Goal: Task Accomplishment & Management: Manage account settings

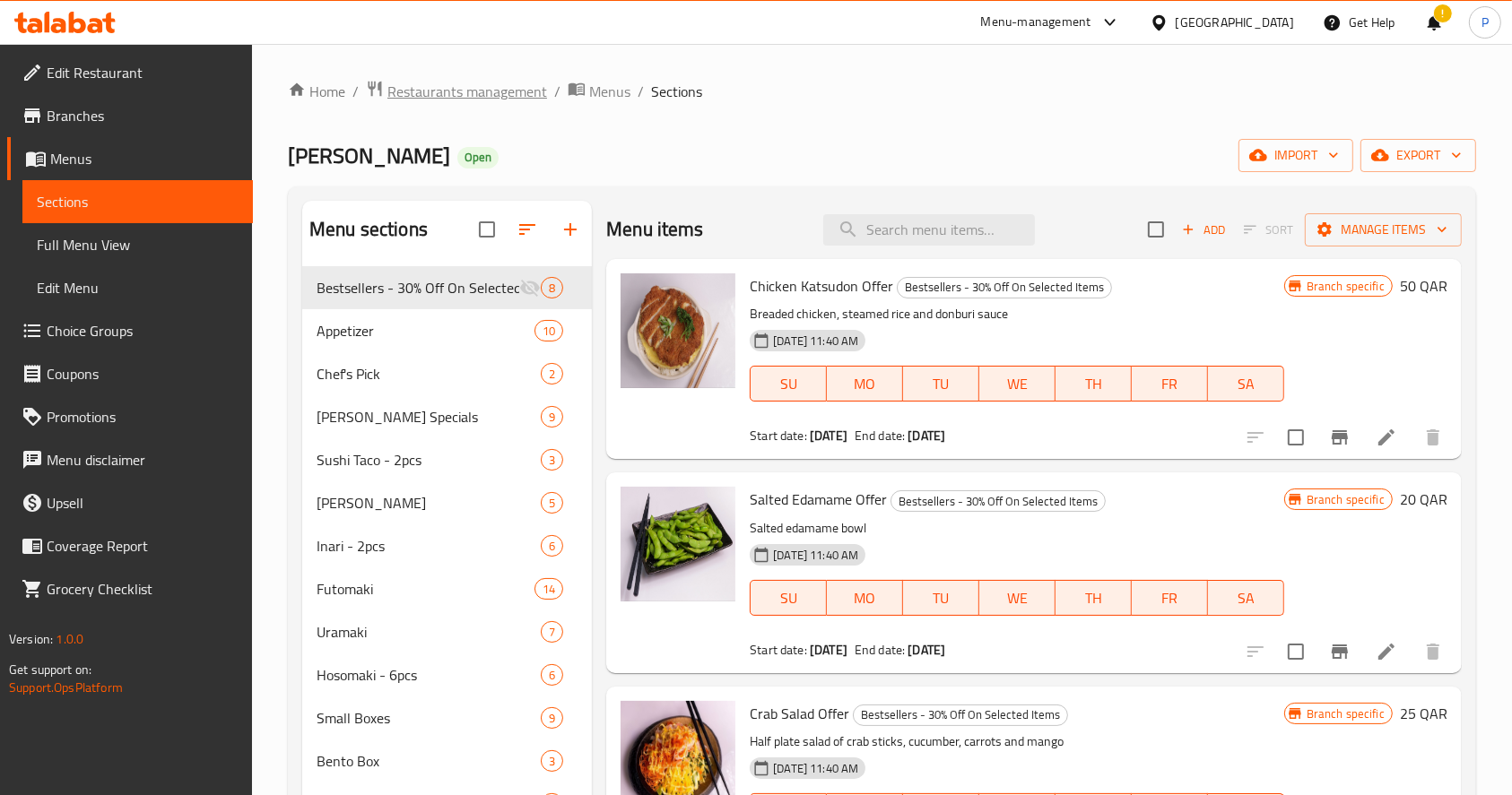
click at [428, 90] on span "Restaurants management" at bounding box center [467, 91] width 159 height 22
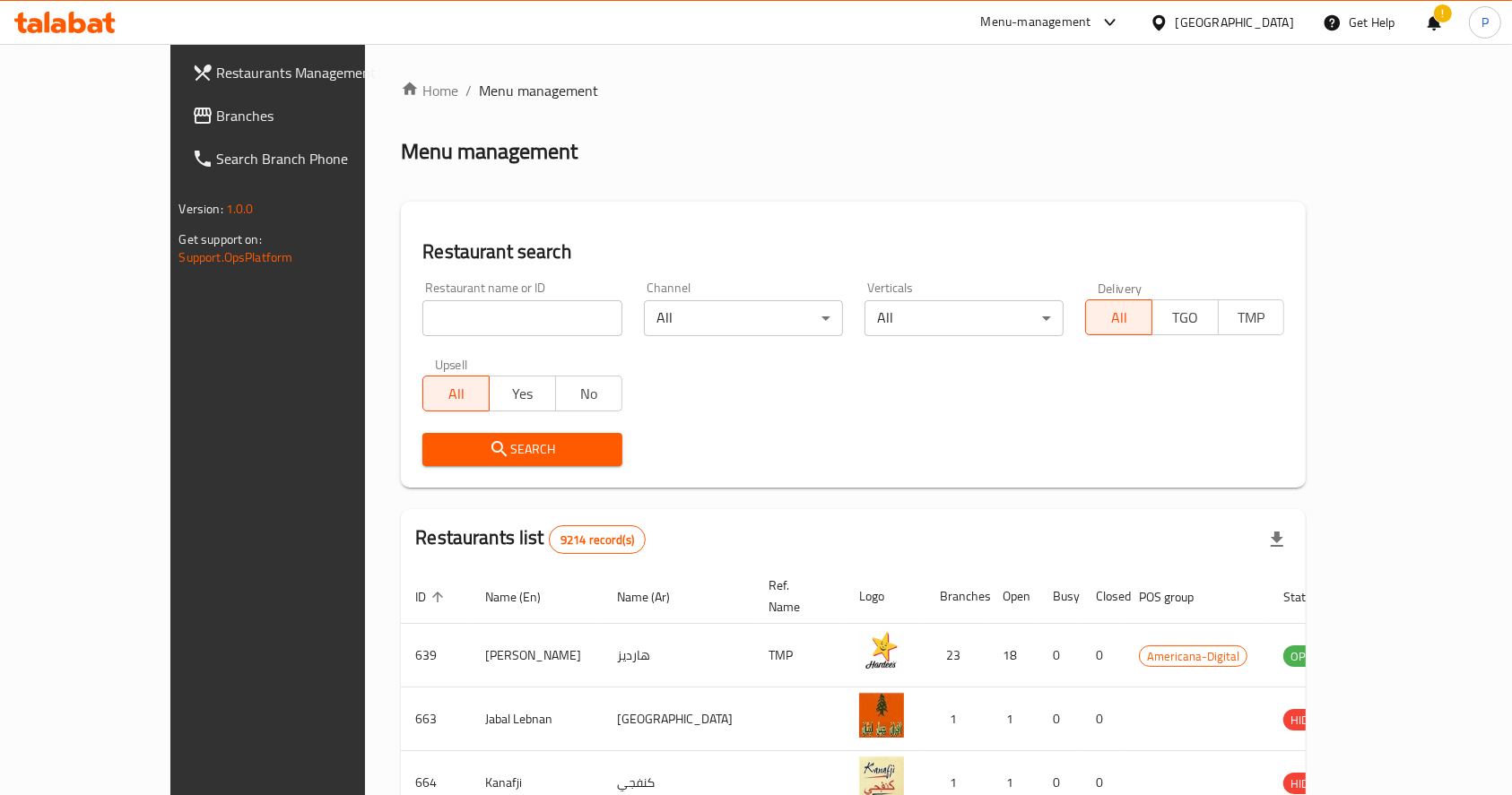
click at [422, 309] on input "search" at bounding box center [521, 318] width 199 height 36
click button "Search" at bounding box center [521, 449] width 199 height 33
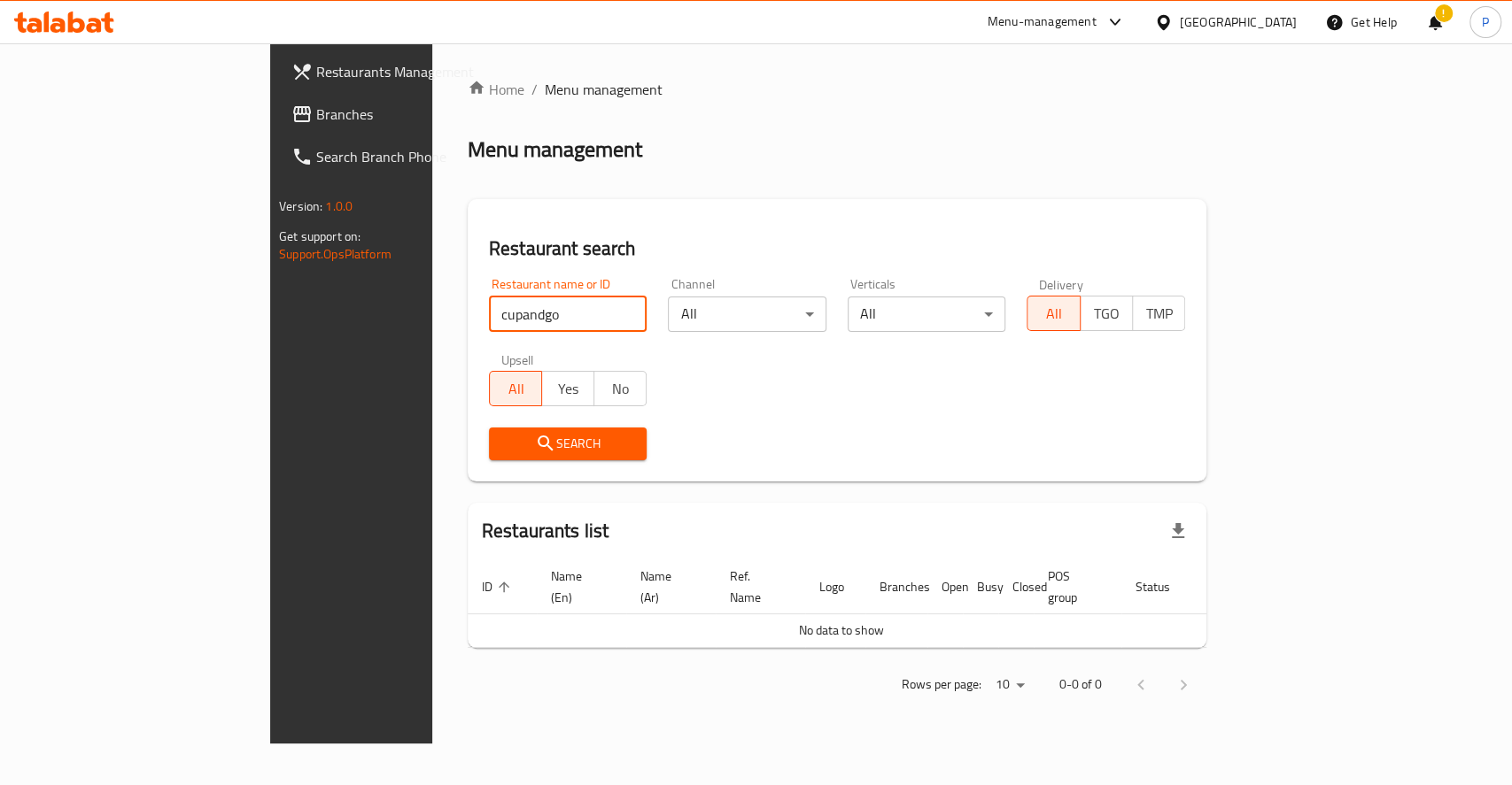
click button "Search" at bounding box center [568, 444] width 158 height 32
click at [489, 311] on input "cupandgo" at bounding box center [568, 314] width 158 height 35
click at [489, 319] on input "cup andgo" at bounding box center [568, 314] width 158 height 35
click at [503, 443] on span "Search" at bounding box center [568, 444] width 130 height 22
click at [851, 169] on div "Home / Menu management Menu management Restaurant search Restaurant name or ID …" at bounding box center [837, 393] width 739 height 630
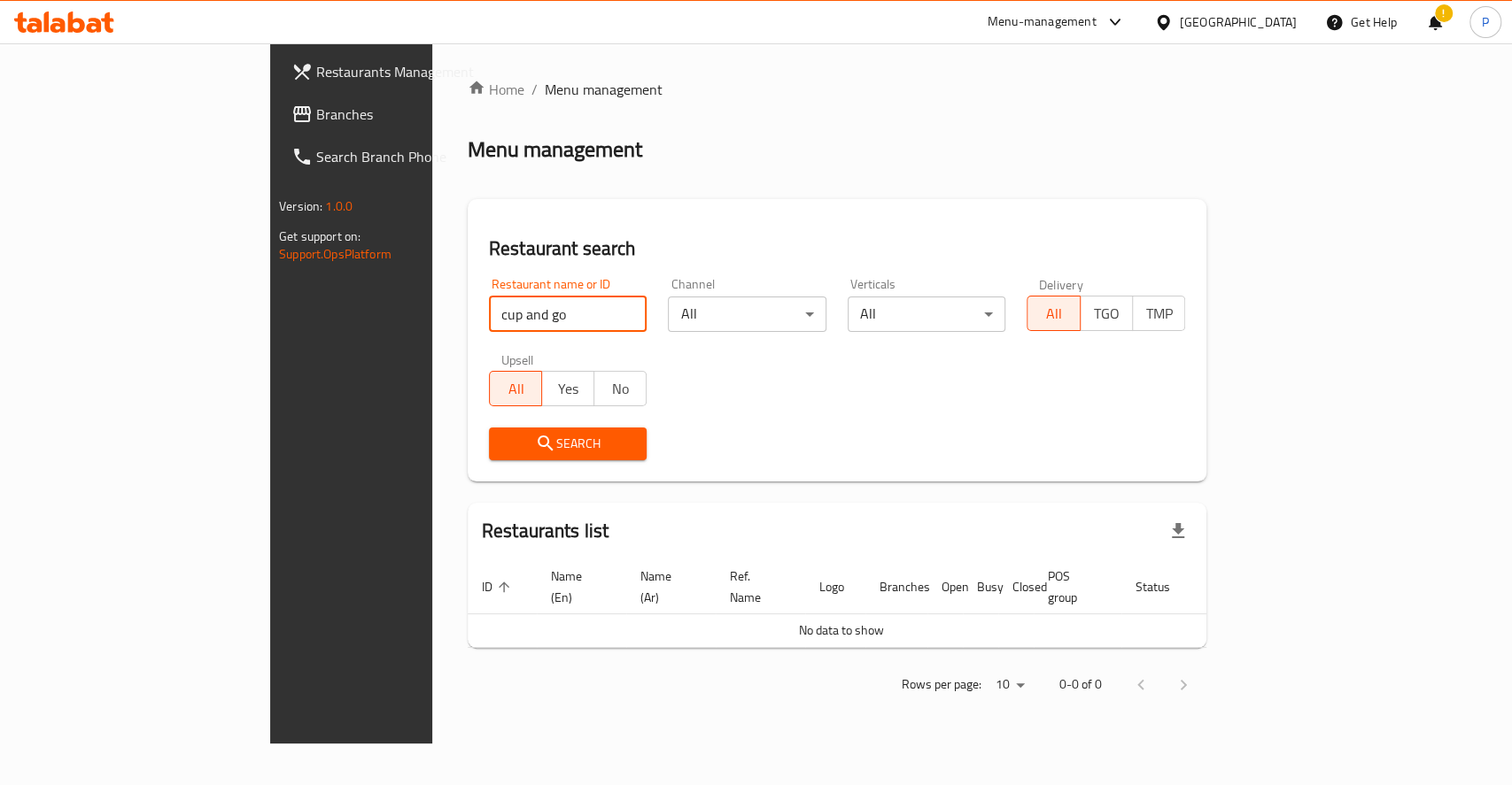
drag, startPoint x: 411, startPoint y: 308, endPoint x: 213, endPoint y: 355, distance: 203.5
click at [270, 355] on div "Restaurants Management Branches Search Branch Phone Version: 1.0.0 Get support …" at bounding box center [756, 393] width 972 height 700
click button "Search" at bounding box center [568, 444] width 158 height 32
type input "r"
click button "Search" at bounding box center [568, 444] width 158 height 32
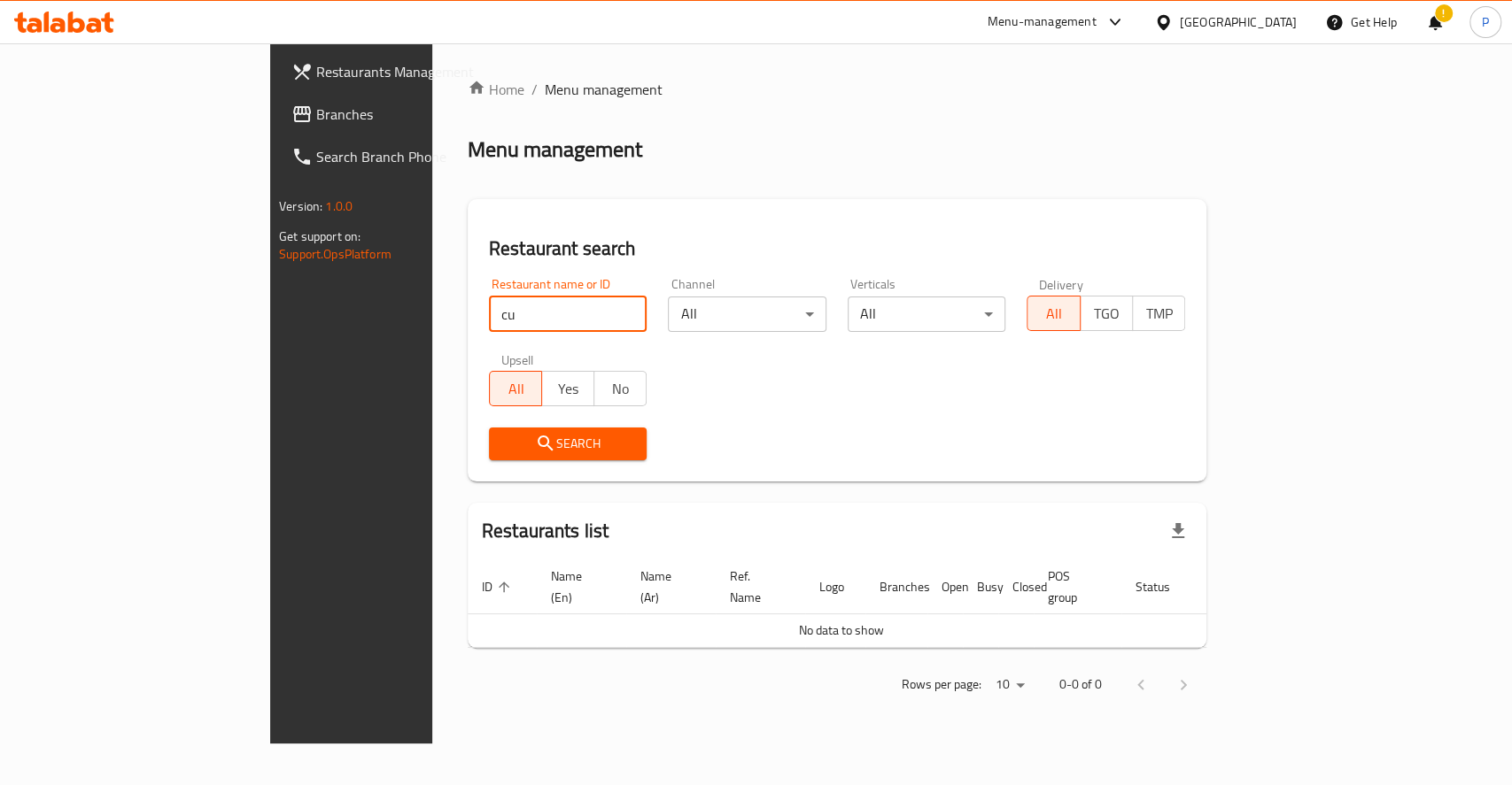
type input "c"
click button "Search" at bounding box center [568, 444] width 158 height 32
type input "CUP n go"
click button "Search" at bounding box center [568, 444] width 158 height 32
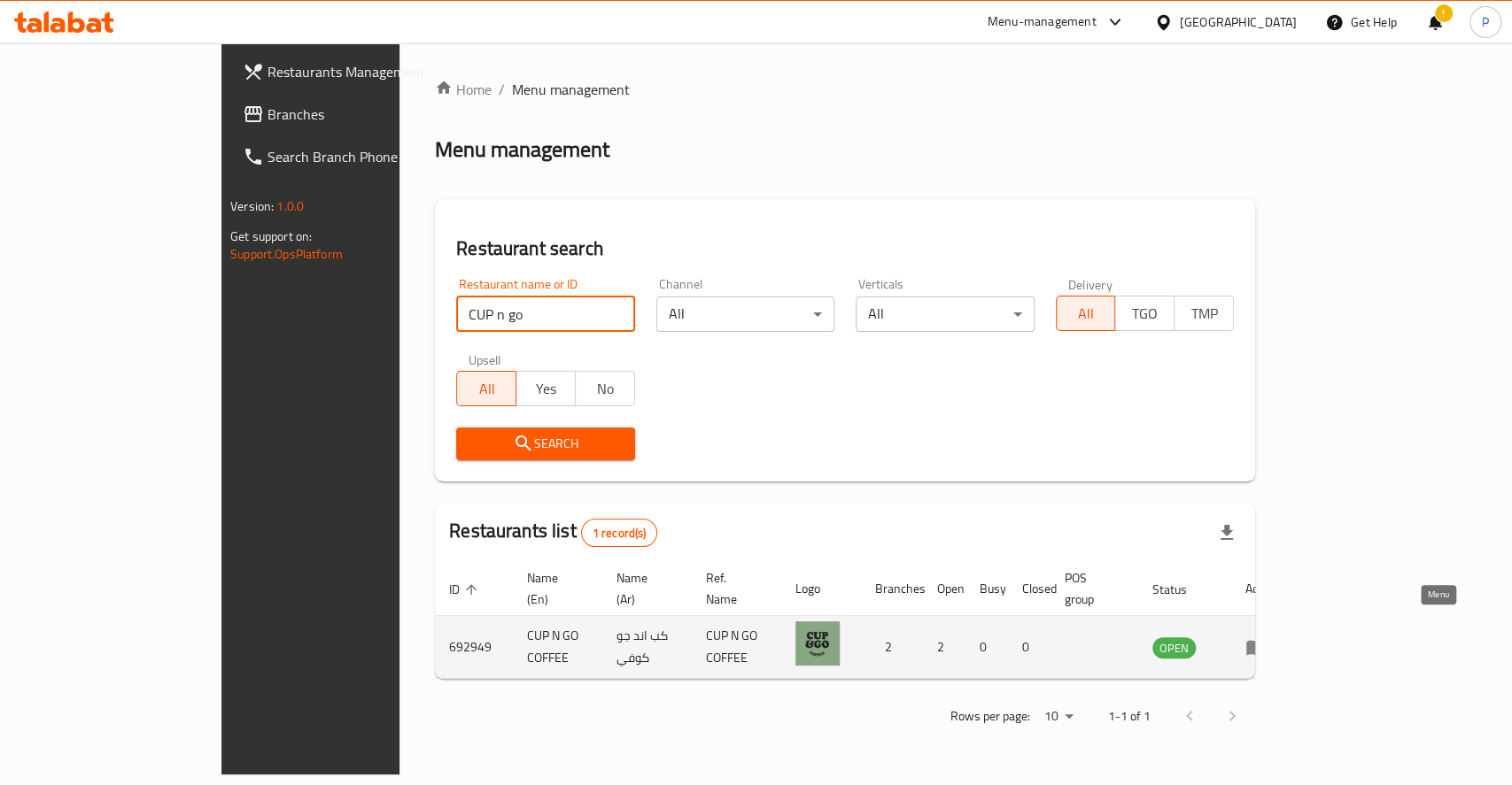
click at [1265, 641] on icon "enhanced table" at bounding box center [1255, 648] width 19 height 15
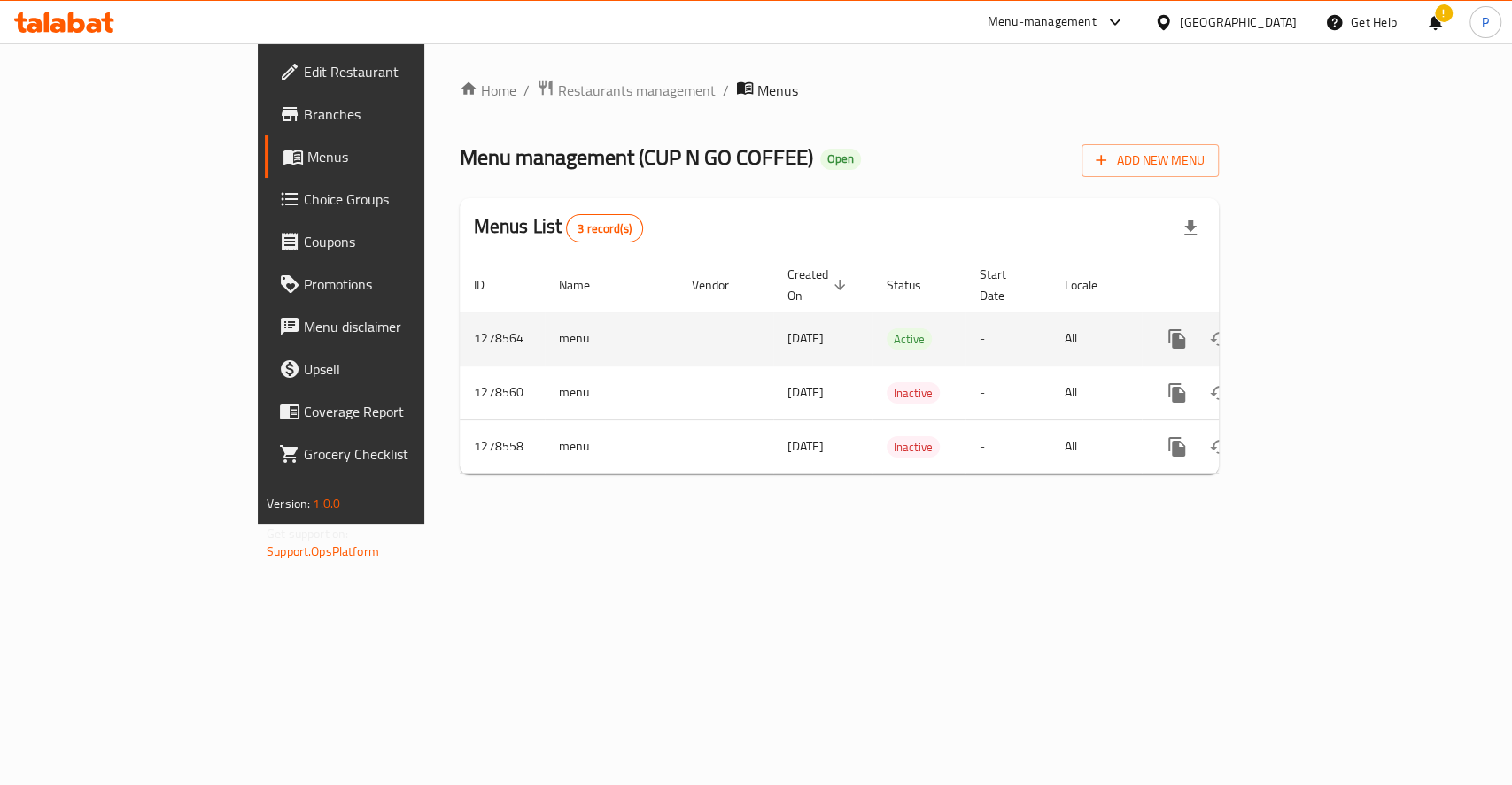
click at [1326, 318] on link "enhanced table" at bounding box center [1305, 339] width 43 height 43
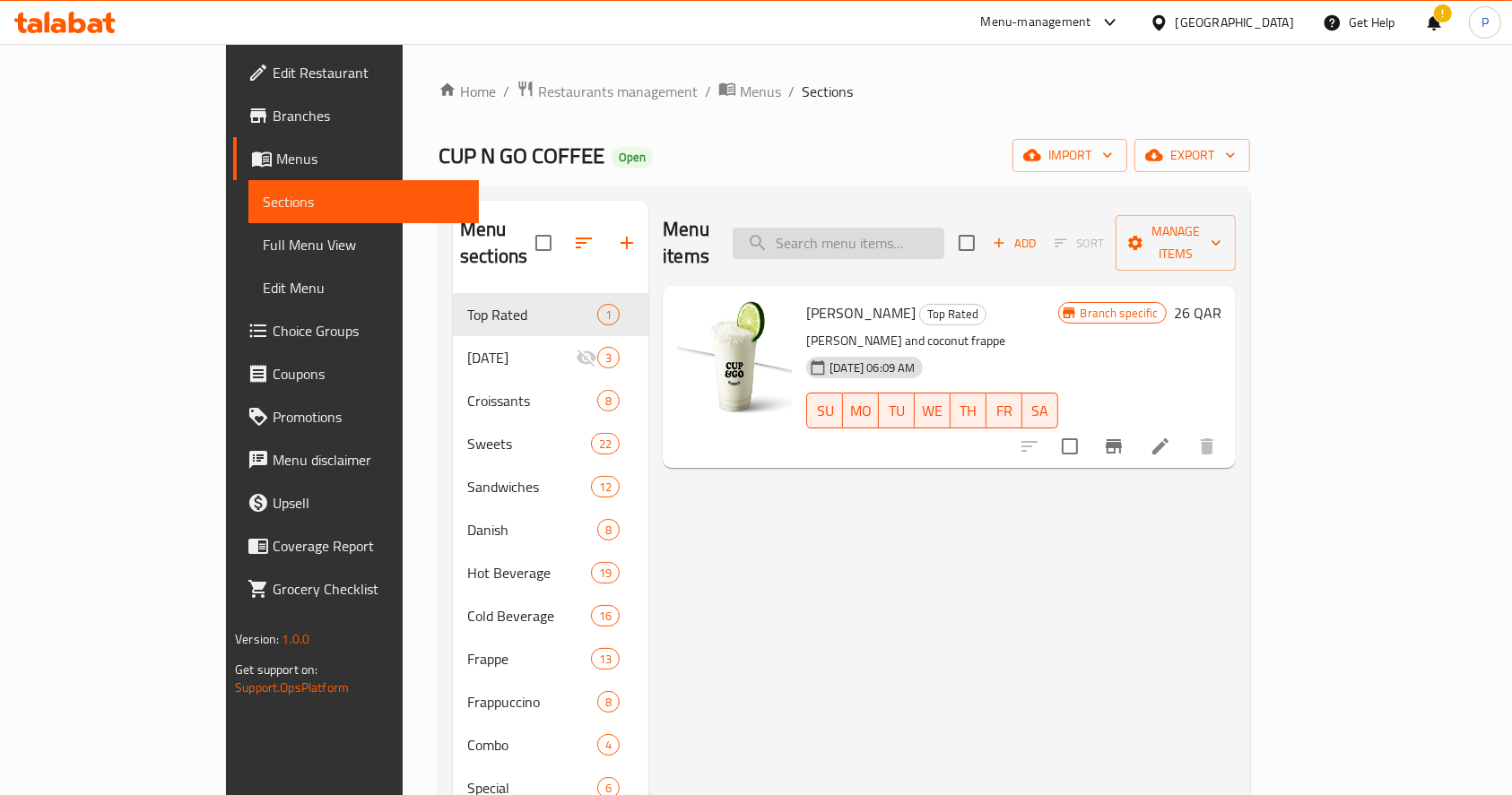
click at [916, 228] on input "search" at bounding box center [838, 243] width 212 height 32
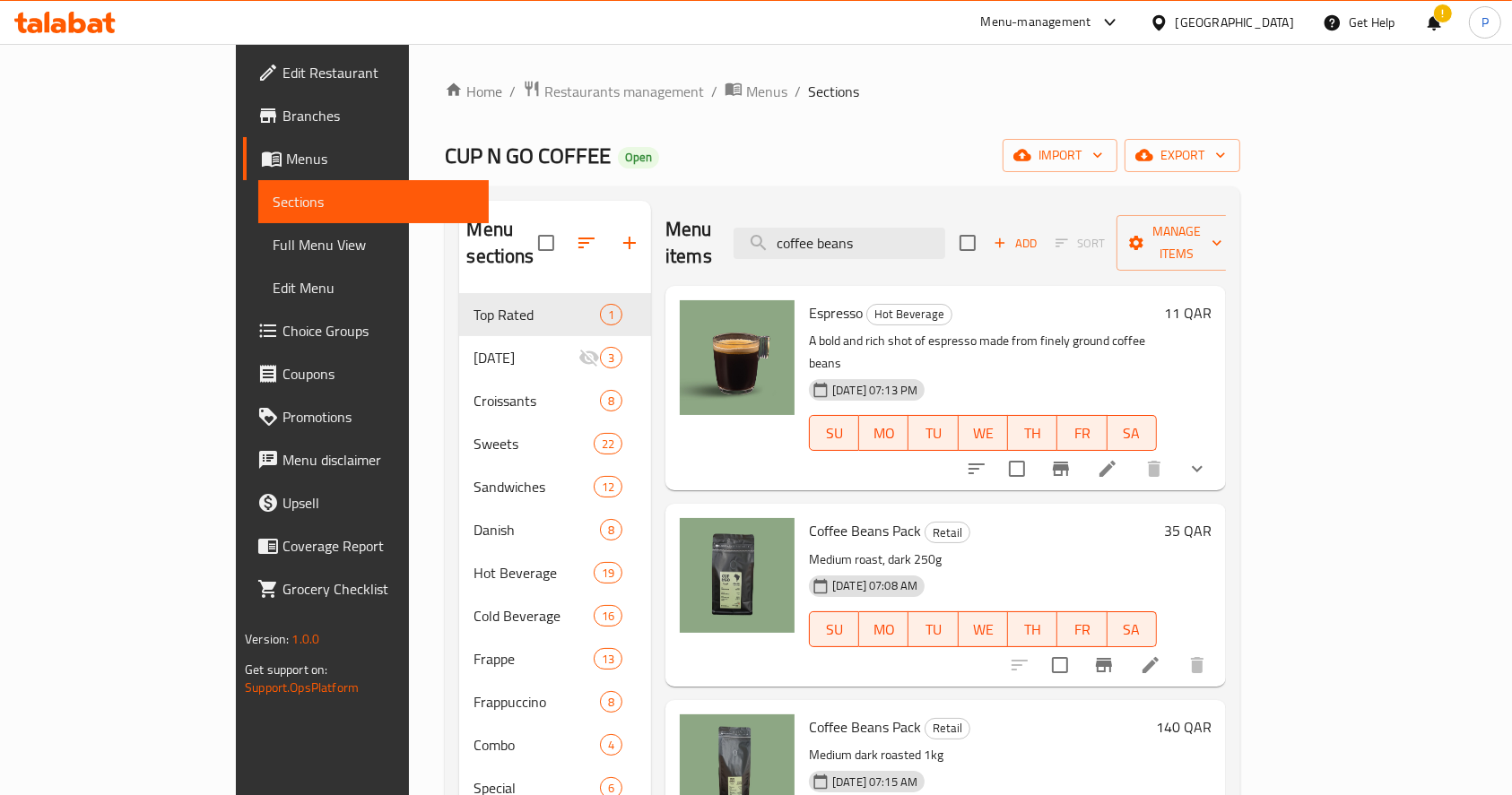
type input "coffee beans"
drag, startPoint x: 281, startPoint y: 152, endPoint x: 448, endPoint y: 157, distance: 167.1
click at [448, 157] on div "Home / Restaurants management / Menus / Sections CUP N GO COFFEE Open import ex…" at bounding box center [842, 545] width 866 height 1003
click at [544, 81] on span "Restaurants management" at bounding box center [624, 91] width 159 height 22
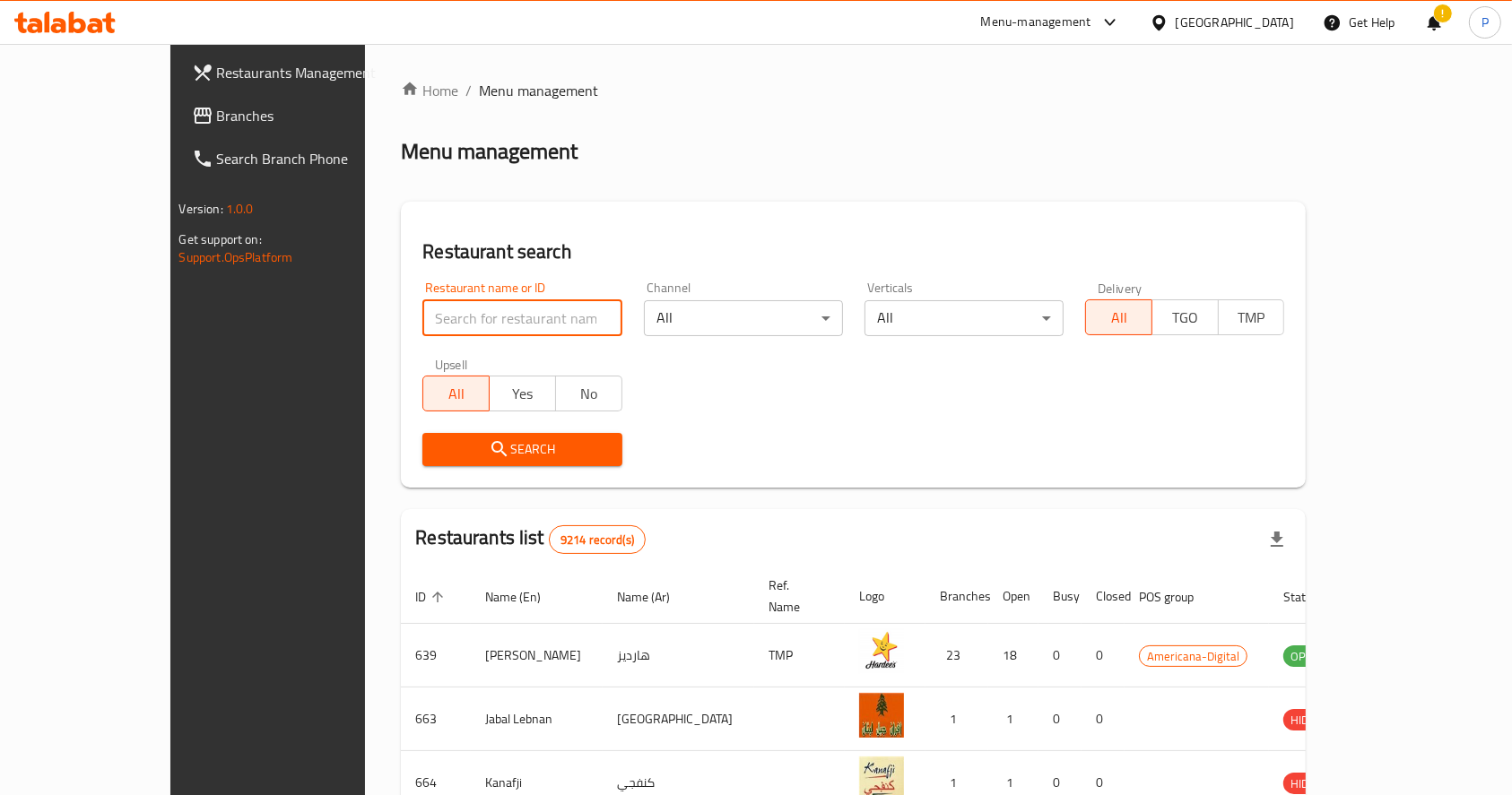
click at [440, 312] on input "search" at bounding box center [521, 318] width 199 height 36
drag, startPoint x: 431, startPoint y: 320, endPoint x: 150, endPoint y: 298, distance: 281.9
click at [170, 298] on div "Restaurants Management Branches Search Branch Phone Version: 1.0.0 Get support …" at bounding box center [756, 671] width 1172 height 1256
drag, startPoint x: 371, startPoint y: 325, endPoint x: 261, endPoint y: 323, distance: 110.0
click at [365, 323] on div "Home / Menu management Menu management Restaurant search Restaurant name or ID …" at bounding box center [853, 671] width 976 height 1256
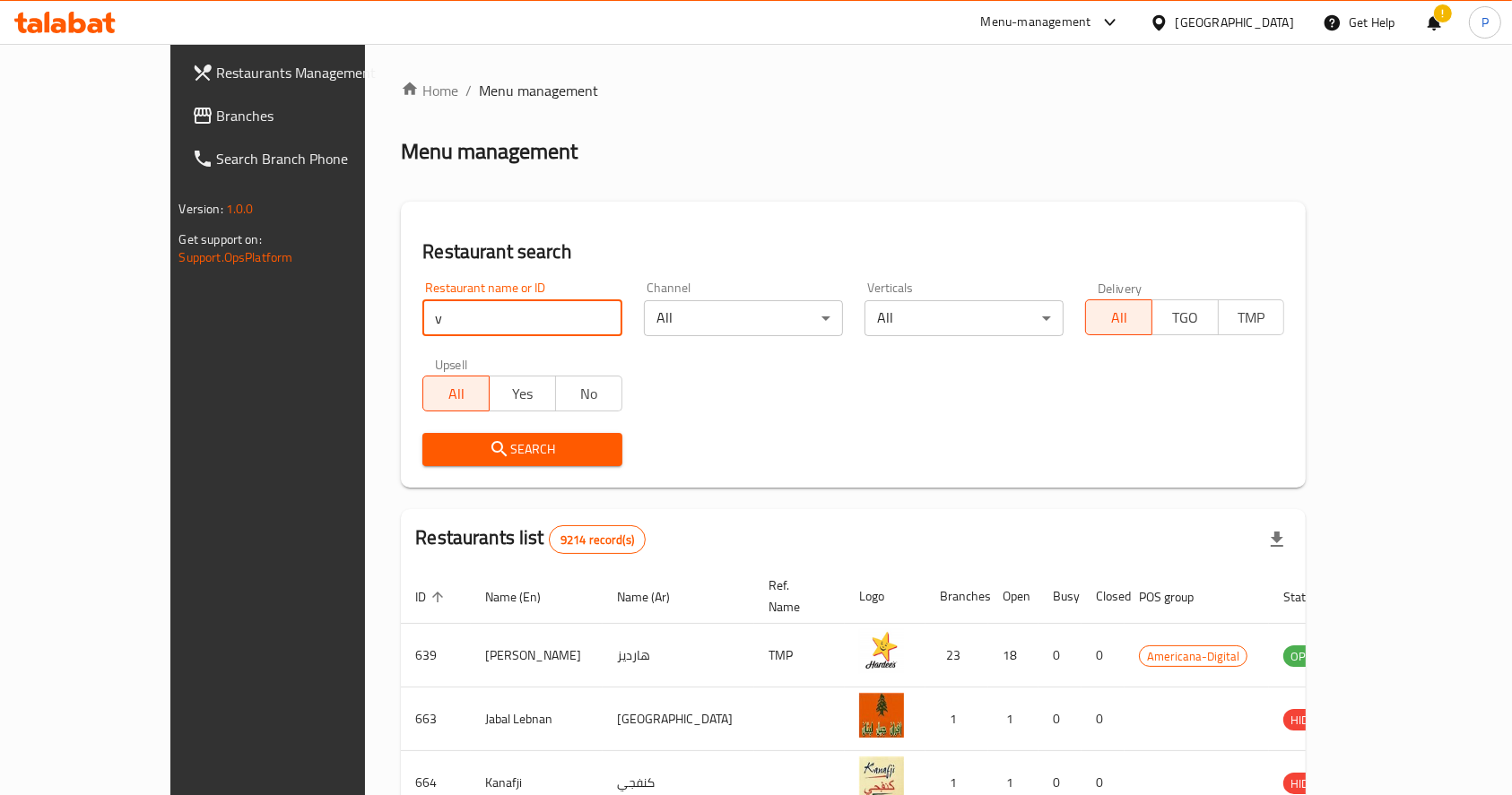
paste input "639195"
type input "639195"
drag, startPoint x: 193, startPoint y: 314, endPoint x: 172, endPoint y: 307, distance: 22.1
click at [178, 307] on div "Restaurants Management Branches Search Branch Phone Version: 1.0.0 Get support …" at bounding box center [756, 671] width 1172 height 1256
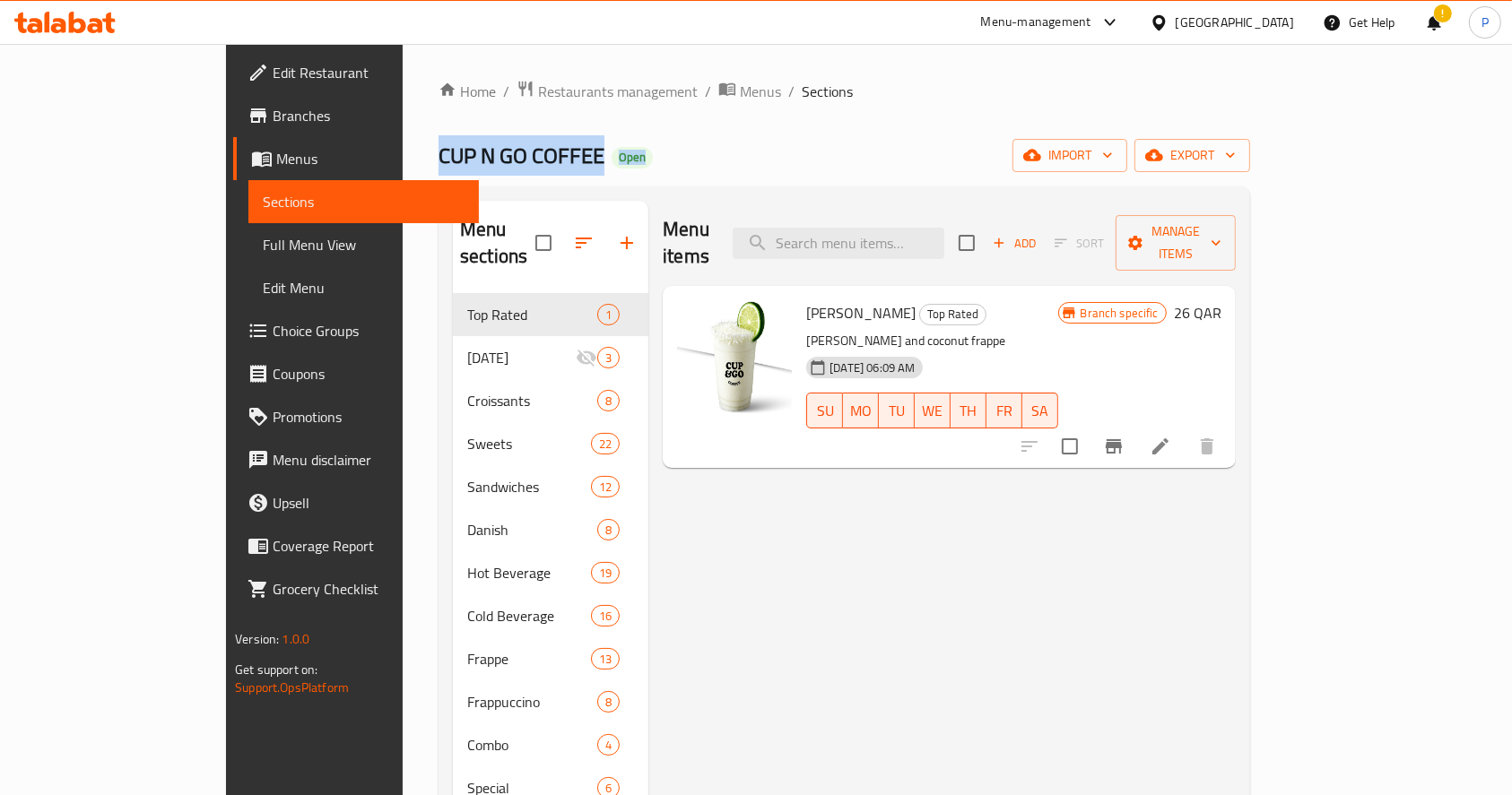
drag, startPoint x: 0, startPoint y: 0, endPoint x: 496, endPoint y: 155, distance: 519.7
click at [496, 155] on h2 "CUP N GO COFFEE Open" at bounding box center [545, 155] width 214 height 29
click at [596, 140] on div "CUP N GO COFFEE Open import export" at bounding box center [844, 155] width 812 height 33
drag, startPoint x: 456, startPoint y: 159, endPoint x: 285, endPoint y: 158, distance: 171.0
click at [438, 158] on h2 "CUP N GO COFFEE Open" at bounding box center [545, 155] width 214 height 29
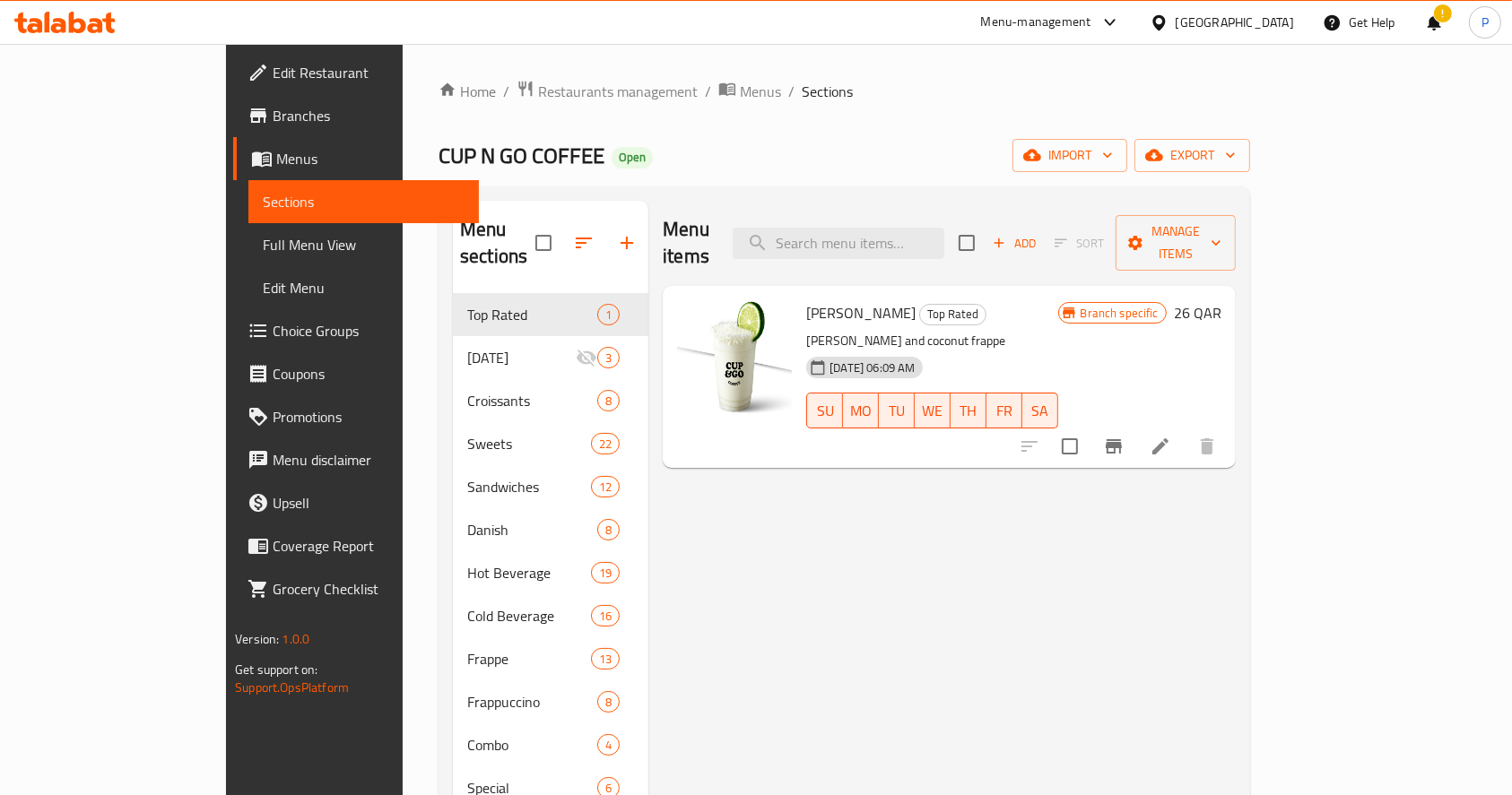
click at [403, 158] on div "Home / Restaurants management / Menus / Sections CUP N GO COFFEE Open import ex…" at bounding box center [844, 545] width 883 height 1003
drag, startPoint x: 383, startPoint y: 156, endPoint x: 473, endPoint y: 158, distance: 90.0
click at [473, 158] on h2 "CUP N GO COFFEE Open" at bounding box center [545, 155] width 214 height 29
drag, startPoint x: 347, startPoint y: 155, endPoint x: 451, endPoint y: 168, distance: 104.8
click at [451, 168] on span "CUP N GO COFFEE" at bounding box center [521, 155] width 166 height 40
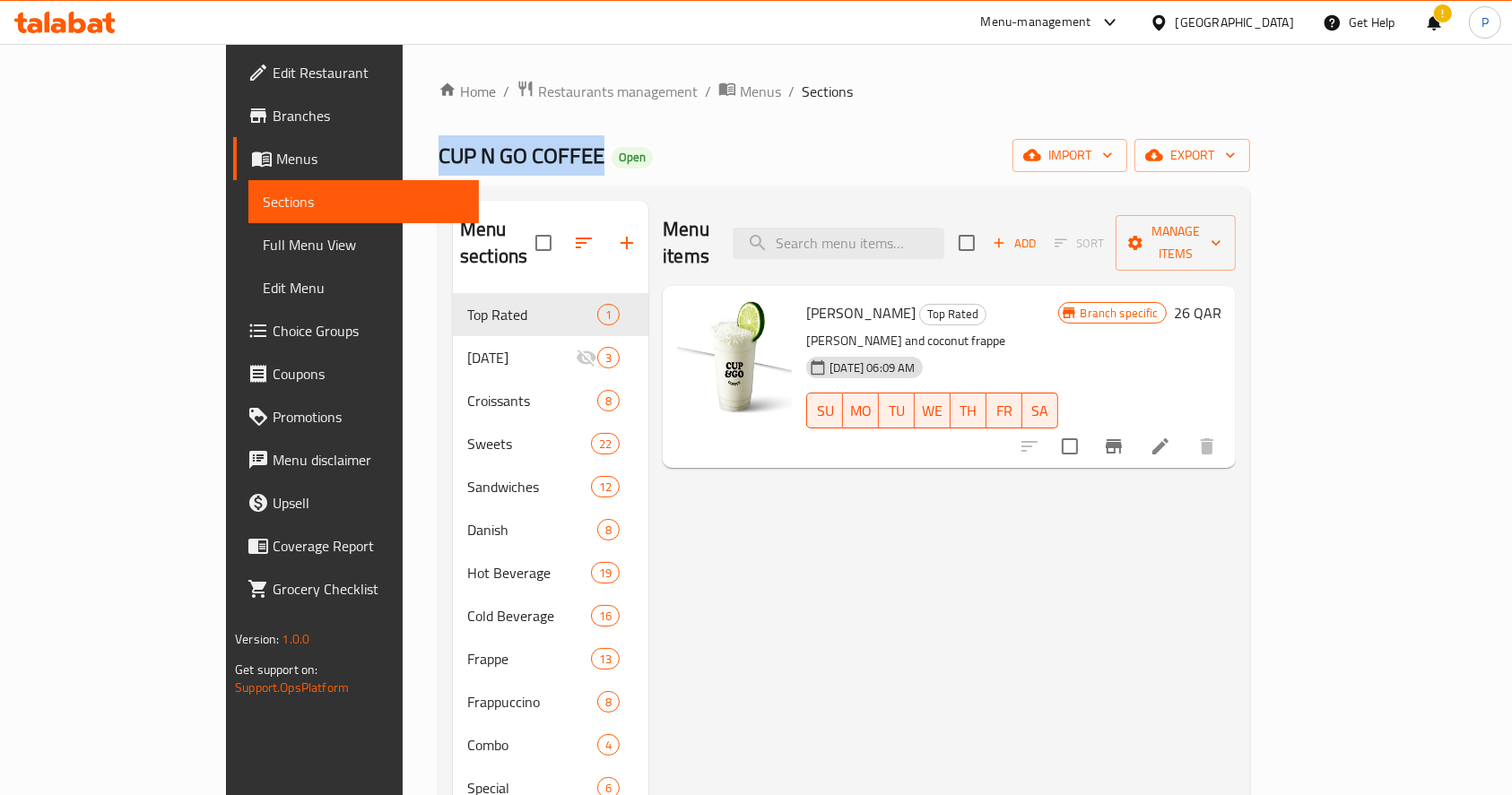
copy span "CUP N GO COFFEE"
click at [272, 114] on span "Branches" at bounding box center [368, 115] width 192 height 22
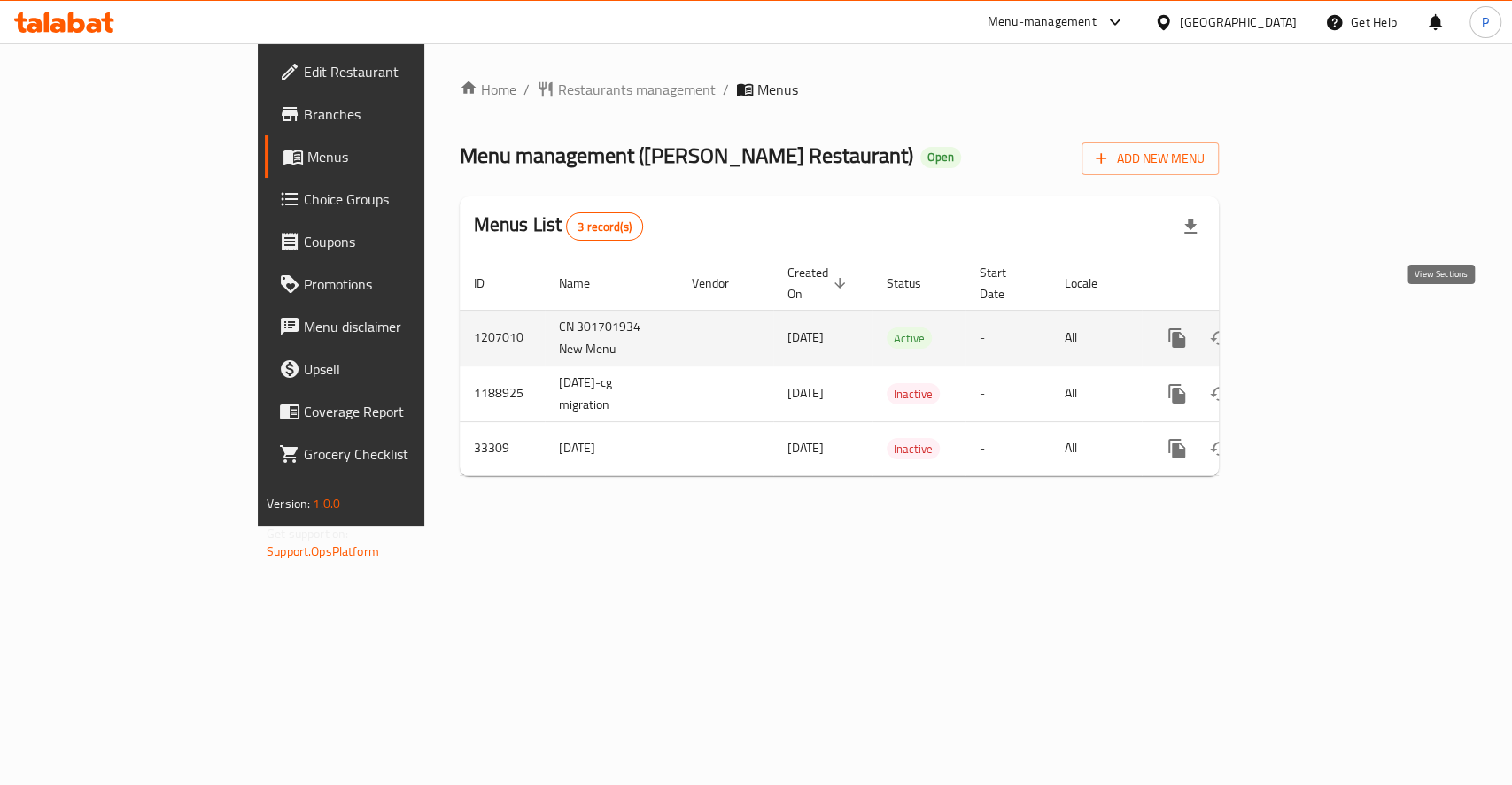
click at [1315, 327] on icon "enhanced table" at bounding box center [1304, 337] width 21 height 21
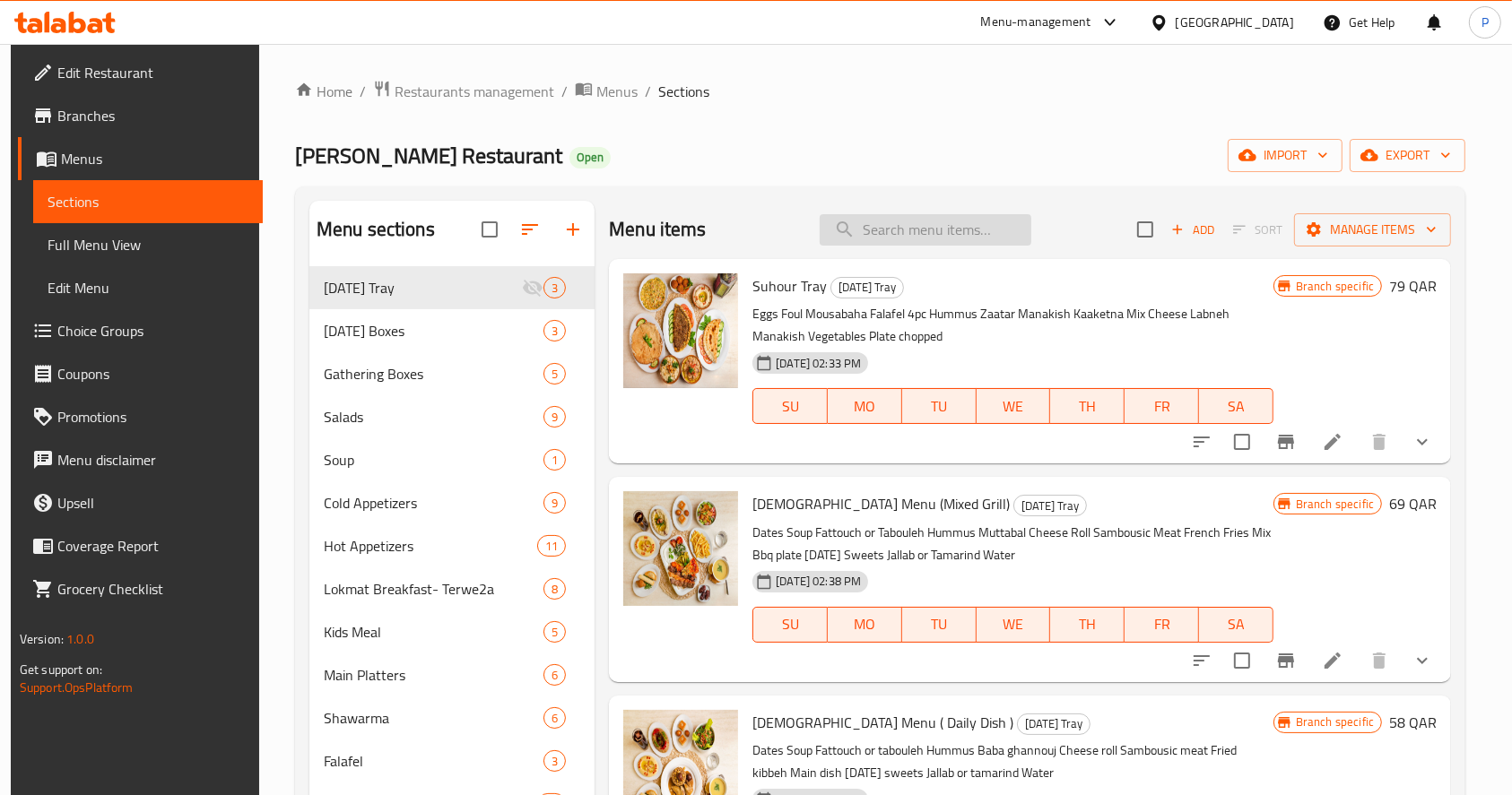
click at [878, 240] on input "search" at bounding box center [925, 230] width 212 height 32
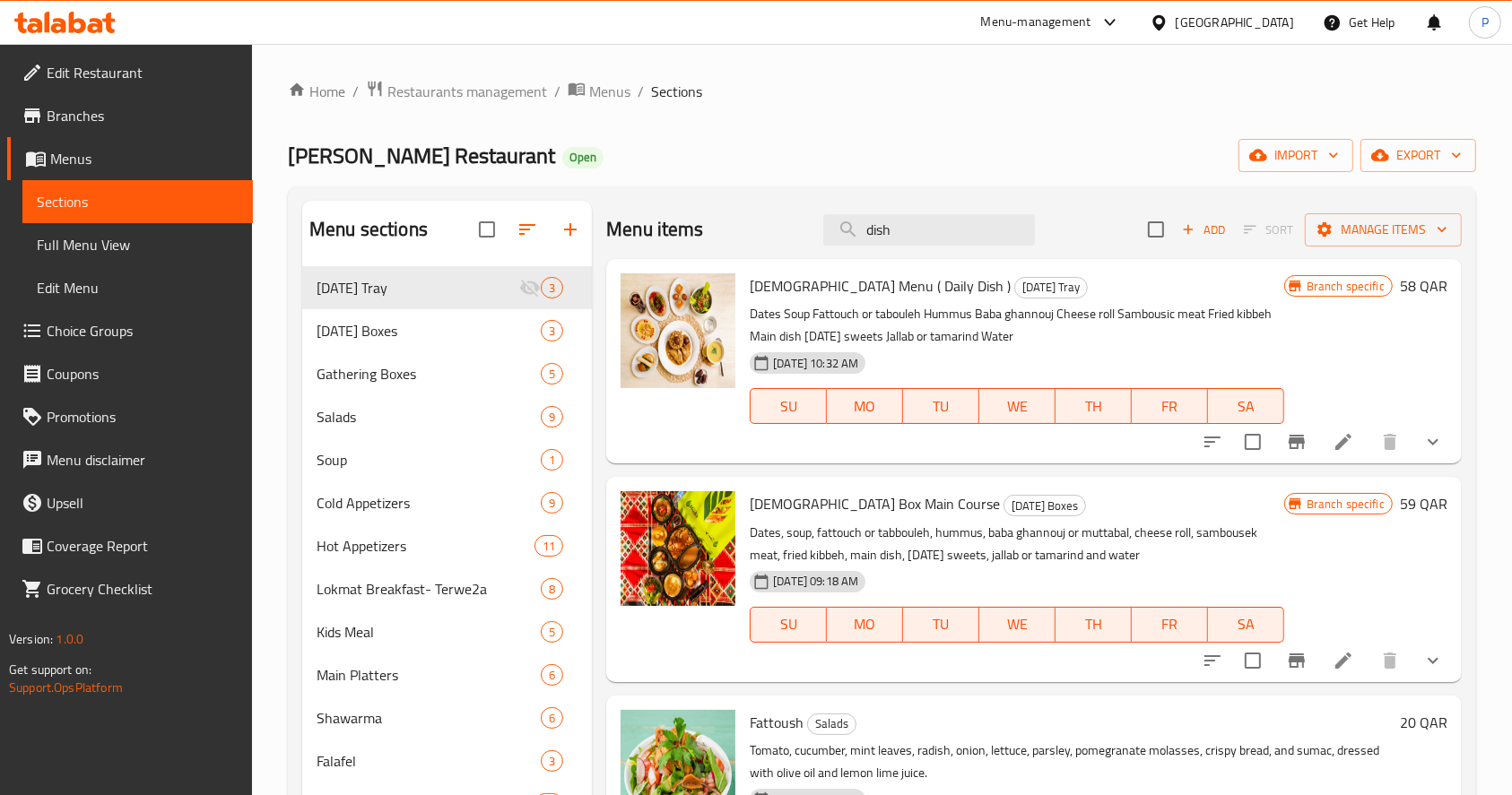
drag, startPoint x: 934, startPoint y: 235, endPoint x: 791, endPoint y: 233, distance: 143.0
click at [791, 233] on div "Menu items dish Add Sort Manage items" at bounding box center [1034, 230] width 856 height 58
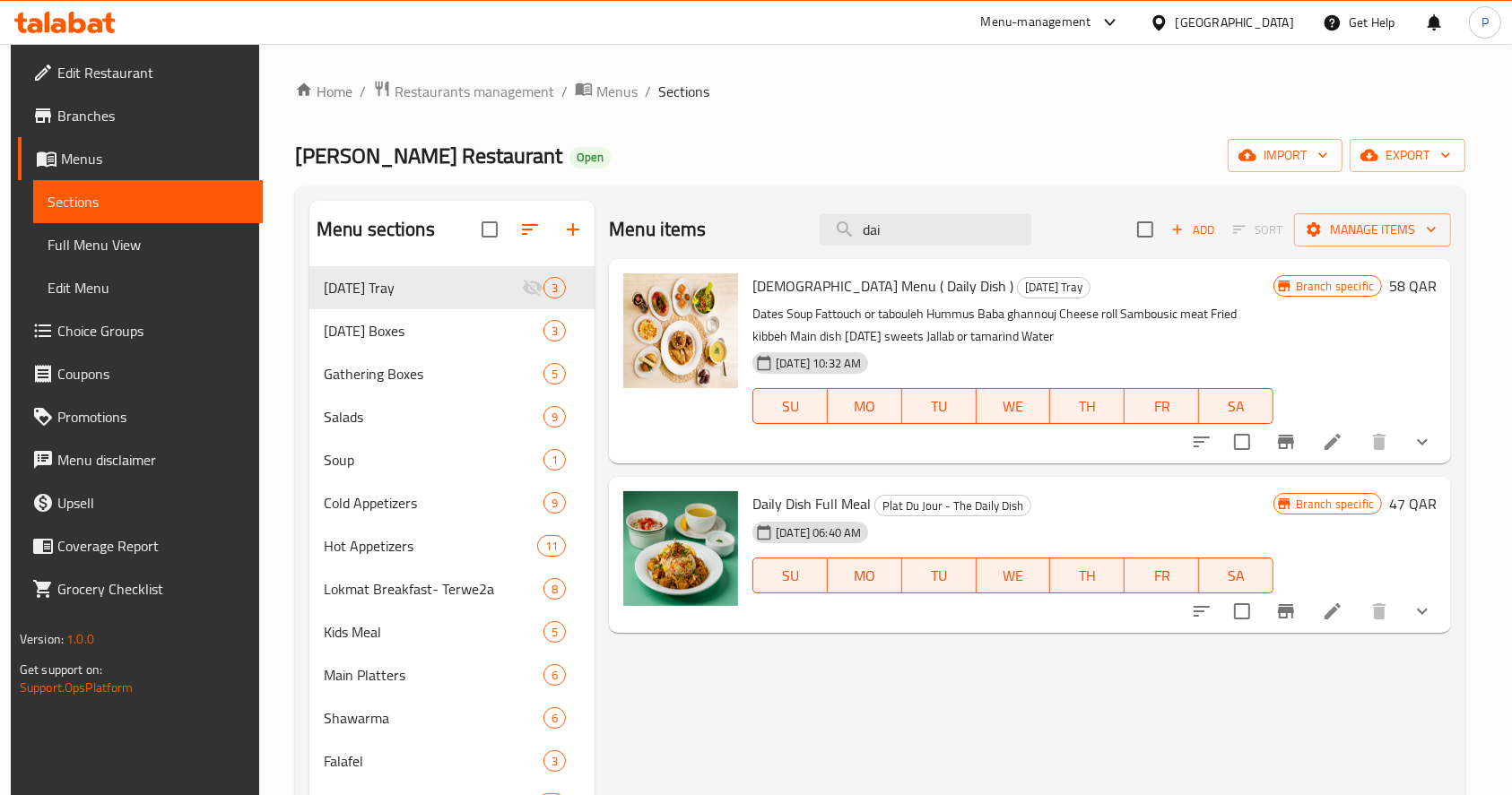
type input "dai"
click at [1327, 607] on li at bounding box center [1332, 611] width 51 height 32
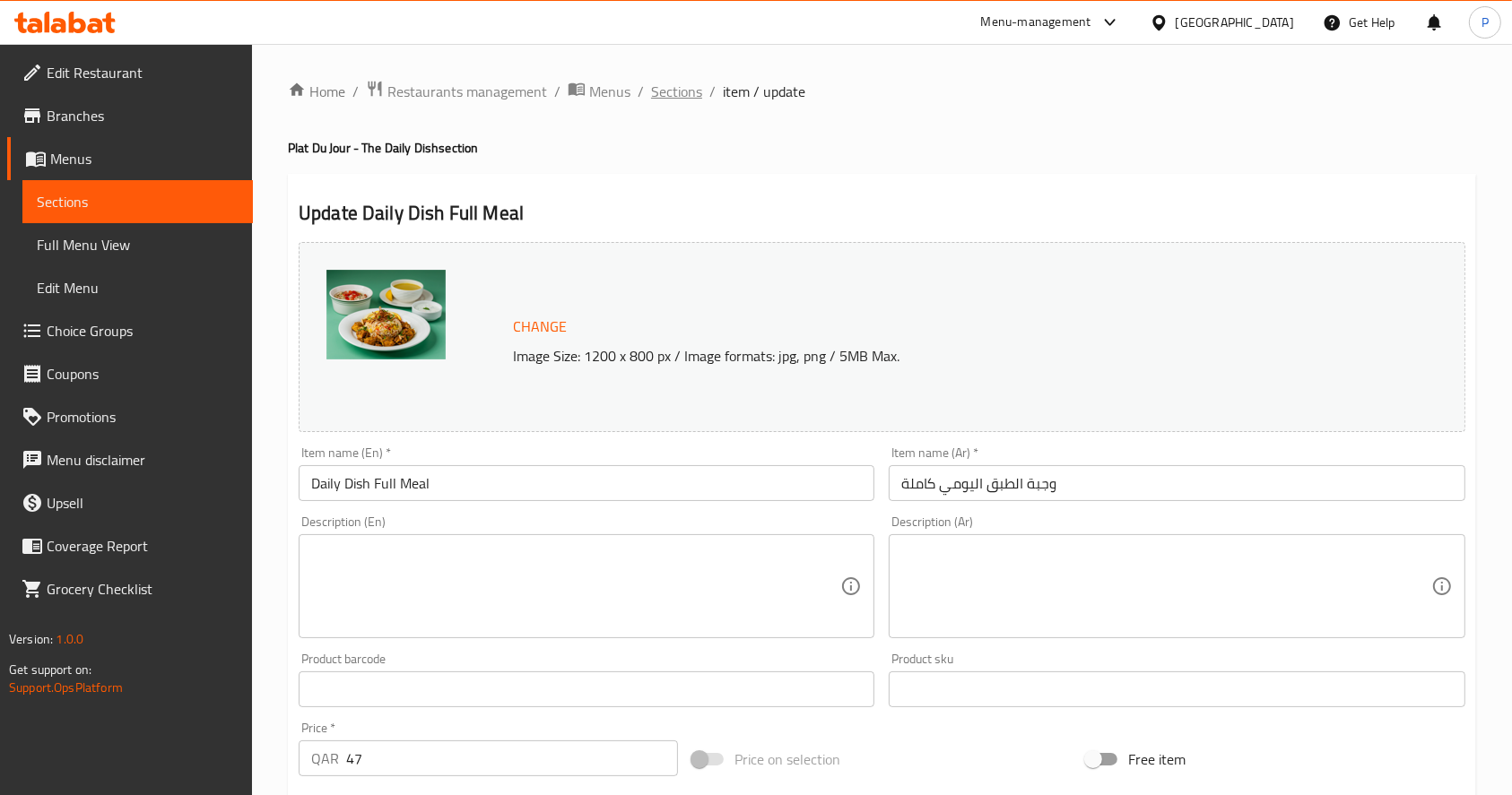
click at [688, 96] on span "Sections" at bounding box center [676, 91] width 51 height 22
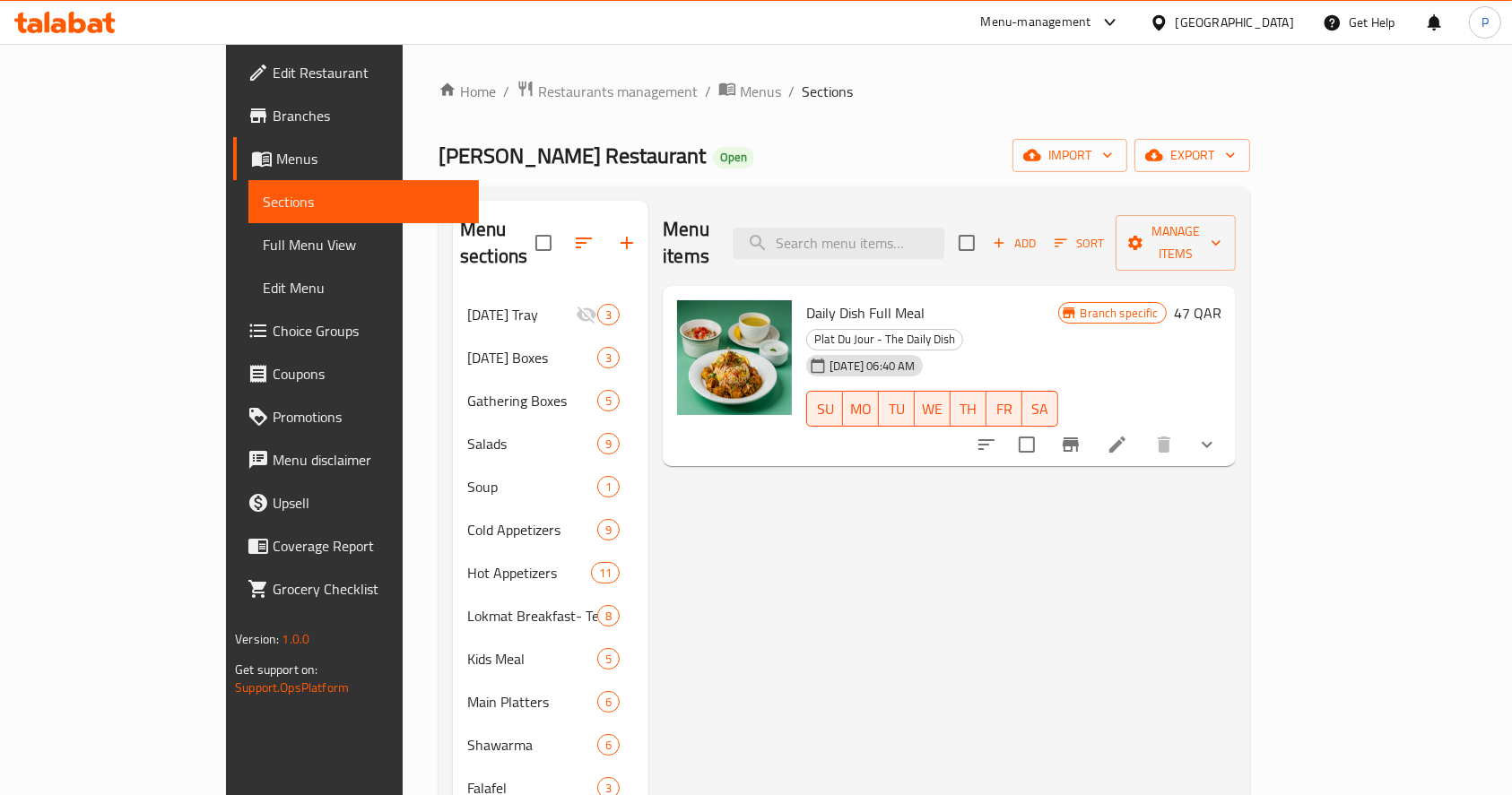
click at [1079, 437] on icon "Branch-specific-item" at bounding box center [1070, 444] width 16 height 14
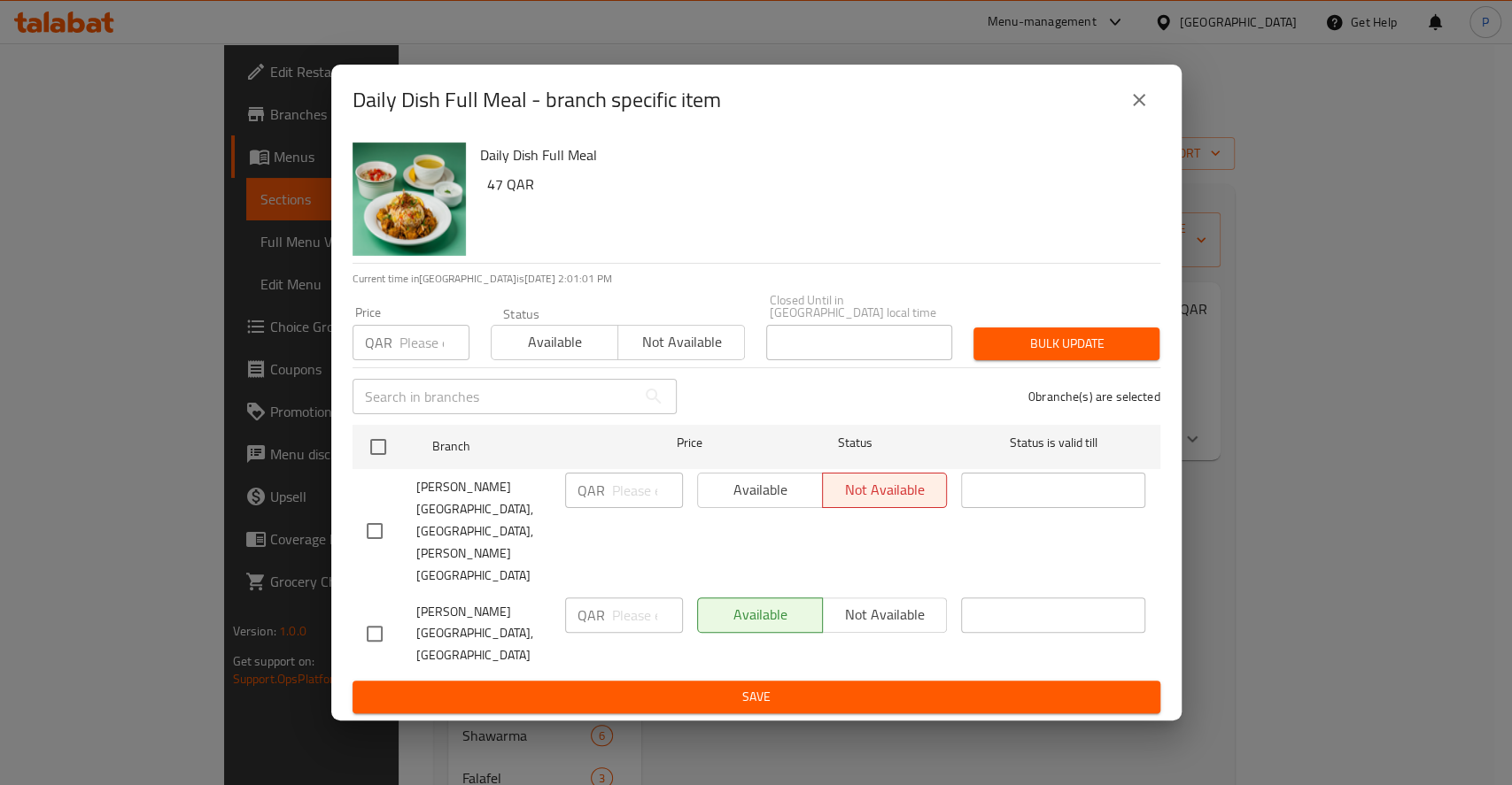
click at [1146, 111] on icon "close" at bounding box center [1138, 100] width 21 height 21
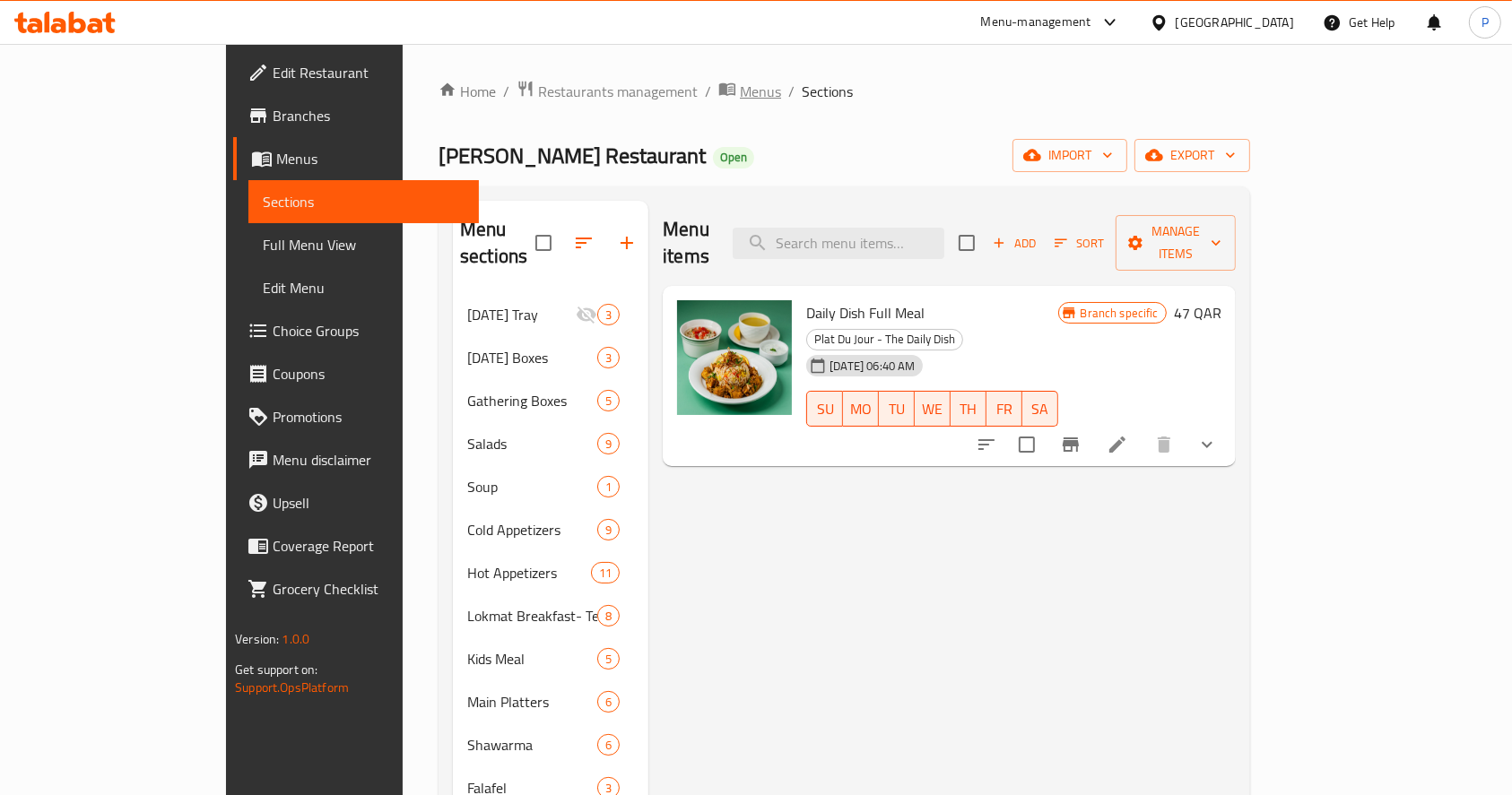
click at [740, 91] on span "Menus" at bounding box center [760, 91] width 41 height 22
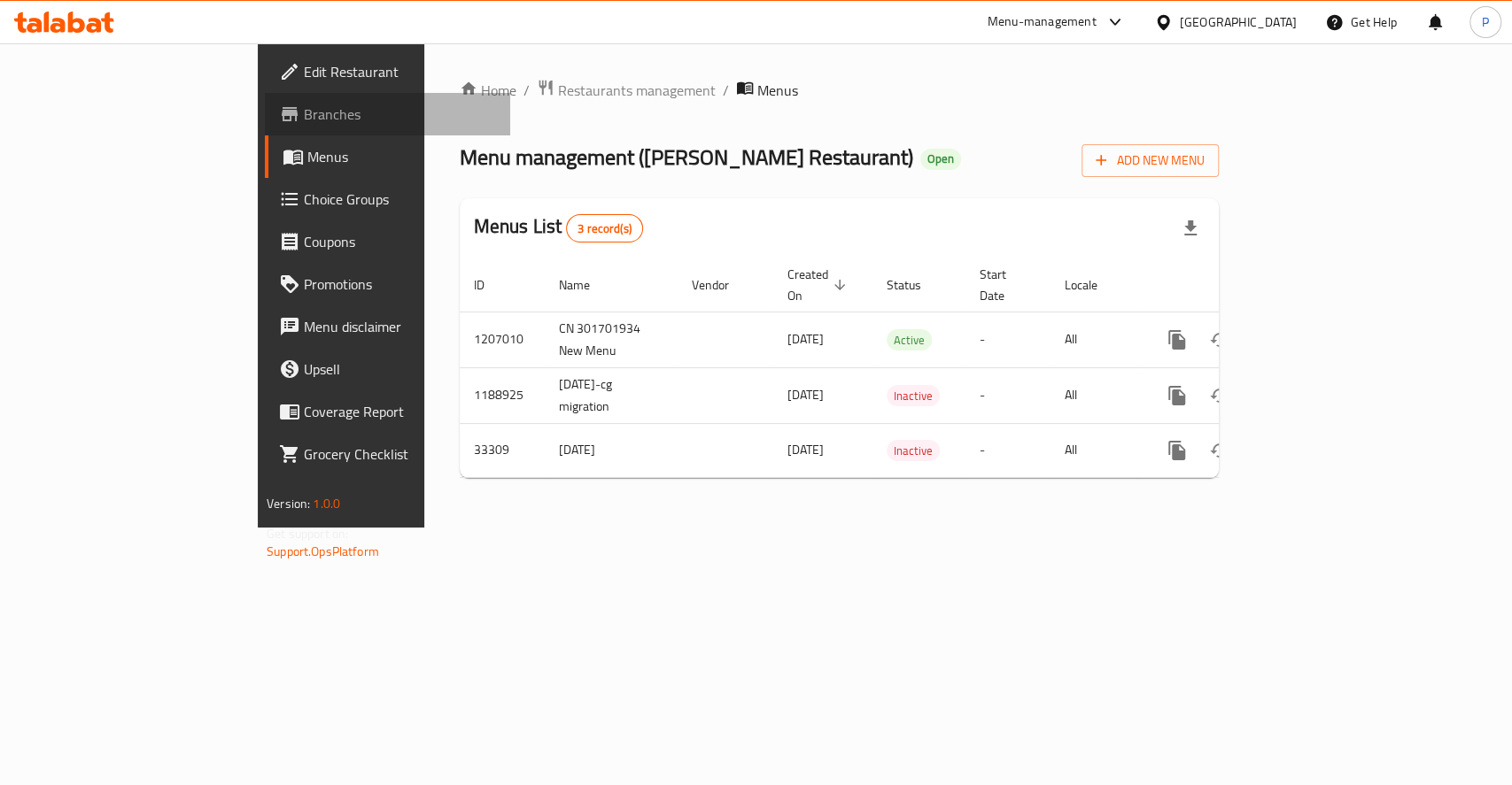
click at [303, 110] on span "Branches" at bounding box center [400, 114] width 192 height 21
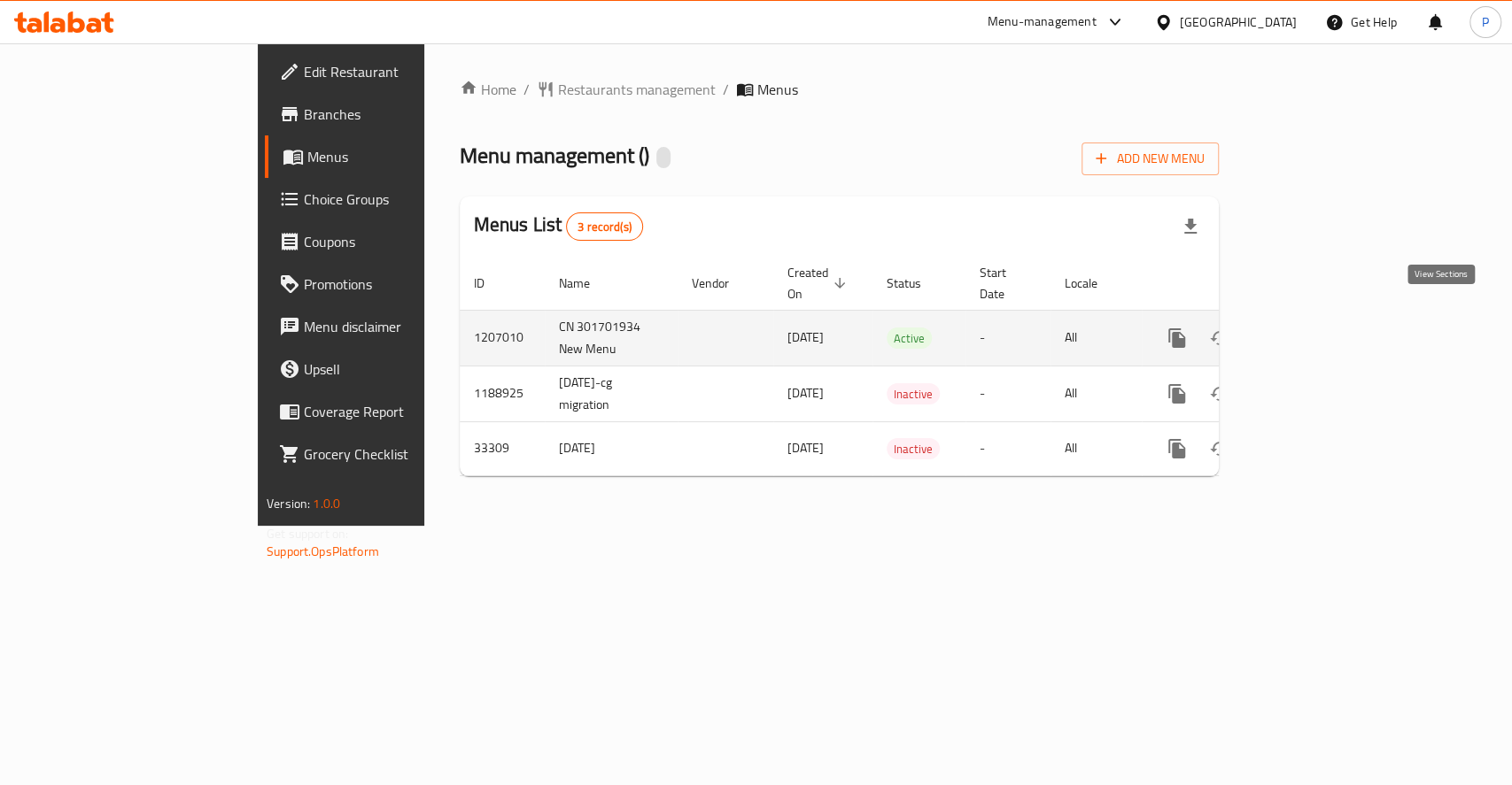
click at [1312, 330] on icon "enhanced table" at bounding box center [1304, 337] width 16 height 16
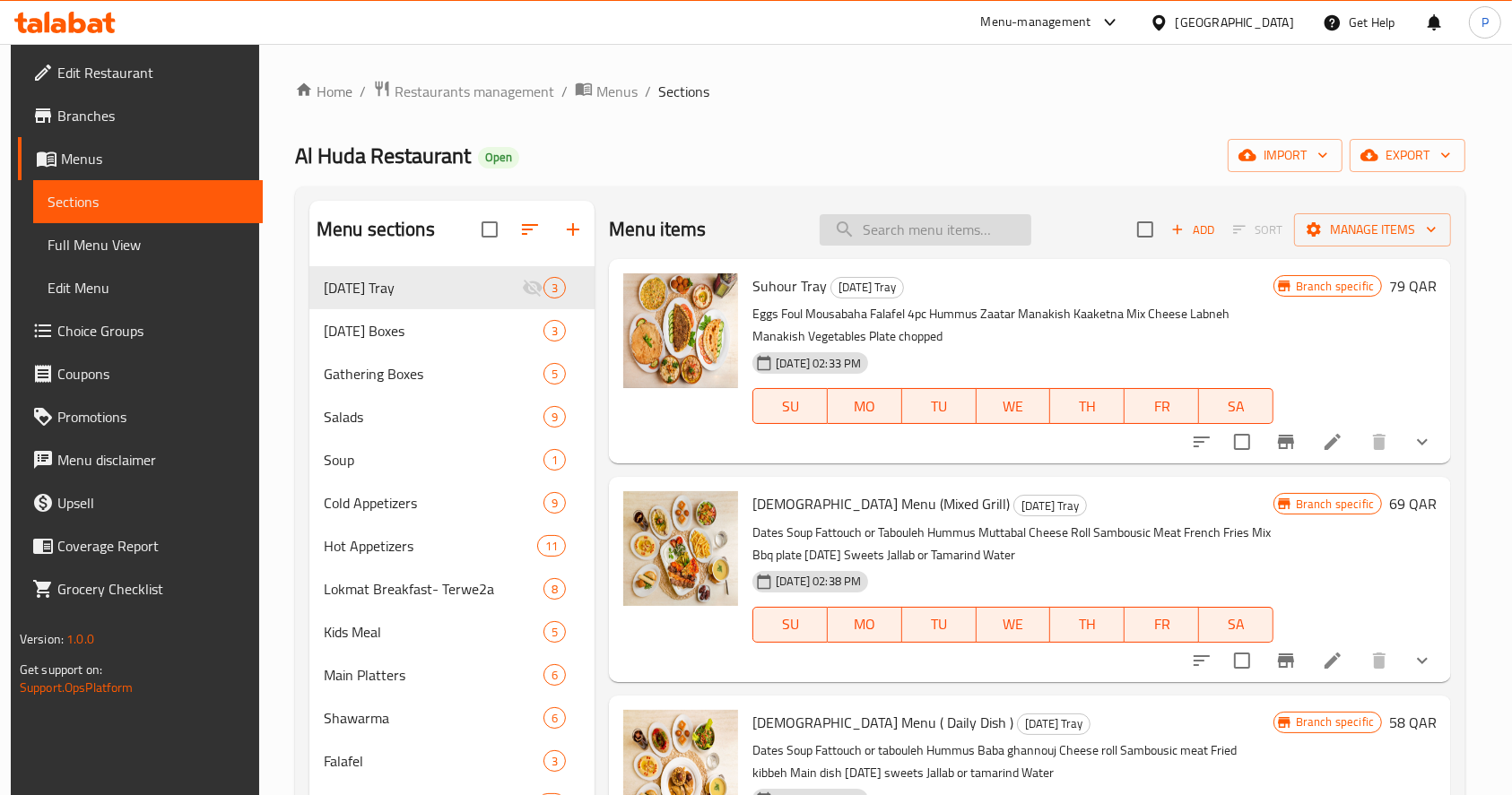
click at [912, 234] on input "search" at bounding box center [925, 230] width 212 height 32
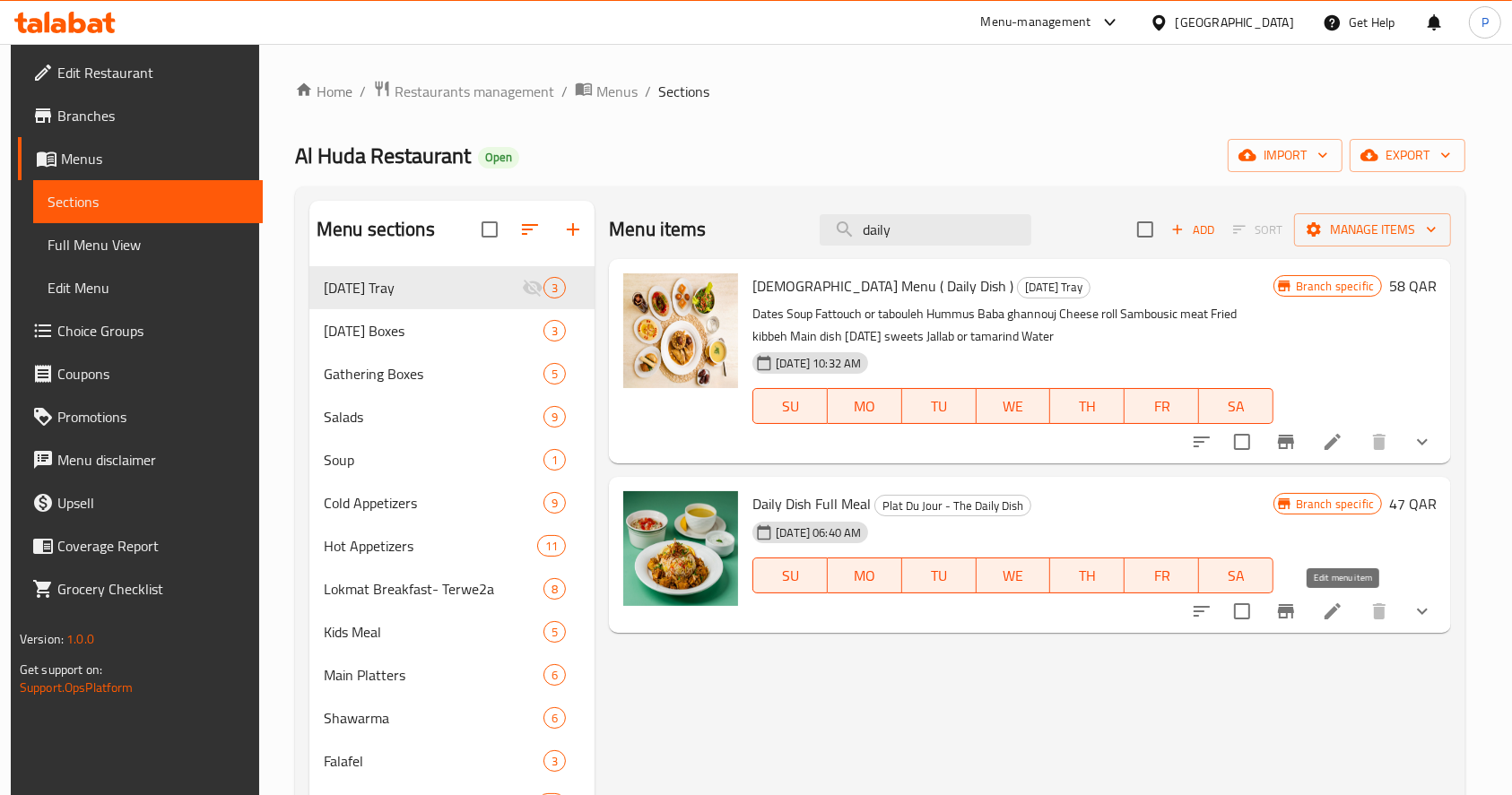
type input "daily"
click at [1335, 619] on icon at bounding box center [1331, 611] width 16 height 16
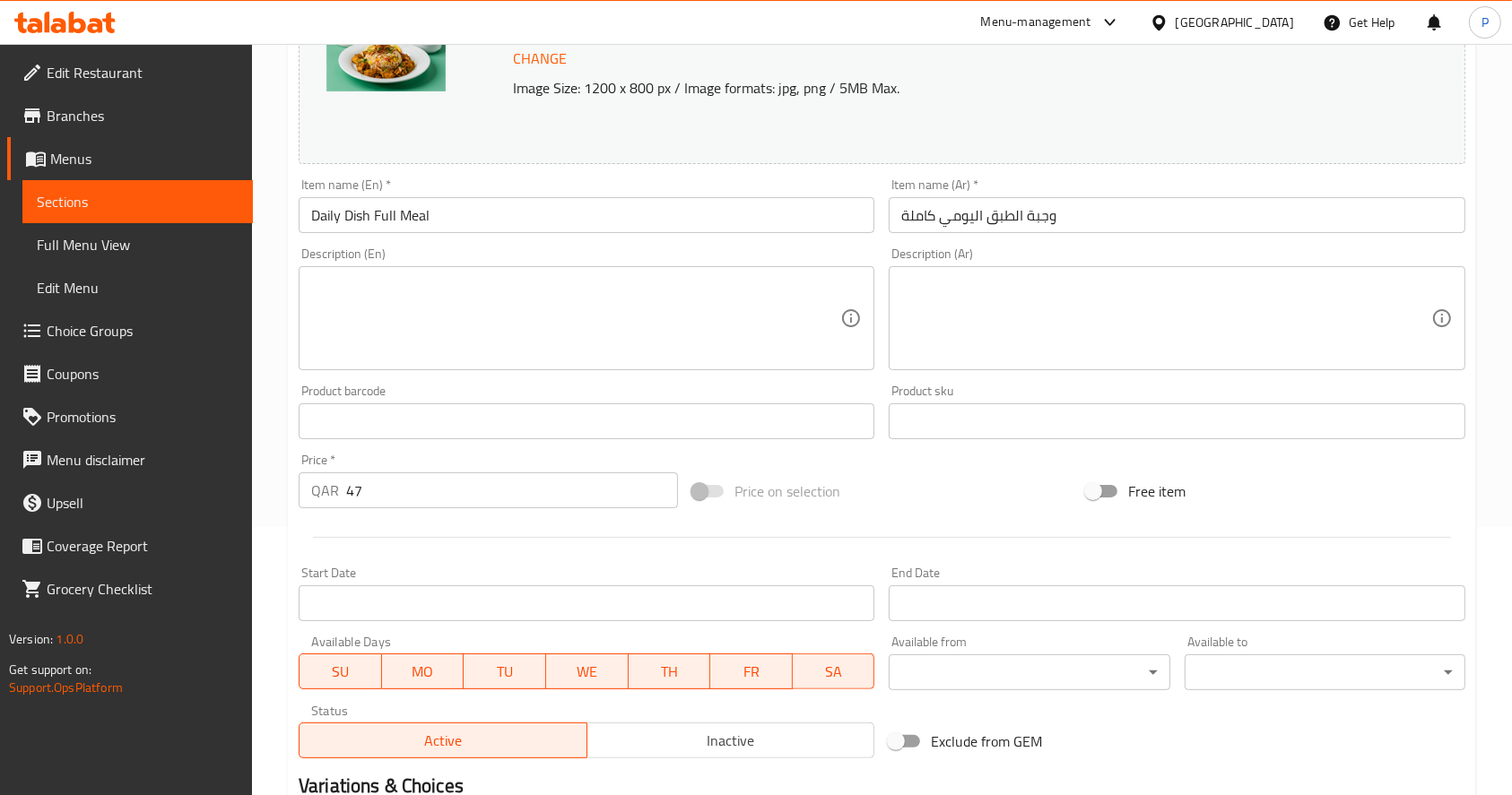
scroll to position [29, 0]
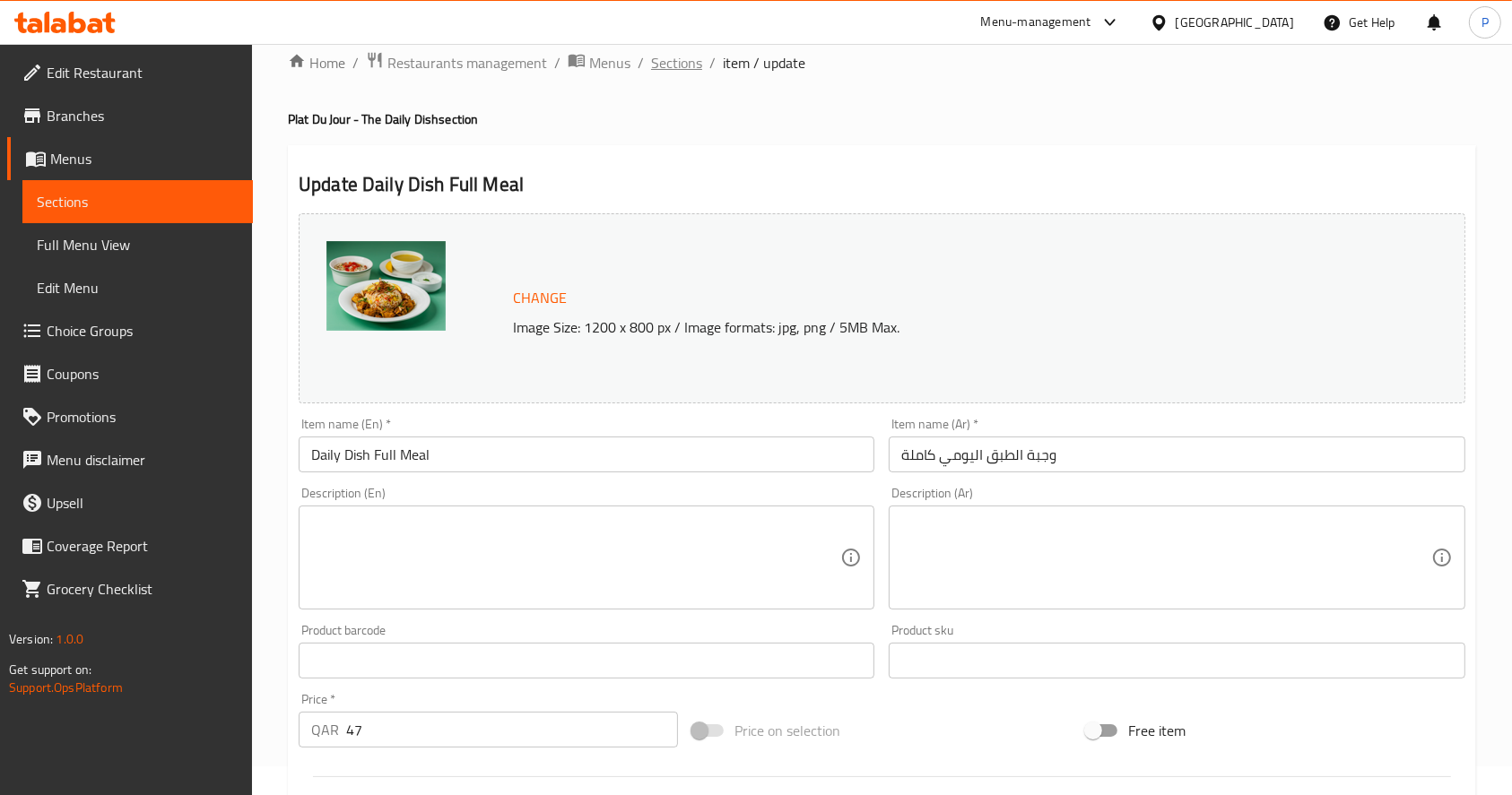
click at [688, 60] on span "Sections" at bounding box center [676, 63] width 51 height 22
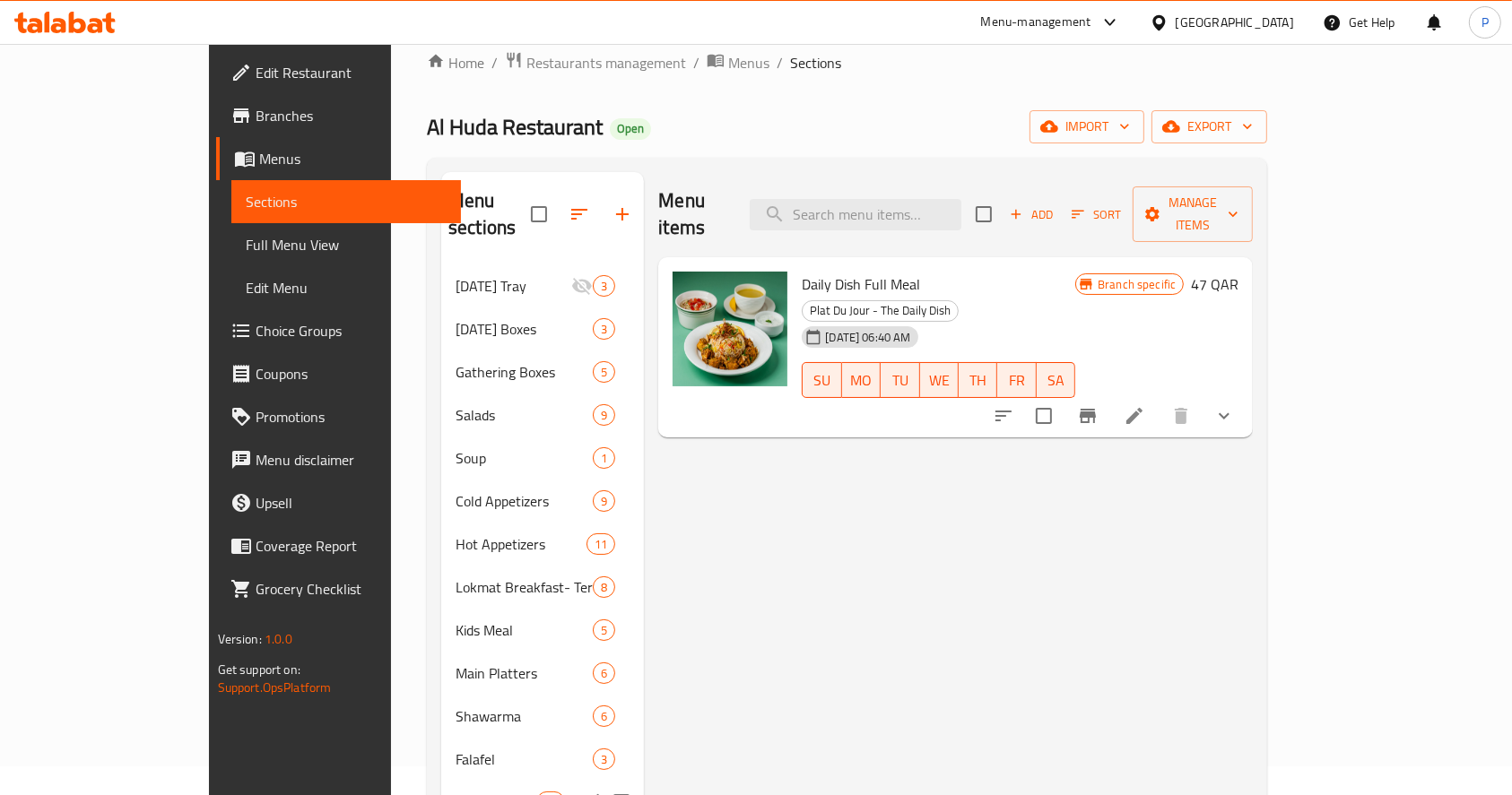
scroll to position [268, 0]
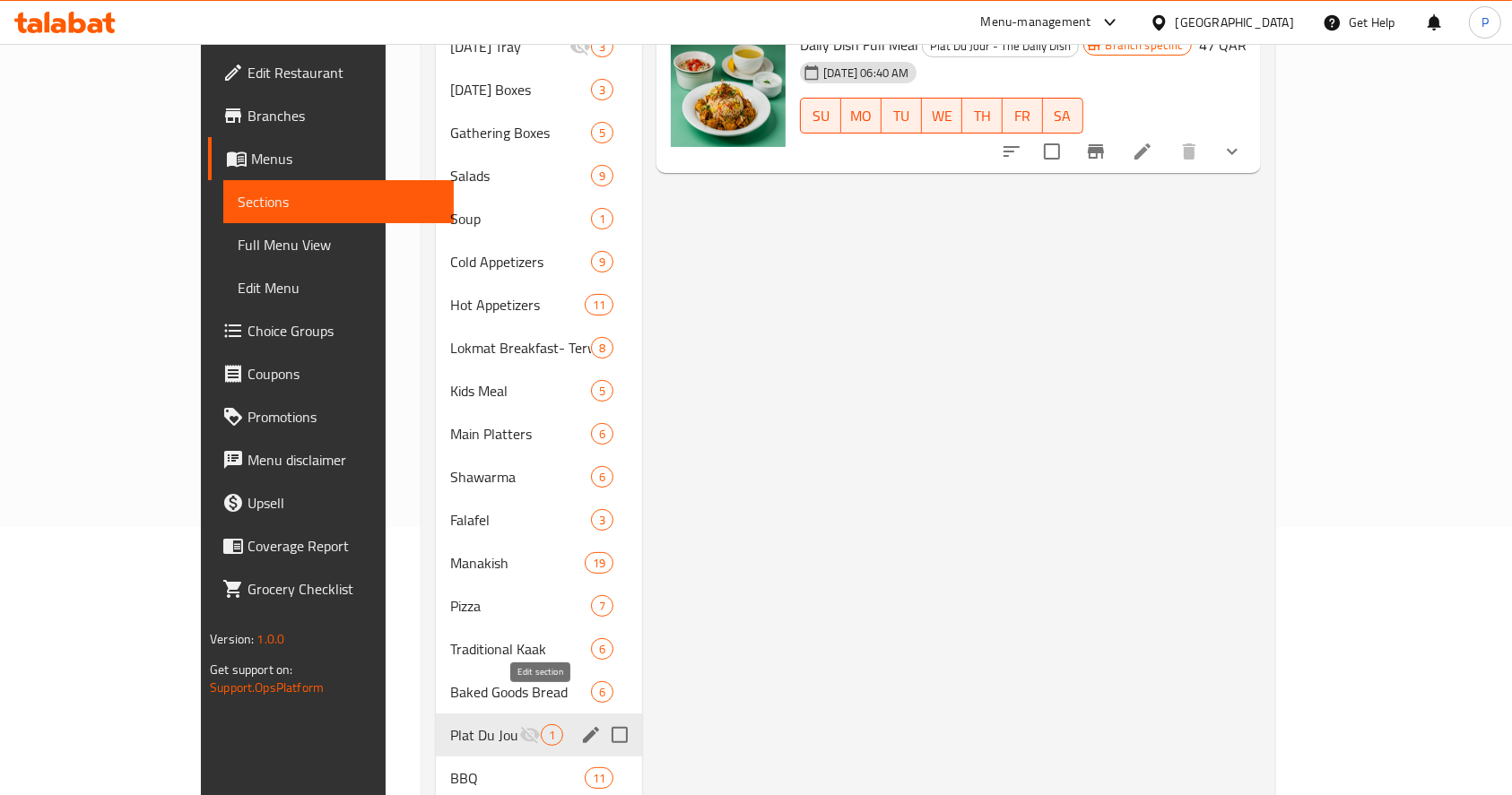
click at [582, 728] on icon "edit" at bounding box center [590, 735] width 16 height 16
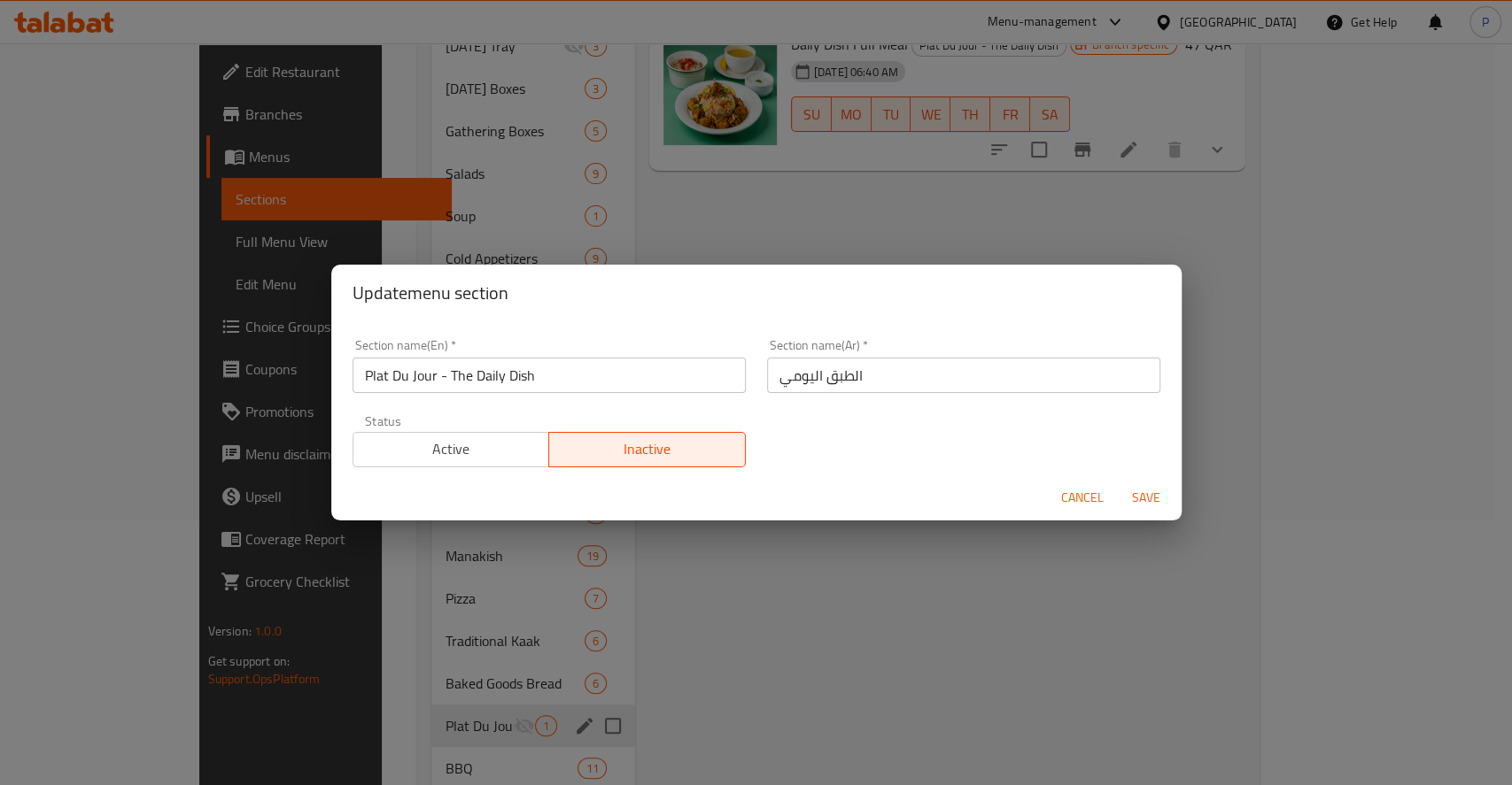
click at [429, 440] on span "Active" at bounding box center [451, 449] width 182 height 26
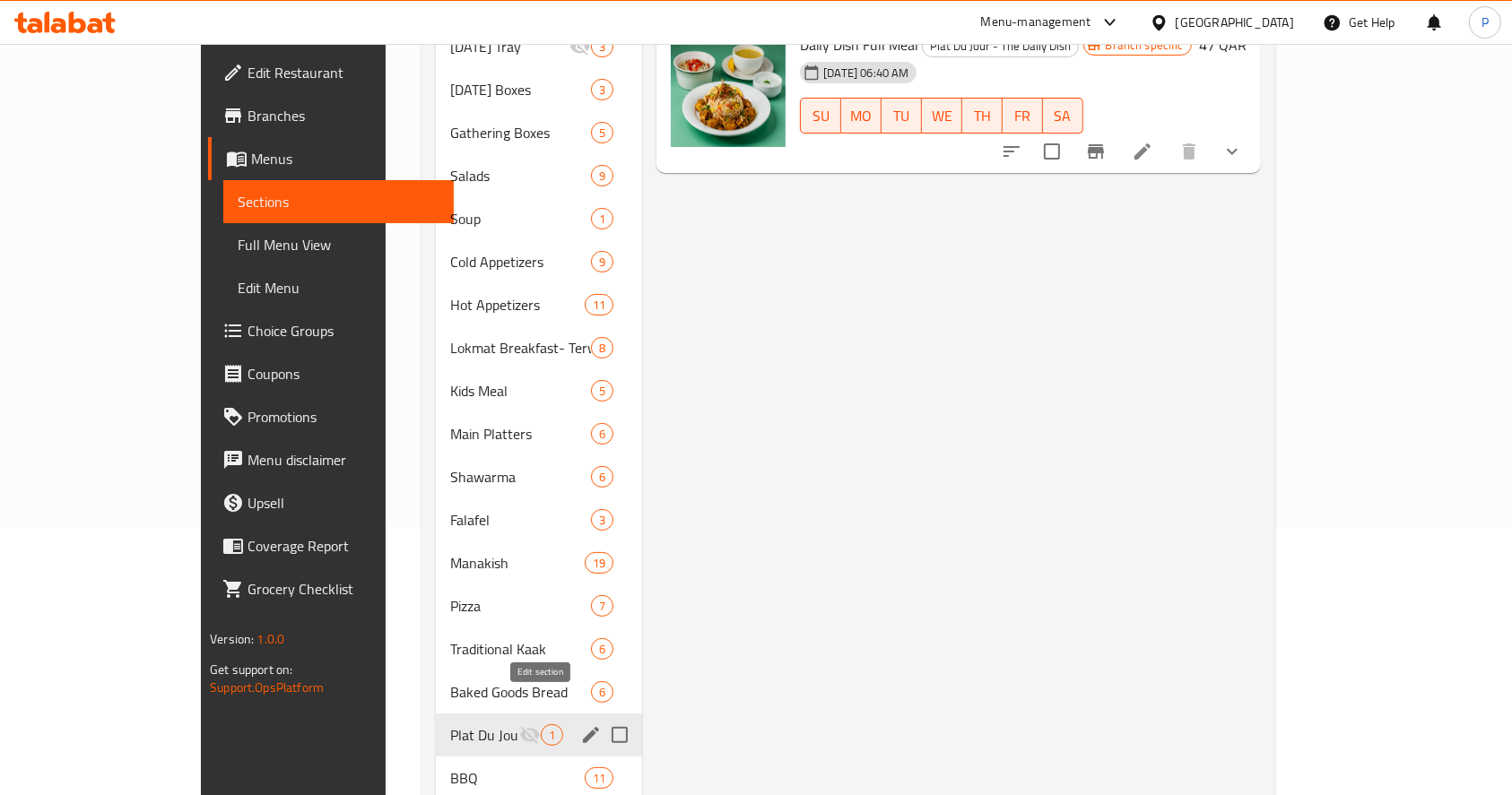
click at [580, 725] on icon "edit" at bounding box center [591, 735] width 22 height 22
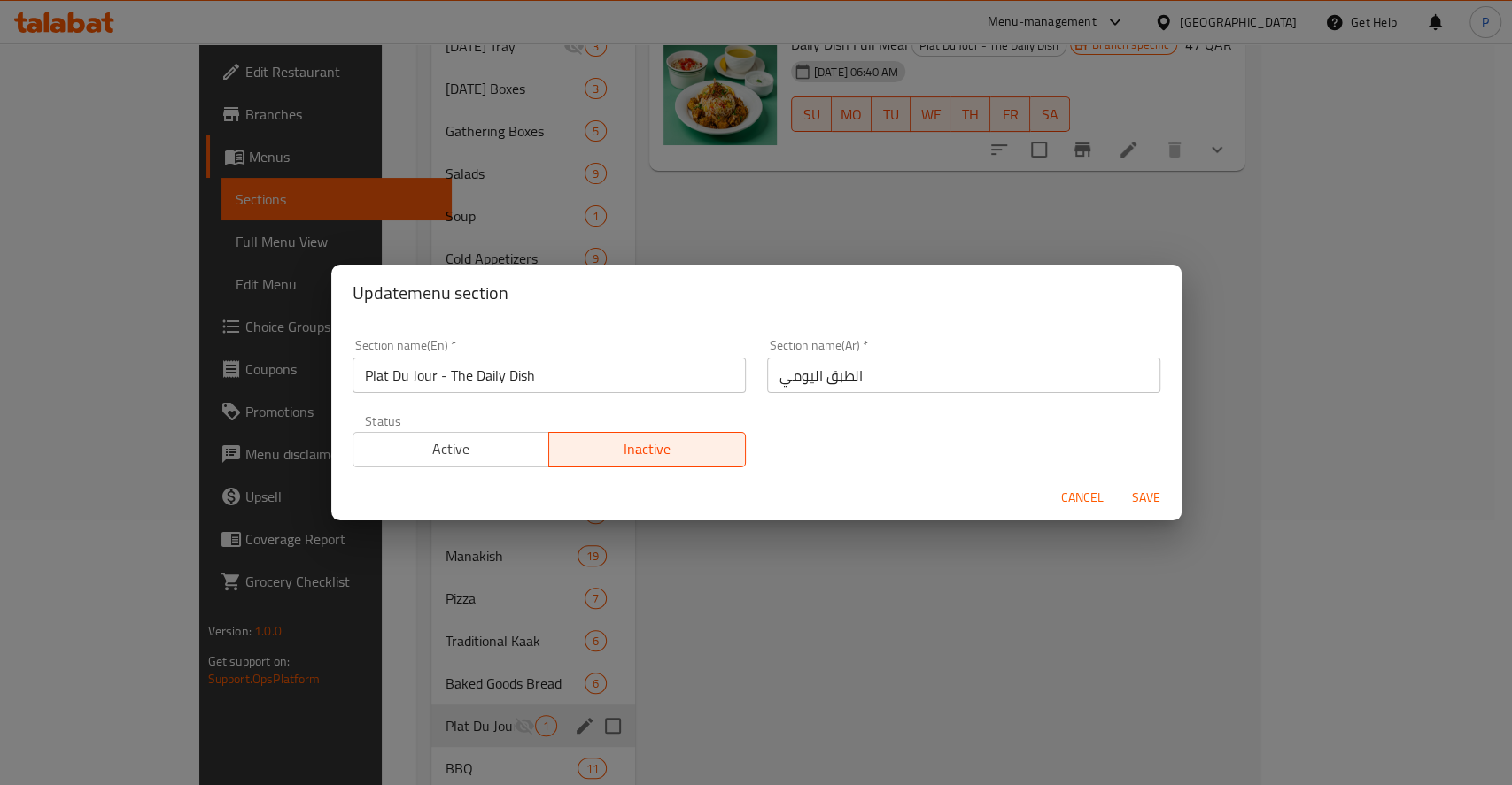
click at [464, 446] on span "Active" at bounding box center [451, 449] width 182 height 26
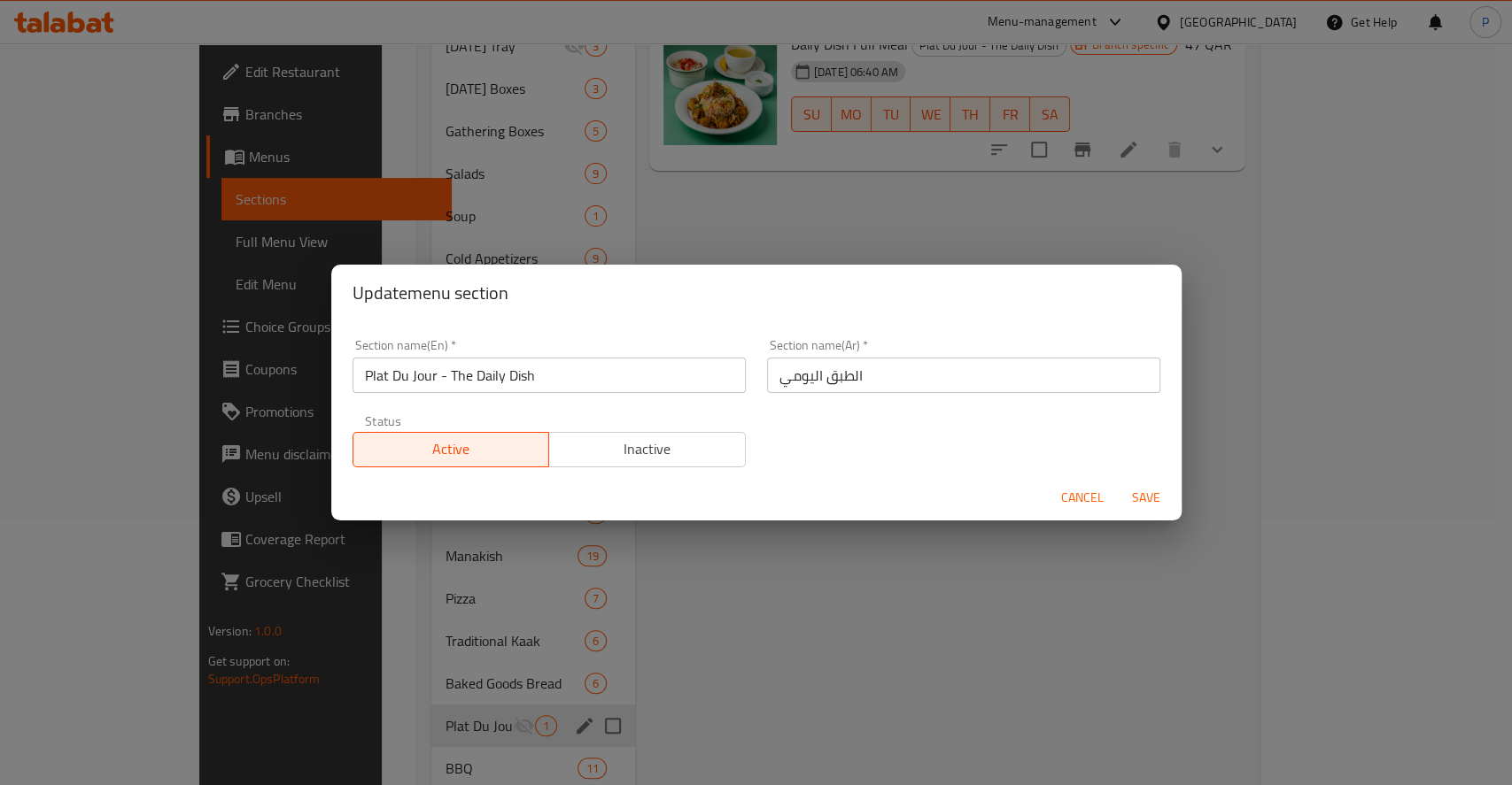
drag, startPoint x: 1135, startPoint y: 499, endPoint x: 1134, endPoint y: 491, distance: 8.1
click at [1134, 497] on span "Save" at bounding box center [1146, 498] width 43 height 22
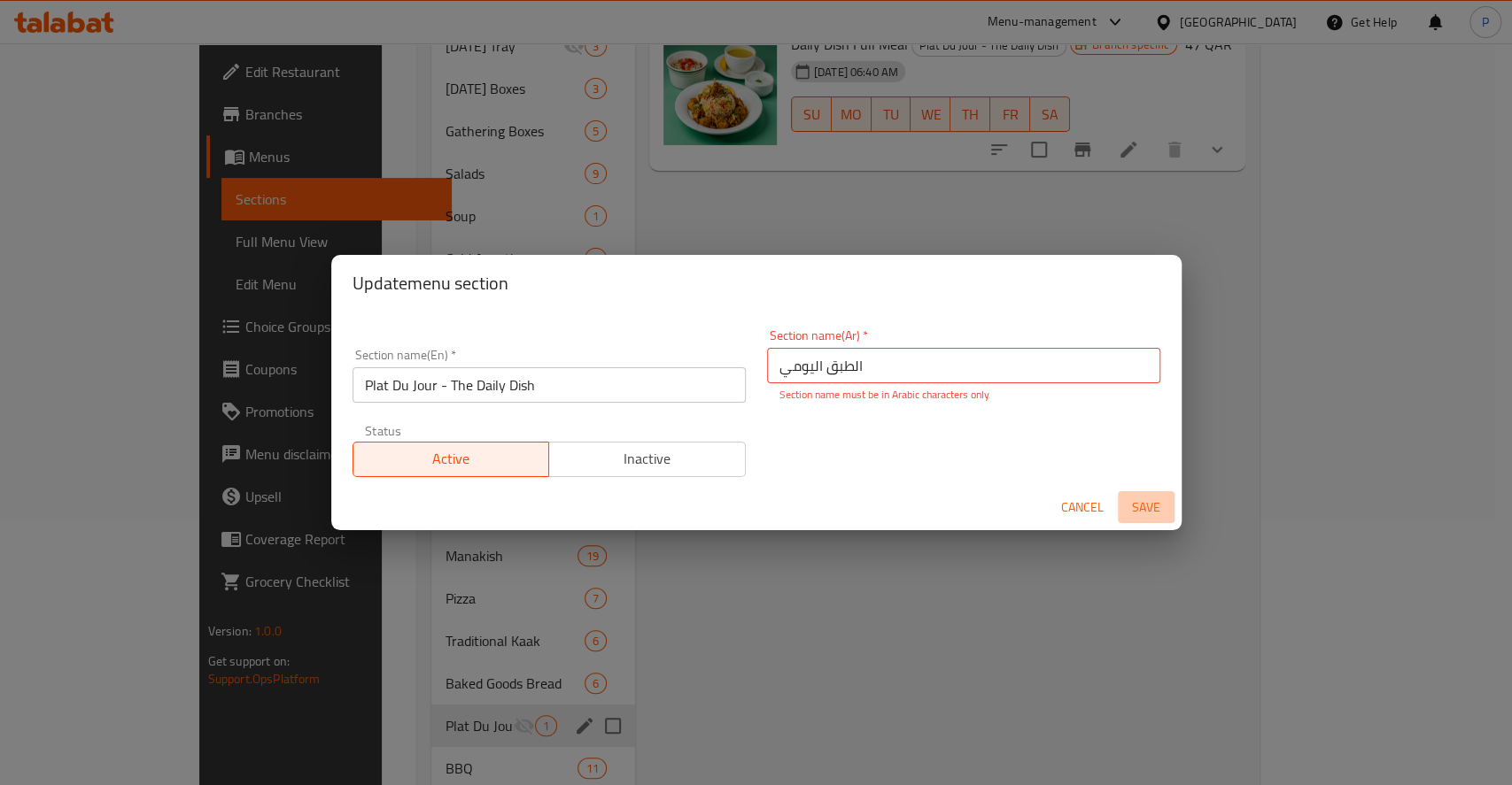
click at [1146, 502] on span "Save" at bounding box center [1146, 508] width 43 height 22
click at [1139, 520] on button "Save" at bounding box center [1146, 507] width 56 height 32
type input "اﻟﻄﺒﻖ اﻟﻴﻮﻣ"
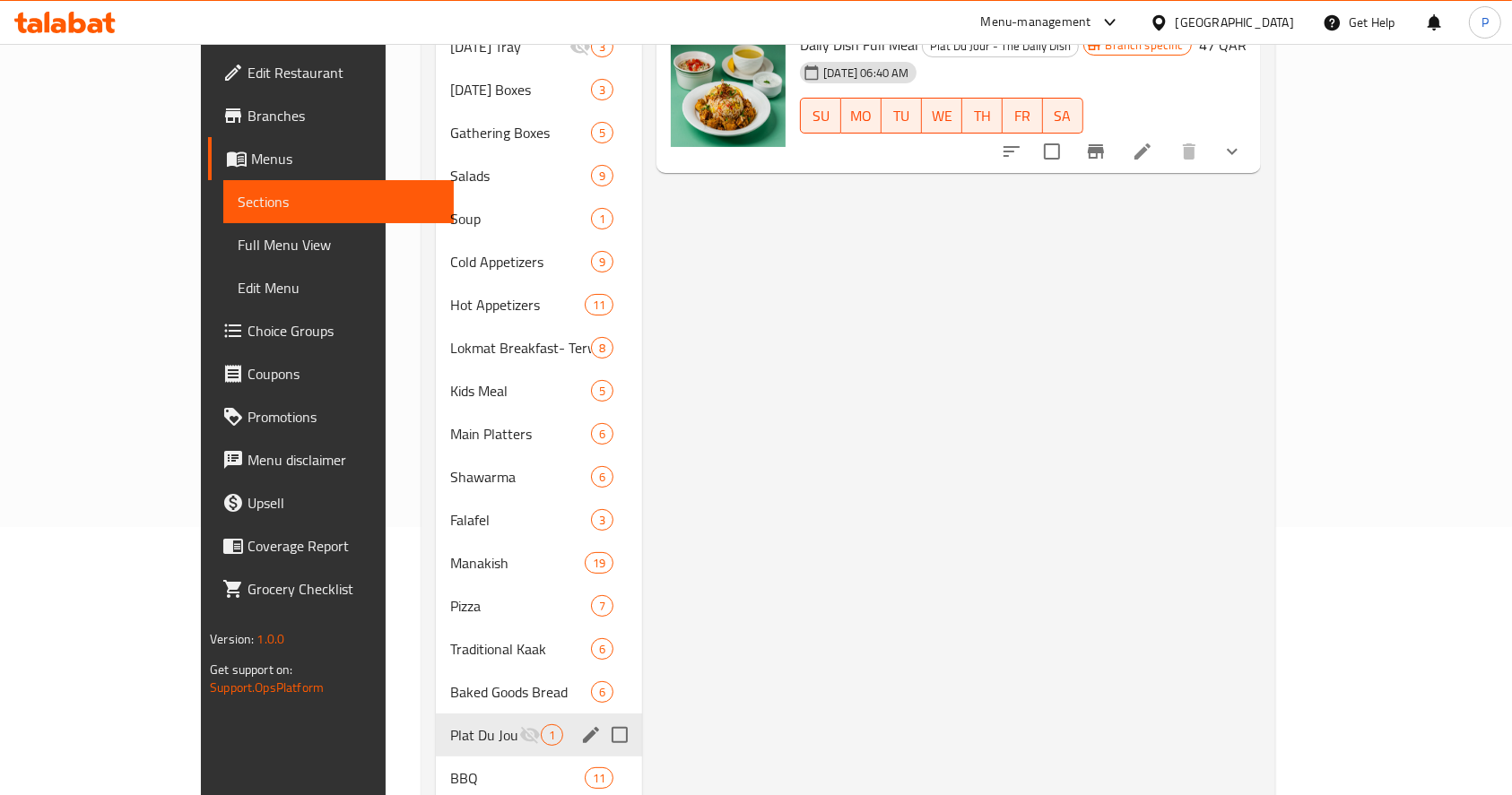
click at [580, 725] on icon "edit" at bounding box center [591, 735] width 22 height 22
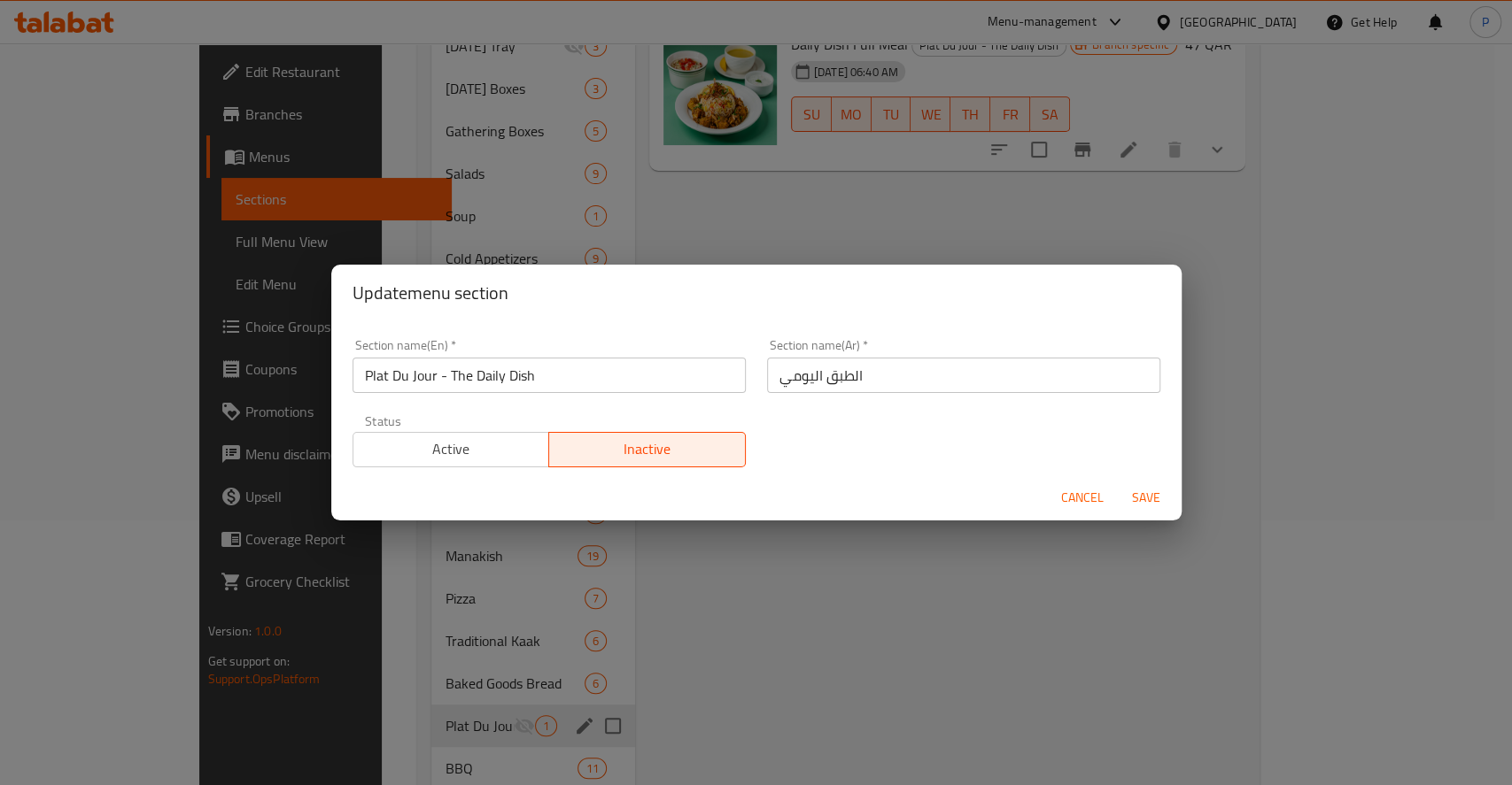
click at [412, 430] on div "Active Inactive" at bounding box center [548, 440] width 393 height 53
click at [1144, 499] on span "Save" at bounding box center [1146, 498] width 43 height 22
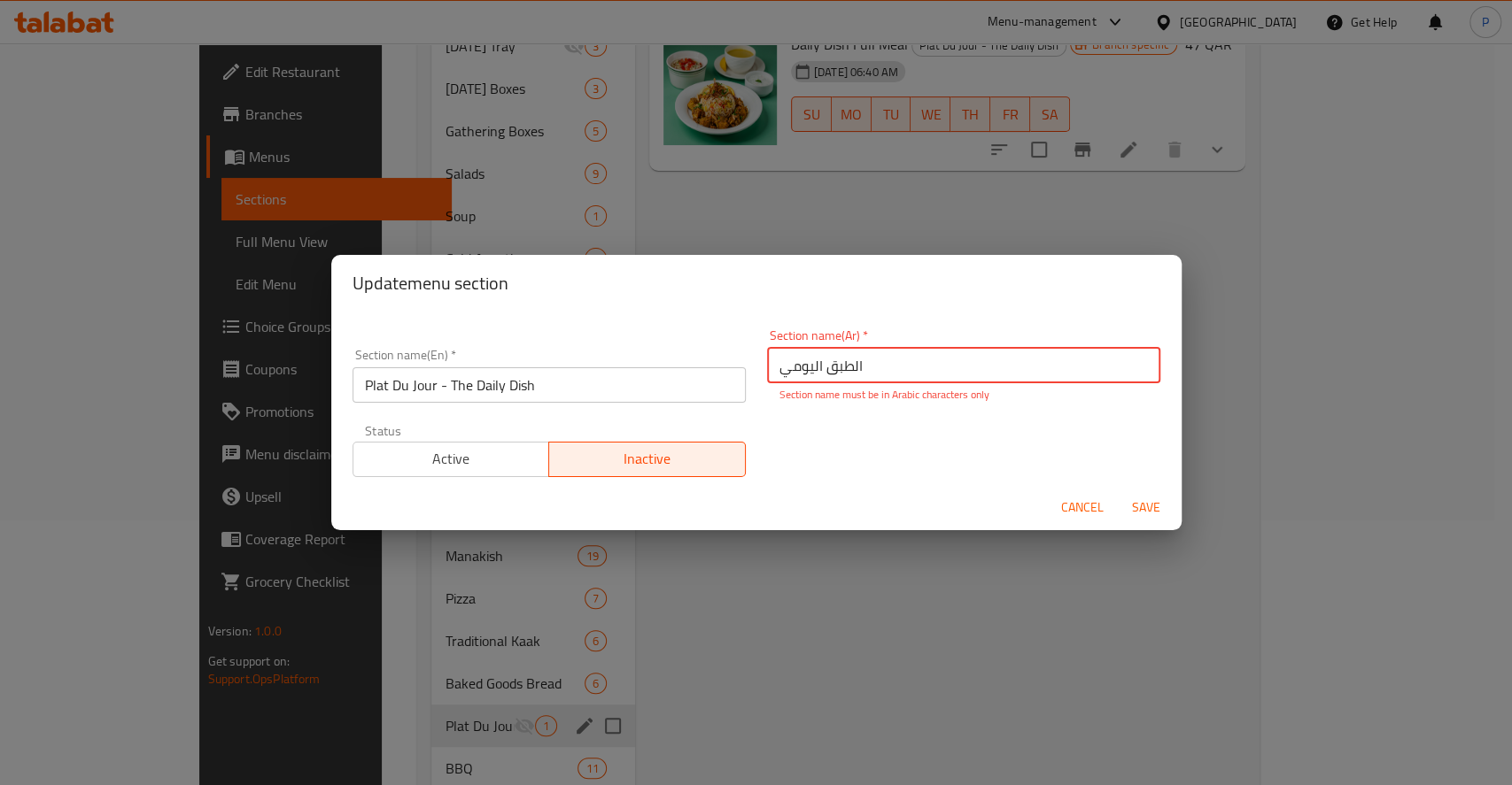
click at [400, 447] on span "Active" at bounding box center [451, 460] width 182 height 26
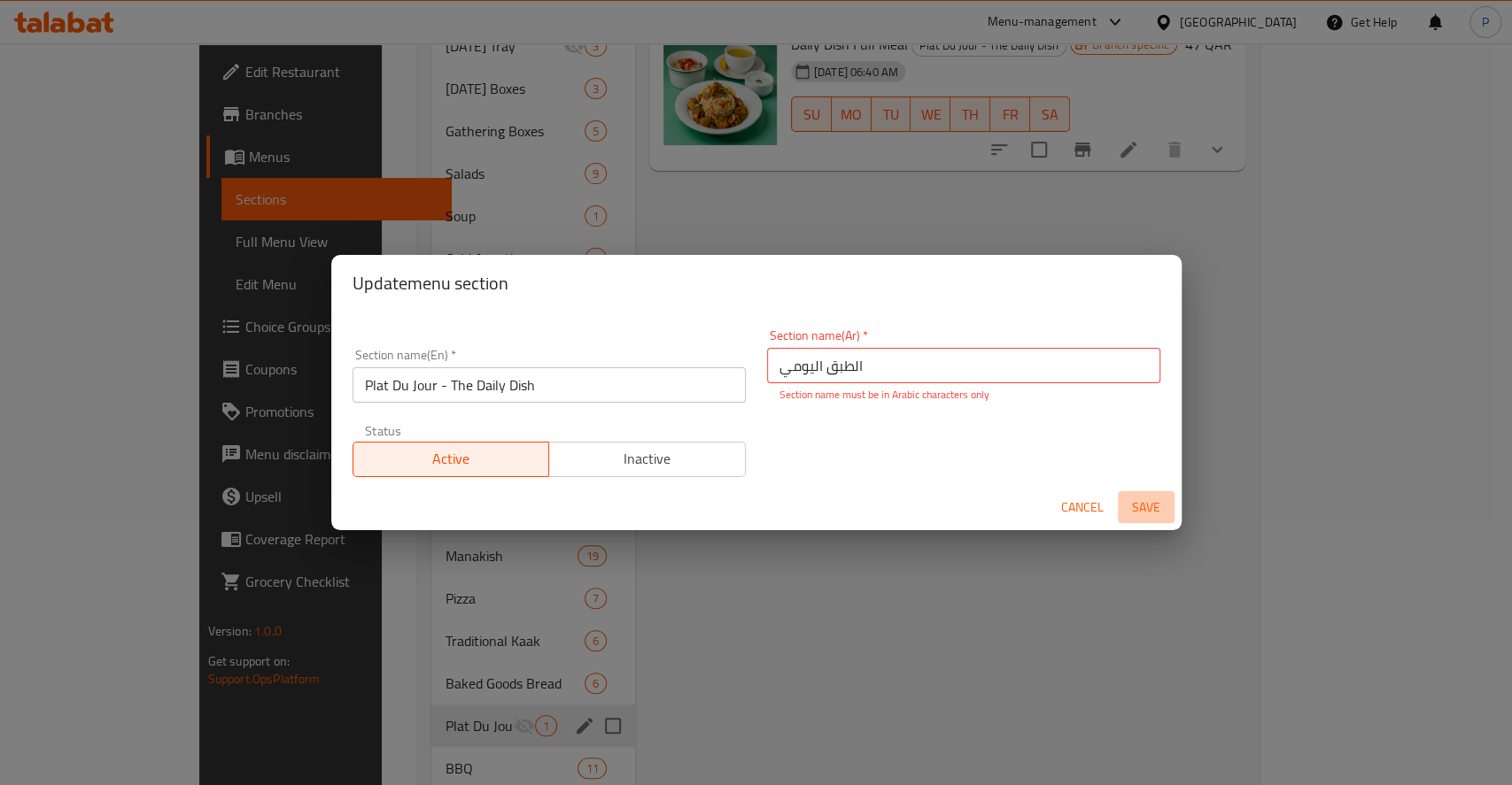
click at [1149, 493] on button "Save" at bounding box center [1146, 507] width 56 height 32
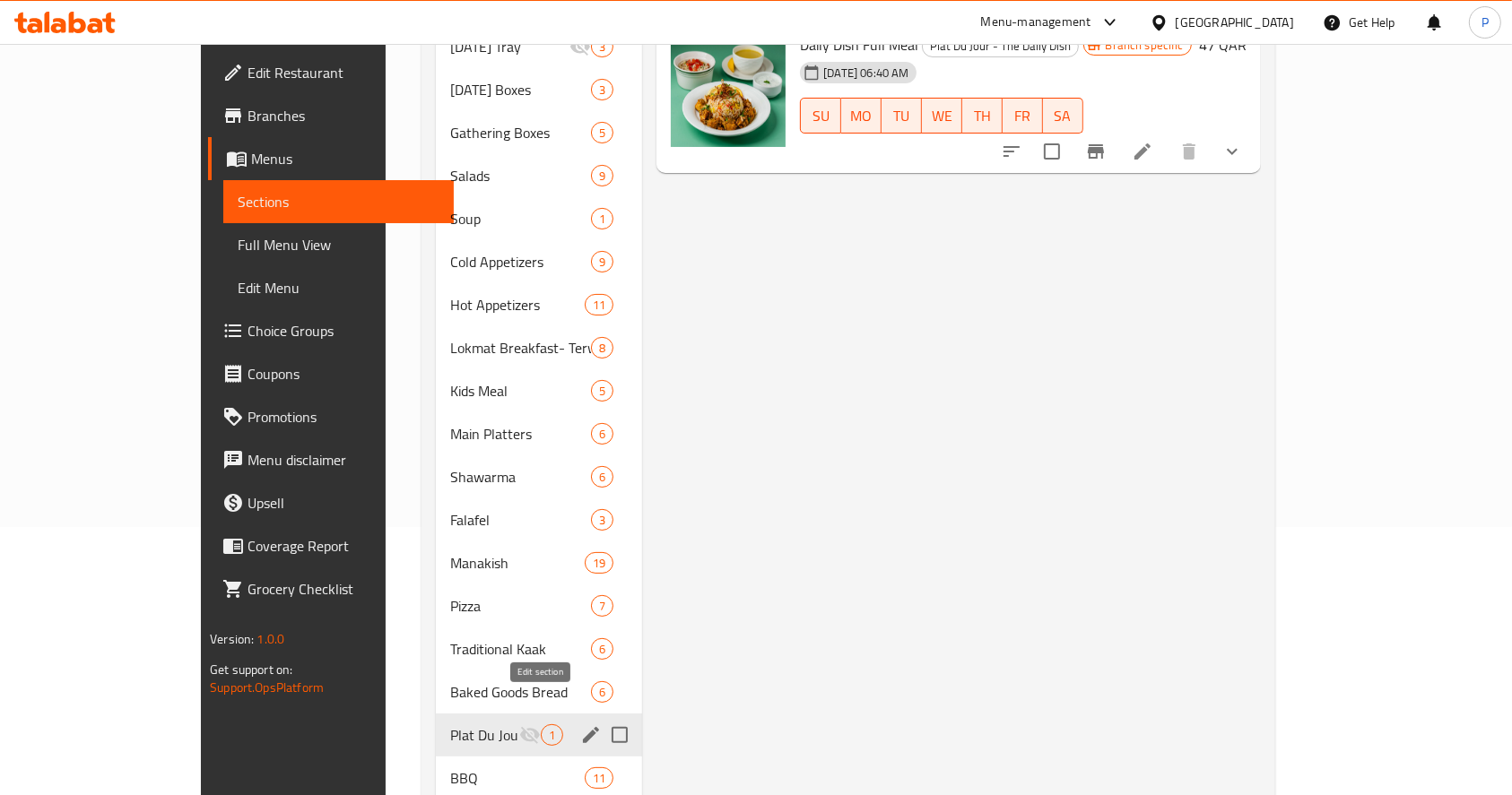
click at [582, 728] on icon "edit" at bounding box center [590, 735] width 16 height 16
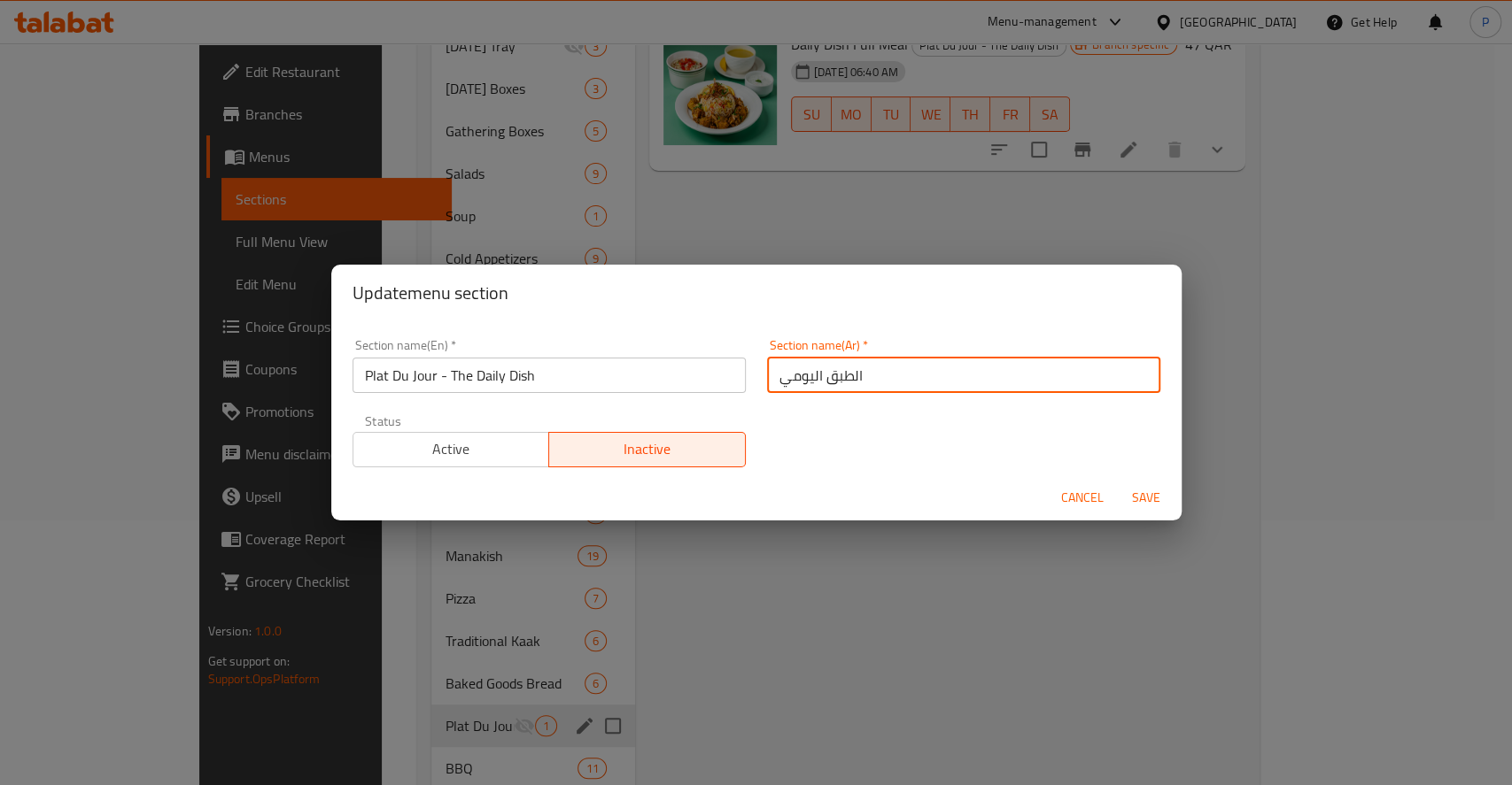
drag, startPoint x: 767, startPoint y: 384, endPoint x: 781, endPoint y: 373, distance: 17.8
click at [781, 373] on input "اﻟﻄﺒﻖ اﻟﻴﻮﻣﻲ" at bounding box center [963, 375] width 393 height 35
type input "اﻟﻄﺒﻖ اﻟﻴﻮﻣ"
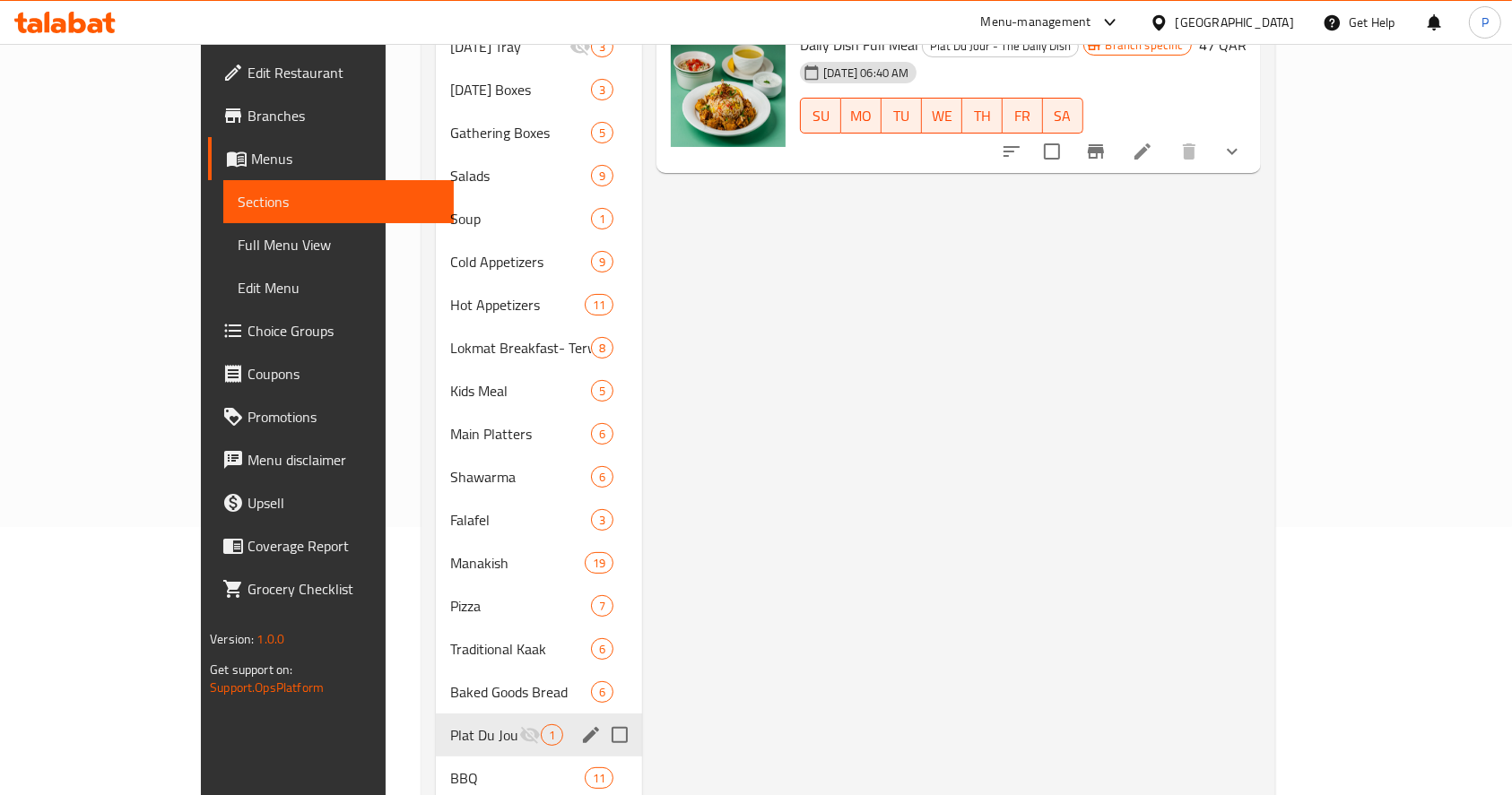
click at [582, 728] on icon "edit" at bounding box center [590, 735] width 16 height 16
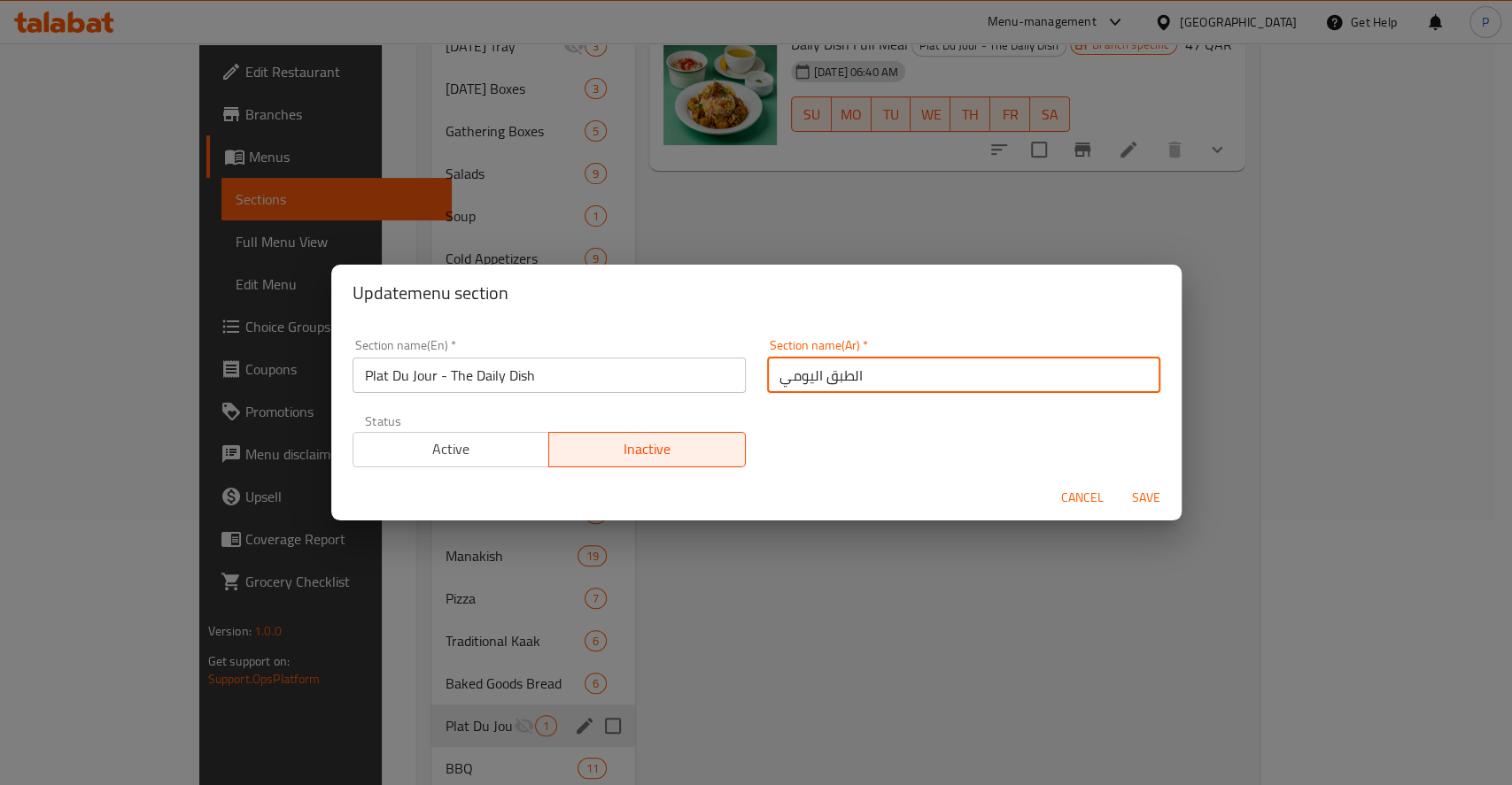
click at [878, 383] on input "اﻟﻄﺒﻖ اﻟﻴﻮﻣﻲ" at bounding box center [963, 375] width 393 height 35
type input "اﻟﻄﺒﻖ اﻟﻴﻮﻣ"
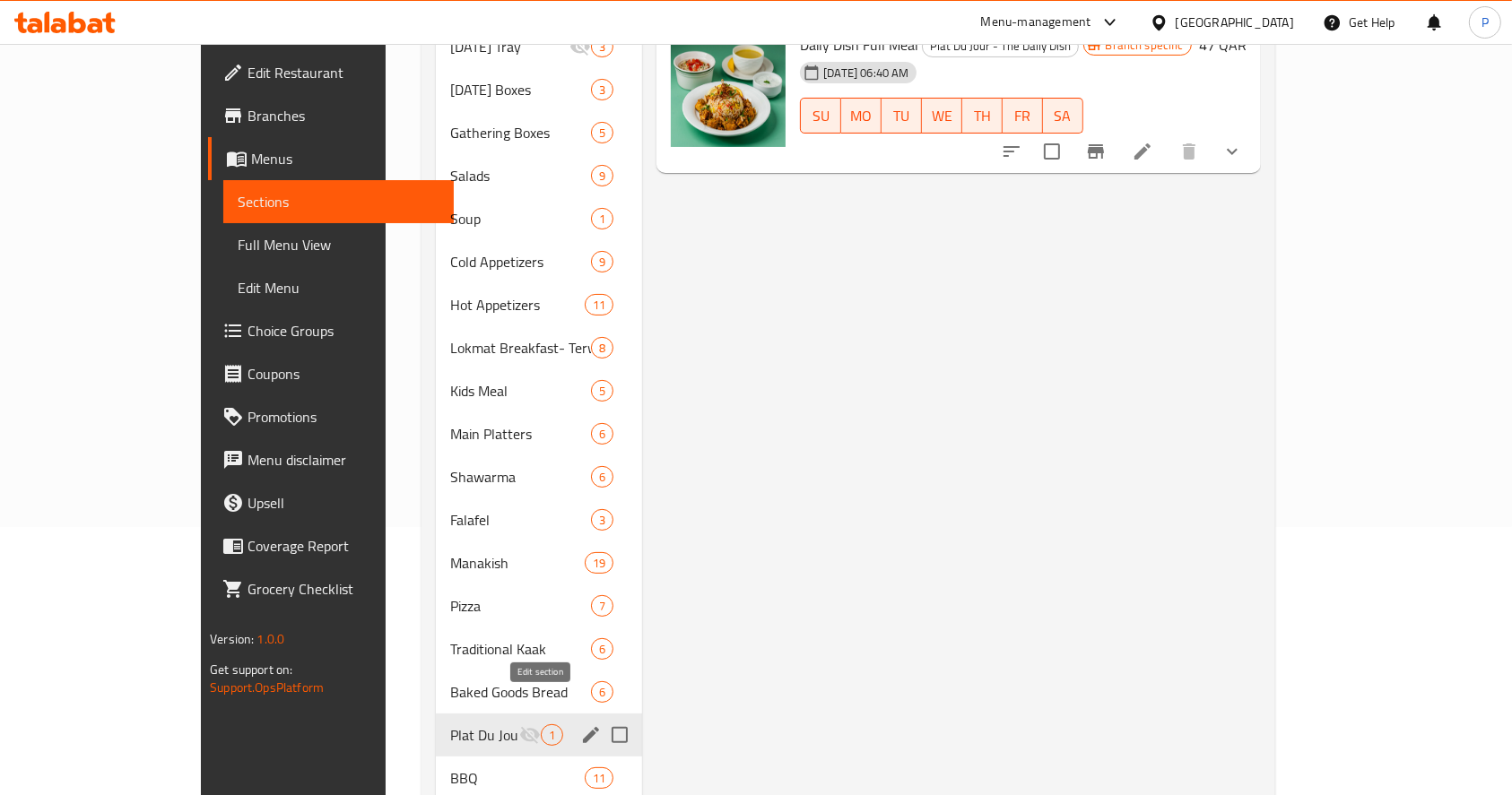
click at [580, 725] on icon "edit" at bounding box center [591, 735] width 22 height 22
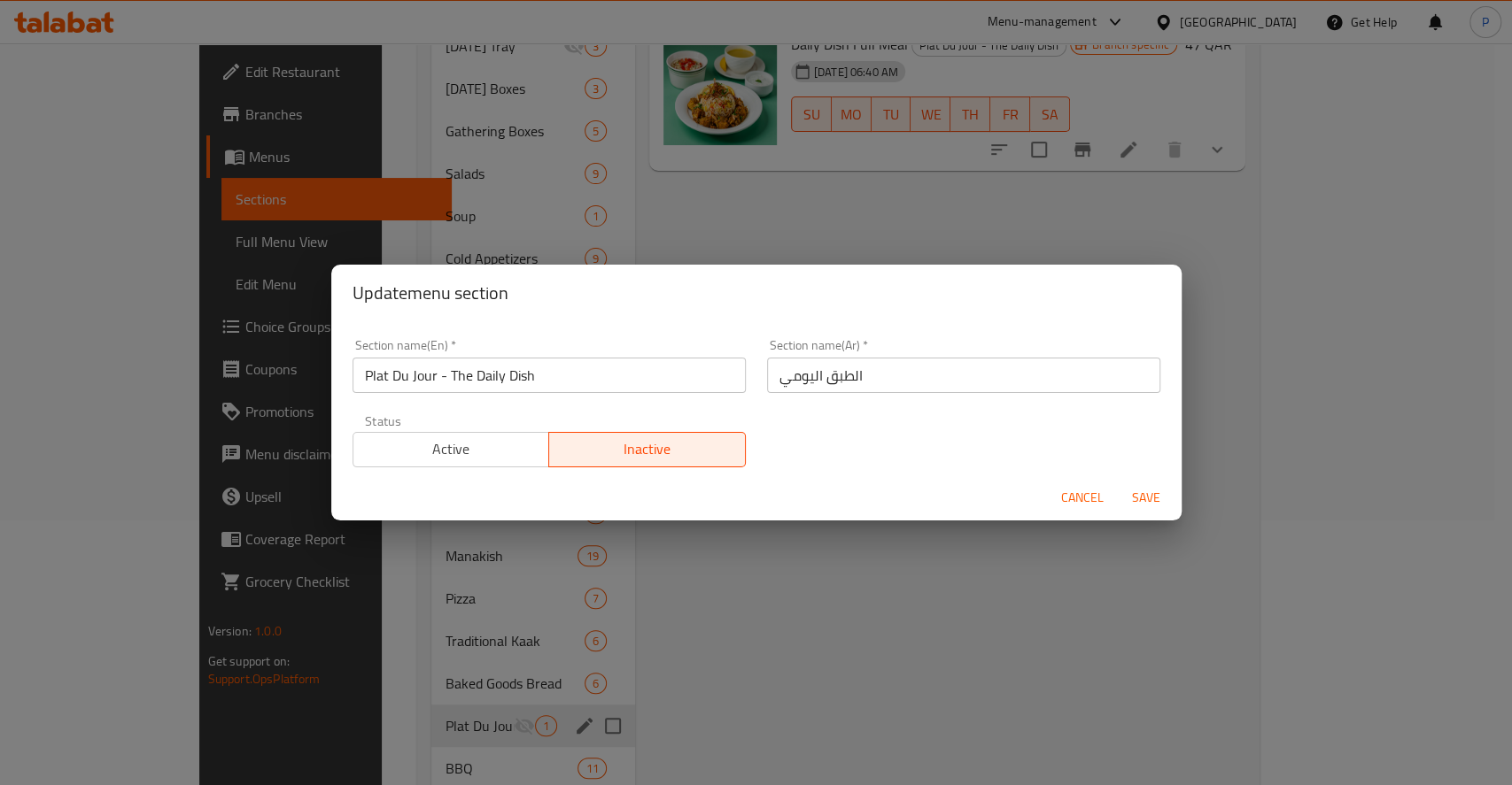
click at [449, 385] on input "Plat Du Jour - The Daily Dish" at bounding box center [548, 375] width 393 height 35
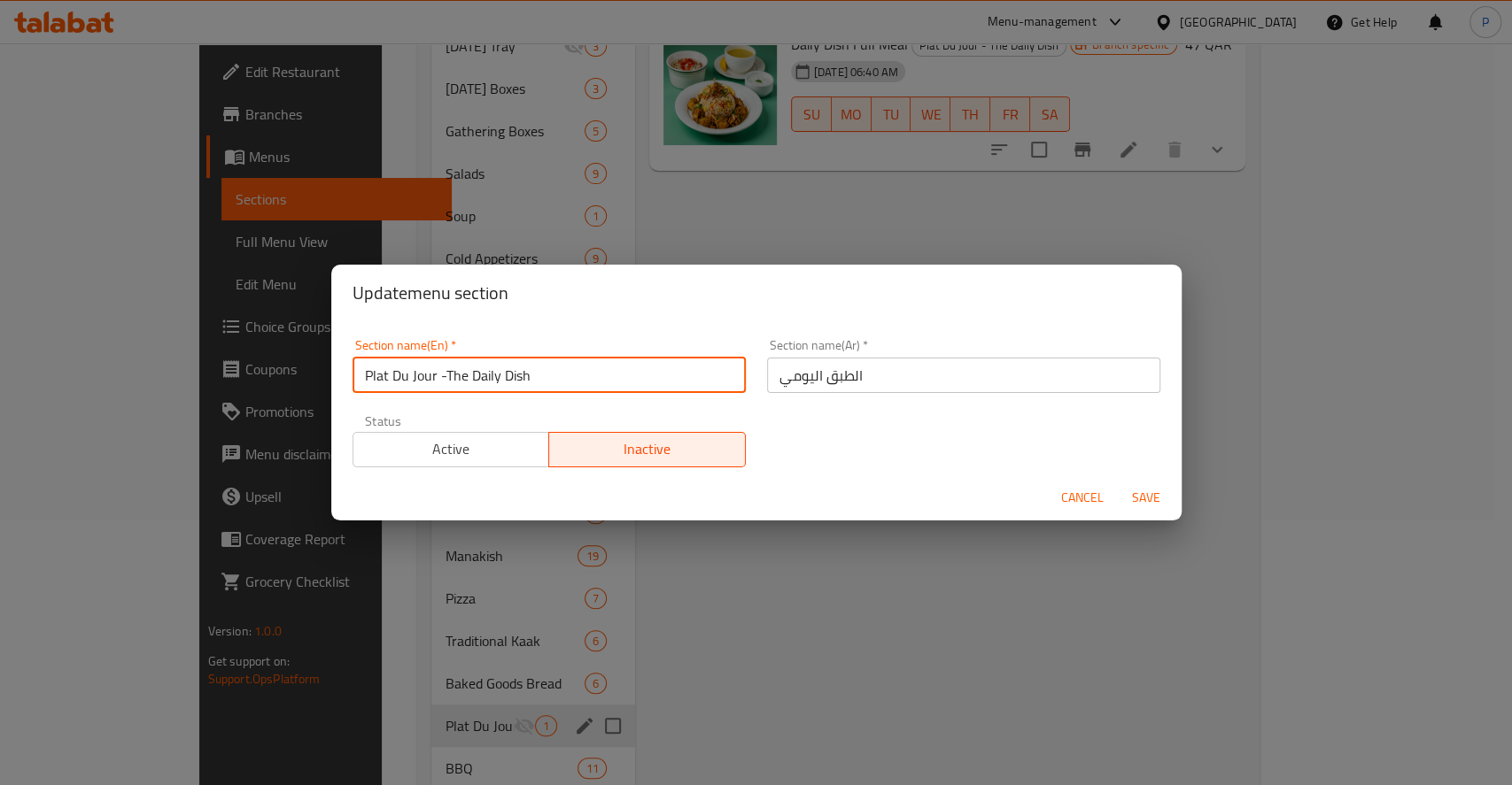
type input "Plat Du Jour -The Daily Dish"
click at [489, 449] on span "Active" at bounding box center [451, 449] width 182 height 26
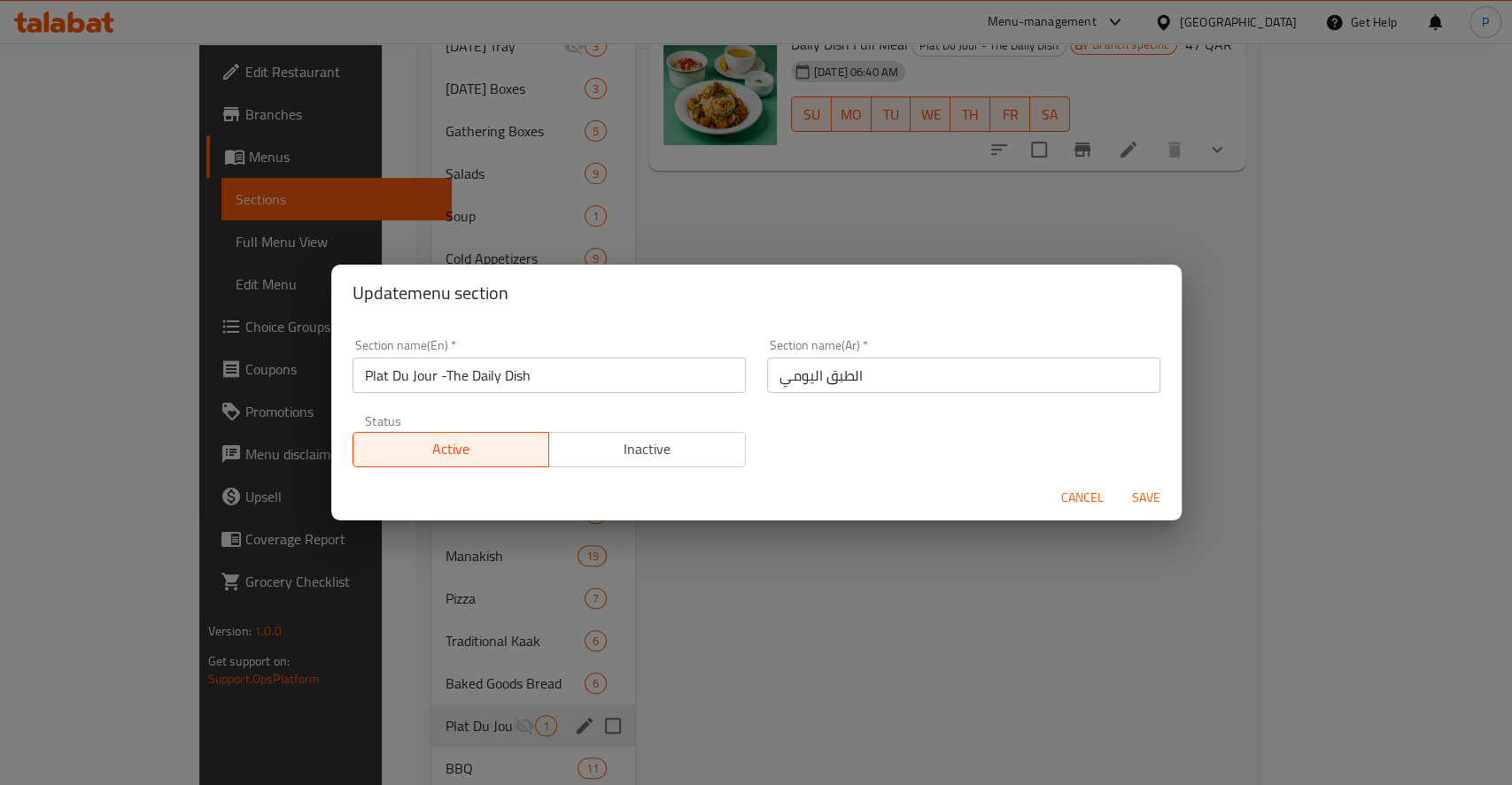
click at [1139, 499] on span "Save" at bounding box center [1146, 498] width 43 height 22
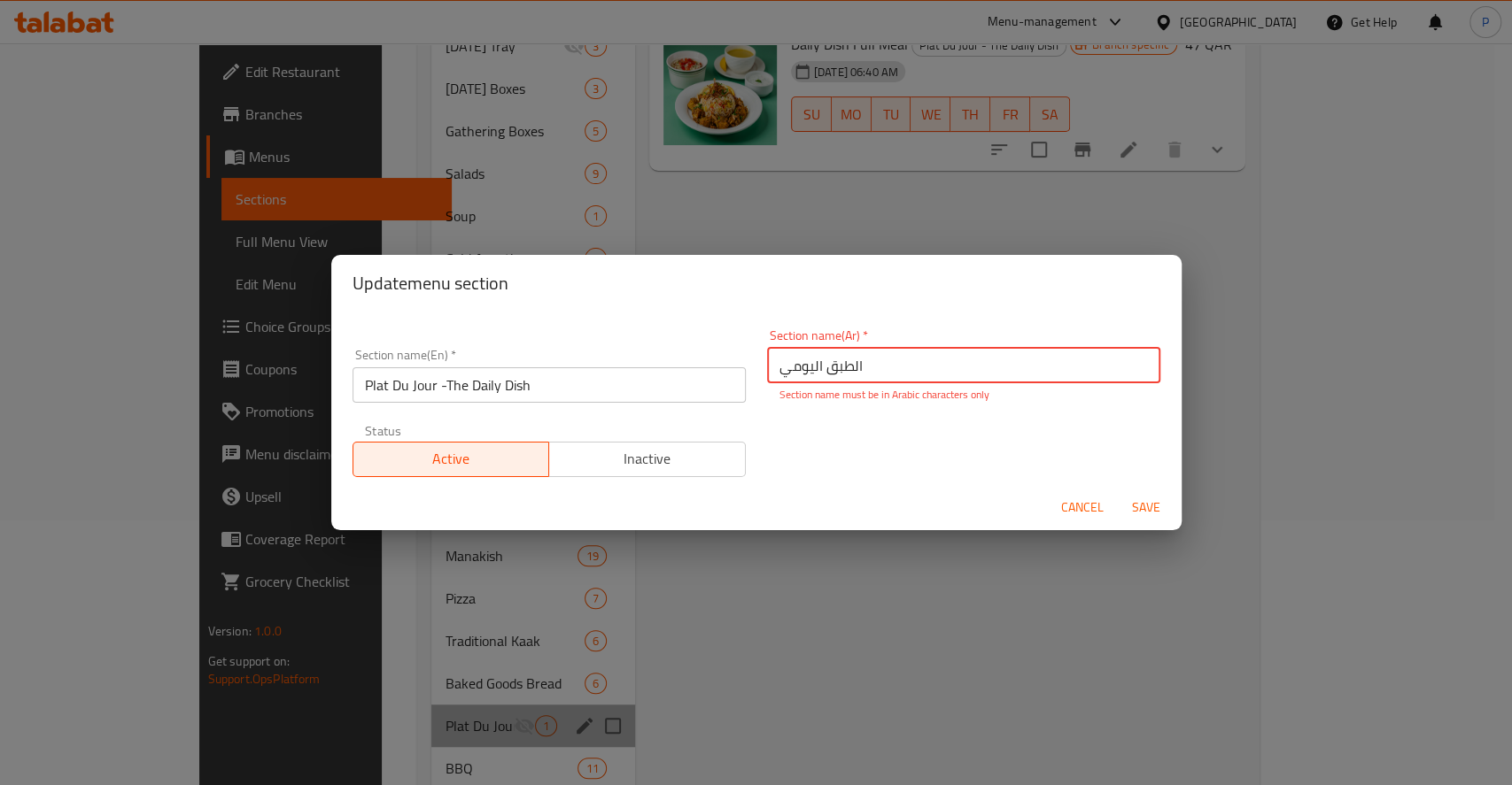
click at [857, 367] on input "اﻟﻄﺒﻖ اﻟﻴﻮﻣﻲ" at bounding box center [963, 365] width 393 height 35
drag, startPoint x: 846, startPoint y: 370, endPoint x: 855, endPoint y: 370, distance: 9.0
click at [855, 370] on input "اﻟﻄﺒﻖ اﻟﻴﻮﻣﻲ" at bounding box center [963, 365] width 393 height 35
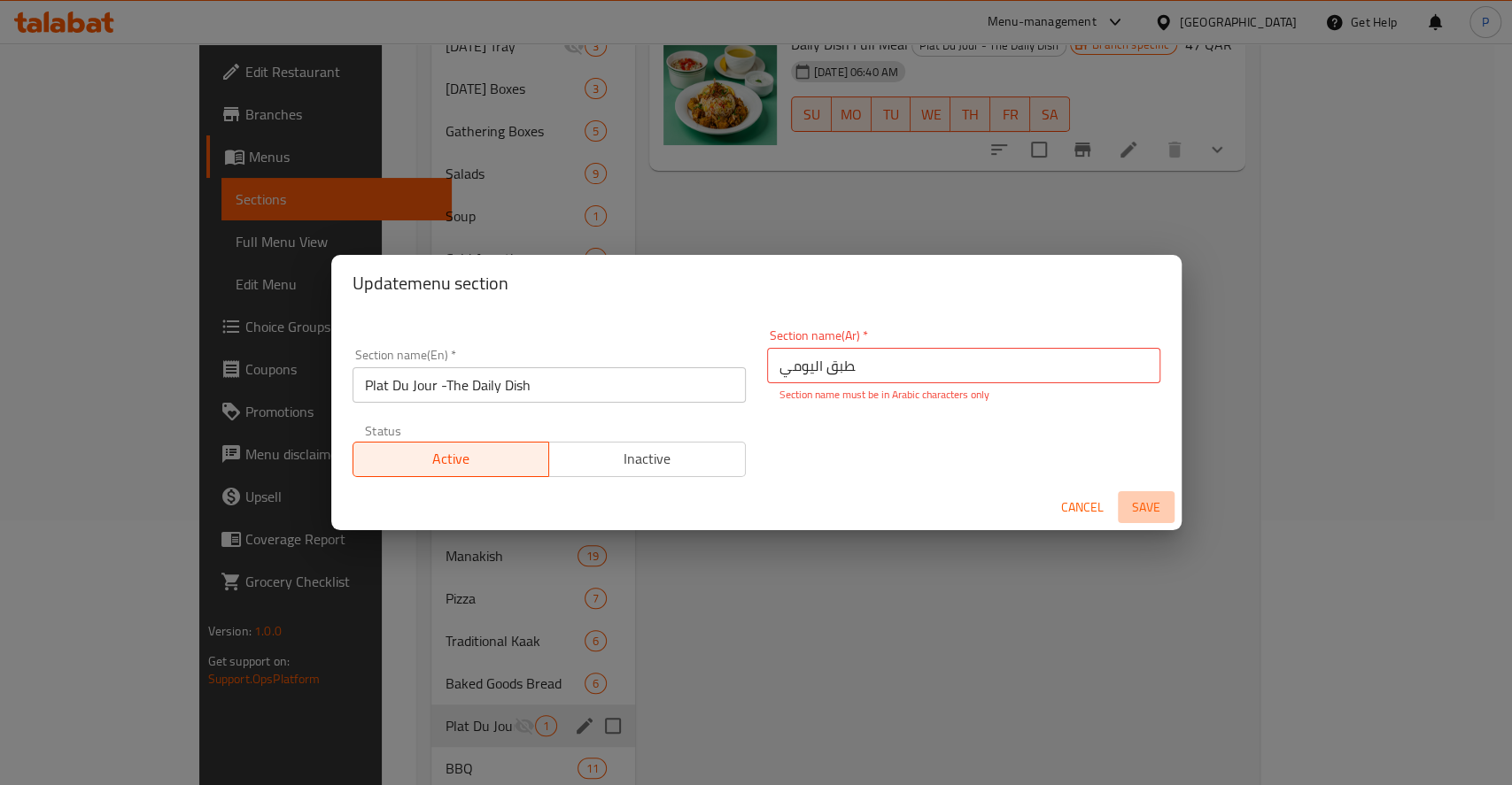
click at [1149, 507] on span "Save" at bounding box center [1146, 508] width 43 height 22
click at [1134, 499] on span "Save" at bounding box center [1146, 508] width 43 height 22
click at [1134, 502] on span "Save" at bounding box center [1146, 508] width 43 height 22
type input "ﺒﻖ اﻟﻴﻮﻣﻲ"
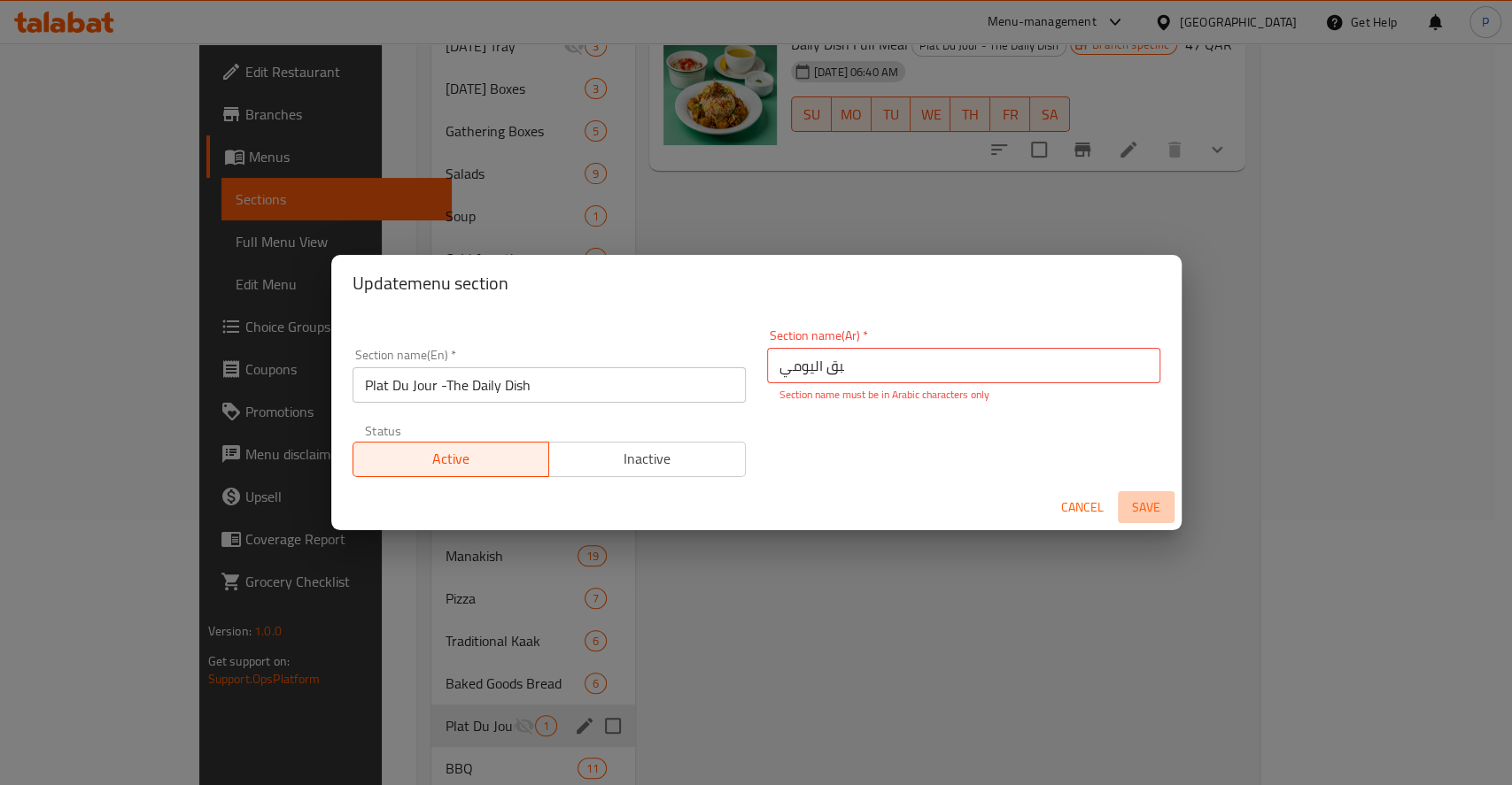
click at [1144, 507] on span "Save" at bounding box center [1146, 508] width 43 height 22
click at [1141, 509] on span "Save" at bounding box center [1146, 508] width 43 height 22
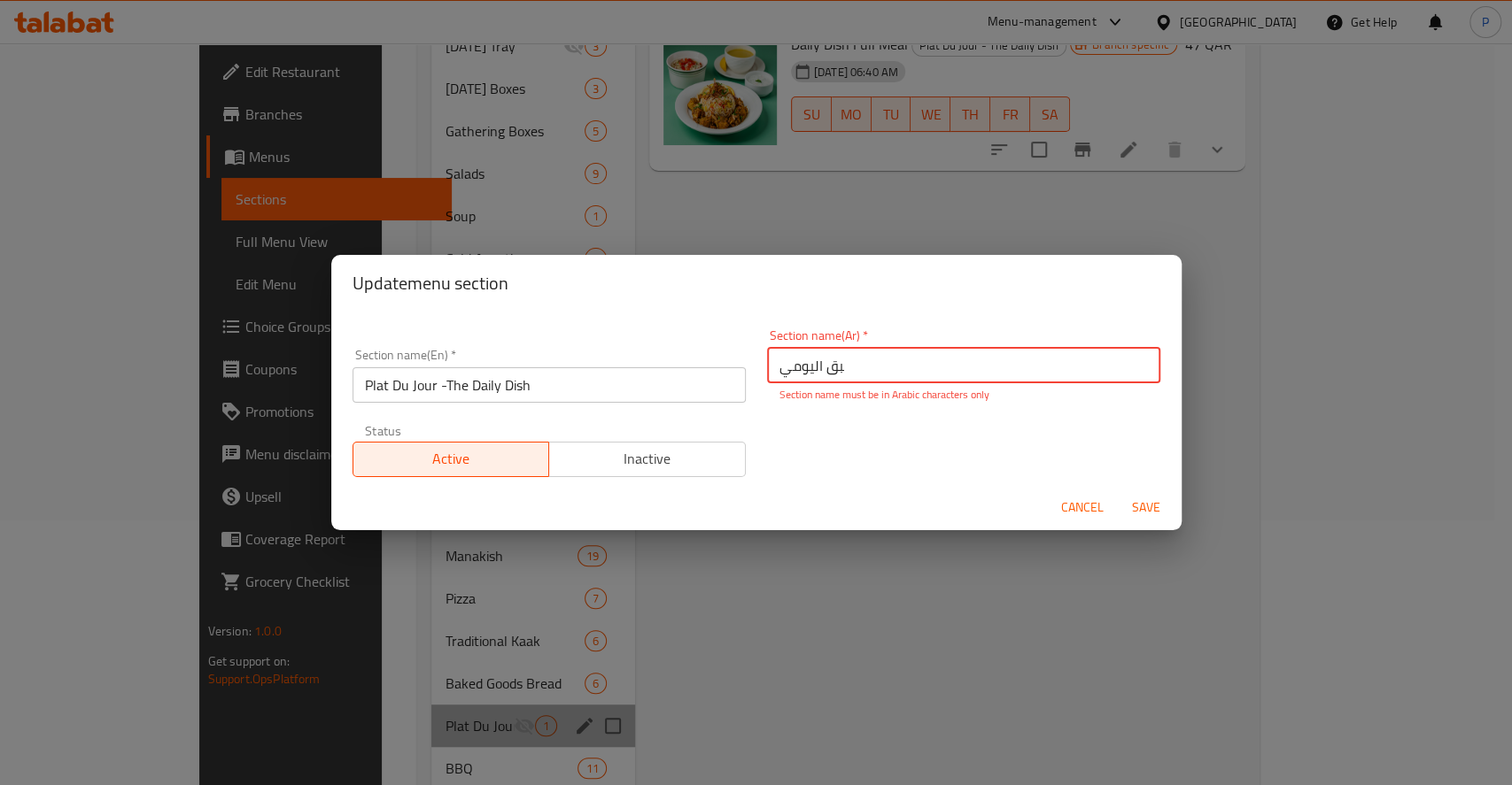
click at [860, 376] on input "ﺒﻖ اﻟﻴﻮﻣﻲ" at bounding box center [963, 365] width 393 height 35
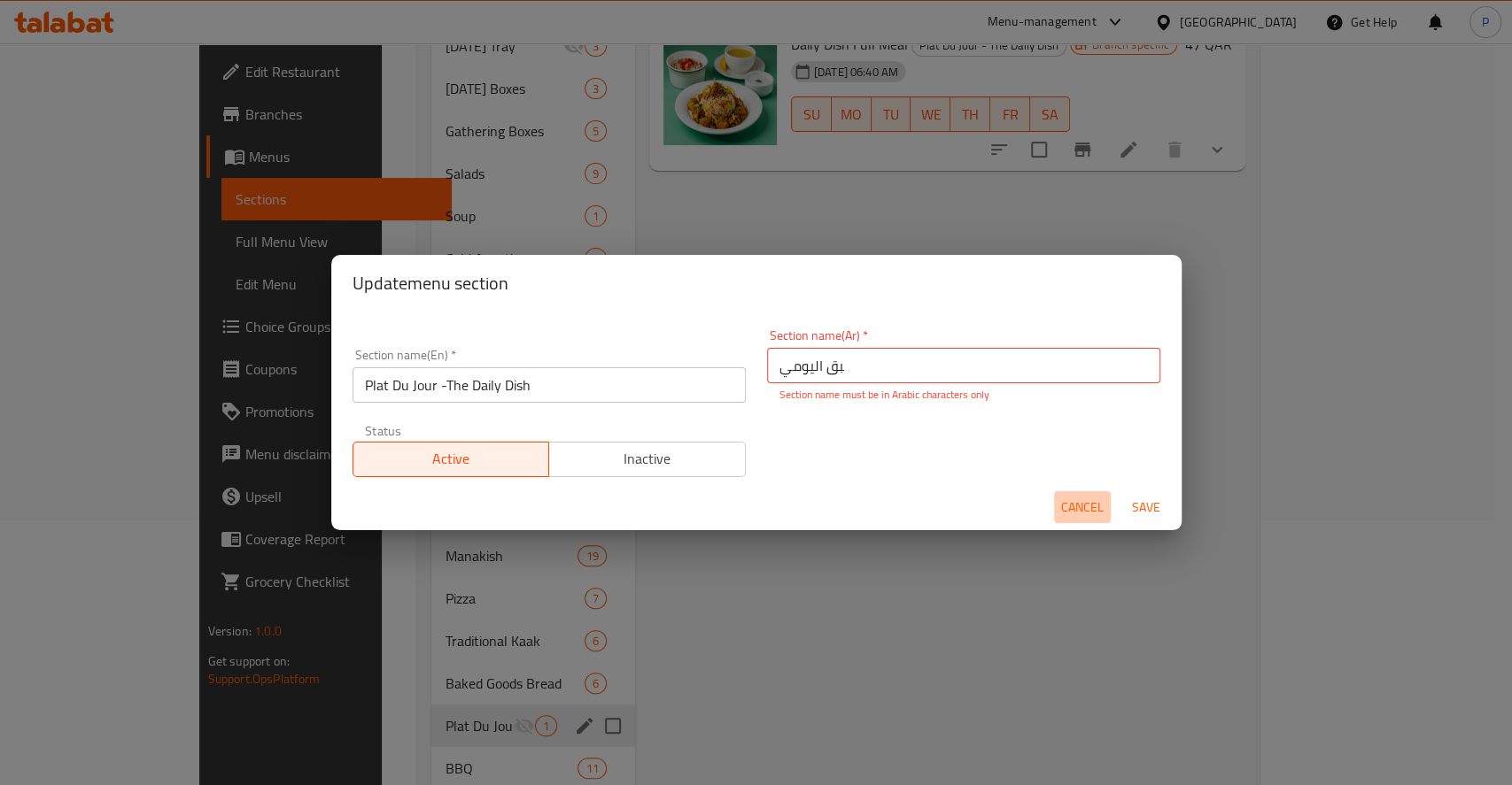
drag, startPoint x: 1085, startPoint y: 497, endPoint x: 1034, endPoint y: 487, distance: 52.0
click at [1084, 497] on span "Cancel" at bounding box center [1082, 508] width 43 height 22
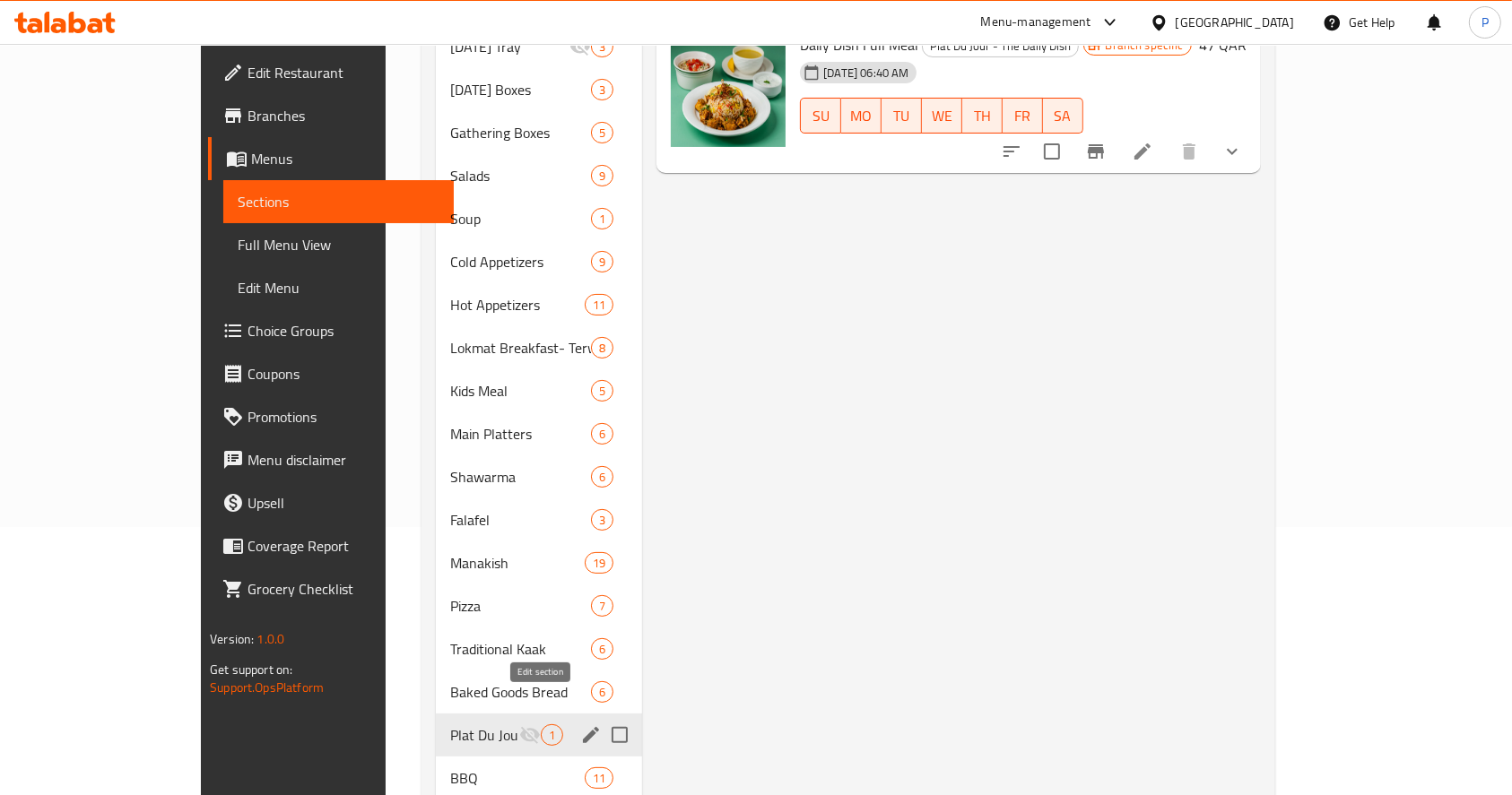
click at [580, 725] on icon "edit" at bounding box center [591, 735] width 22 height 22
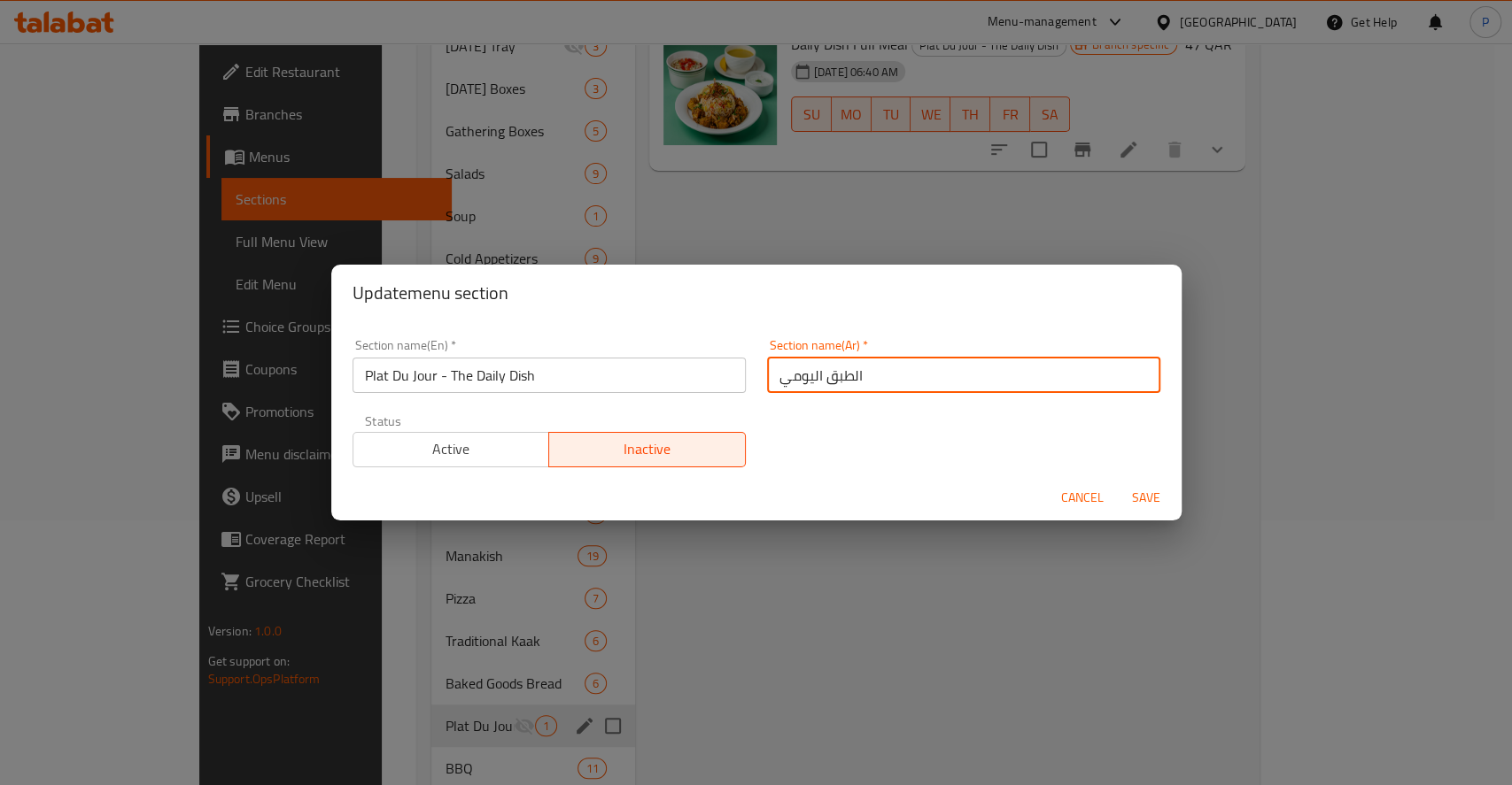
drag, startPoint x: 841, startPoint y: 377, endPoint x: 856, endPoint y: 377, distance: 15.0
click at [856, 377] on input "اﻟﻄﺒﻖ اﻟﻴﻮﻣﻲ" at bounding box center [963, 375] width 393 height 35
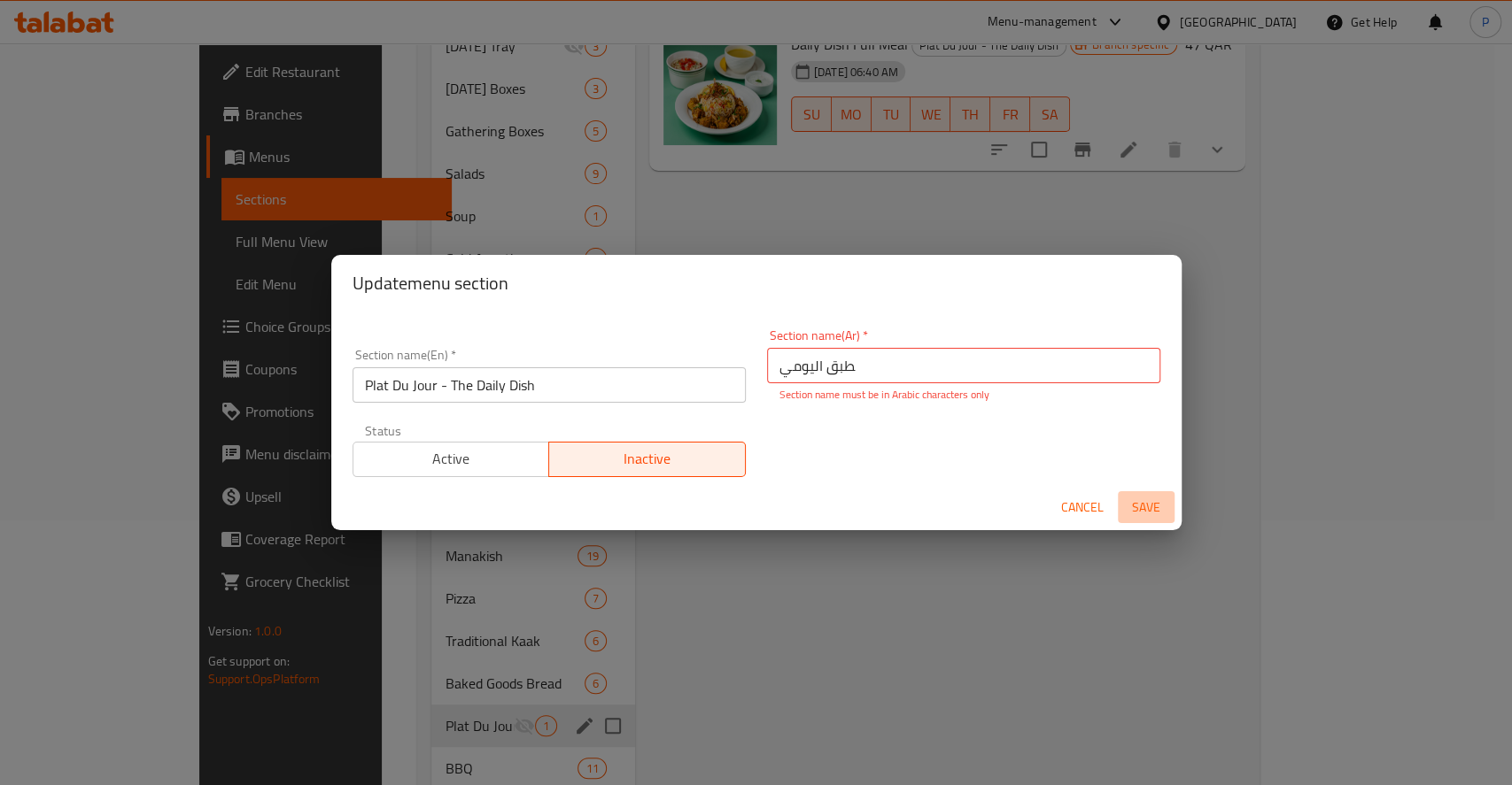
click at [1140, 493] on button "Save" at bounding box center [1146, 507] width 56 height 32
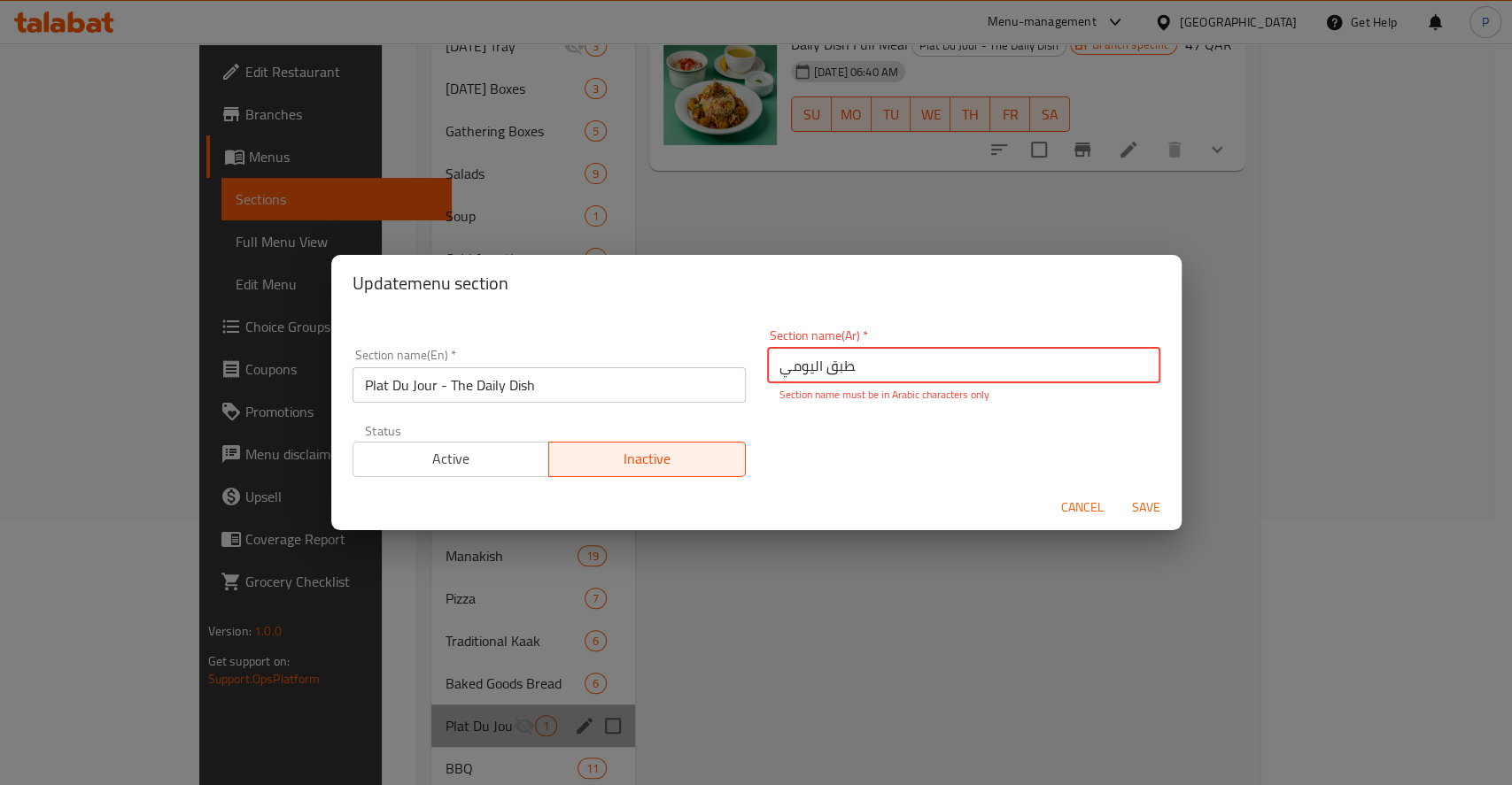
drag, startPoint x: 804, startPoint y: 361, endPoint x: 811, endPoint y: 353, distance: 10.6
click at [811, 353] on input "ﻄﺒﻖ اﻟﻴﻮﻣﻲ" at bounding box center [963, 365] width 393 height 35
type input "ﻄﺒﻖ ﻴﻮﻣﻲ"
click at [1139, 499] on span "Save" at bounding box center [1146, 508] width 43 height 22
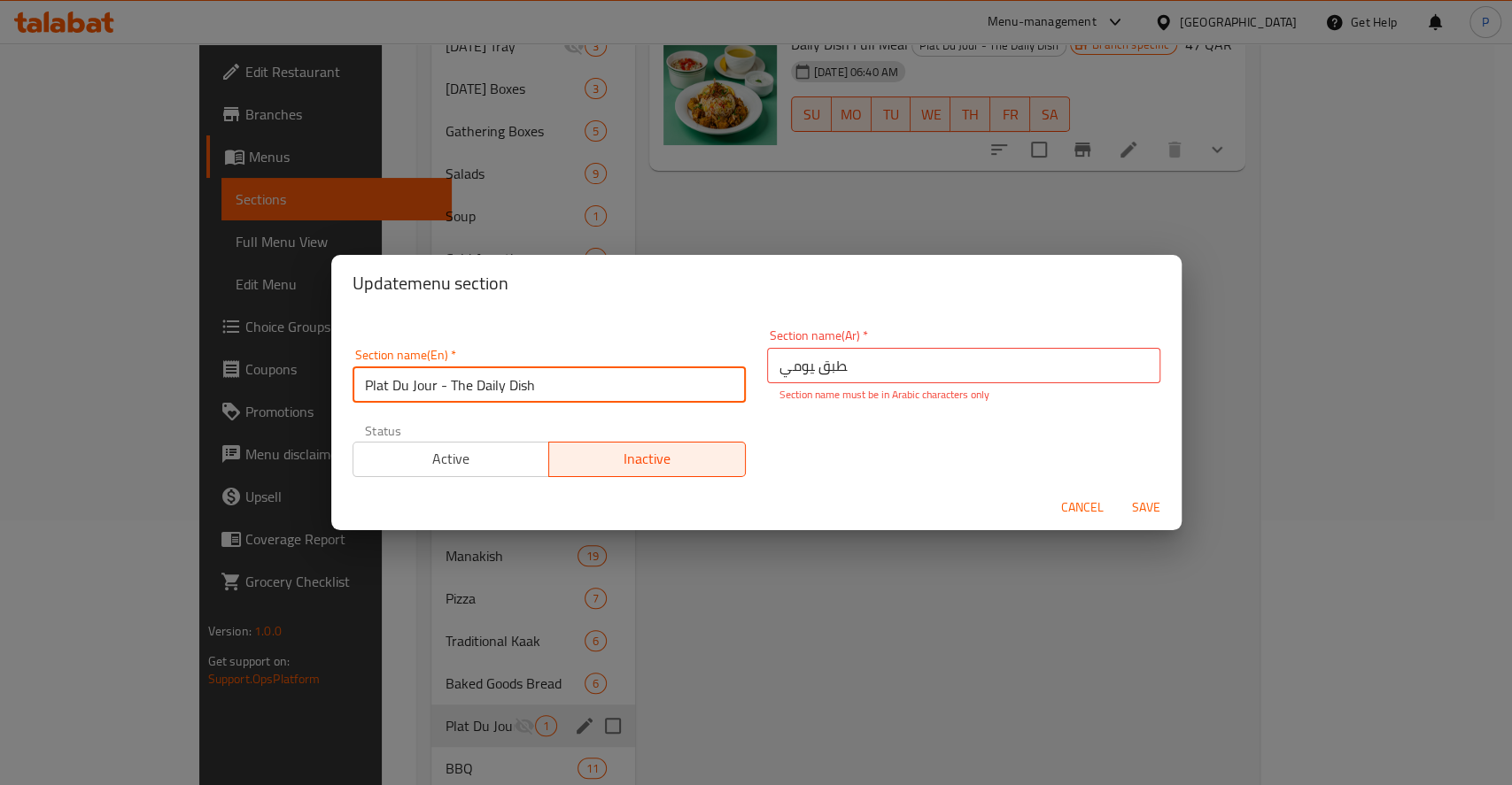
drag, startPoint x: 554, startPoint y: 386, endPoint x: 474, endPoint y: 380, distance: 80.2
click at [474, 380] on input "Plat Du Jour - The Daily Dish" at bounding box center [548, 385] width 393 height 35
type input "Plat Du Jour - The c"
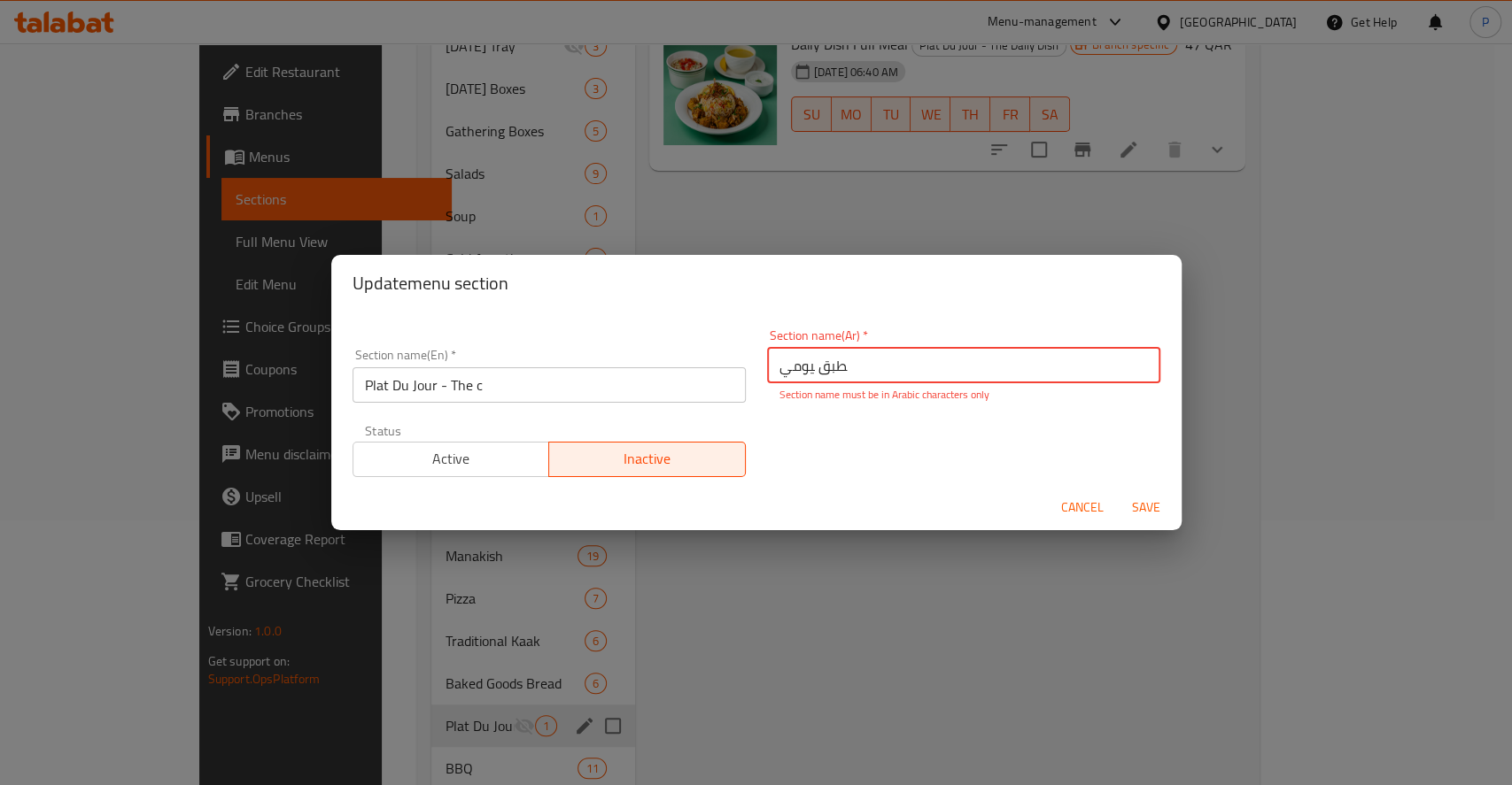
drag, startPoint x: 843, startPoint y: 368, endPoint x: 742, endPoint y: 359, distance: 101.4
click at [742, 359] on div "Section name(En)   * Plat Du Jour - The c Section name(En) * Section name(Ar)  …" at bounding box center [756, 403] width 829 height 169
type input "v"
paste input "text"
click at [1087, 510] on span "Cancel" at bounding box center [1082, 508] width 43 height 22
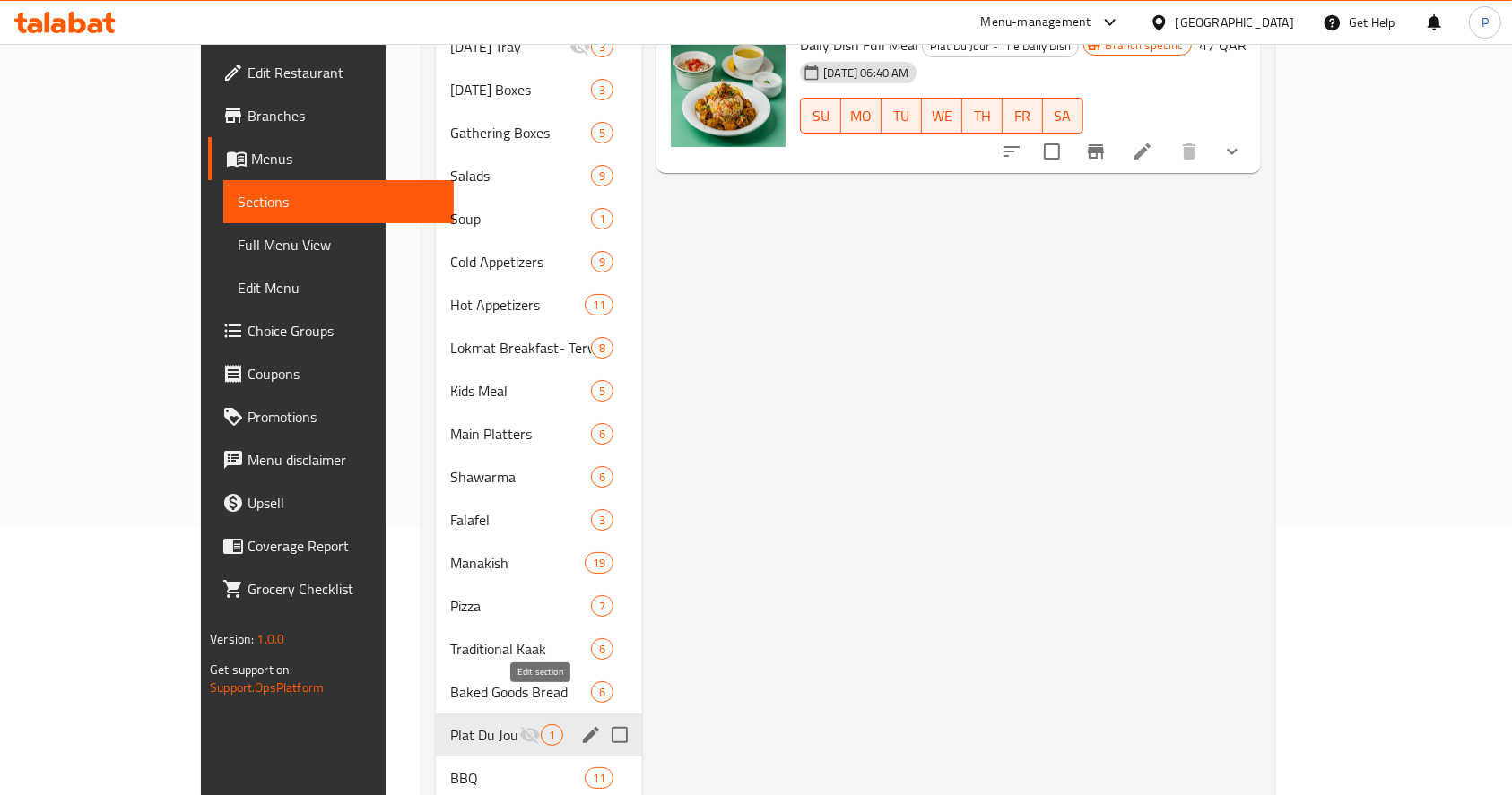
click at [580, 725] on icon "edit" at bounding box center [591, 735] width 22 height 22
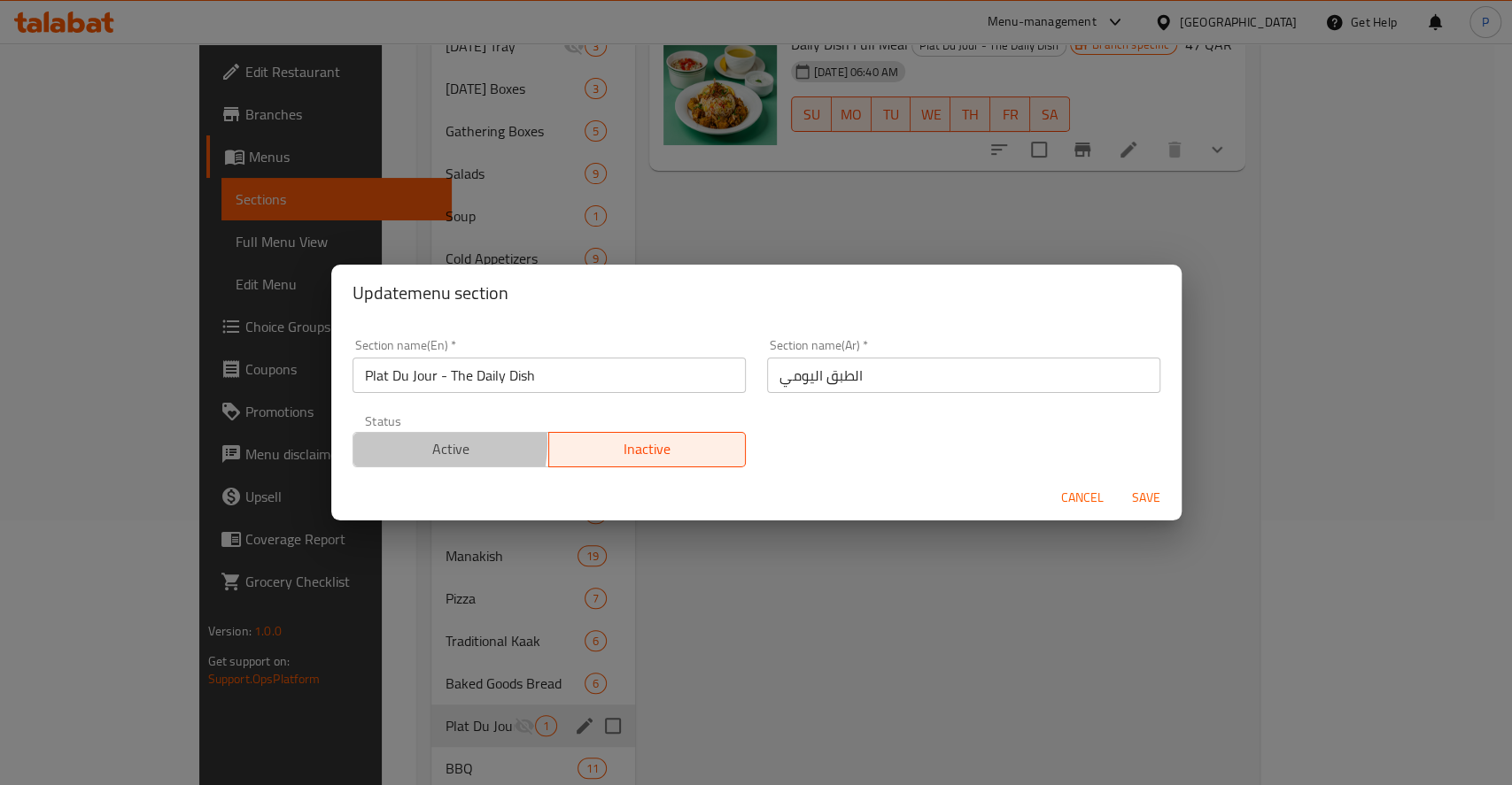
click at [411, 443] on span "Active" at bounding box center [451, 449] width 182 height 26
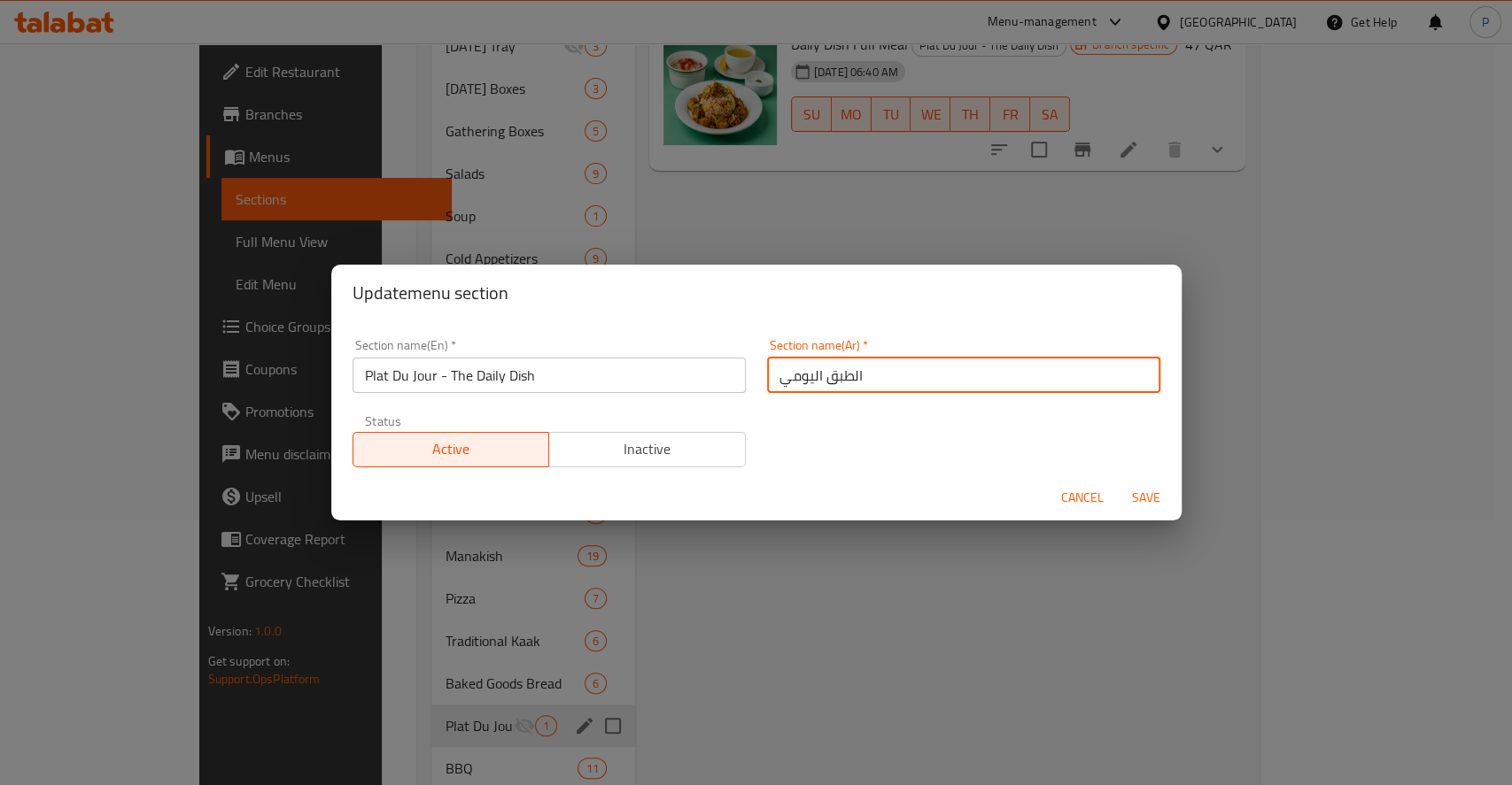
click at [921, 384] on input "اﻟﻄﺒﻖ اﻟﻴﻮﻣﻲ" at bounding box center [963, 375] width 393 height 35
type input "اﻟﻄﺒﻖ اﻟﻴﻮﻣﻲ."
click at [1148, 489] on div "Cancel Save" at bounding box center [756, 497] width 850 height 47
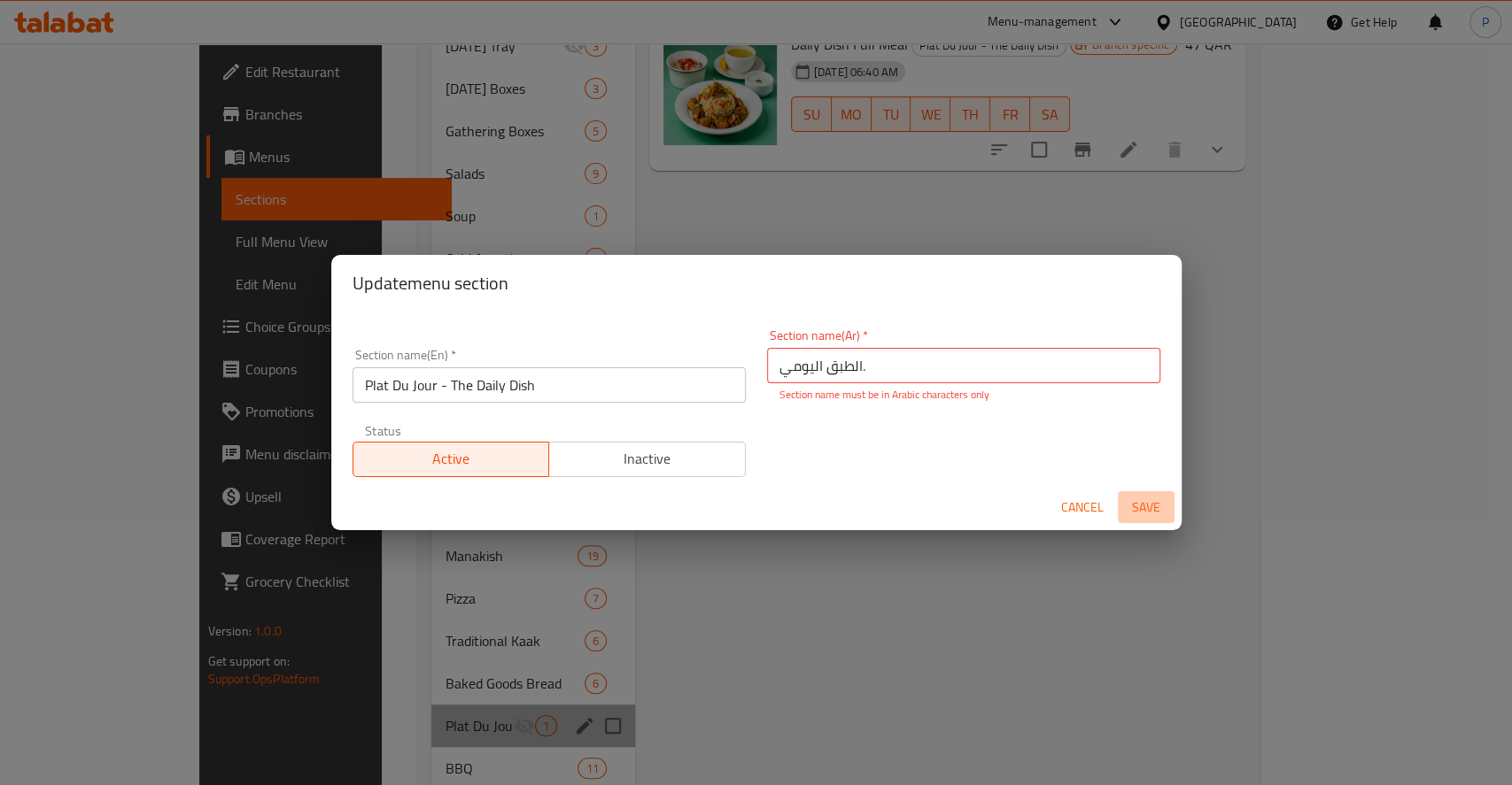
click at [1151, 507] on span "Save" at bounding box center [1146, 508] width 43 height 22
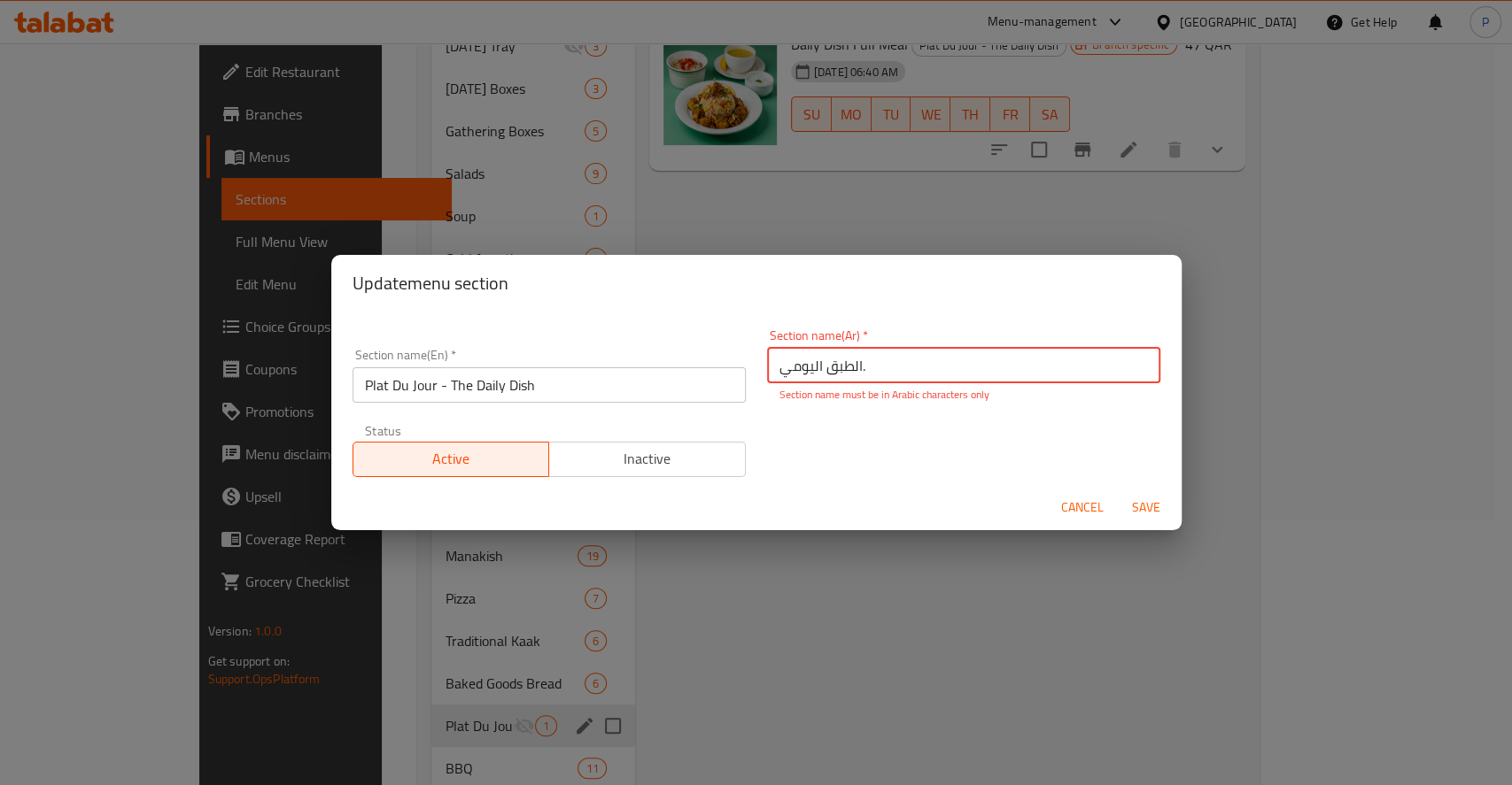
click at [1151, 507] on span "Save" at bounding box center [1146, 508] width 43 height 22
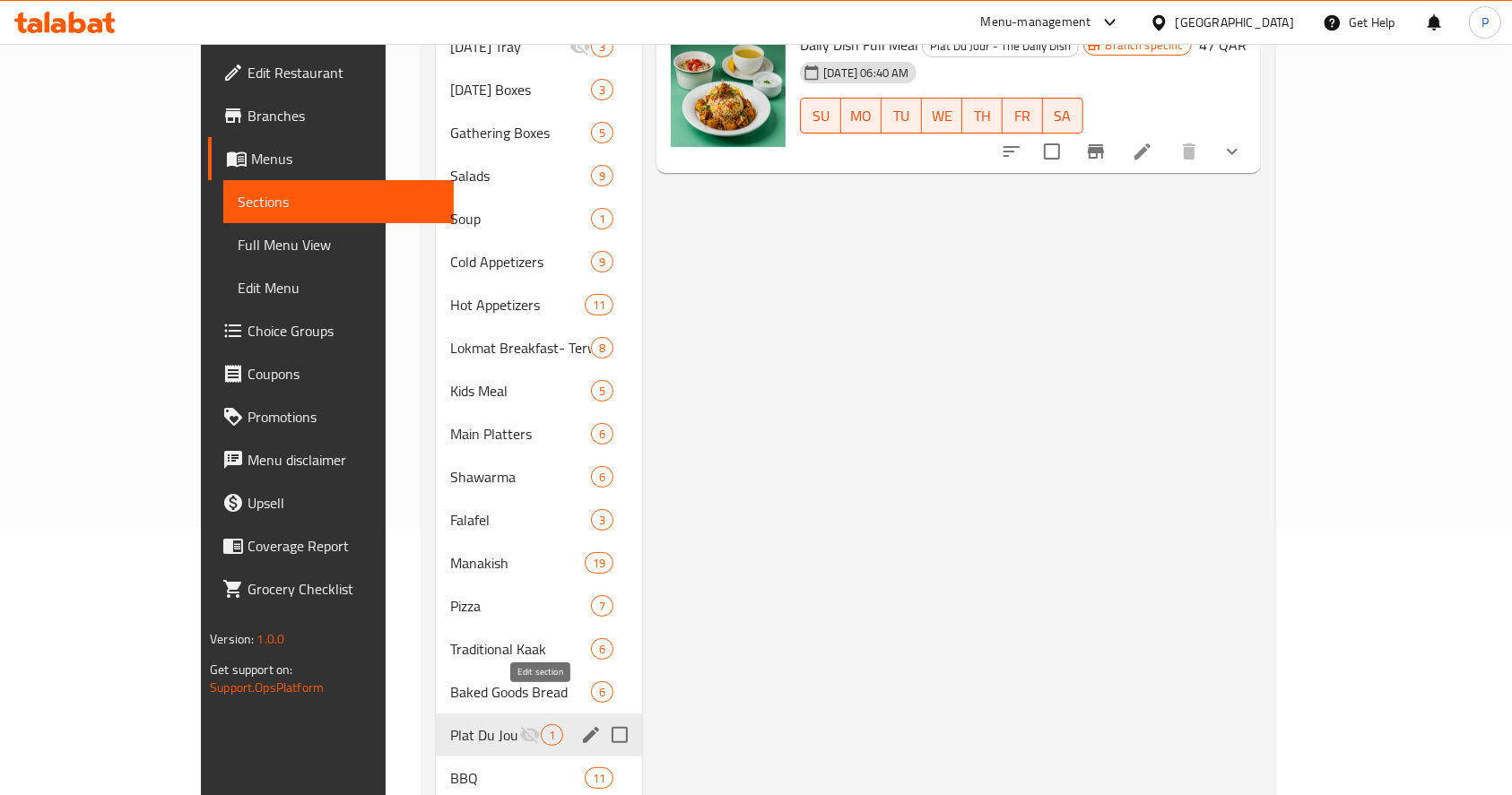
click at [580, 725] on icon "edit" at bounding box center [591, 735] width 22 height 22
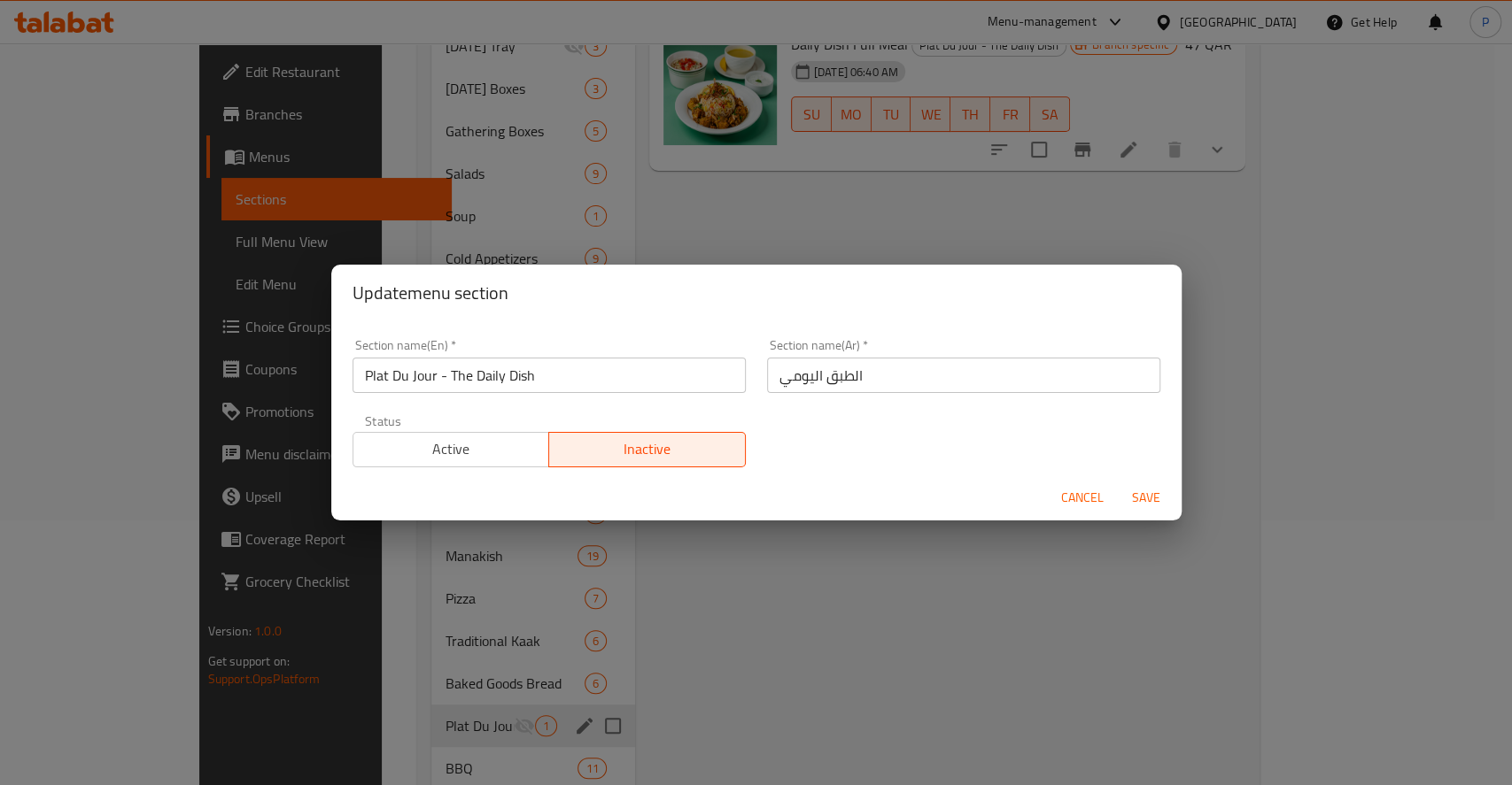
click at [767, 380] on input "اﻟﻄﺒﻖ اﻟﻴﻮﻣﻲ" at bounding box center [963, 375] width 393 height 35
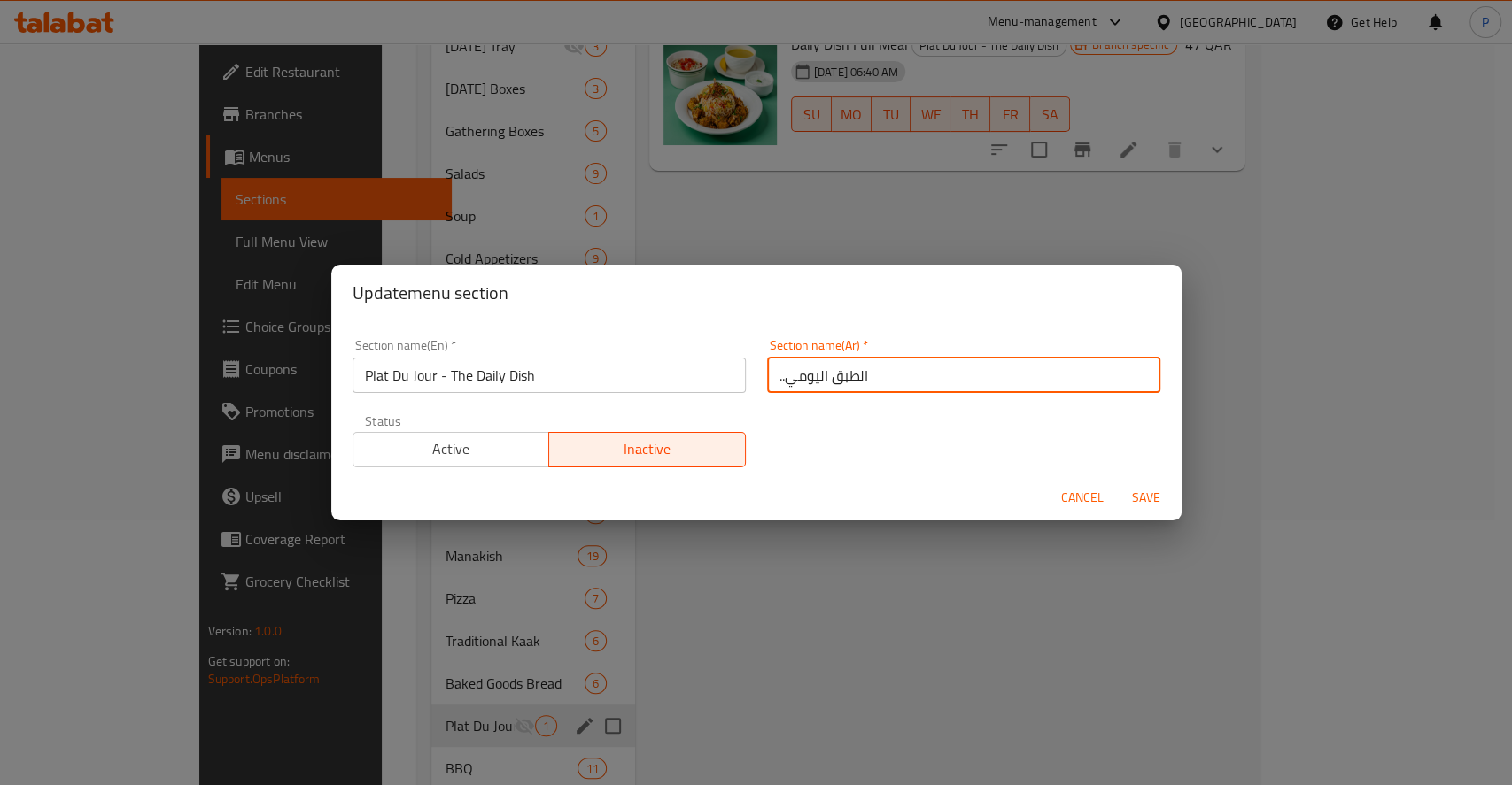
click at [429, 465] on button "Active" at bounding box center [451, 449] width 198 height 35
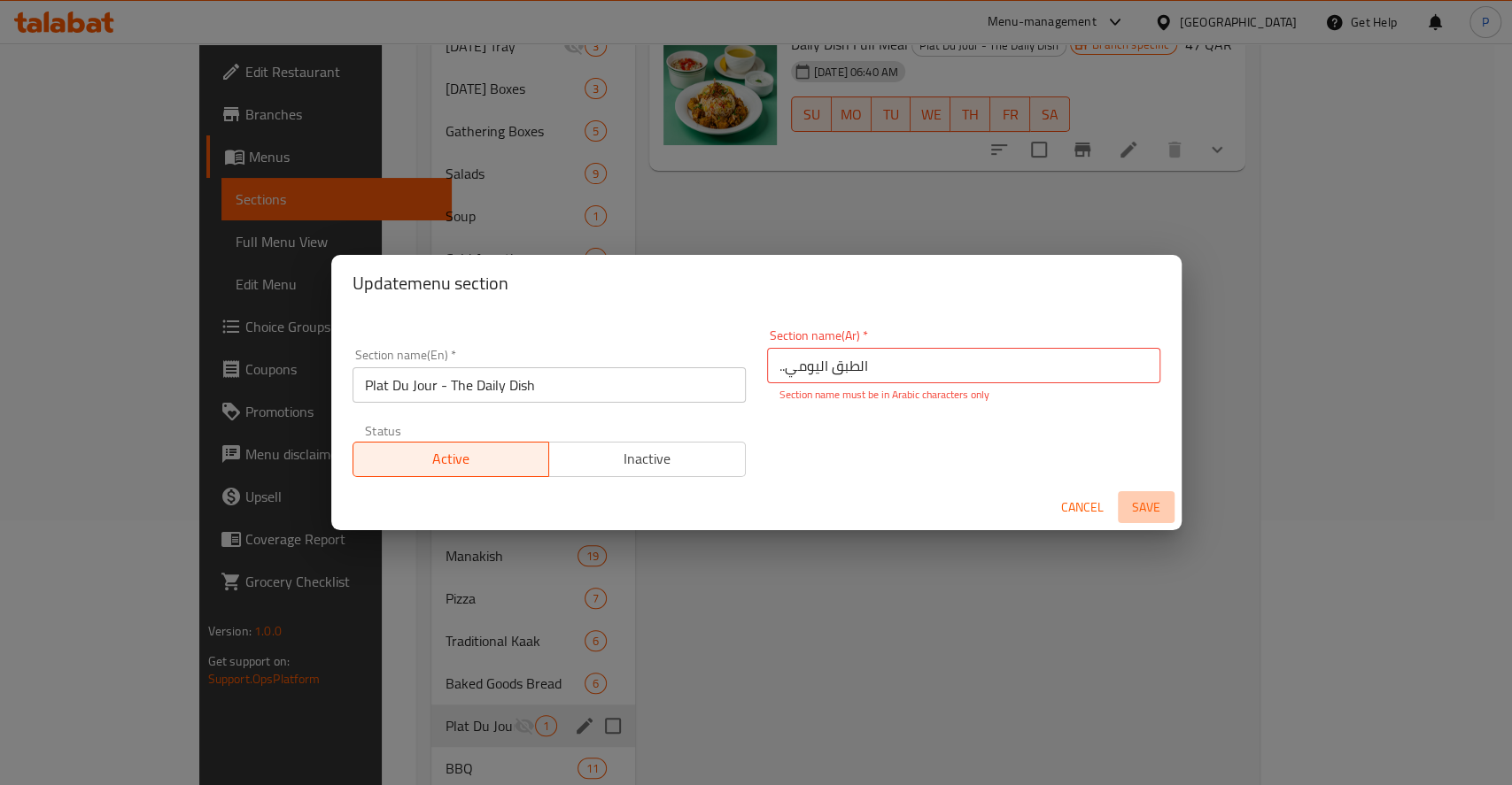
click at [1147, 509] on span "Save" at bounding box center [1146, 508] width 43 height 22
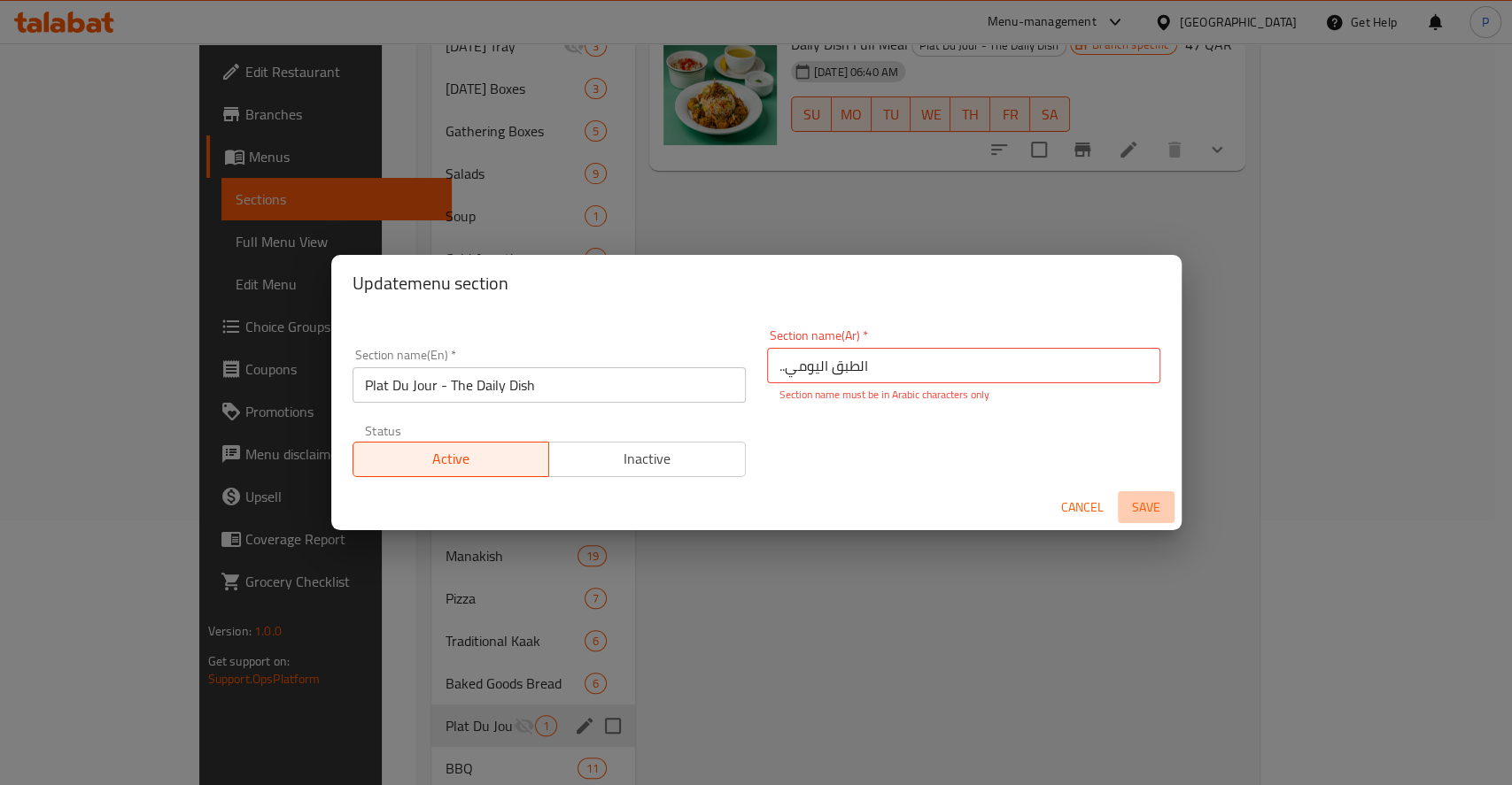
click at [1147, 509] on span "Save" at bounding box center [1146, 508] width 43 height 22
click at [1148, 509] on span "Save" at bounding box center [1146, 508] width 43 height 22
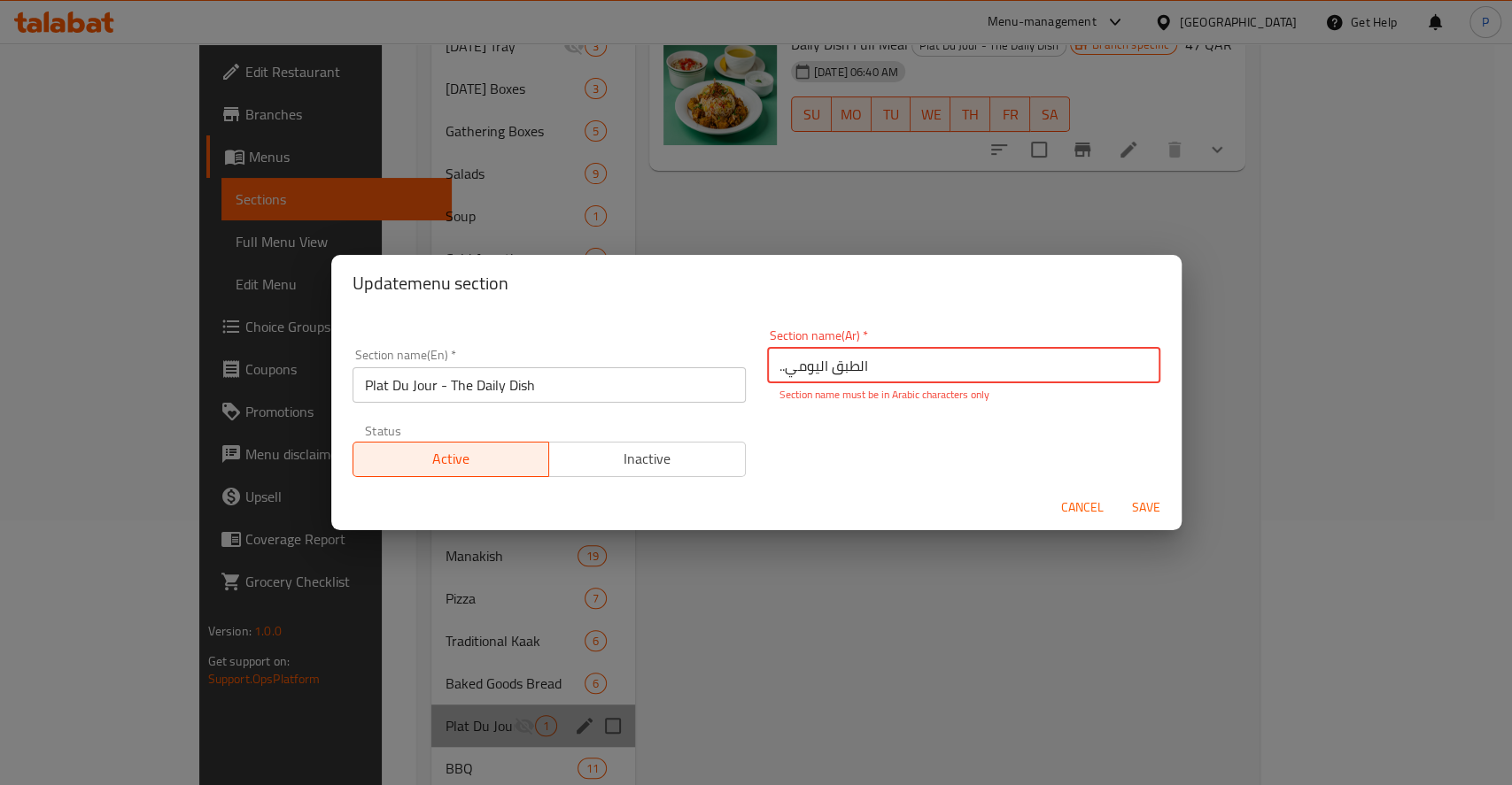
drag, startPoint x: 766, startPoint y: 368, endPoint x: 778, endPoint y: 372, distance: 12.6
click at [778, 372] on input "..اﻟﻄﺒﻖ اﻟﻴﻮﻣﻲ" at bounding box center [963, 365] width 393 height 35
type input "اﻟﻄﺒﻖ اﻟﻴﻮﻣﻲ"
click at [904, 372] on input "اﻟﻄﺒﻖ اﻟﻴﻮﻣﻲ" at bounding box center [963, 365] width 393 height 35
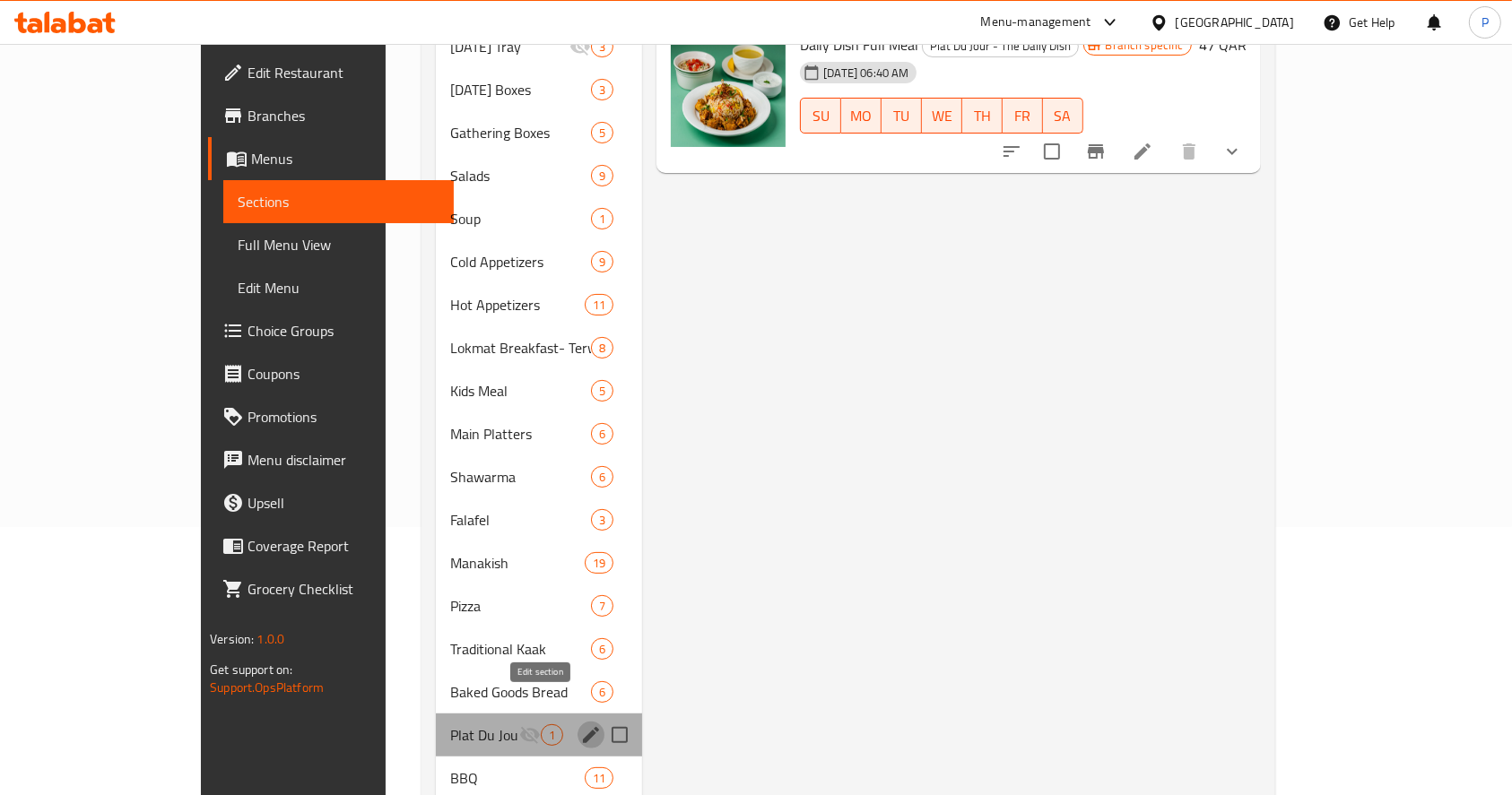
click at [580, 725] on icon "edit" at bounding box center [591, 735] width 22 height 22
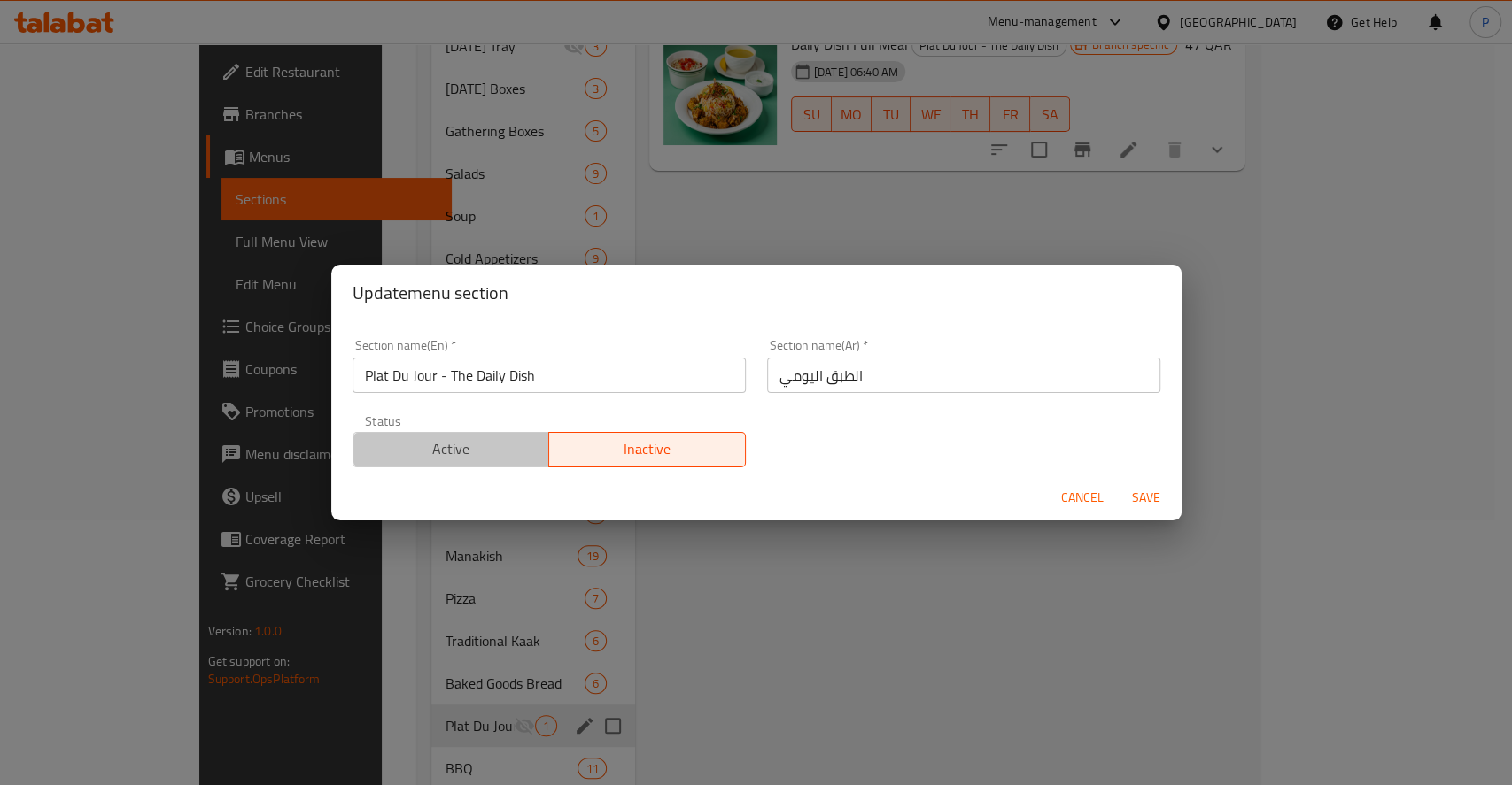
click at [508, 448] on span "Active" at bounding box center [451, 449] width 182 height 26
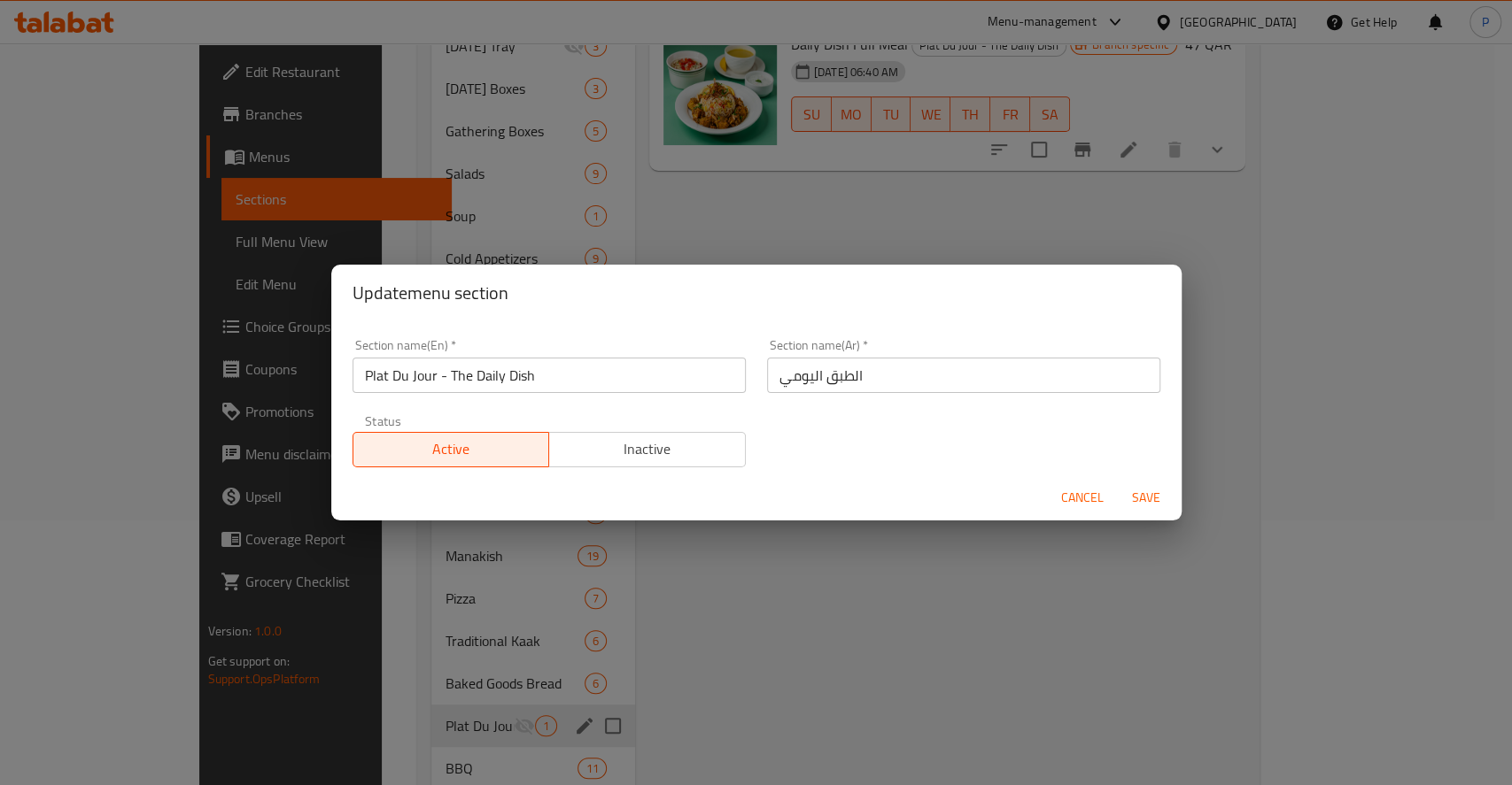
click at [1137, 493] on span "Save" at bounding box center [1146, 498] width 43 height 22
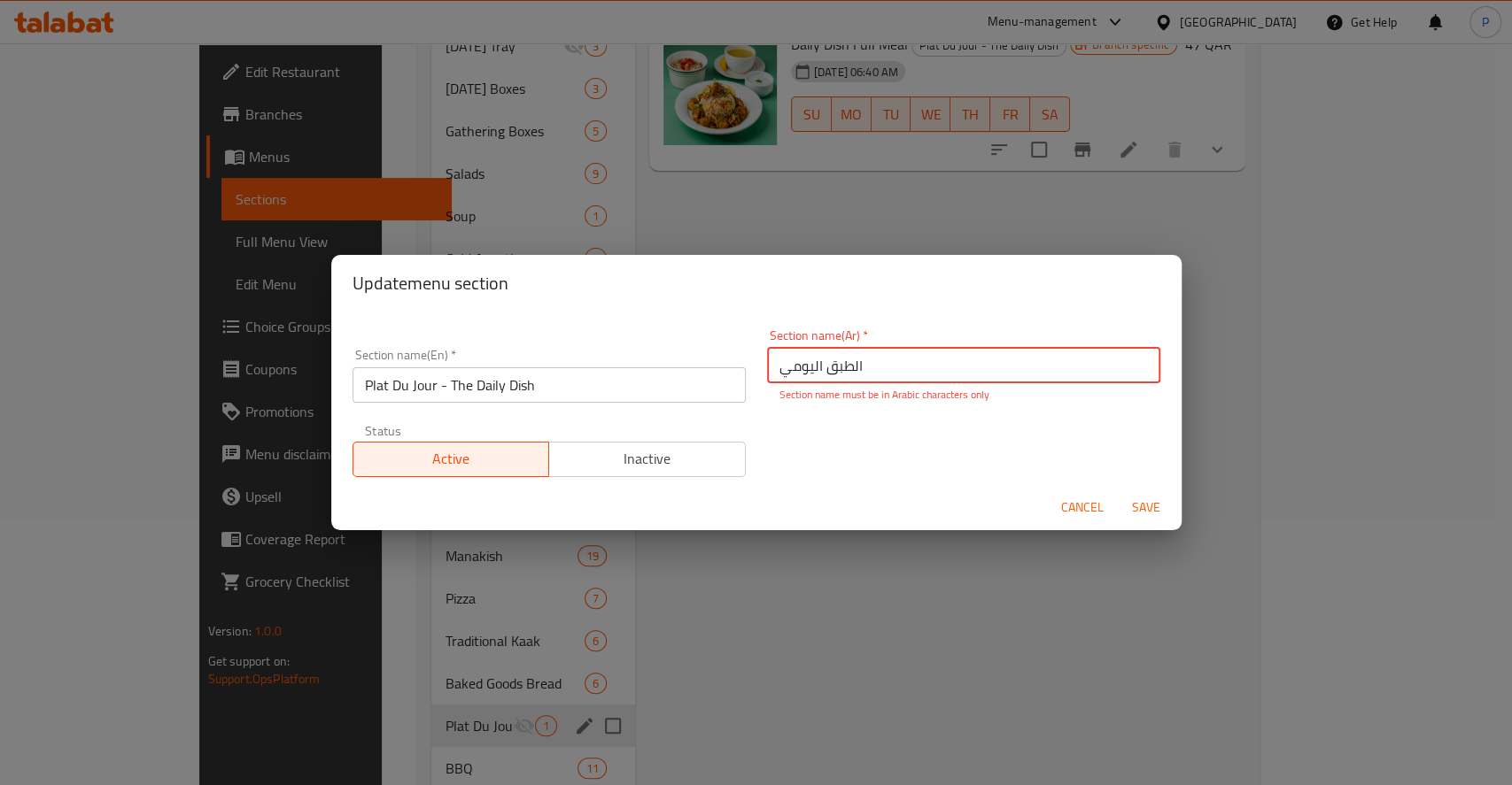
click at [1126, 500] on span "Save" at bounding box center [1146, 508] width 43 height 22
click at [1080, 513] on span "Cancel" at bounding box center [1082, 508] width 43 height 22
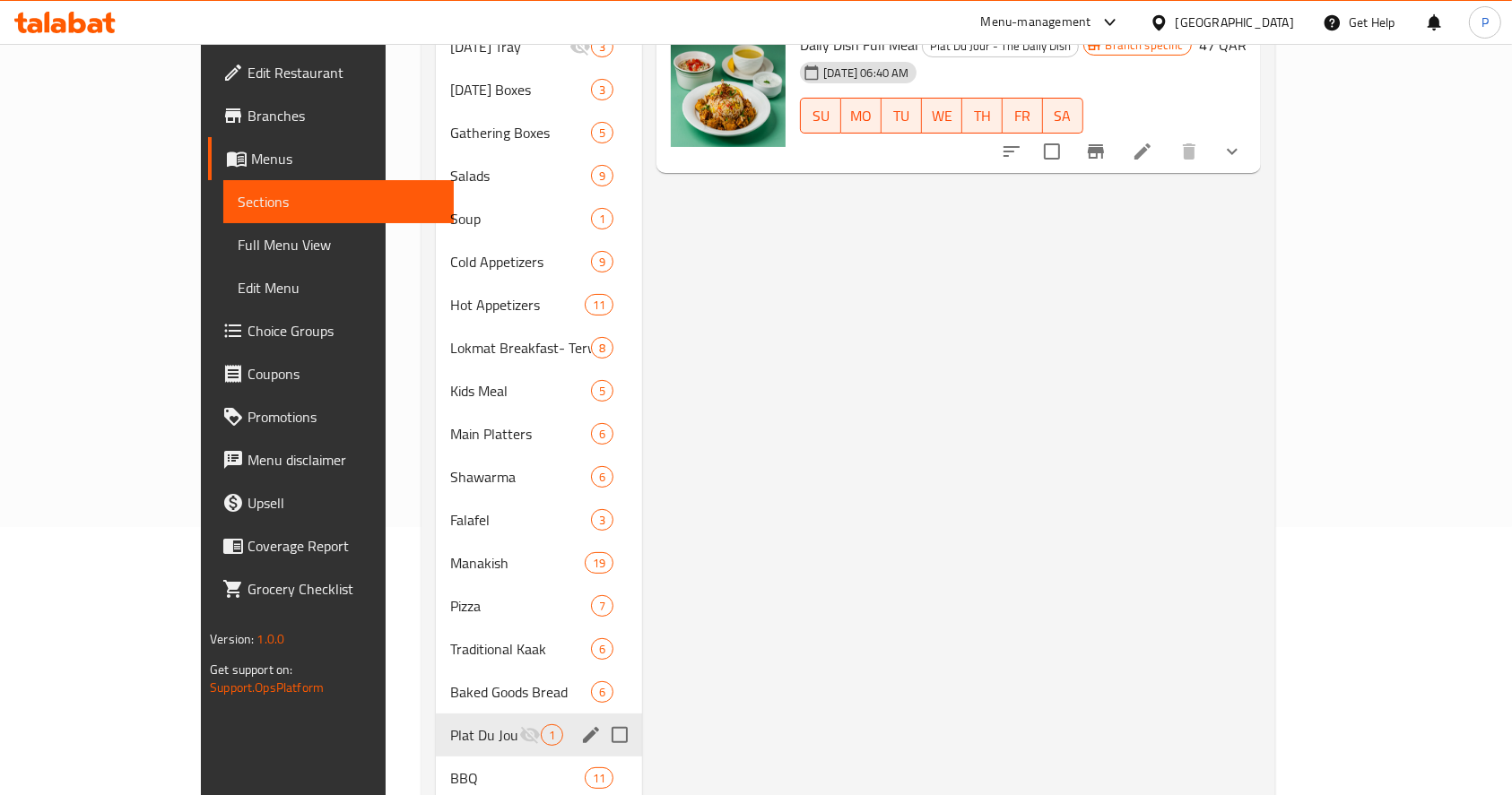
click at [582, 728] on icon "edit" at bounding box center [590, 735] width 16 height 16
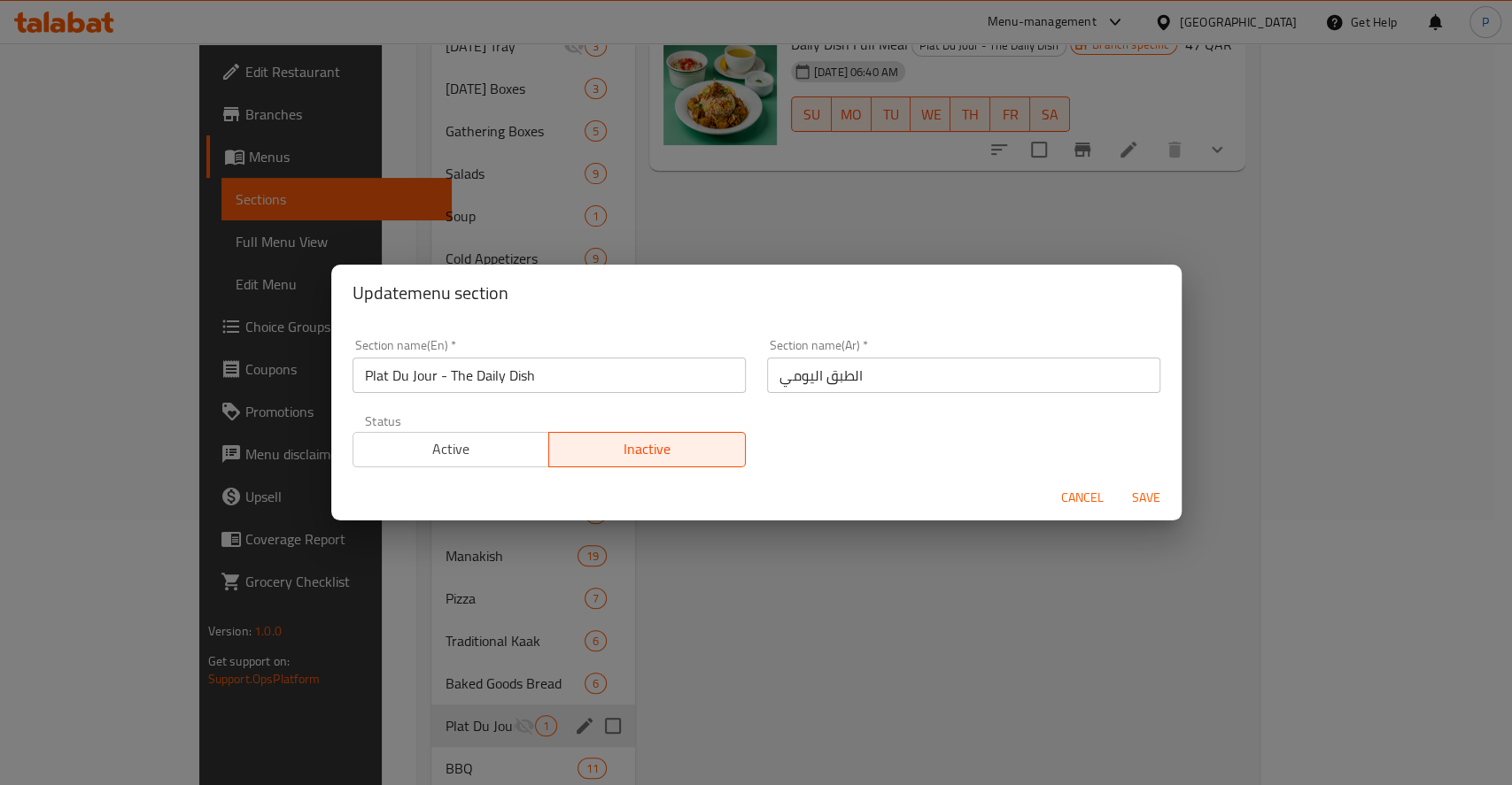
click at [872, 350] on div "Section name(Ar)   * اﻟﻄﺒﻖ اﻟﻴﻮﻣﻲ Section name(Ar) *" at bounding box center [963, 366] width 393 height 54
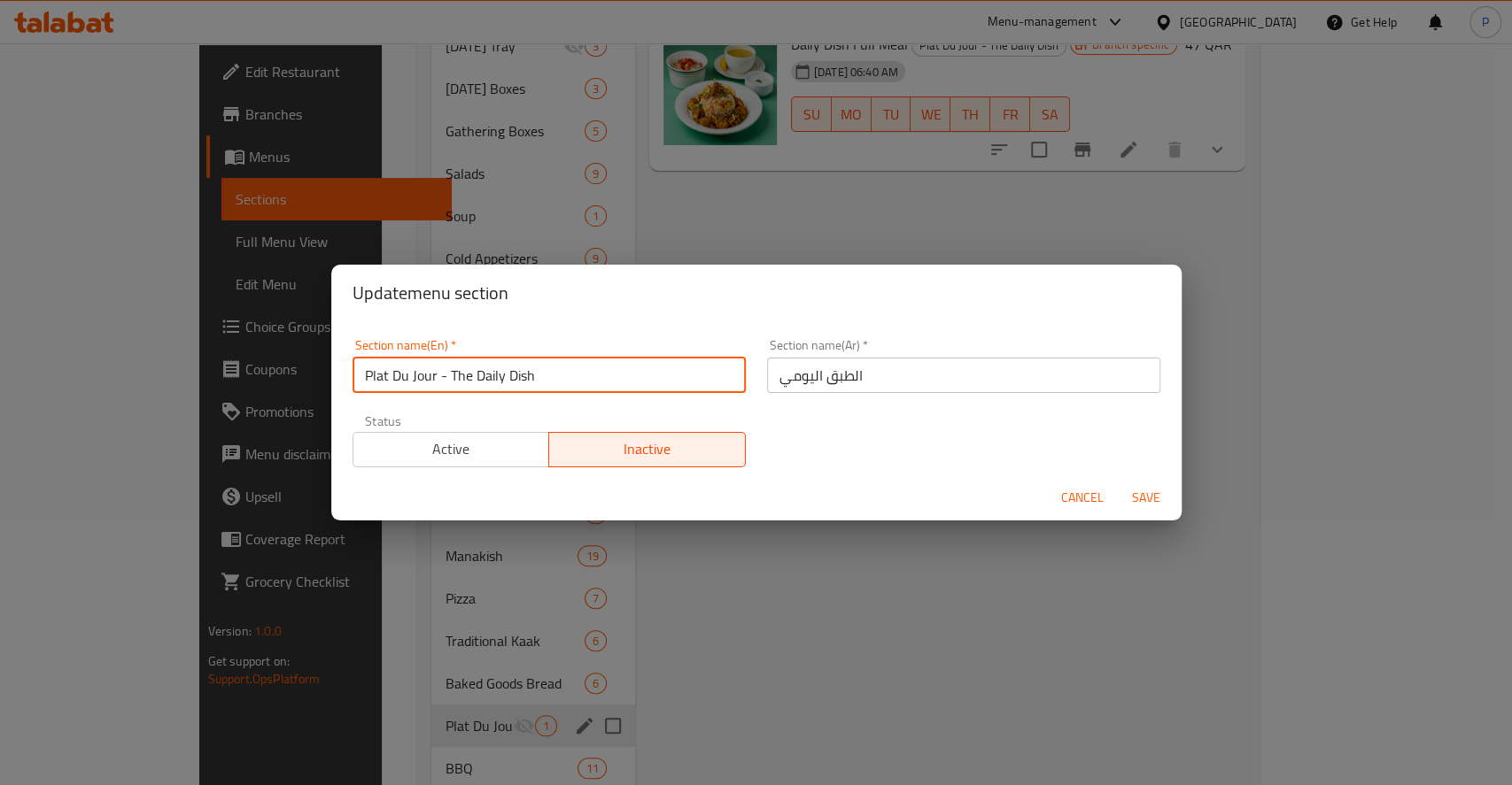
click at [450, 379] on input "Plat Du Jour - The Daily Dish" at bounding box center [548, 375] width 393 height 35
click at [449, 382] on input "Plat Du Jour - The Daily Dish" at bounding box center [548, 375] width 393 height 35
type input "Plat Du Jour The Daily Dish"
click at [432, 454] on span "Active" at bounding box center [451, 449] width 182 height 26
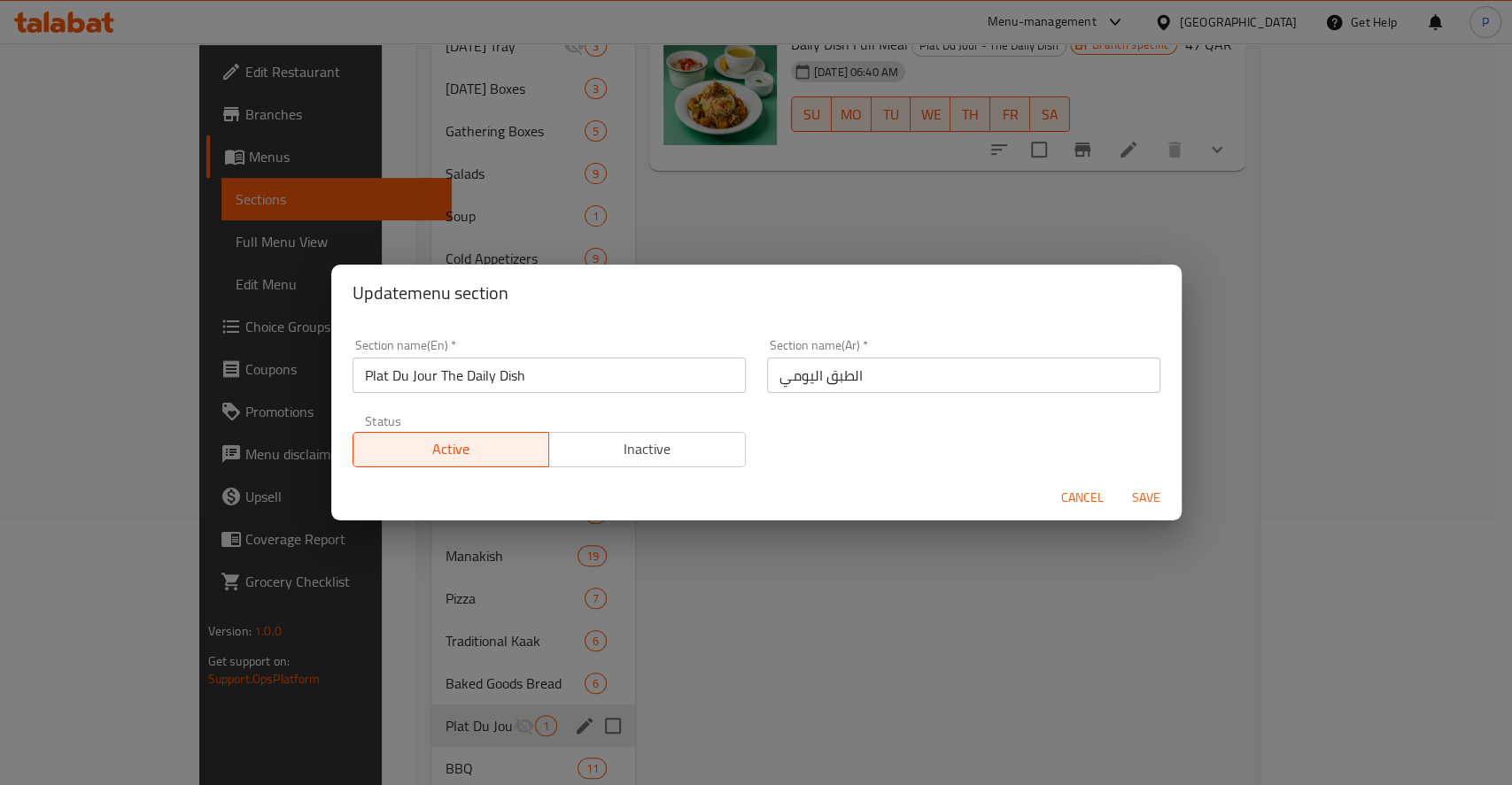
click at [1140, 492] on span "Save" at bounding box center [1146, 498] width 43 height 22
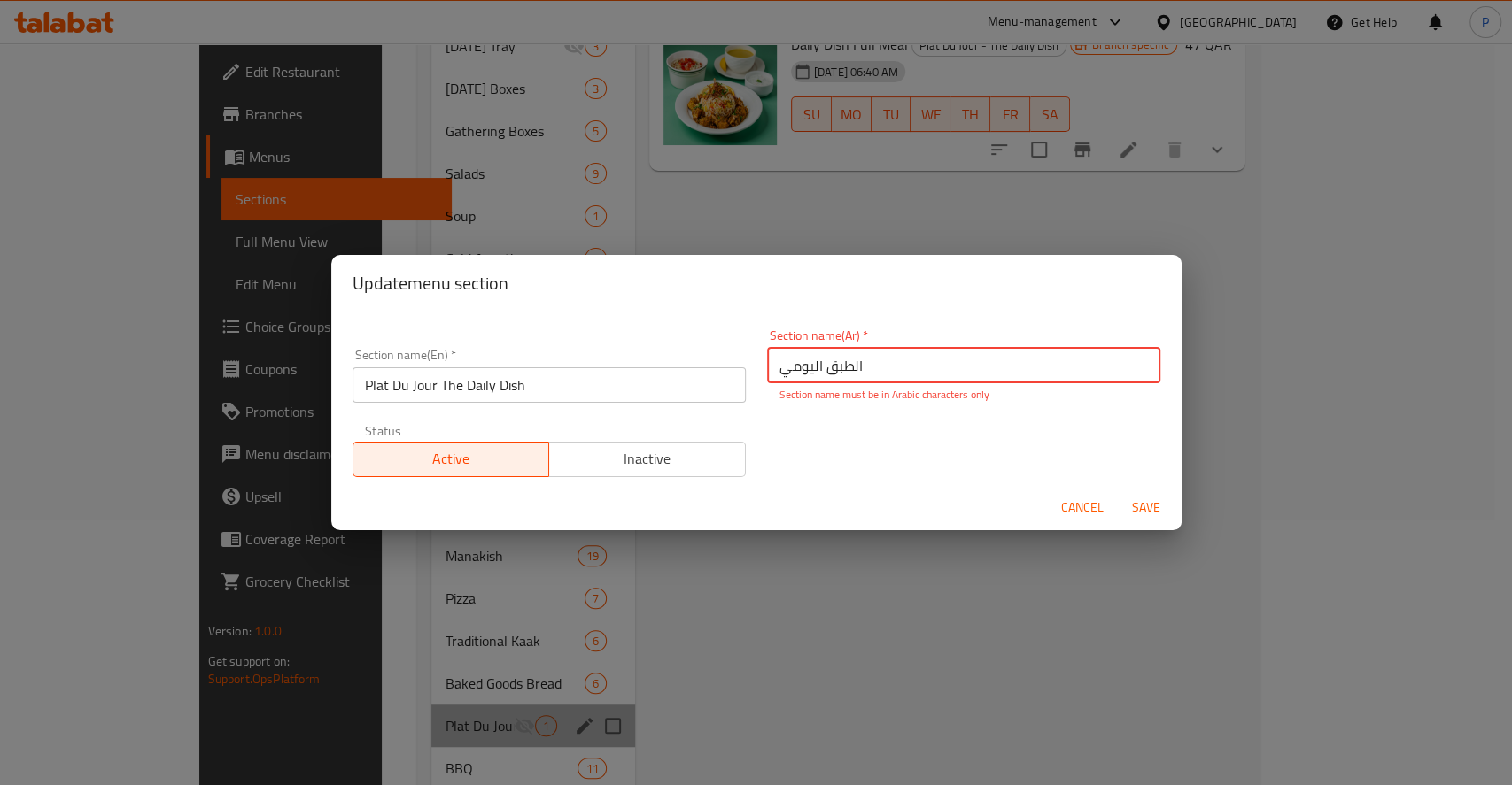
click at [852, 365] on input "اﻟﻄﺒﻖ اﻟﻴﻮﻣﻲ" at bounding box center [963, 365] width 393 height 35
click at [811, 362] on input "ﻄﺒﻖ اﻟﻴﻮﻣﻲ" at bounding box center [963, 365] width 393 height 35
drag, startPoint x: 811, startPoint y: 362, endPoint x: 756, endPoint y: 356, distance: 55.3
click at [756, 356] on div "Section name(Ar)   * ﻄﺒﻖ اﻟﻴﻮﻣﻲ Section name(Ar) * Section name must be in Arab…" at bounding box center [964, 366] width 414 height 94
type input "ﻄﺒﻖ"
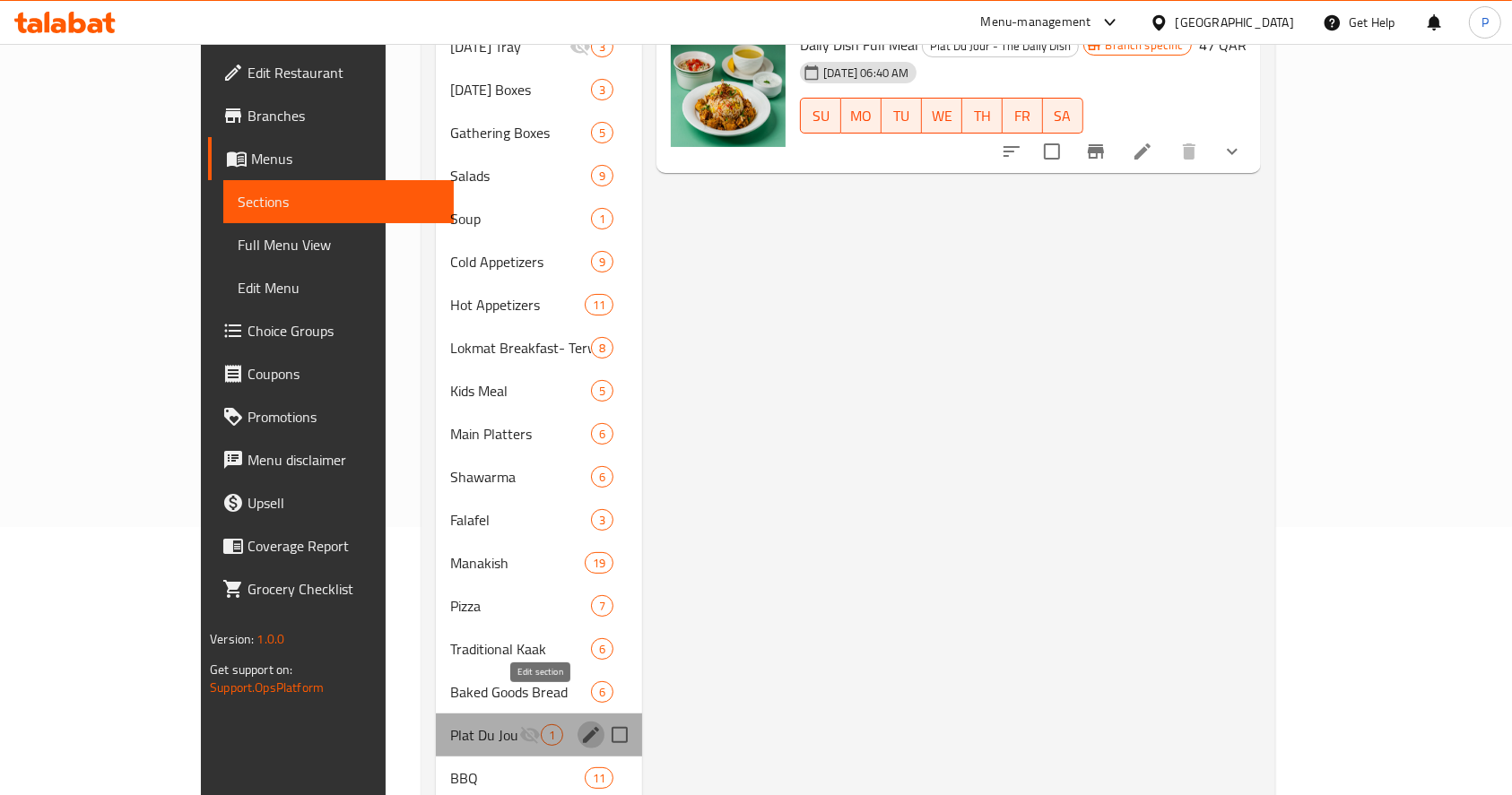
click at [580, 725] on icon "edit" at bounding box center [591, 735] width 22 height 22
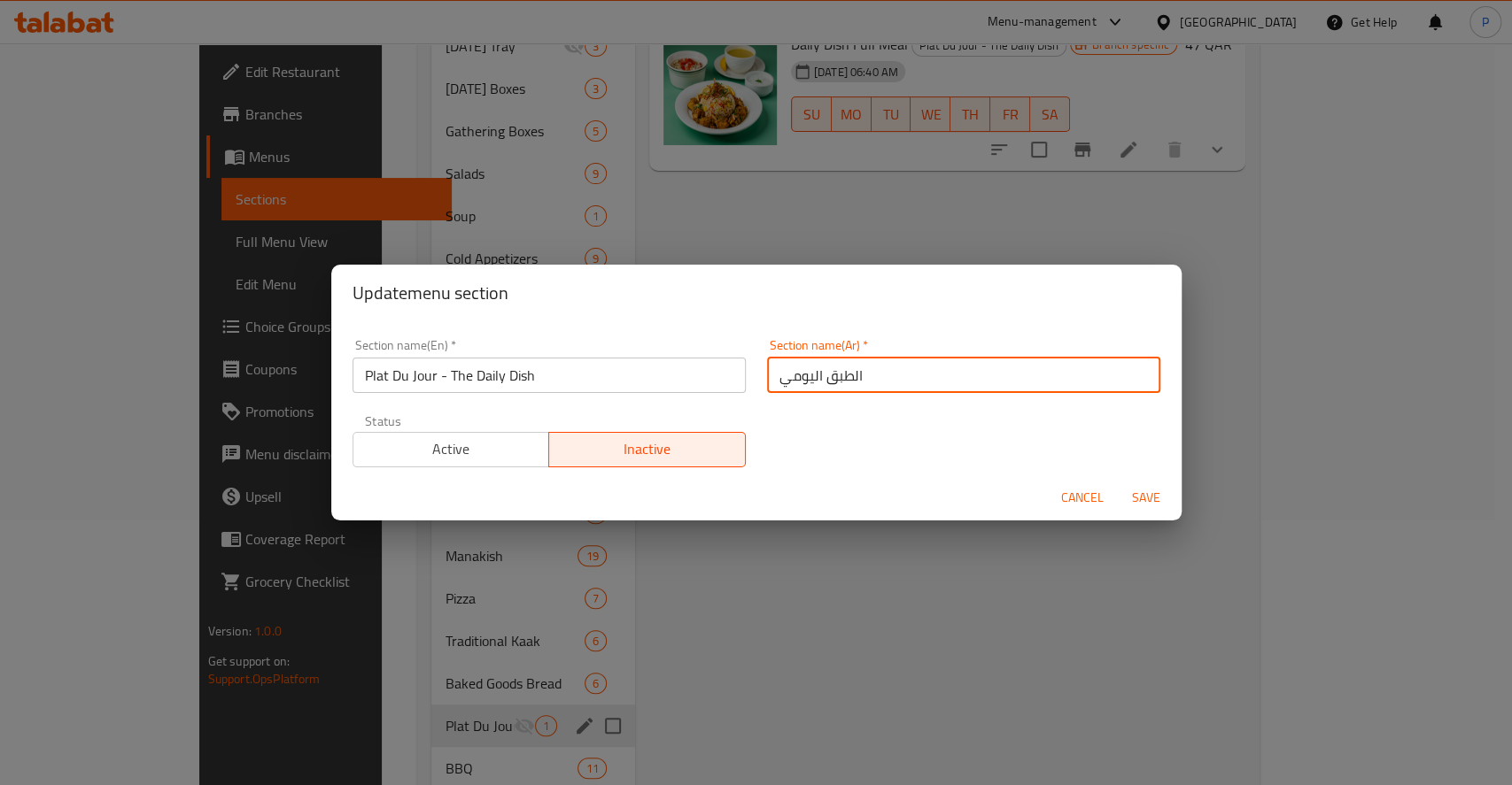
click at [780, 383] on input "اﻟﻄﺒﻖ اﻟﻴﻮﻣﻲ" at bounding box center [963, 375] width 393 height 35
click at [776, 377] on input "اﻟﻄﺒﻖ اﻟﻴﻮﻣﻲ" at bounding box center [963, 375] width 393 height 35
drag, startPoint x: 830, startPoint y: 376, endPoint x: 844, endPoint y: 376, distance: 14.0
click at [844, 376] on input "اﻟﻄﺒﻖ اﻟﻴﻮﻣ" at bounding box center [963, 375] width 393 height 35
drag, startPoint x: 792, startPoint y: 378, endPoint x: 804, endPoint y: 371, distance: 13.9
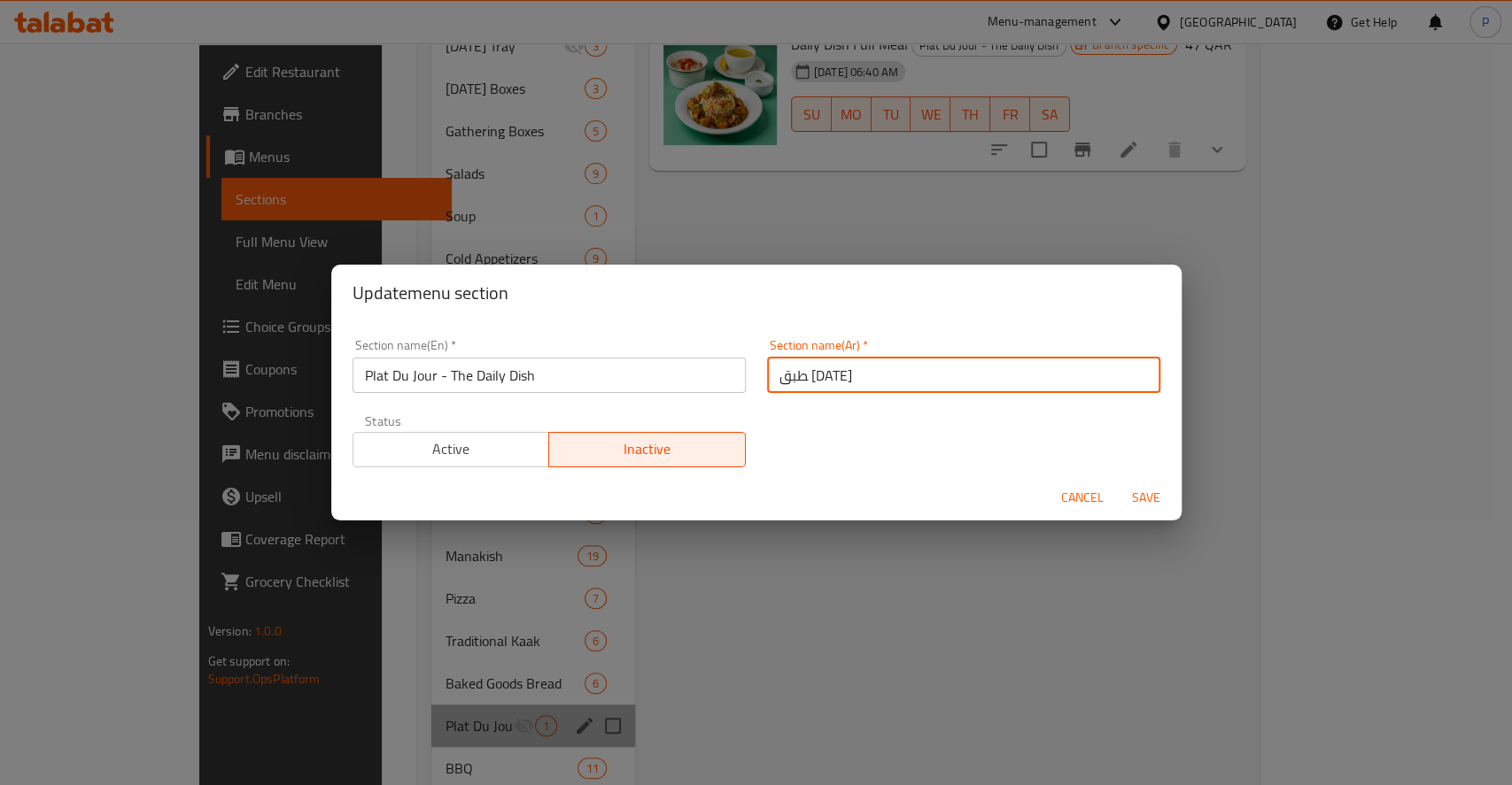
click at [804, 371] on input "ﻄﺒﻖ اﻟﻴﻮﻣ" at bounding box center [963, 375] width 393 height 35
drag, startPoint x: 479, startPoint y: 469, endPoint x: 479, endPoint y: 457, distance: 12.0
click at [479, 465] on div "Status Active Inactive" at bounding box center [549, 441] width 414 height 74
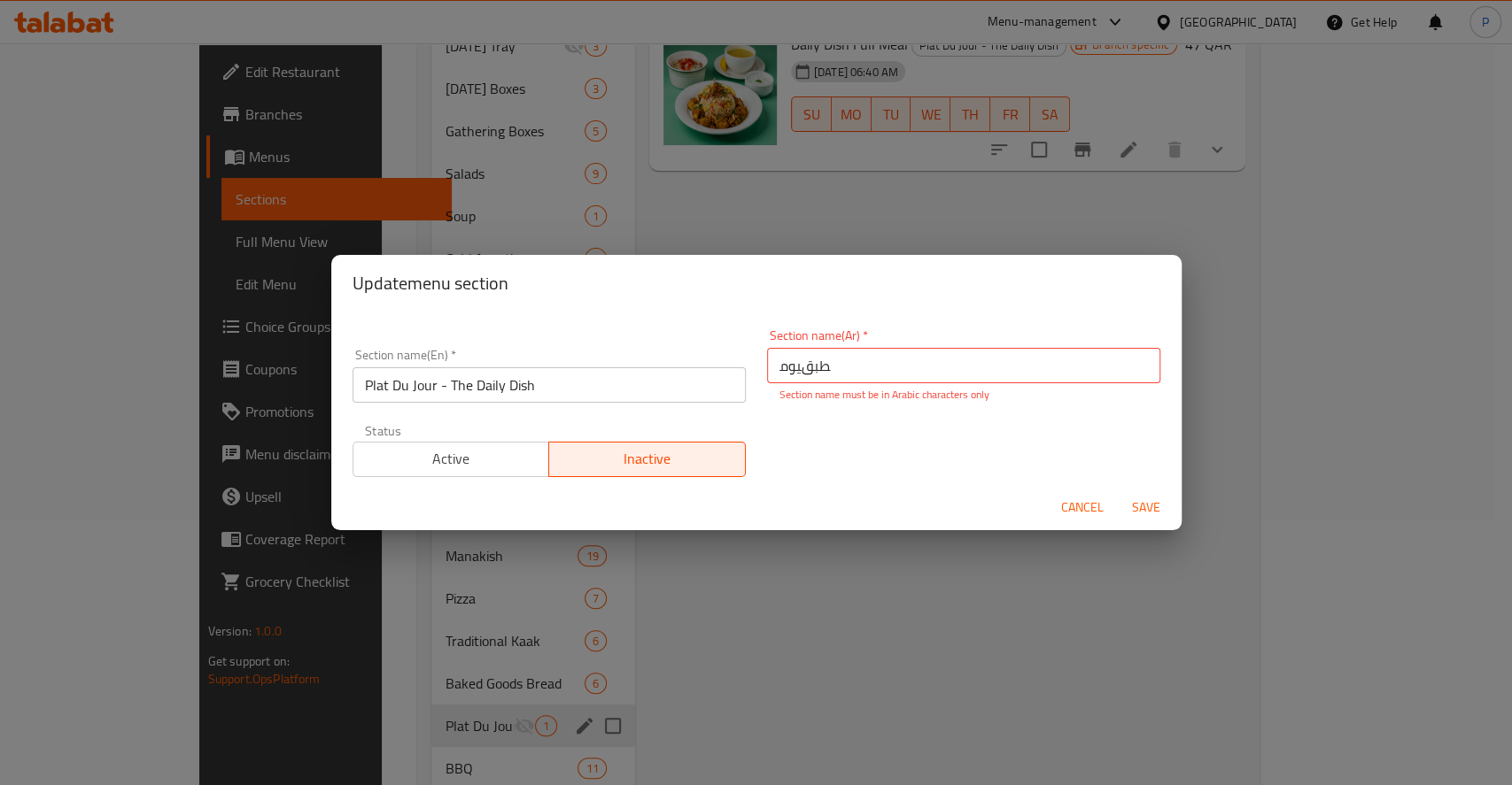
click at [479, 449] on span "Active" at bounding box center [451, 460] width 182 height 26
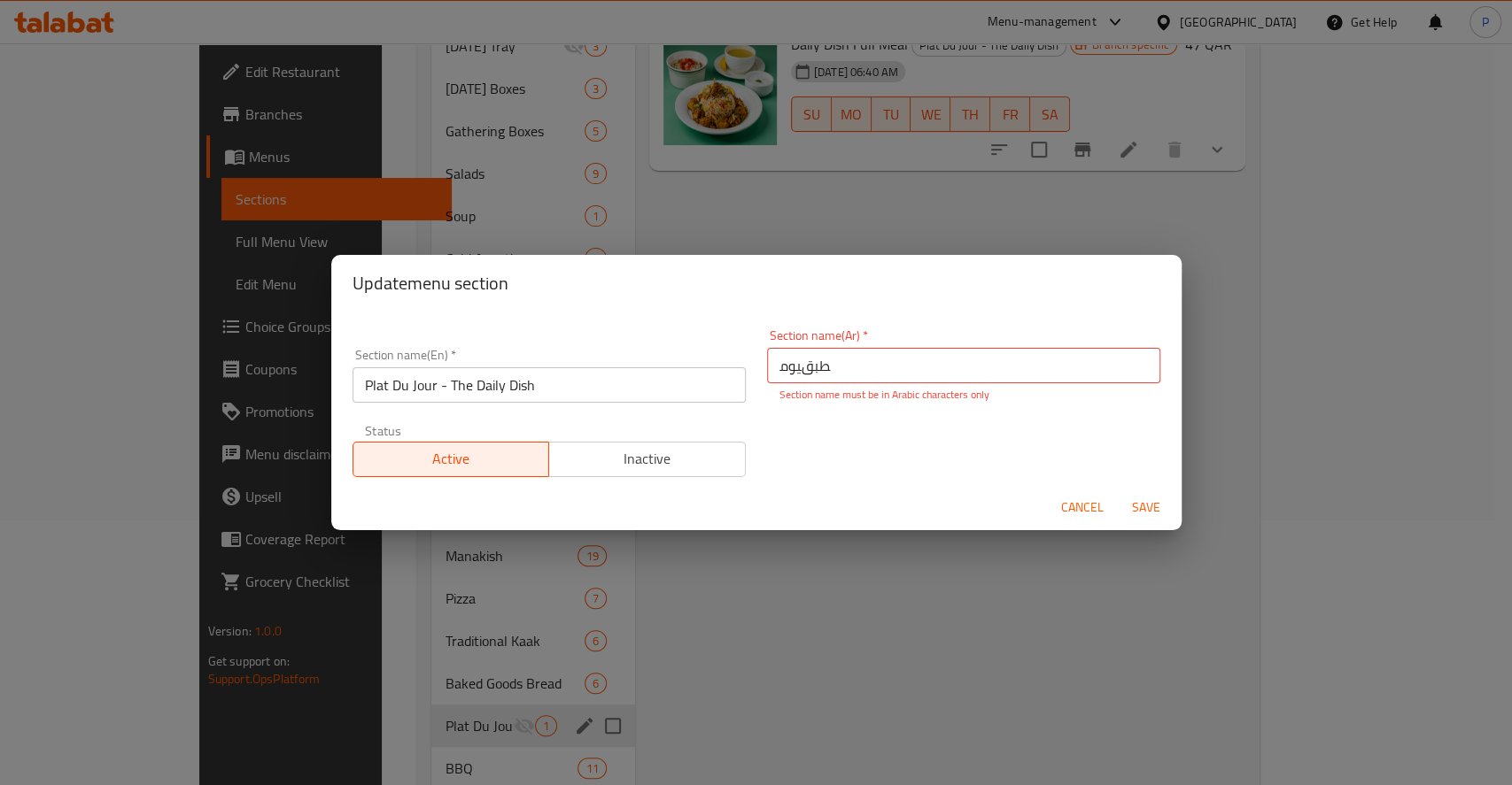
click at [1138, 497] on span "Save" at bounding box center [1146, 508] width 43 height 22
click at [1151, 499] on span "Save" at bounding box center [1146, 508] width 43 height 22
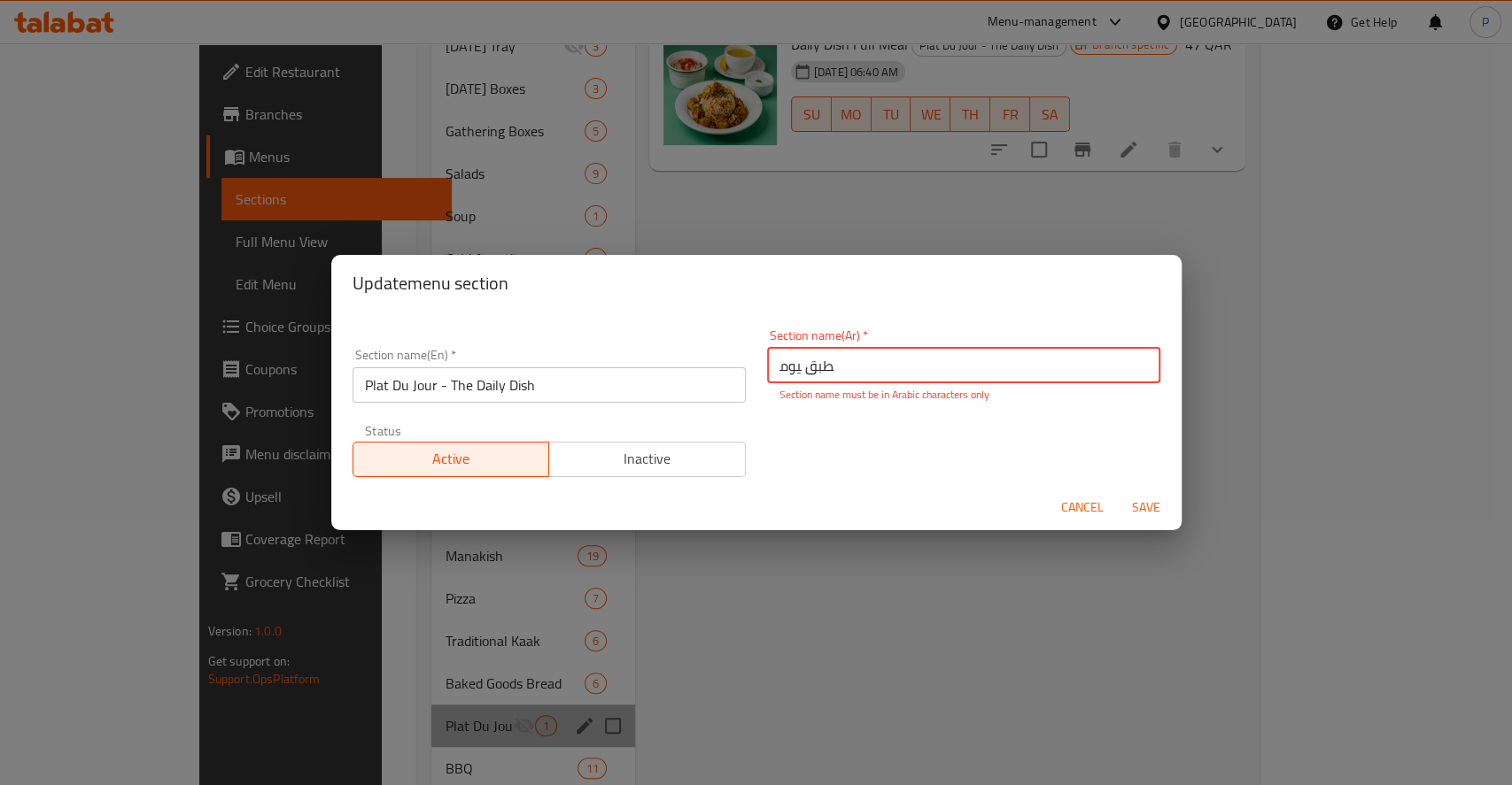
click at [869, 377] on input "ﻄﺒﻖ ﻴﻮﻣ" at bounding box center [963, 365] width 393 height 35
drag, startPoint x: 791, startPoint y: 363, endPoint x: 763, endPoint y: 363, distance: 28.0
click at [767, 363] on input "ﻄﺒﻖ ﻴﻮﻣ" at bounding box center [963, 365] width 393 height 35
type input "ﻄﺒﻖ"
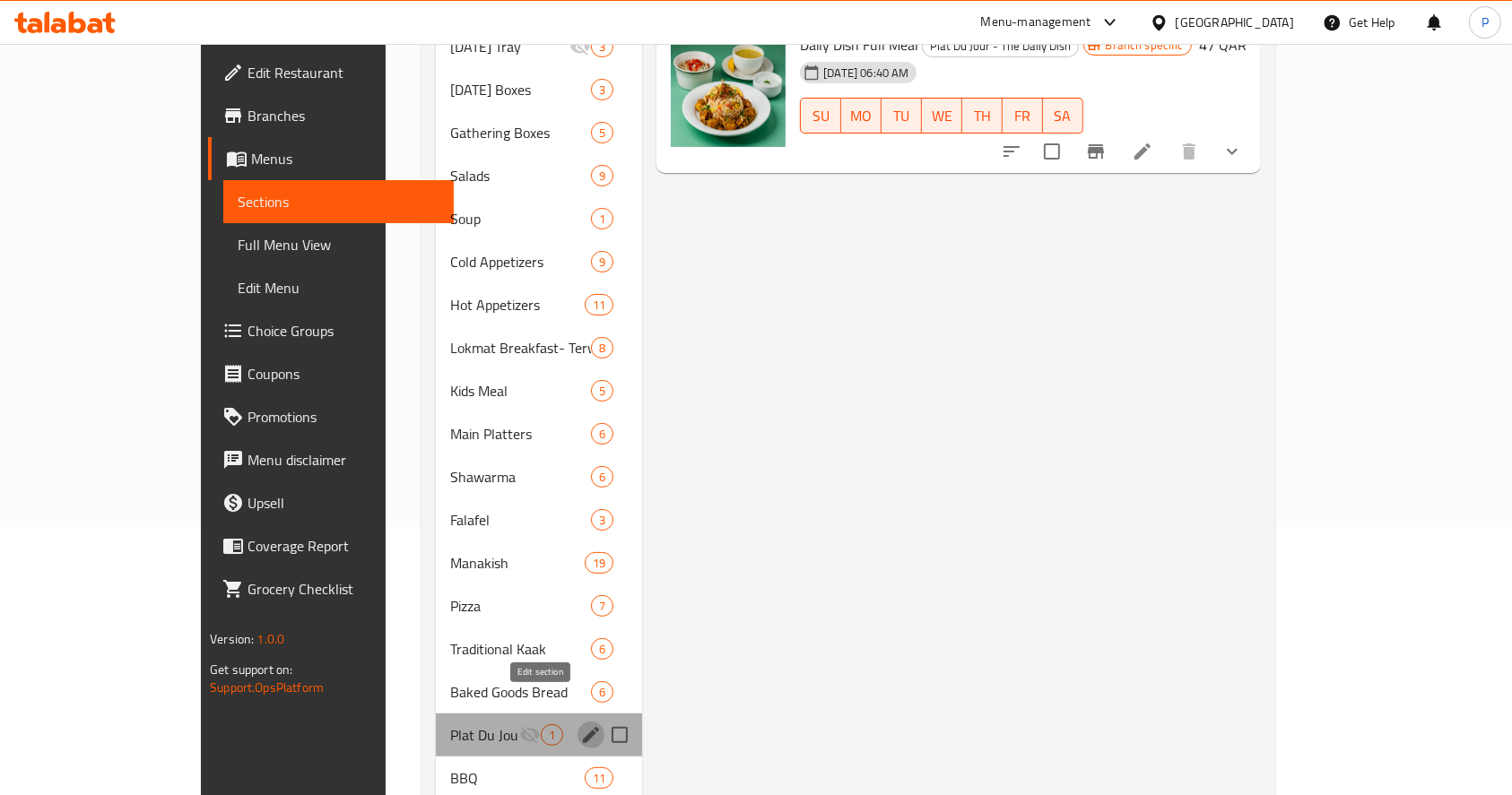
click at [580, 725] on icon "edit" at bounding box center [591, 735] width 22 height 22
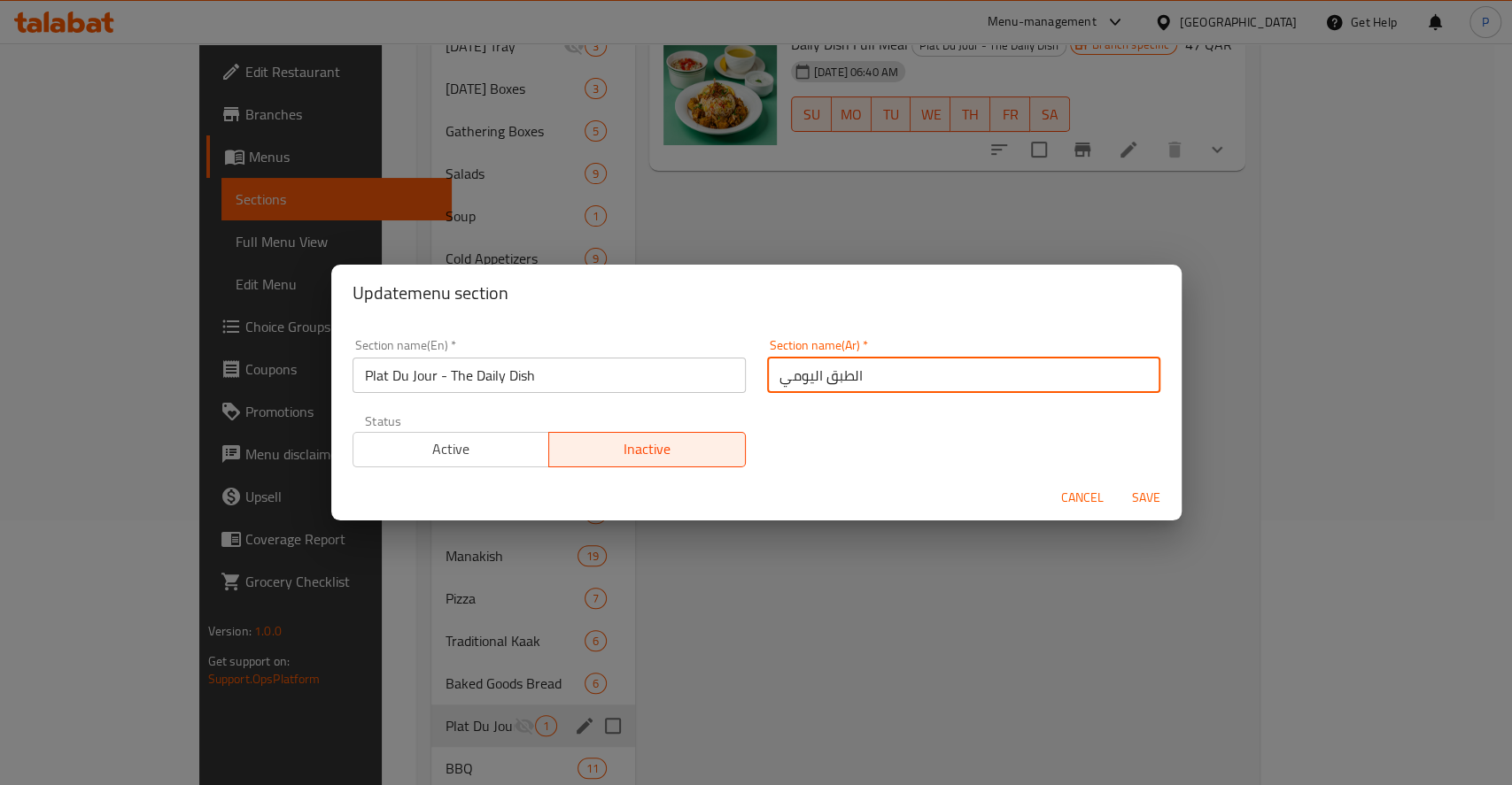
drag, startPoint x: 768, startPoint y: 386, endPoint x: 778, endPoint y: 362, distance: 26.0
click at [781, 362] on input "اﻟﻄﺒﻖ اﻟﻴﻮﻣﻲ" at bounding box center [963, 375] width 393 height 35
type input "اﻟﻄﺒﻖ ا"
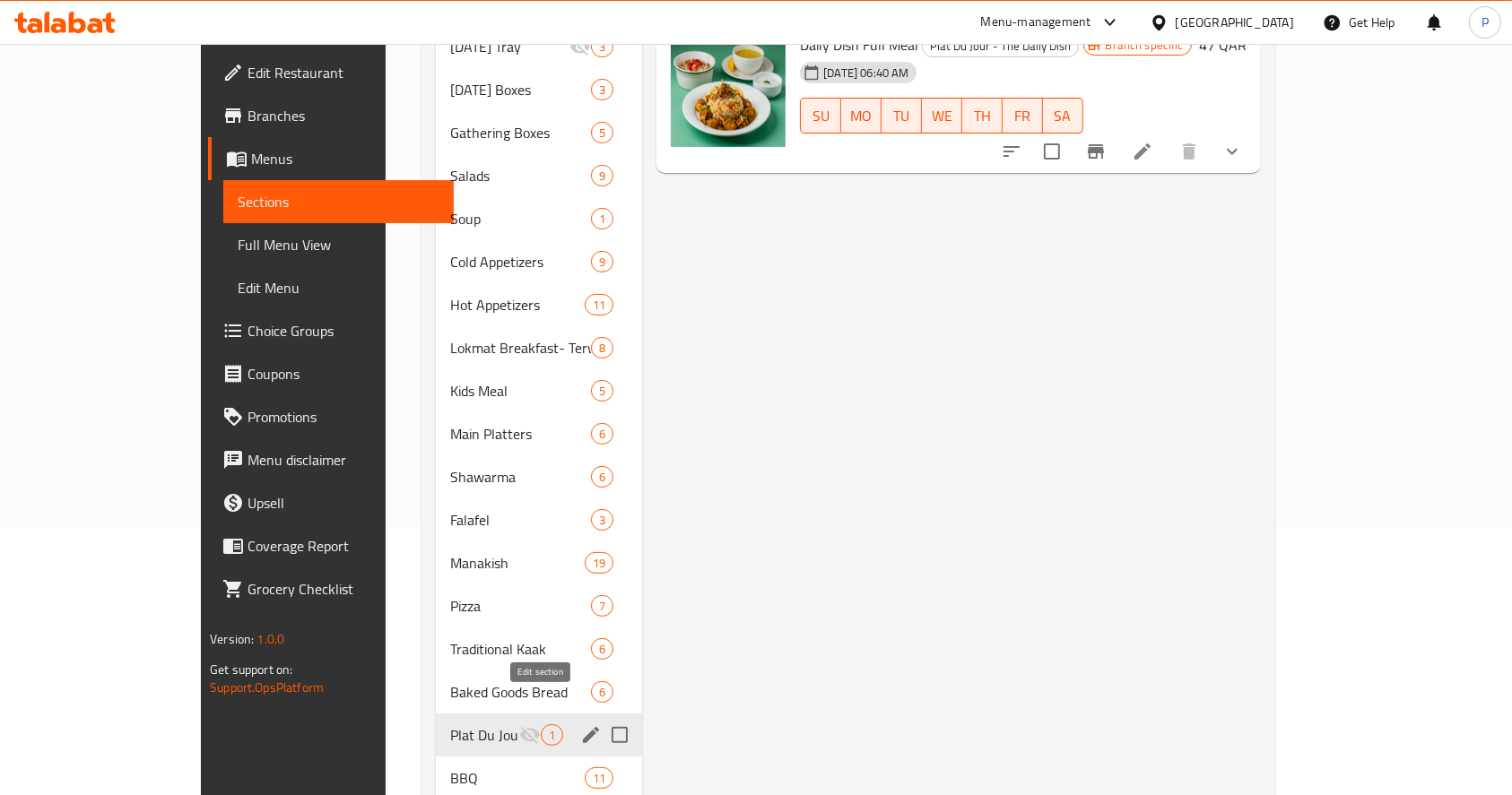
click at [580, 725] on icon "edit" at bounding box center [591, 735] width 22 height 22
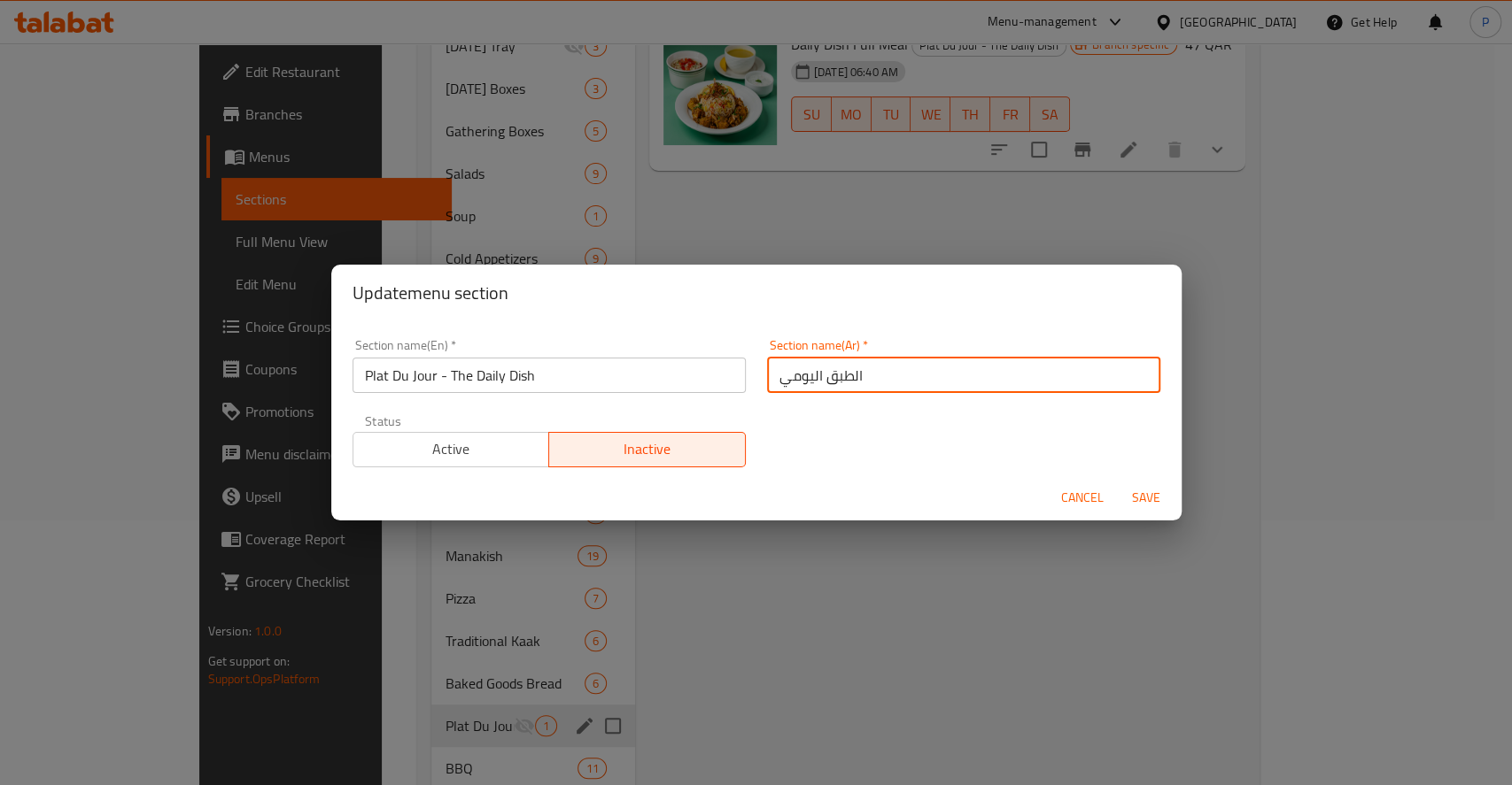
drag, startPoint x: 769, startPoint y: 386, endPoint x: 819, endPoint y: 386, distance: 50.0
click at [819, 386] on input "اﻟﻄﺒﻖ اﻟﻴﻮﻣﻲ" at bounding box center [963, 375] width 393 height 35
type input "اﻟﻄﺒﻖ"
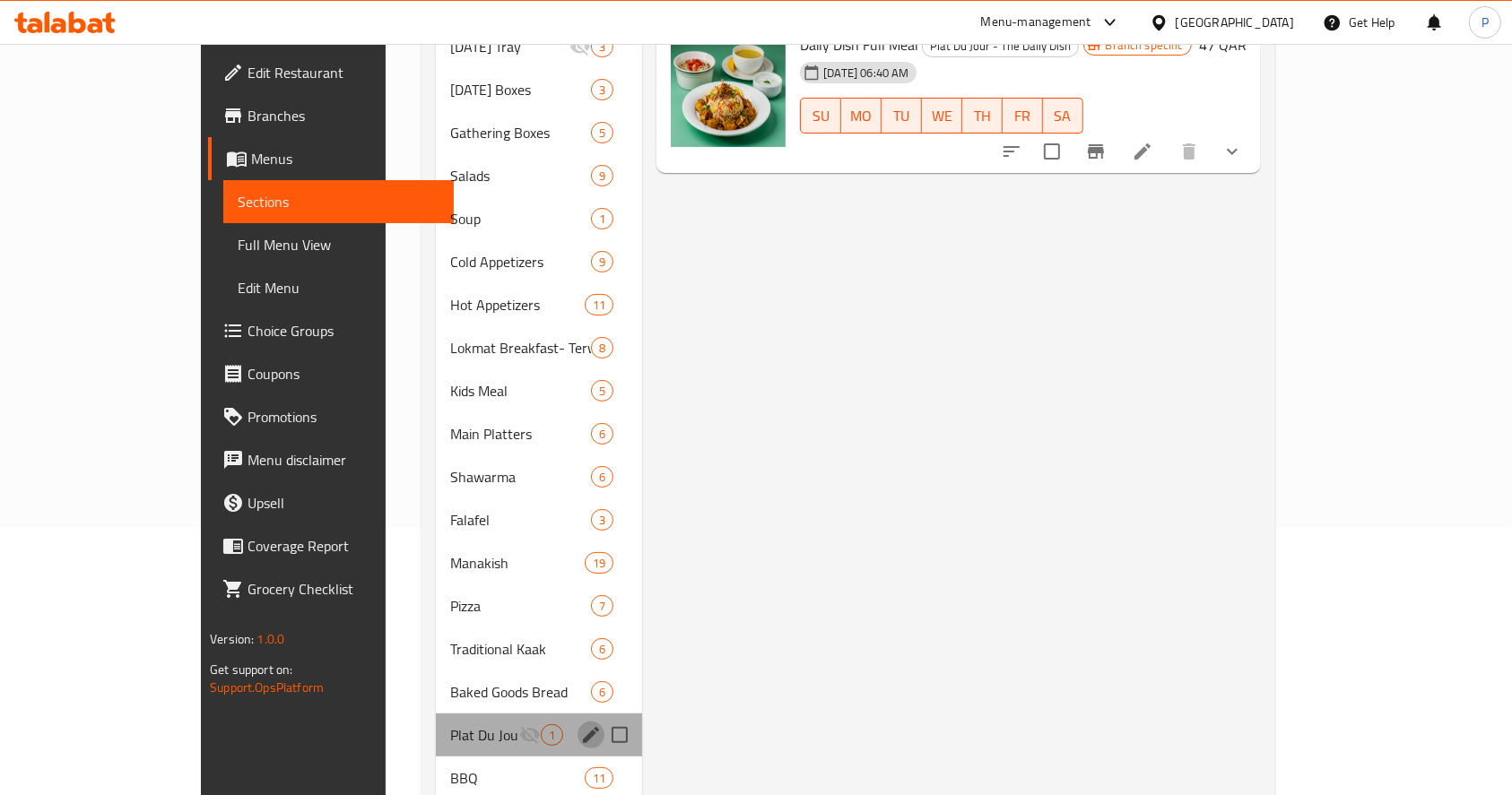
drag, startPoint x: 531, startPoint y: 708, endPoint x: 521, endPoint y: 716, distance: 12.8
click at [523, 715] on div "Plat Du Jour - The Daily Dish 1" at bounding box center [538, 735] width 206 height 43
click at [580, 725] on icon "edit" at bounding box center [591, 735] width 22 height 22
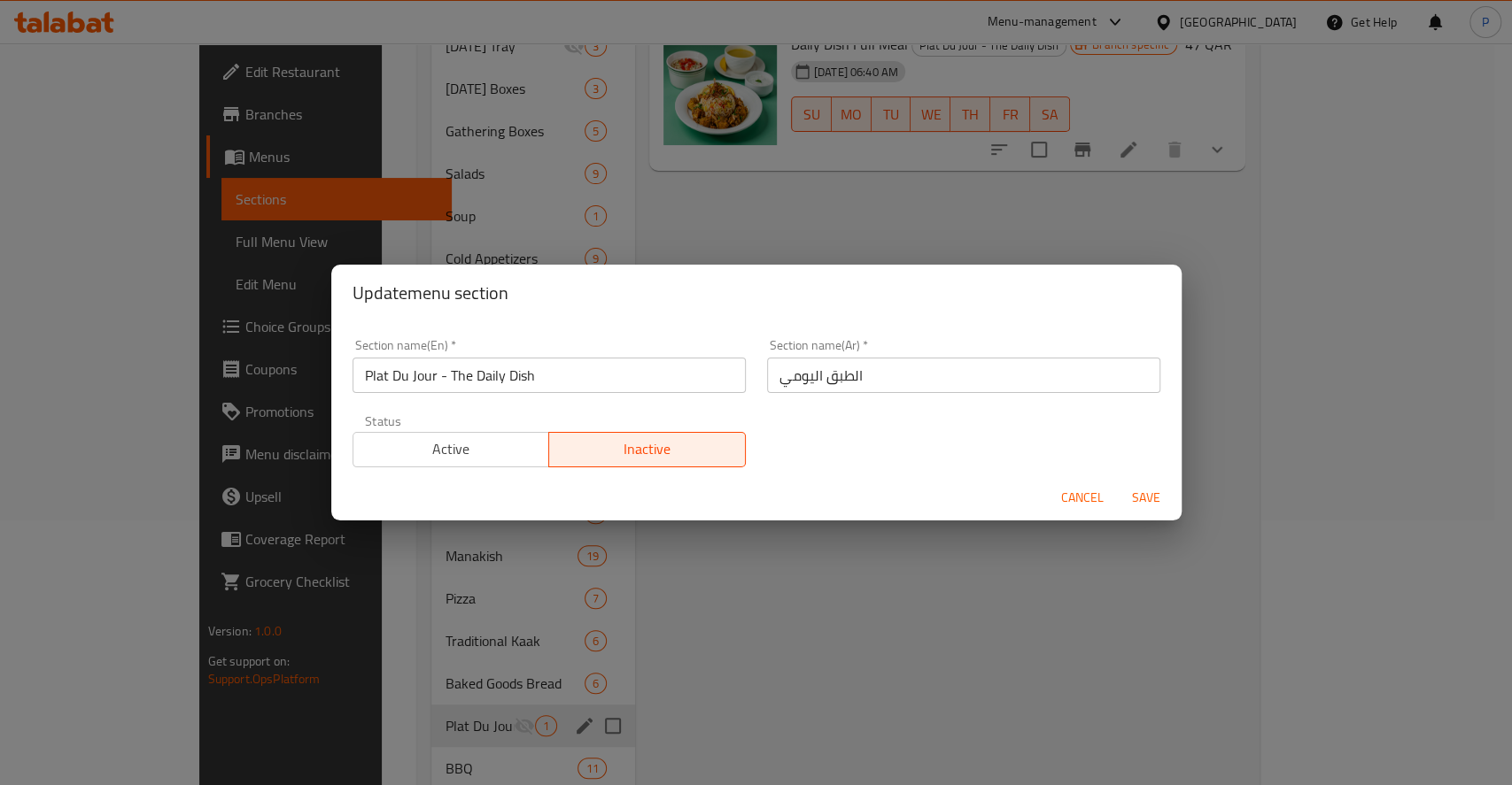
click at [447, 371] on input "Plat Du Jour - The Daily Dish" at bounding box center [548, 375] width 393 height 35
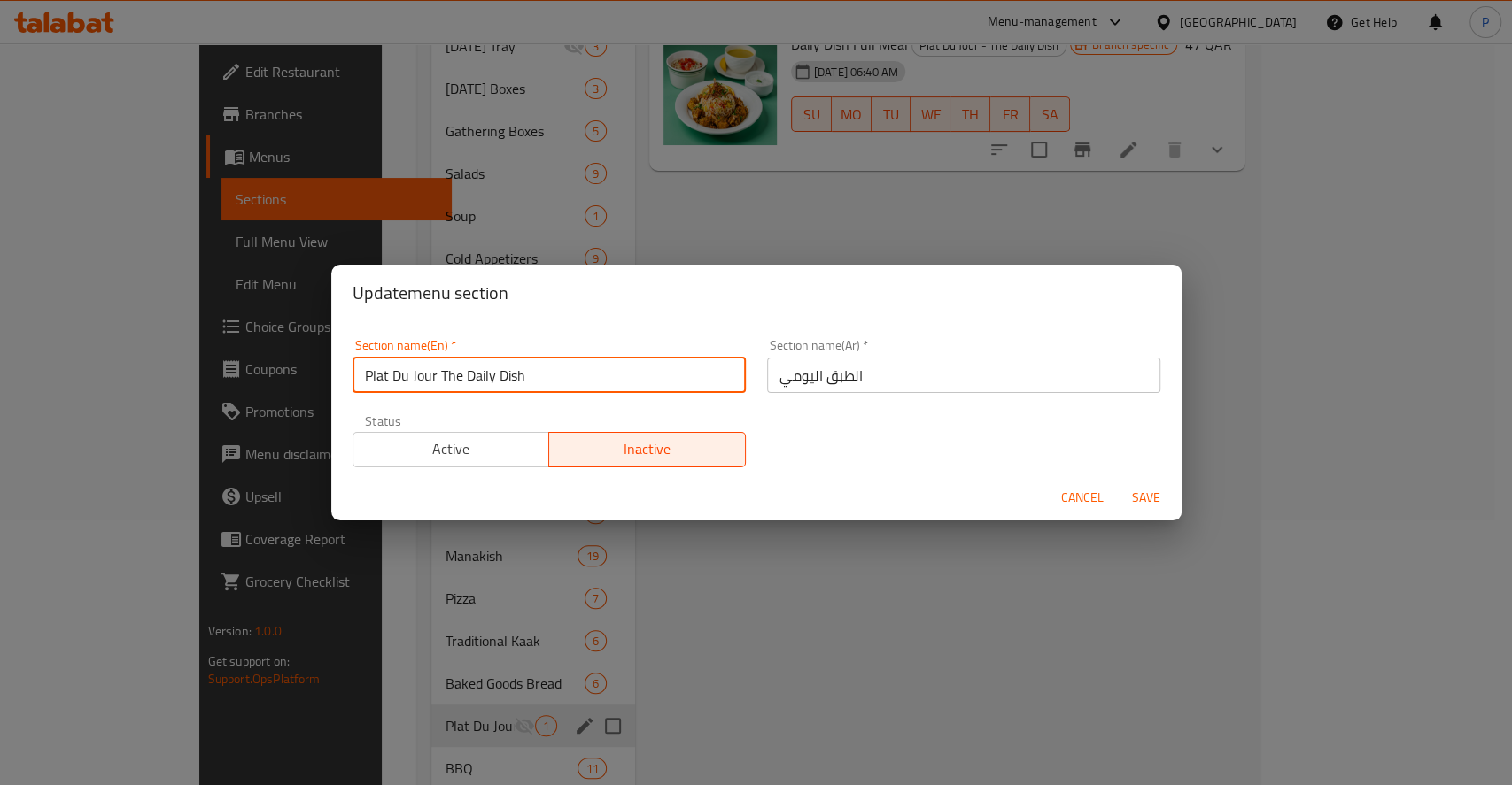
type input "Plat Du Jour The Daily Dish"
click at [482, 443] on span "Active" at bounding box center [451, 449] width 182 height 26
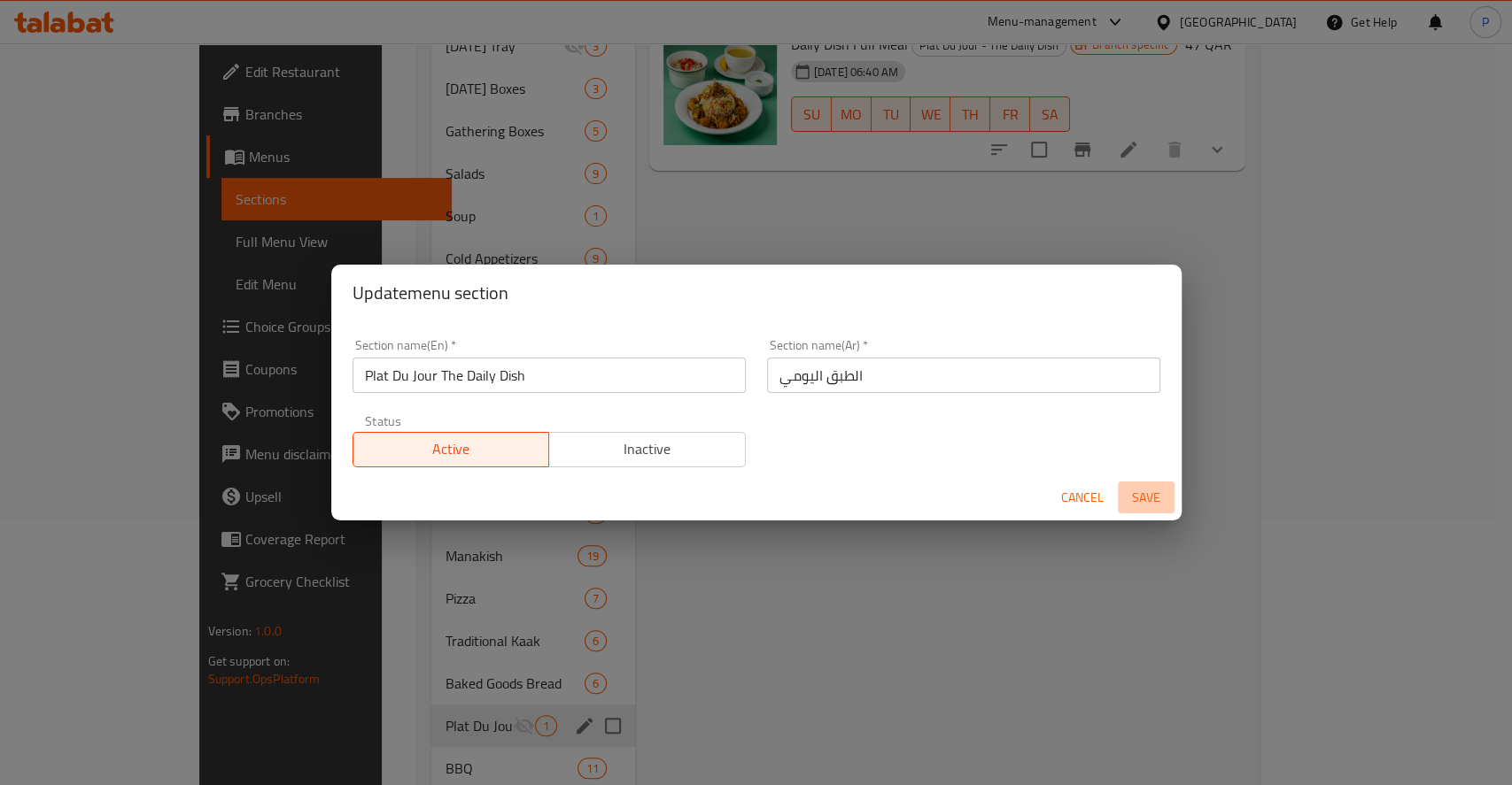
click at [1148, 501] on span "Save" at bounding box center [1146, 498] width 43 height 22
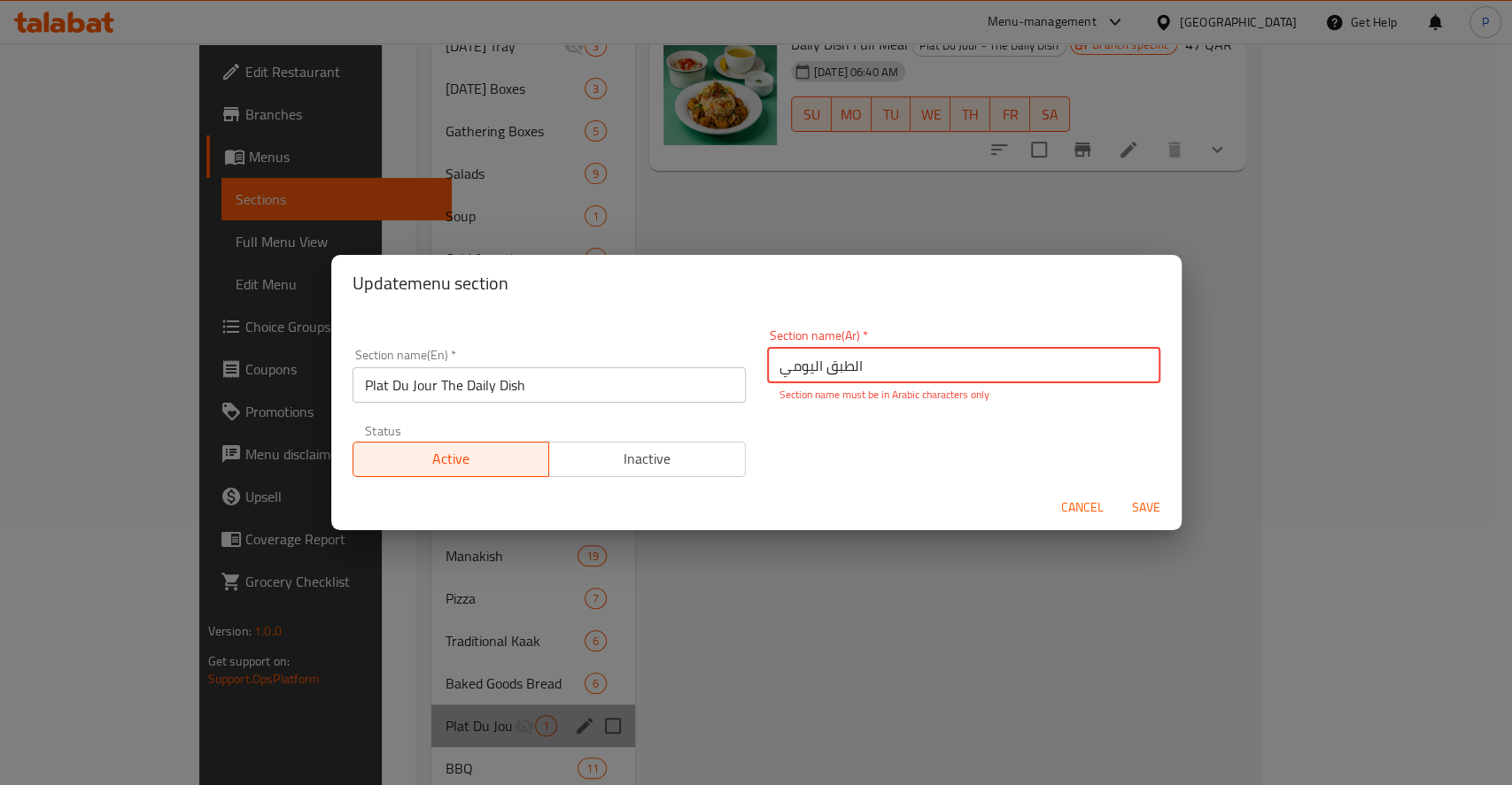
drag, startPoint x: 805, startPoint y: 372, endPoint x: 813, endPoint y: 366, distance: 10.0
click at [813, 366] on input "اﻟﻄﺒﻖ اﻟﻴﻮﻣﻲ" at bounding box center [963, 365] width 393 height 35
drag, startPoint x: 850, startPoint y: 366, endPoint x: 838, endPoint y: 368, distance: 12.2
click at [838, 368] on input "اﻟﻄﺒﻖ ﻴﻮﻣﻲ" at bounding box center [963, 365] width 393 height 35
click at [871, 374] on input "ﻄﺒﻖ ﻴﻮﻣﻲ" at bounding box center [963, 365] width 393 height 35
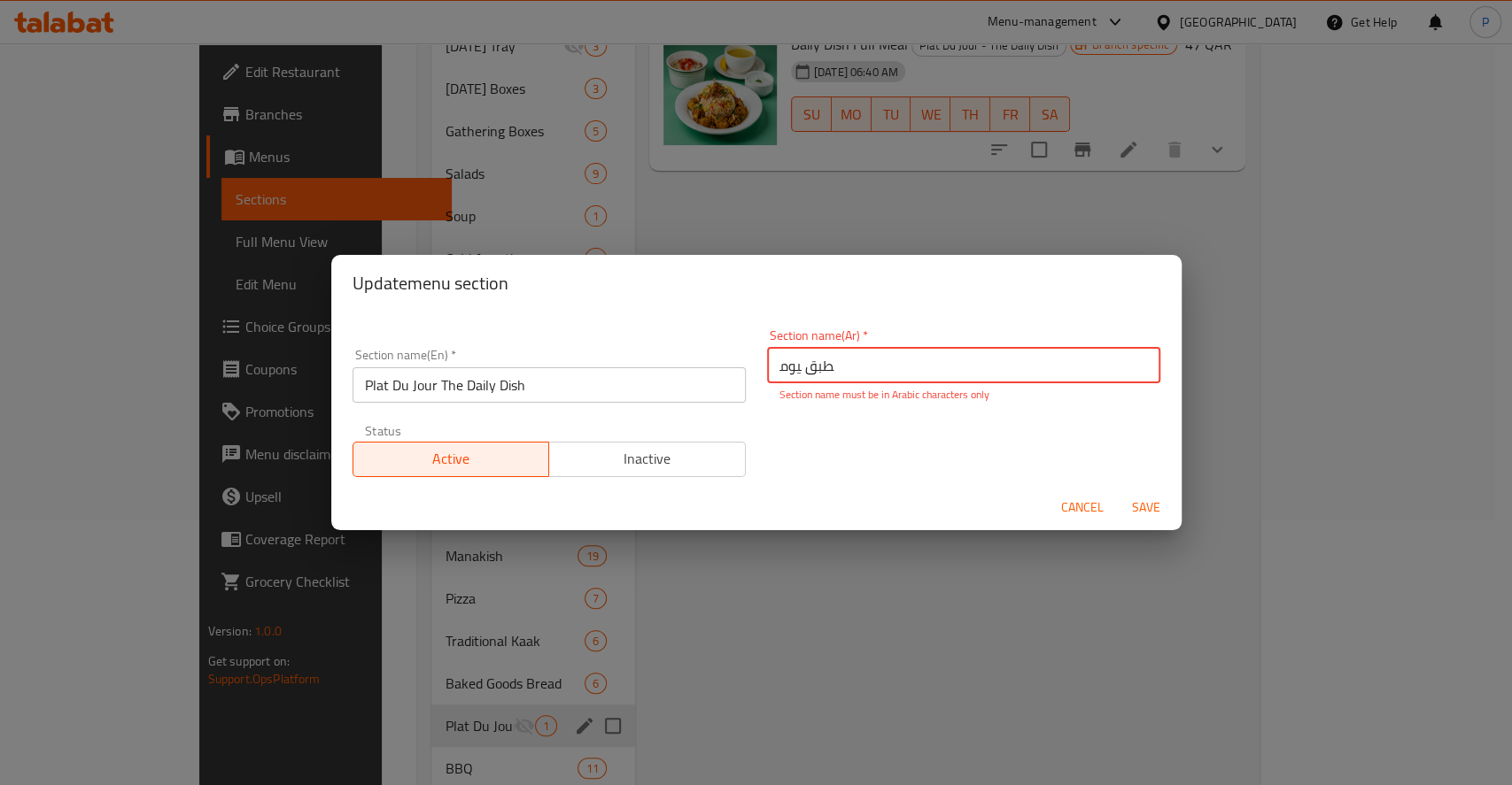
type input "ﻄﺒﻖ ﻴﻮﻣ"
click at [1139, 512] on span "Save" at bounding box center [1146, 508] width 43 height 22
click at [1096, 515] on span "Cancel" at bounding box center [1082, 508] width 43 height 22
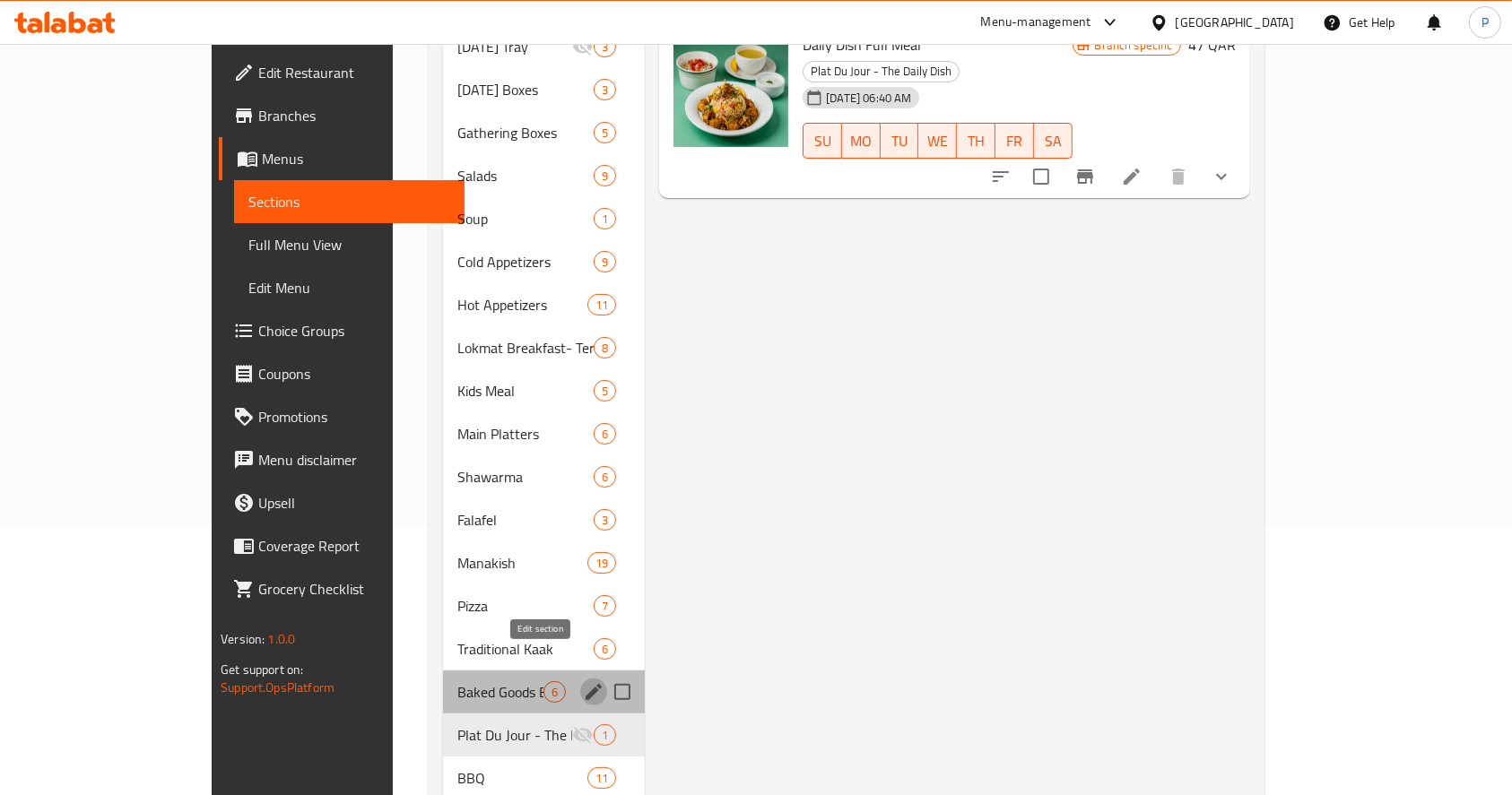
click at [580, 679] on button "edit" at bounding box center [594, 692] width 27 height 27
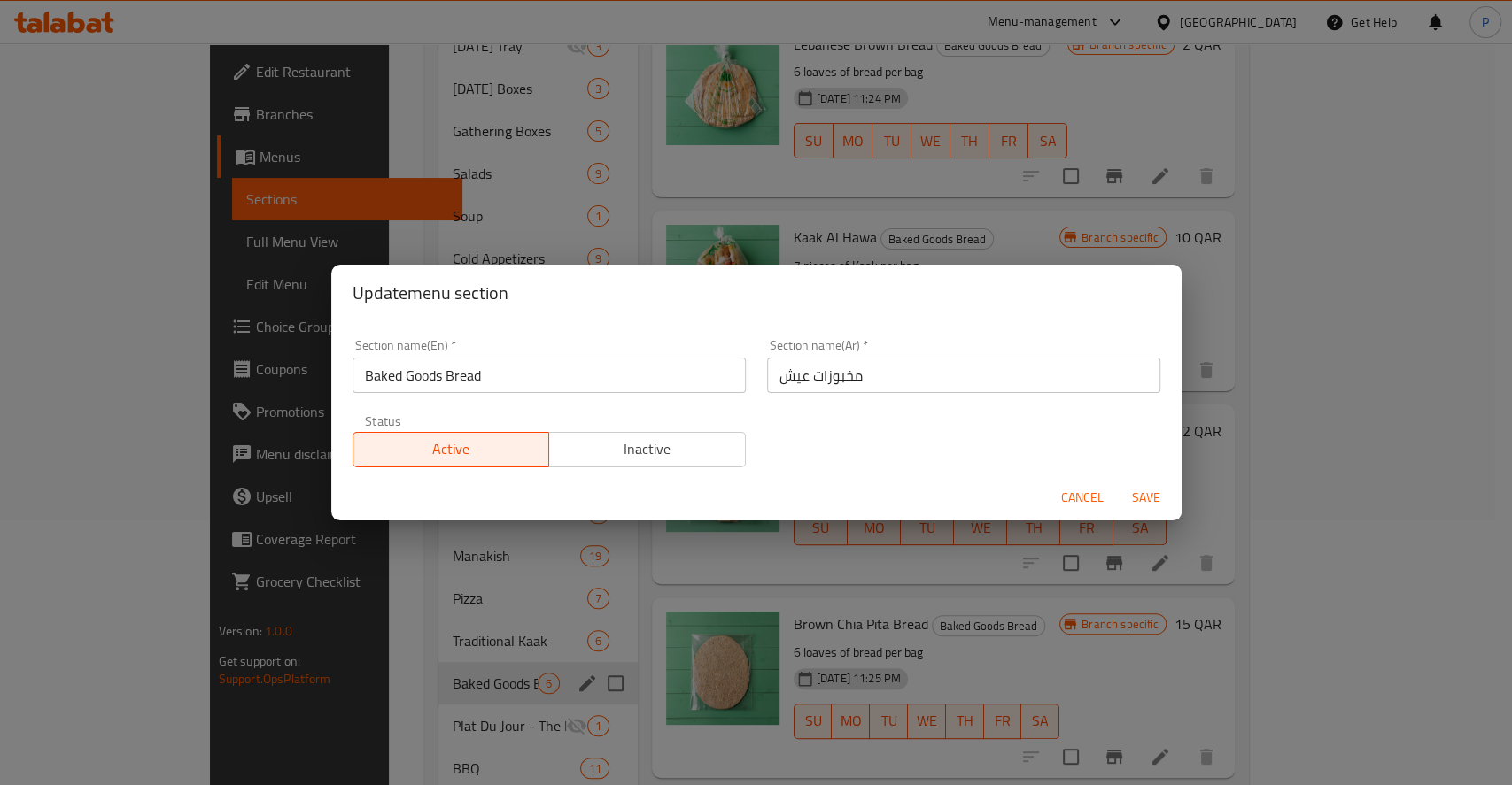
click at [1093, 491] on span "Cancel" at bounding box center [1082, 498] width 43 height 22
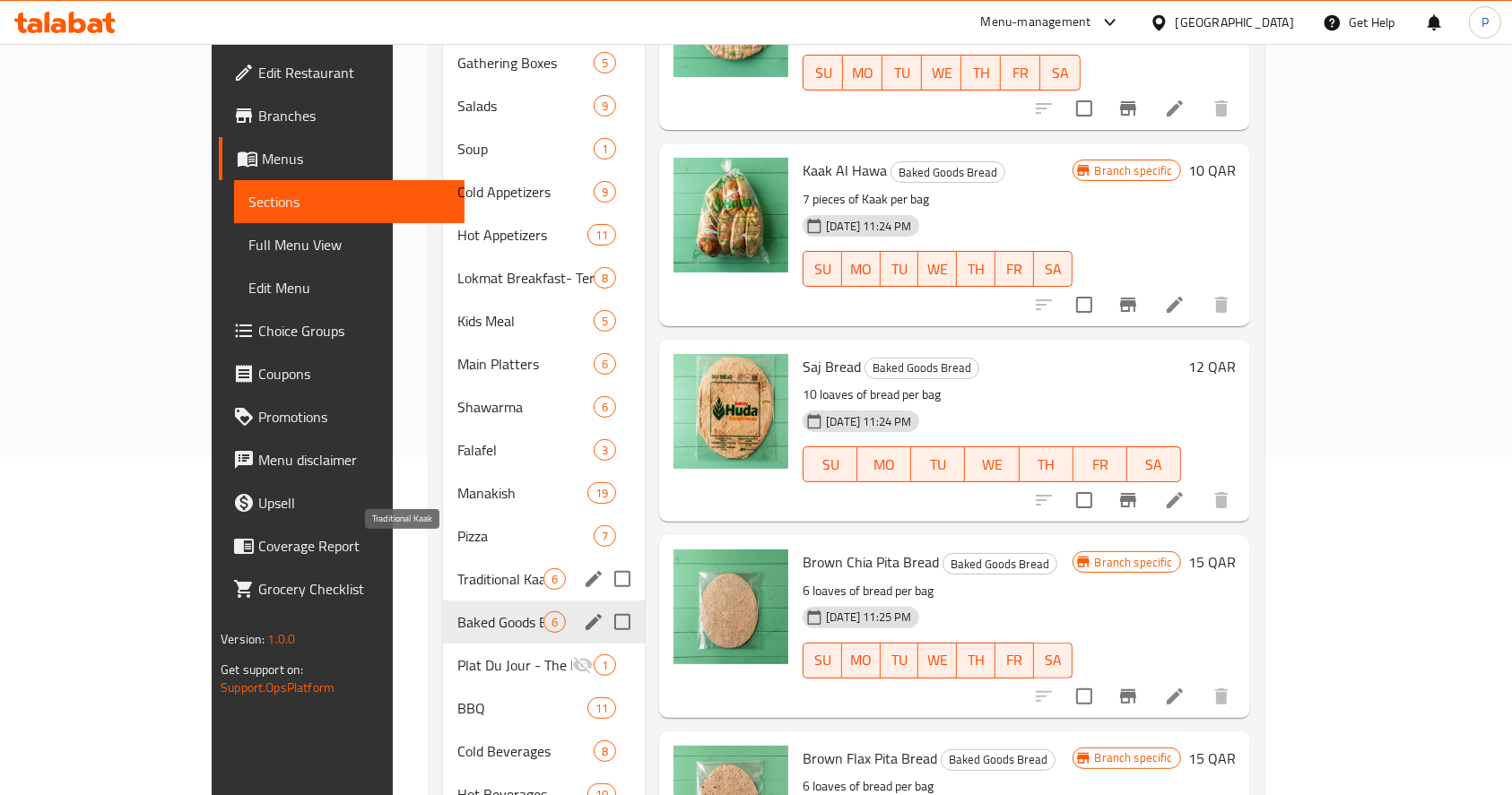
scroll to position [388, 0]
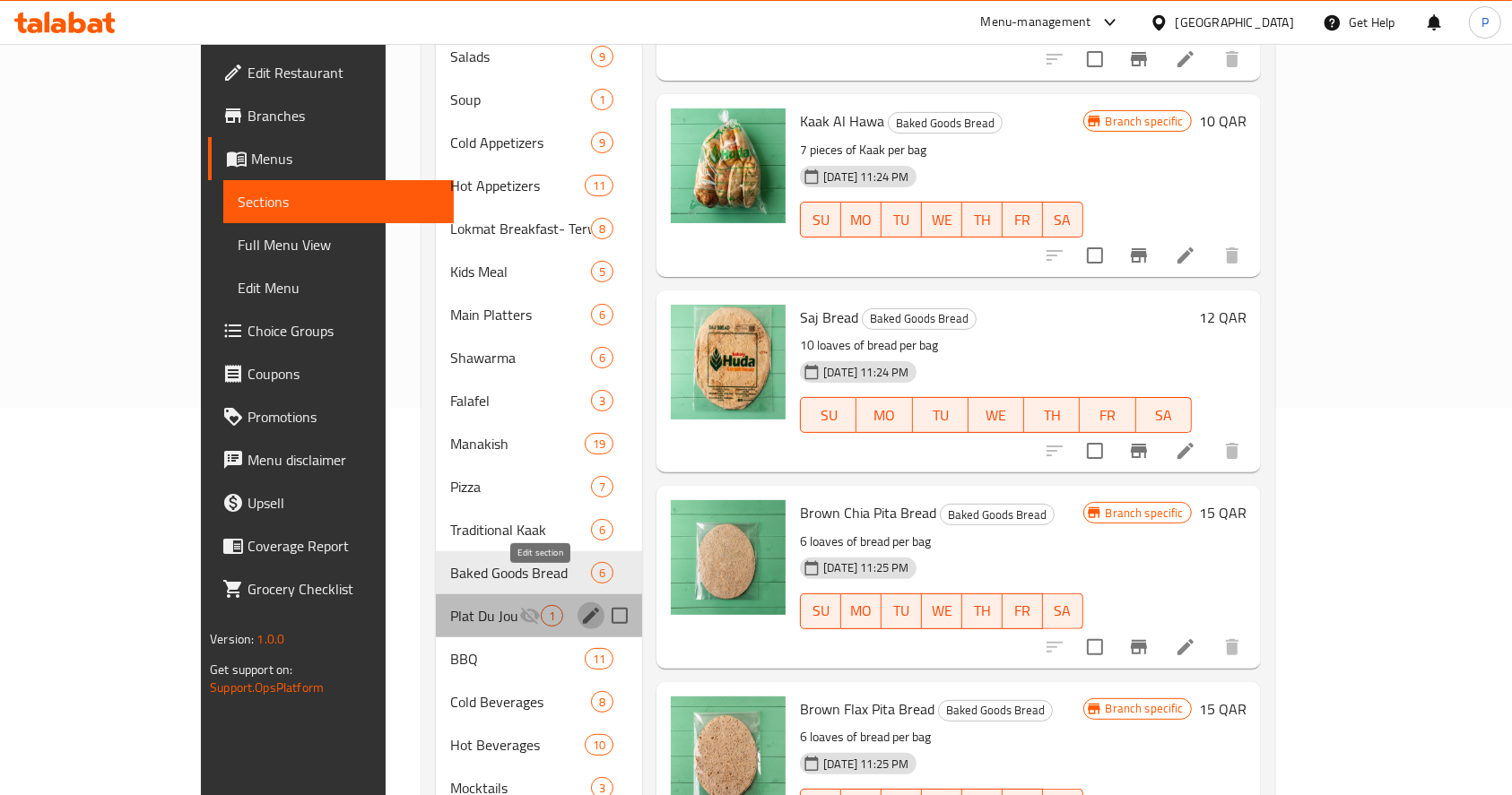
click at [582, 608] on icon "edit" at bounding box center [590, 615] width 16 height 16
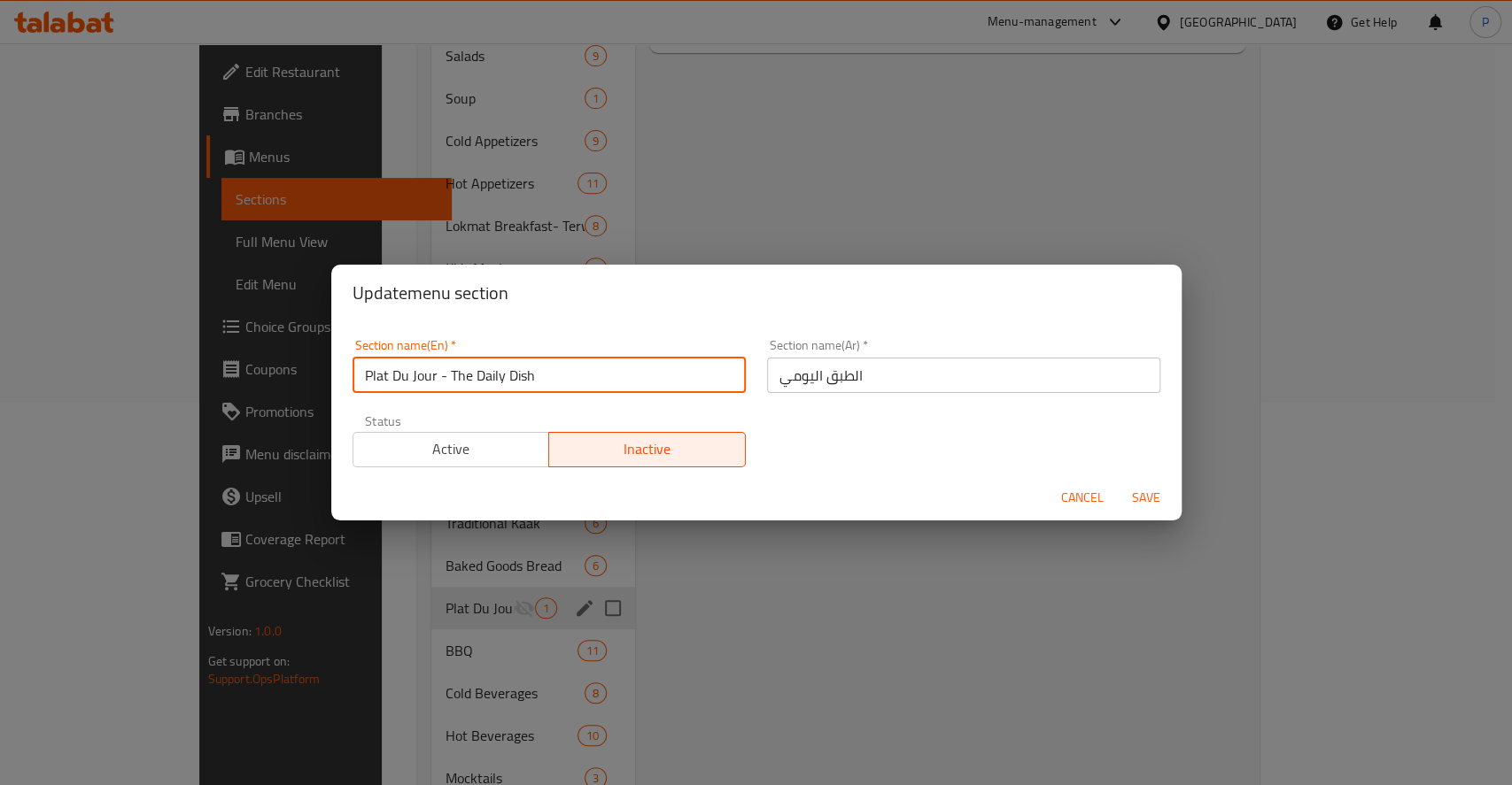
drag, startPoint x: 436, startPoint y: 372, endPoint x: 576, endPoint y: 391, distance: 141.3
click at [576, 391] on input "Plat Du Jour - The Daily Dish" at bounding box center [548, 375] width 393 height 35
type input "Plat Du Jour"
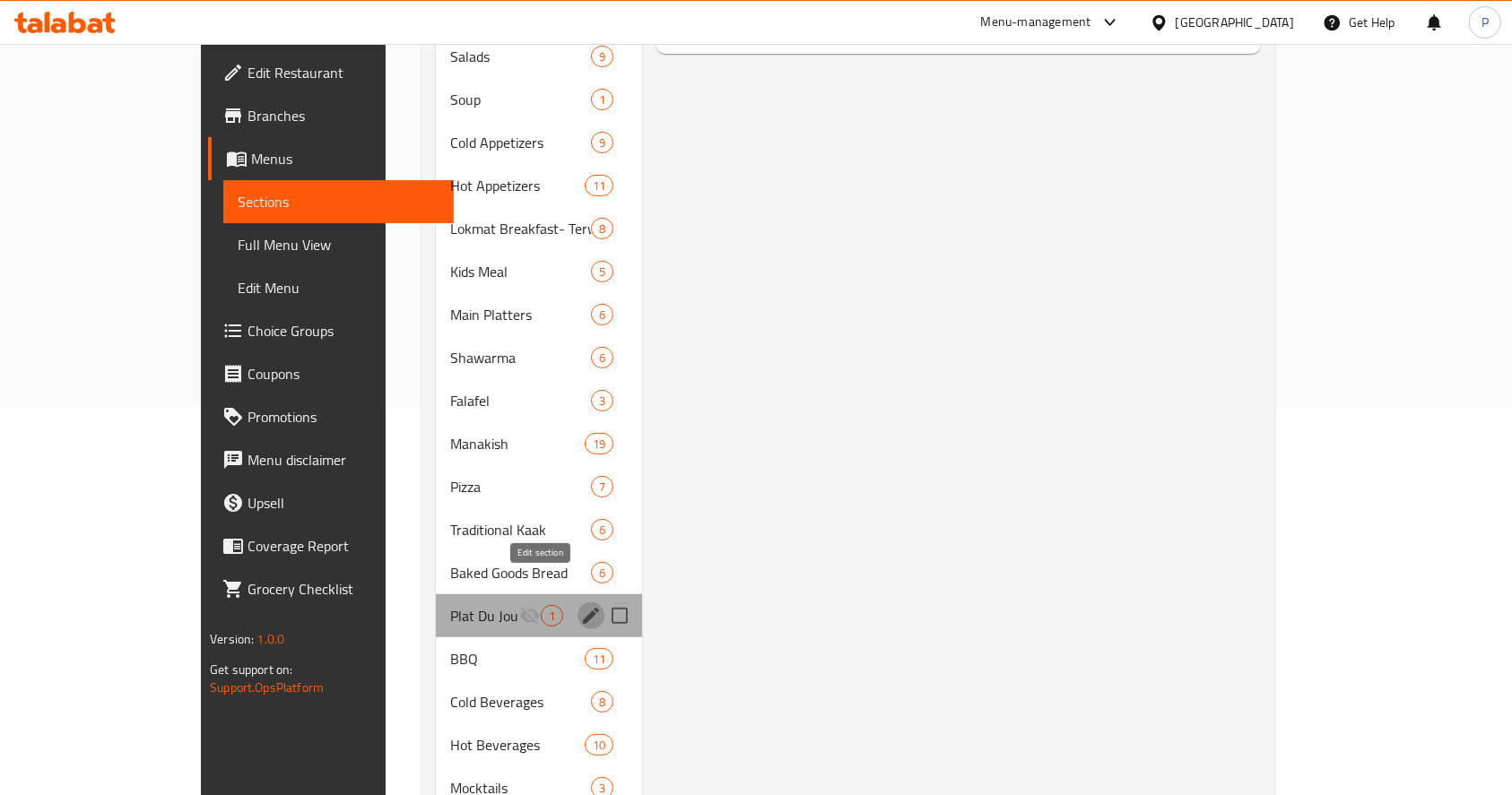
click at [580, 605] on icon "edit" at bounding box center [591, 615] width 22 height 22
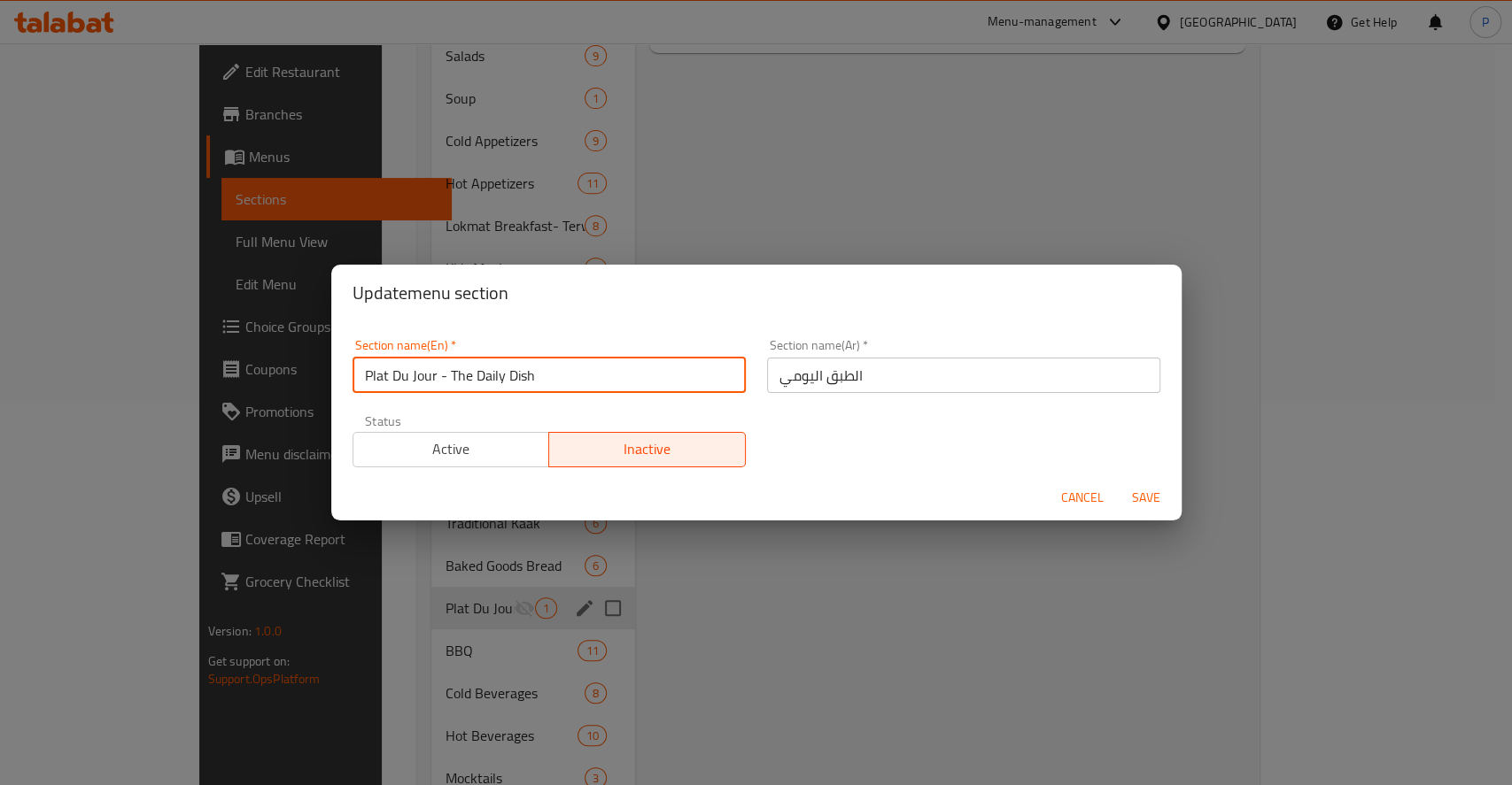
drag, startPoint x: 519, startPoint y: 369, endPoint x: 439, endPoint y: 374, distance: 80.2
click at [439, 374] on input "Plat Du Jour - The Daily Dish" at bounding box center [548, 375] width 393 height 35
type input "Plat Du Jour"
click at [426, 457] on span "Active" at bounding box center [451, 449] width 182 height 26
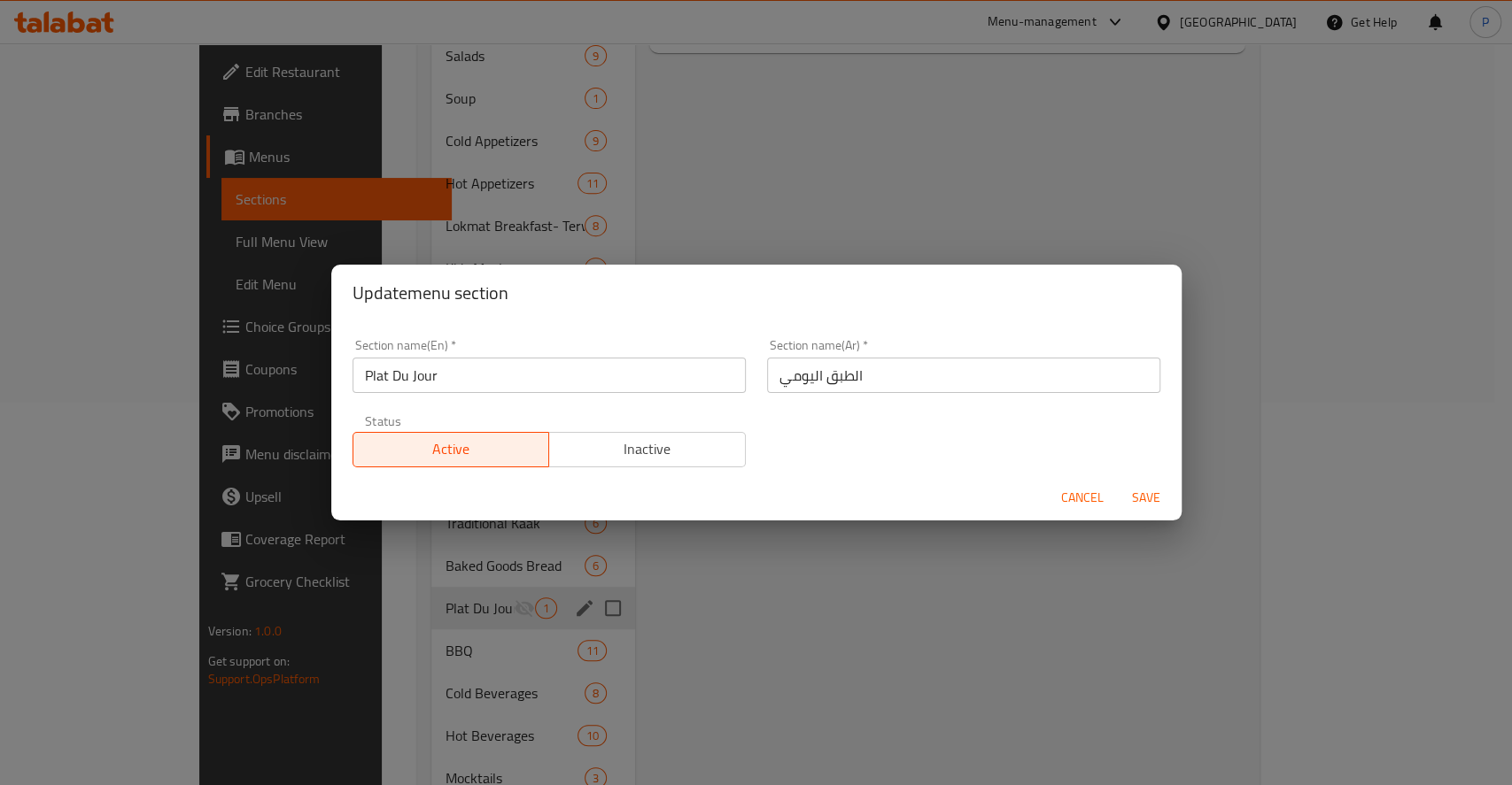
click at [1137, 498] on span "Save" at bounding box center [1146, 498] width 43 height 22
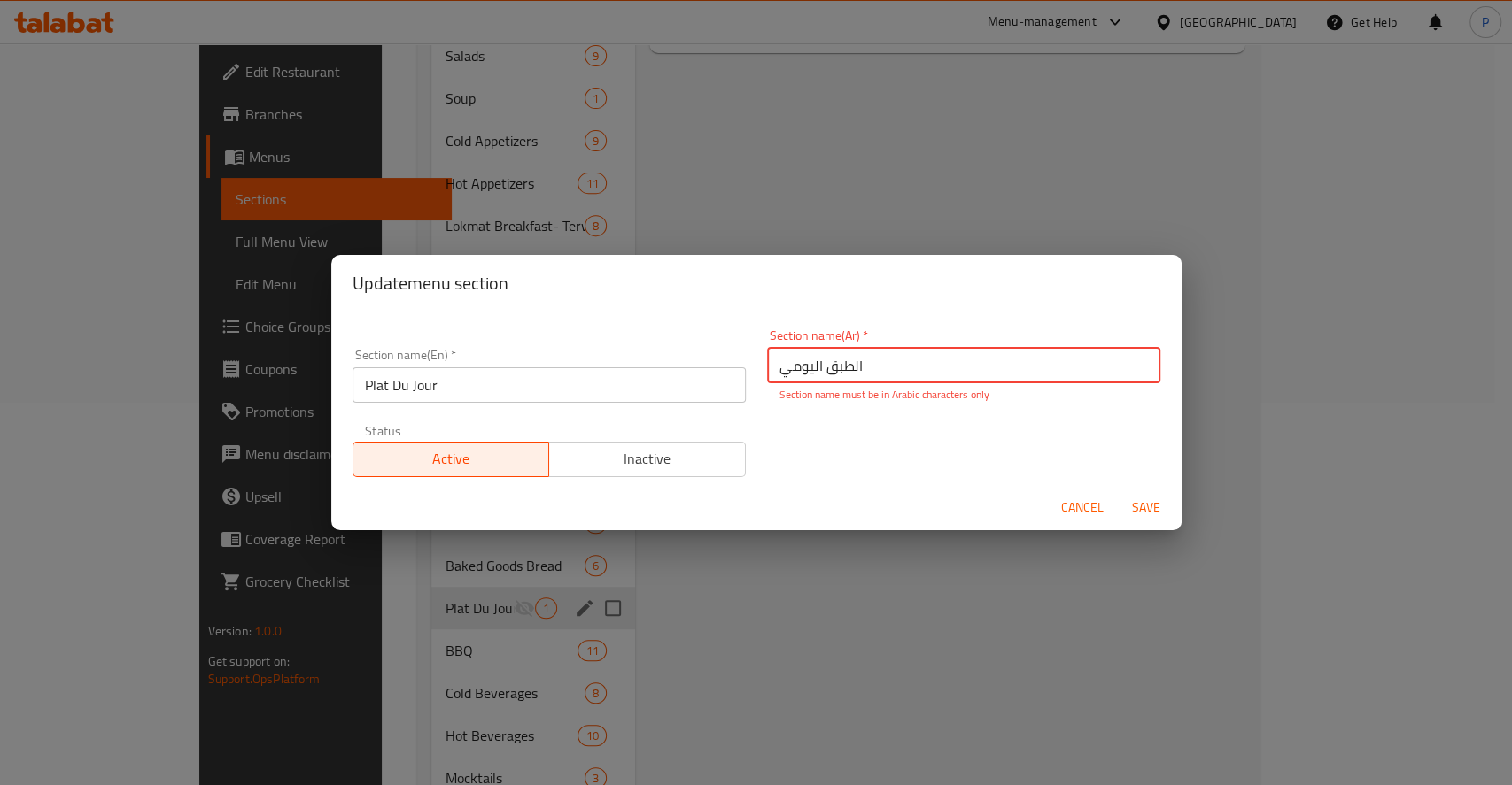
click at [1133, 498] on span "Save" at bounding box center [1146, 508] width 43 height 22
drag, startPoint x: 803, startPoint y: 367, endPoint x: 886, endPoint y: 366, distance: 83.0
click at [886, 366] on input "اﻟﻄﺒﻖ اﻟﻴﻮﻣﻲ" at bounding box center [963, 365] width 393 height 35
click at [822, 376] on input "ﻴﻮﻣﻲ" at bounding box center [963, 365] width 393 height 35
click at [1140, 504] on span "Save" at bounding box center [1146, 508] width 43 height 22
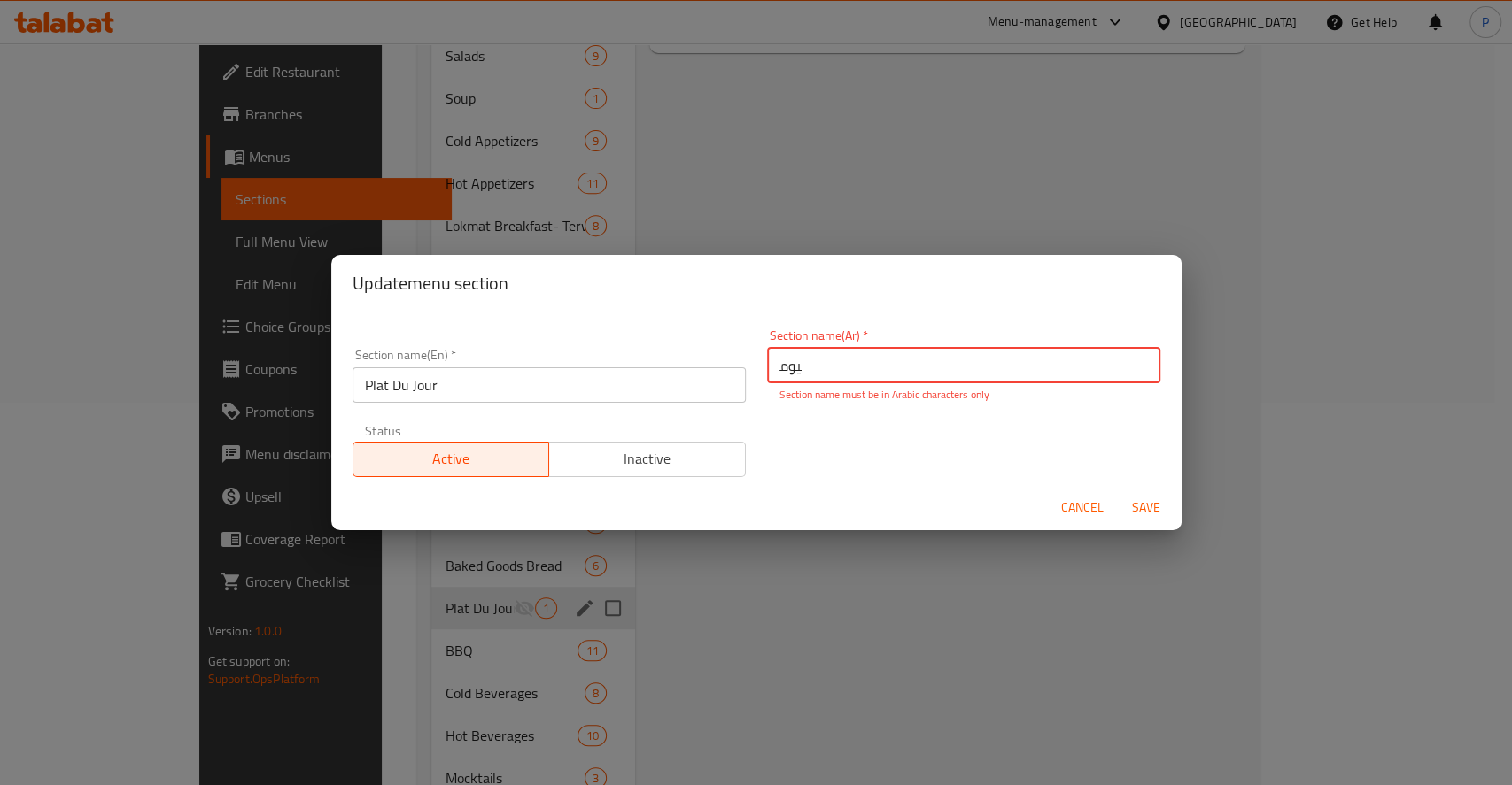
click at [1140, 504] on span "Save" at bounding box center [1146, 508] width 43 height 22
type input "ﻴ"
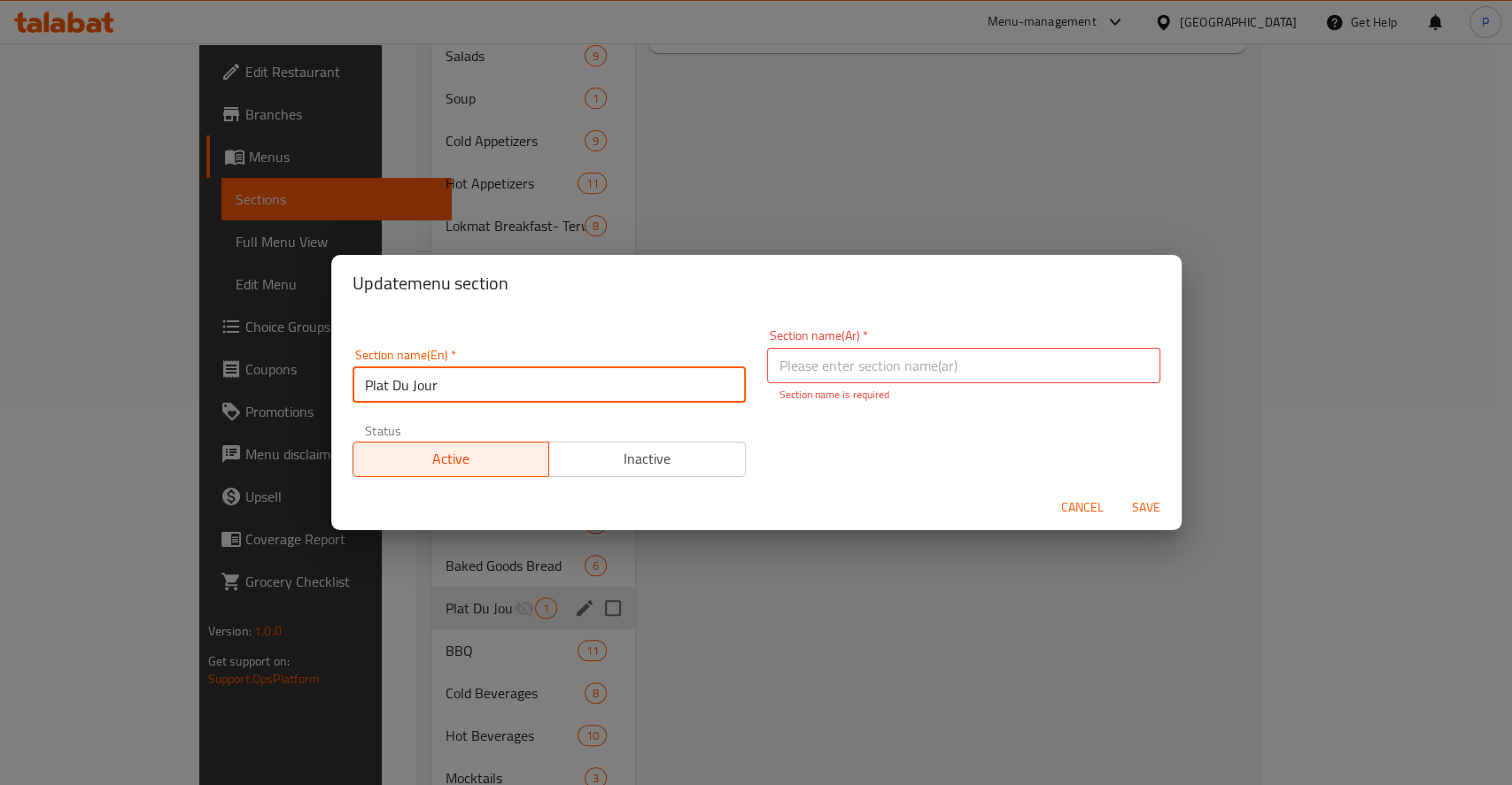
drag, startPoint x: 369, startPoint y: 382, endPoint x: 461, endPoint y: 384, distance: 92.0
click at [461, 384] on input "Plat Du Jour" at bounding box center [548, 385] width 393 height 35
paste input "text"
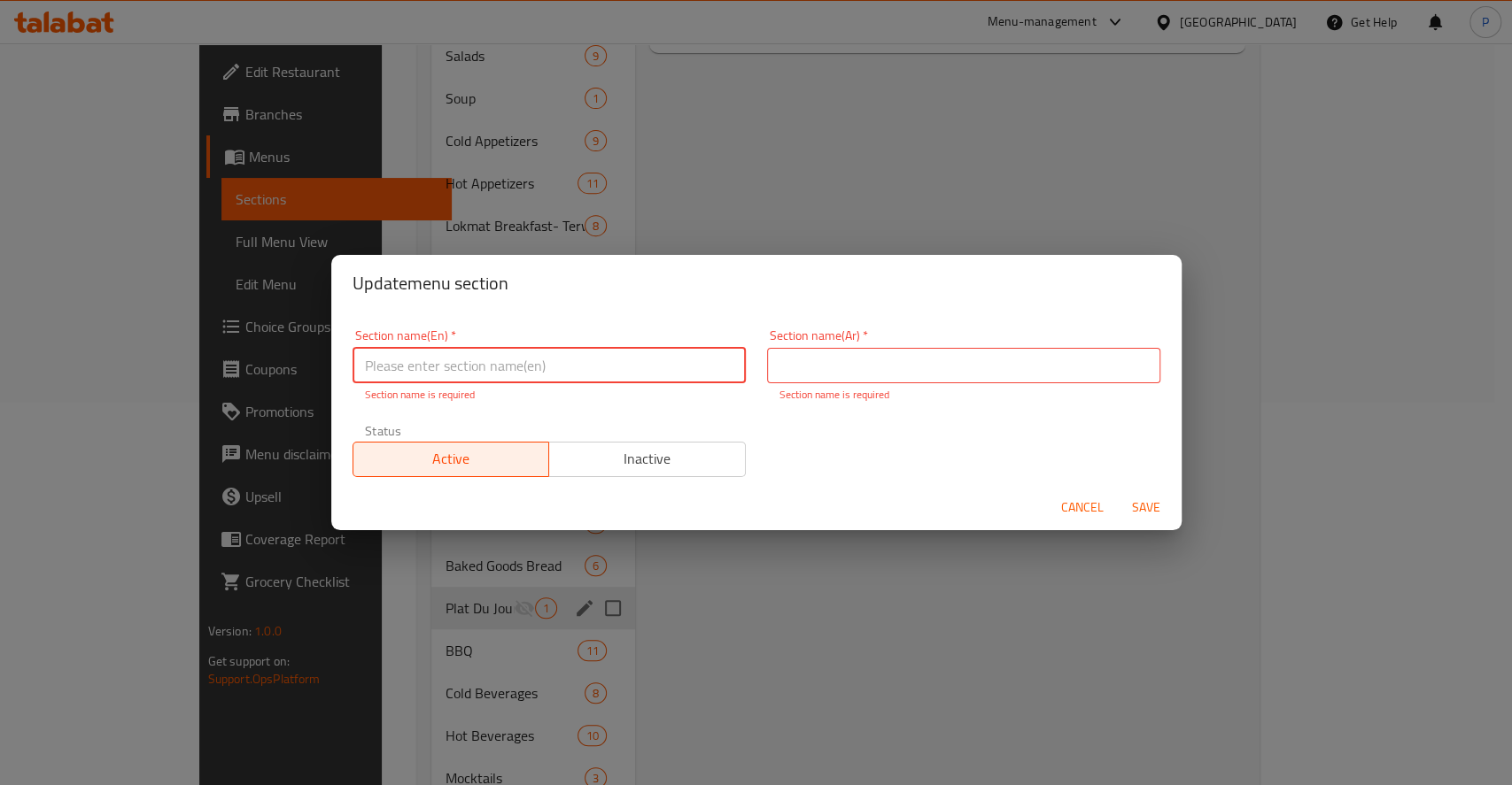
click at [440, 365] on input "text" at bounding box center [548, 365] width 393 height 35
type input "v"
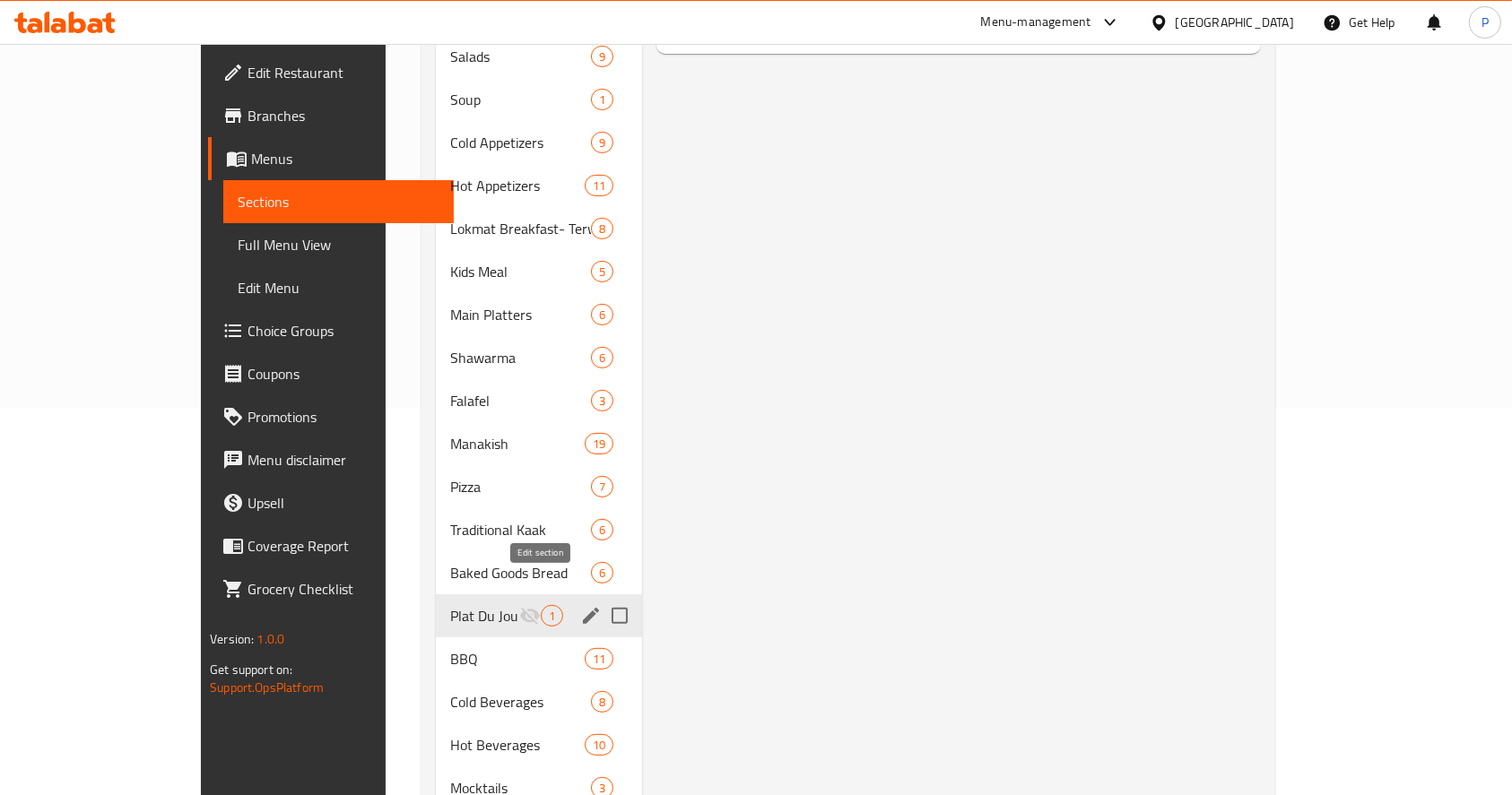
drag, startPoint x: 544, startPoint y: 582, endPoint x: 536, endPoint y: 584, distance: 8.2
click at [580, 605] on icon "edit" at bounding box center [591, 615] width 22 height 22
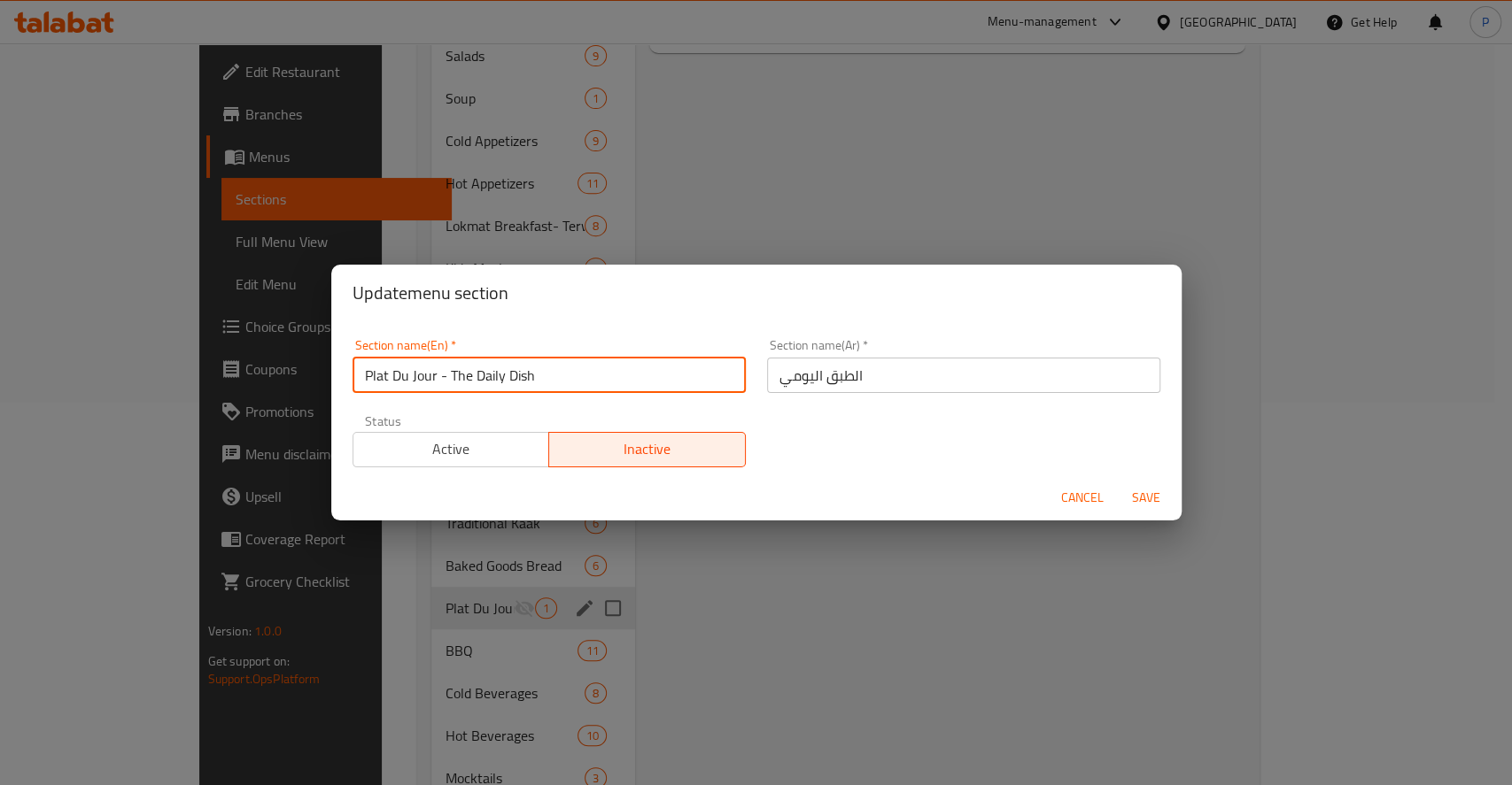
click at [548, 379] on input "Plat Du Jour - The Daily Dish" at bounding box center [548, 375] width 393 height 35
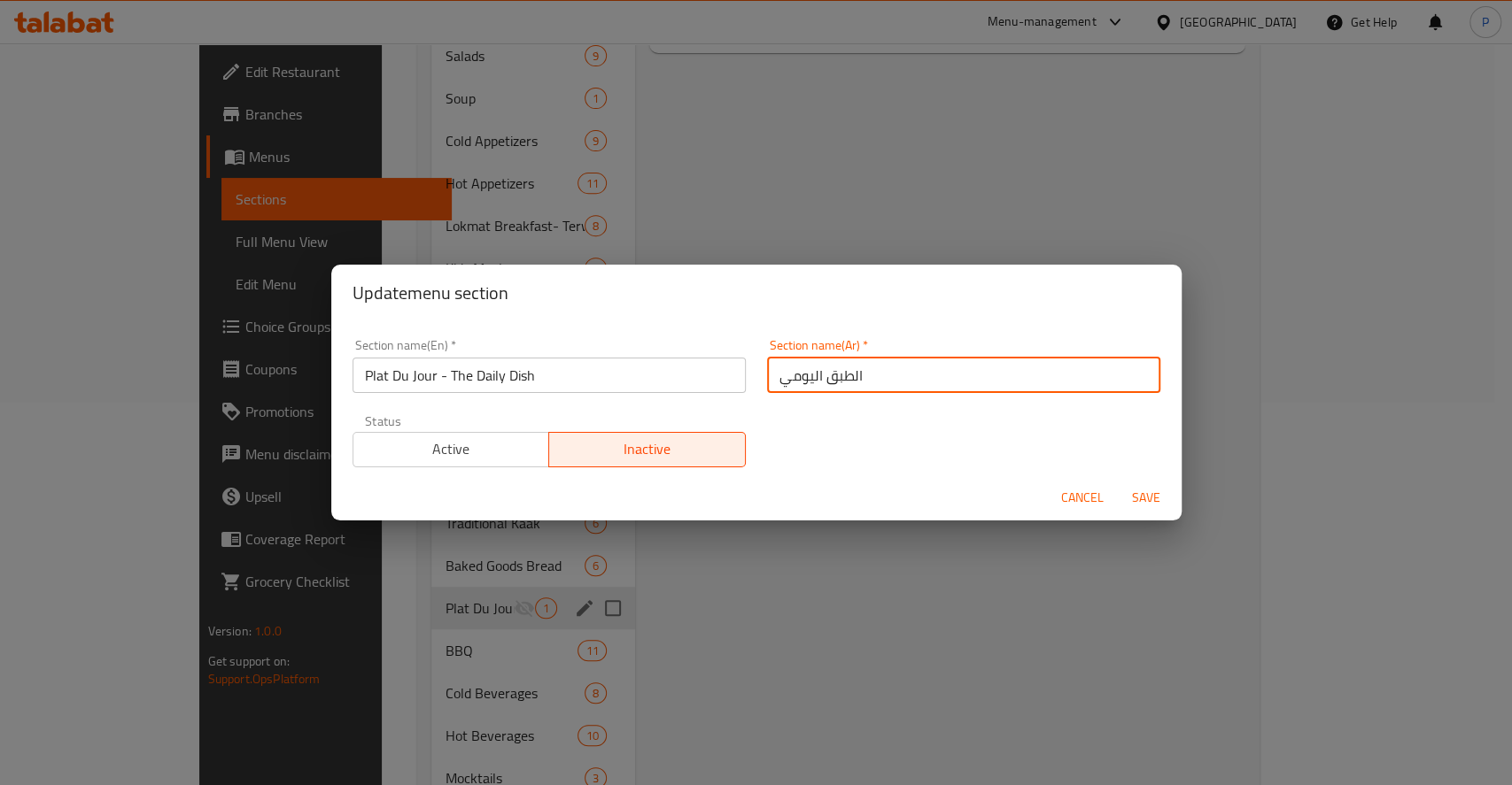
click at [893, 366] on input "اﻟﻄﺒﻖ اﻟﻴﻮﻣﻲ" at bounding box center [963, 375] width 393 height 35
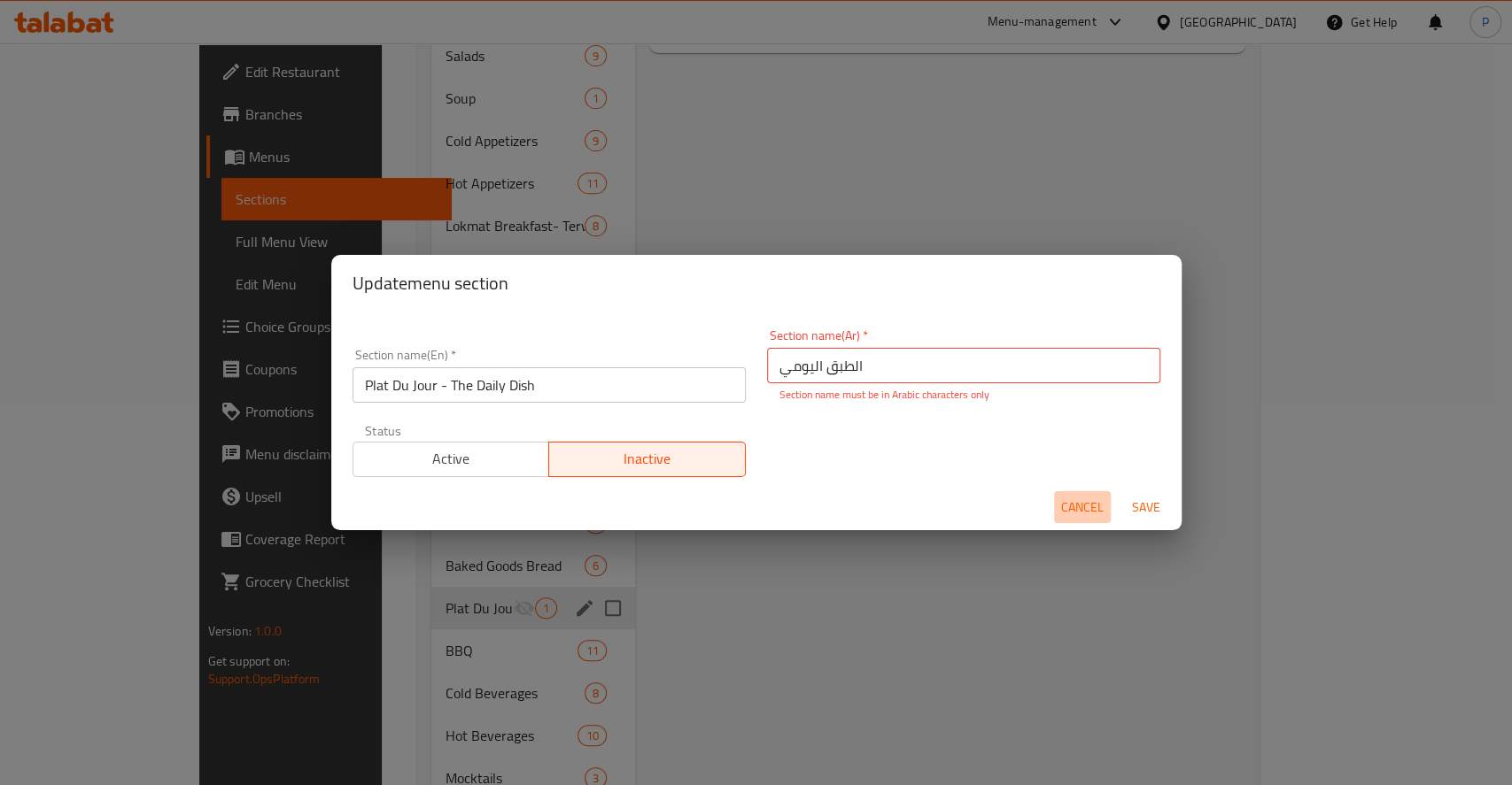
click at [1077, 492] on button "Cancel" at bounding box center [1082, 507] width 56 height 32
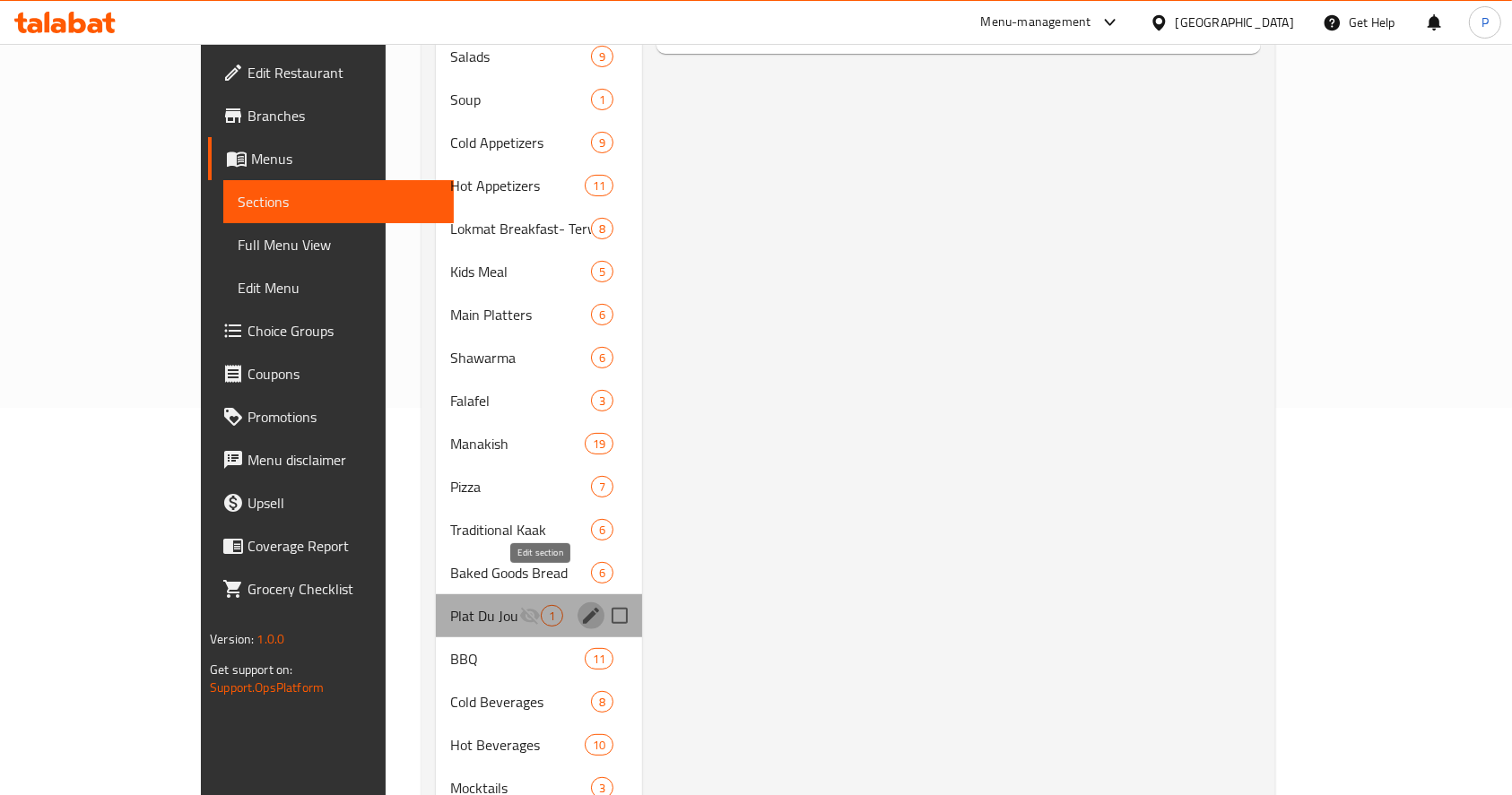
click at [582, 608] on icon "edit" at bounding box center [590, 615] width 16 height 16
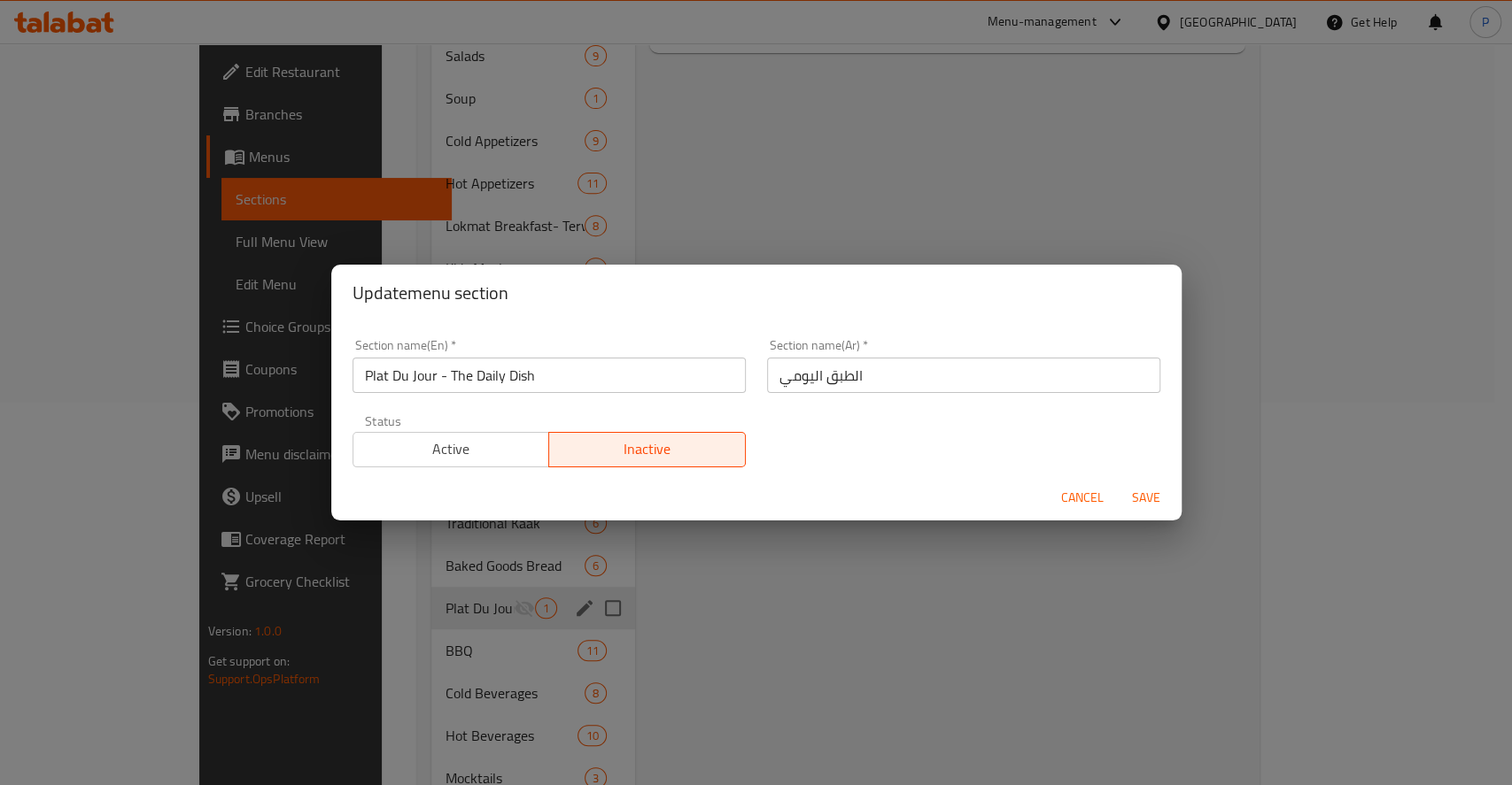
click at [746, 614] on div "Update menu section Section name(En)   * Plat Du Jour - The Daily Dish Section …" at bounding box center [756, 392] width 1512 height 785
drag, startPoint x: 447, startPoint y: 569, endPoint x: 1067, endPoint y: 500, distance: 623.8
click at [1067, 500] on div "Update menu section Section name(En)   * Plat Du Jour - The Daily Dish Section …" at bounding box center [756, 392] width 1512 height 785
click at [1067, 500] on span "Cancel" at bounding box center [1082, 498] width 43 height 22
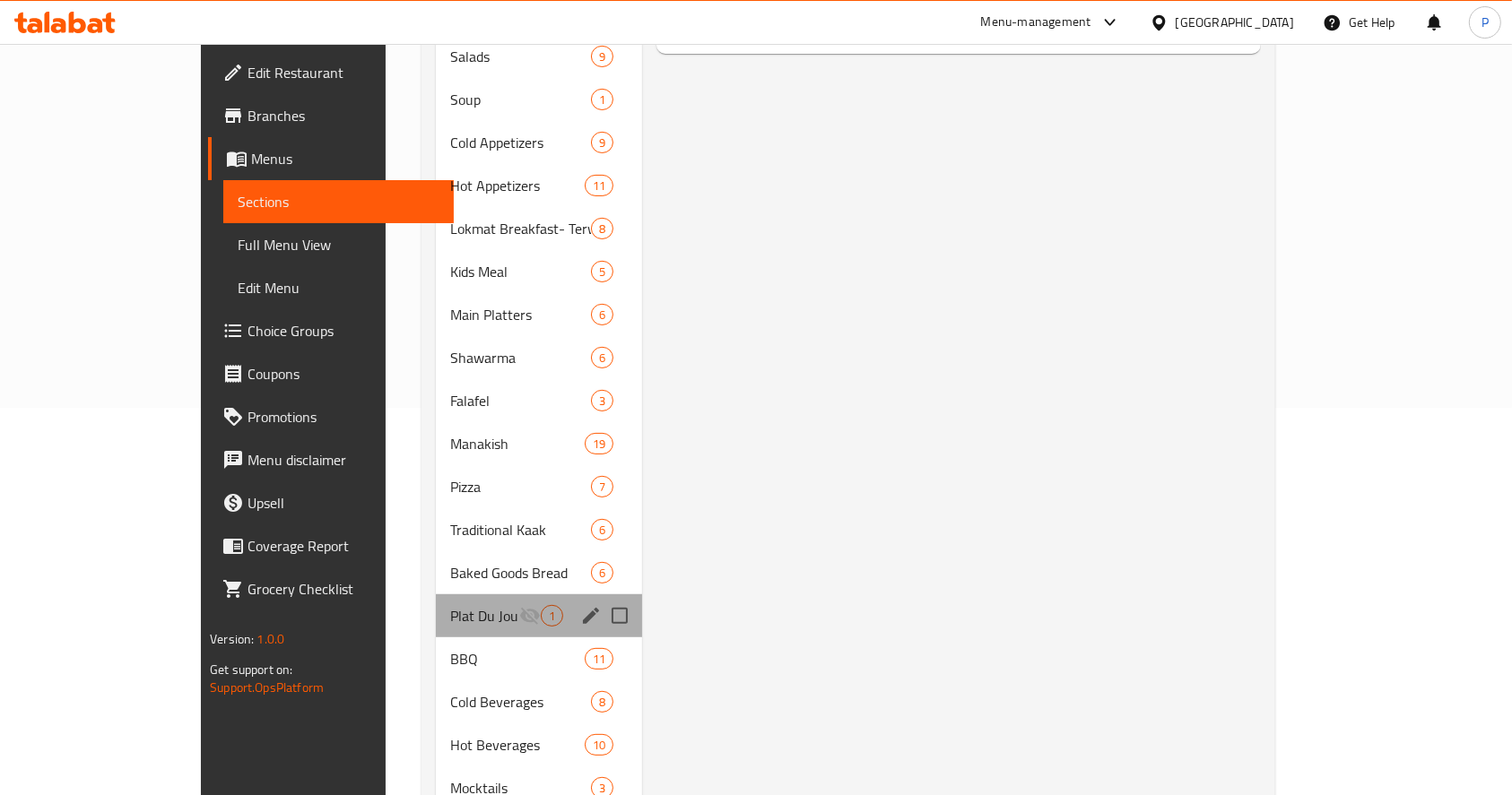
click at [457, 601] on div "Plat Du Jour - The Daily Dish 1" at bounding box center [538, 616] width 206 height 43
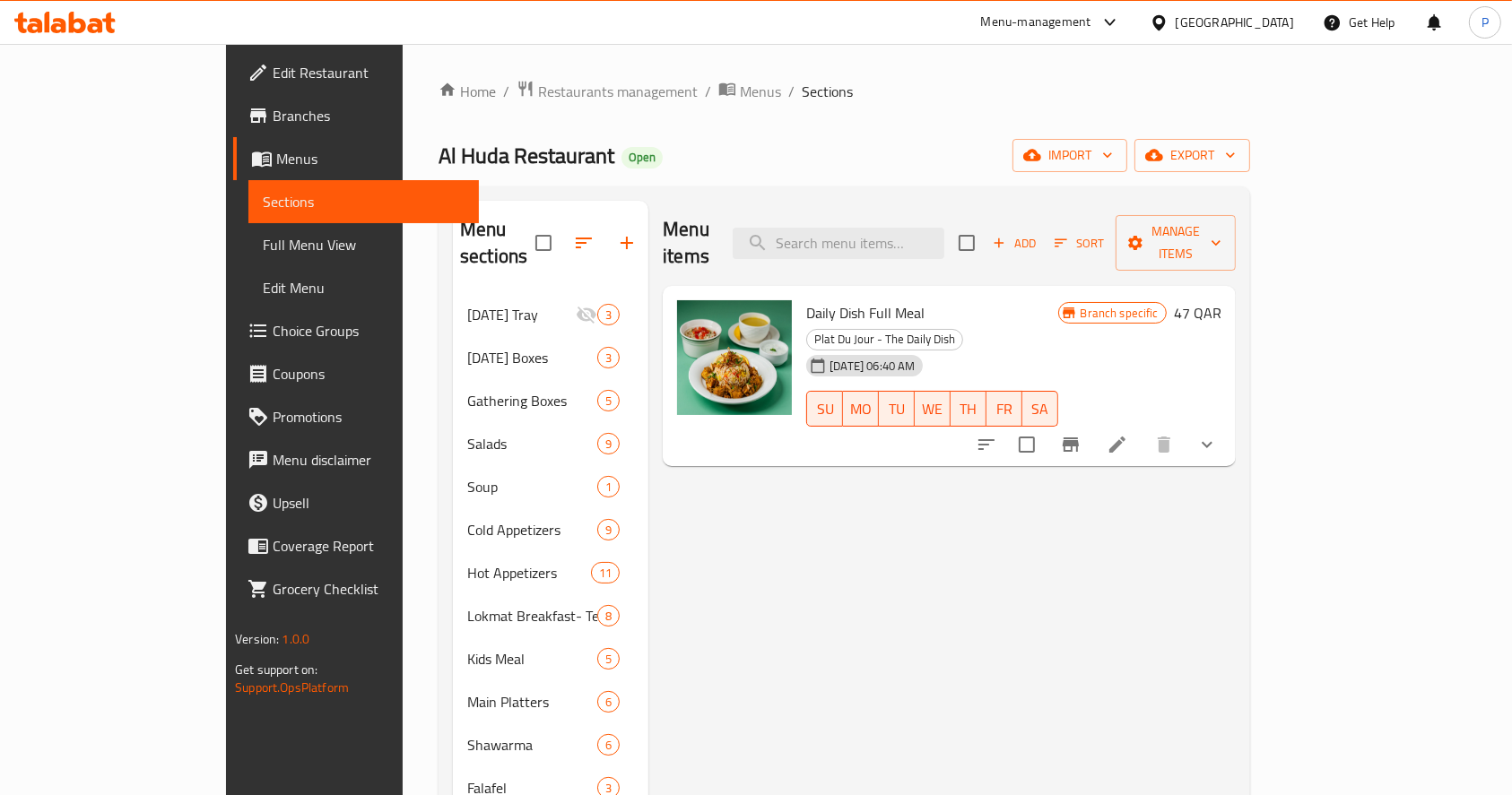
click at [1142, 429] on li at bounding box center [1117, 445] width 51 height 32
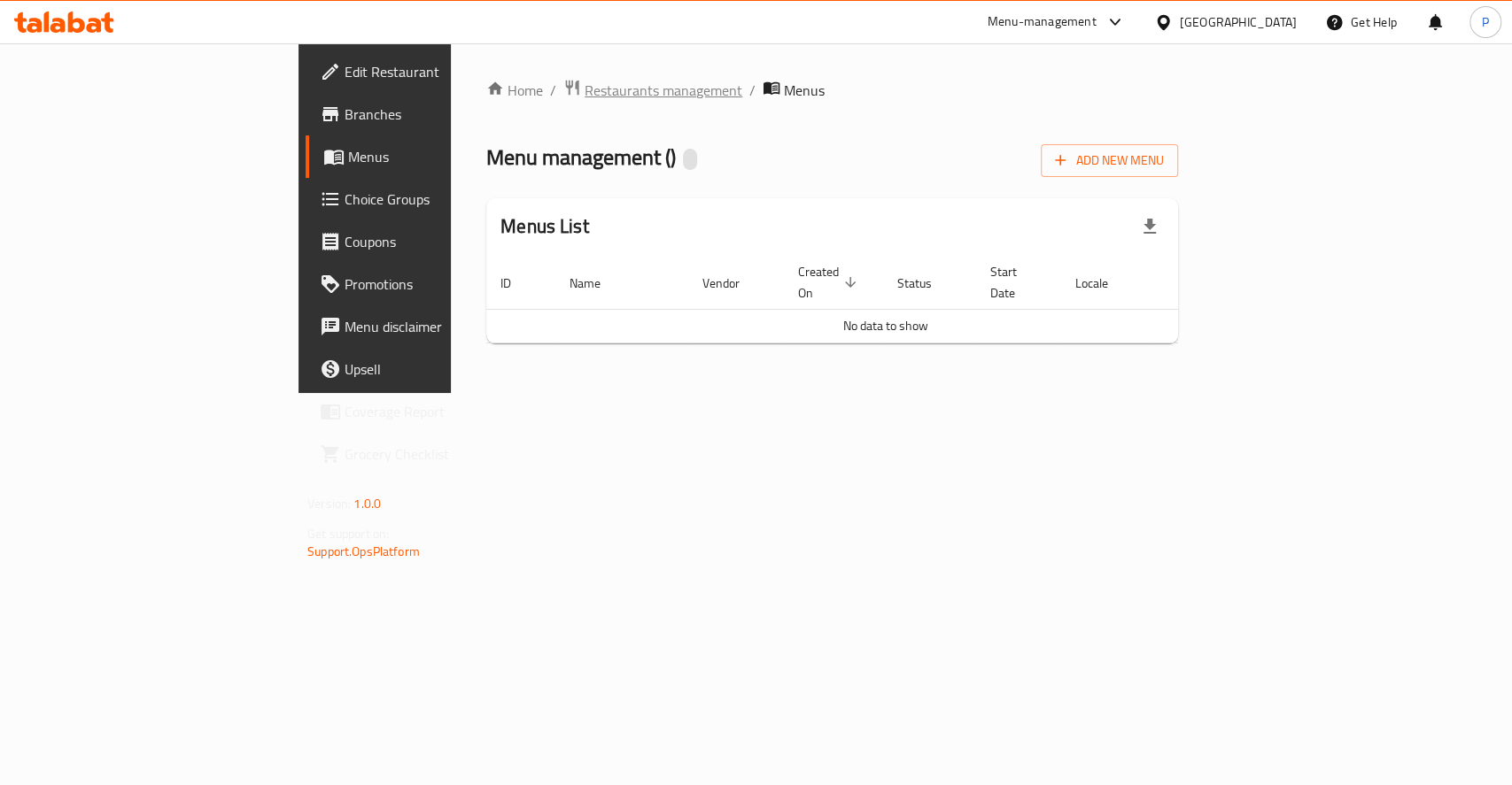
click at [584, 95] on span "Restaurants management" at bounding box center [663, 90] width 157 height 21
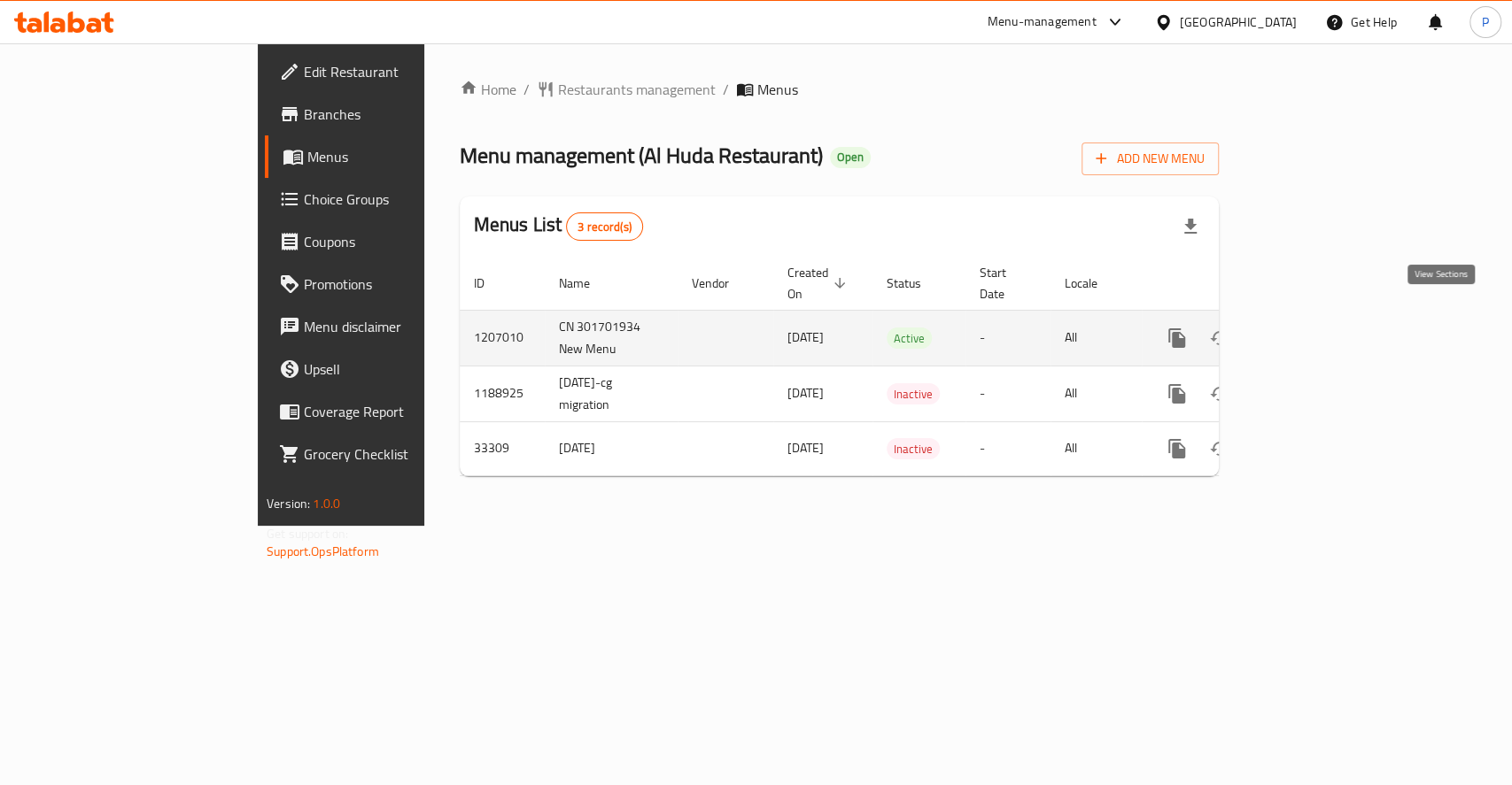
click at [1312, 330] on icon "enhanced table" at bounding box center [1304, 337] width 16 height 16
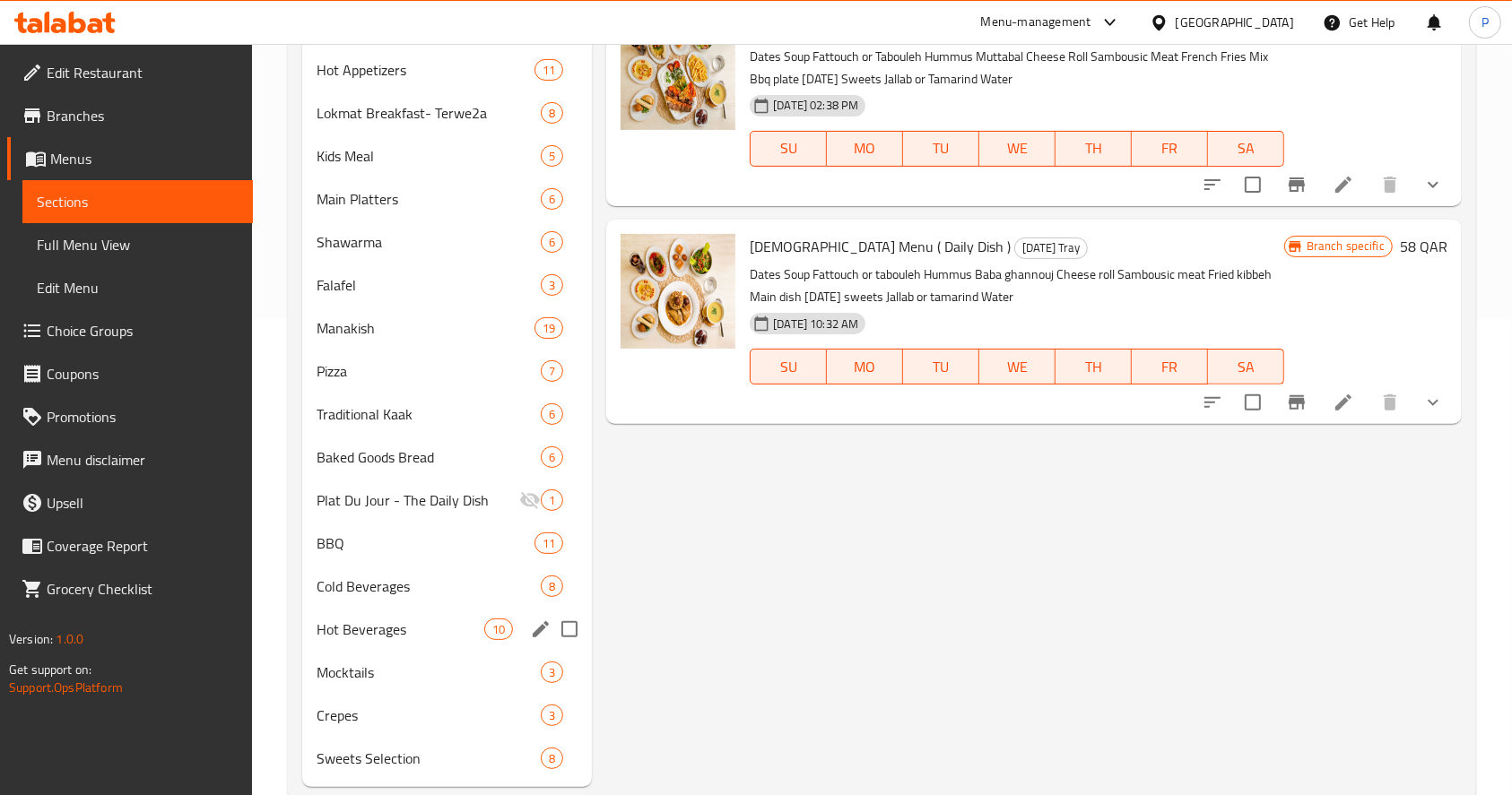
scroll to position [478, 0]
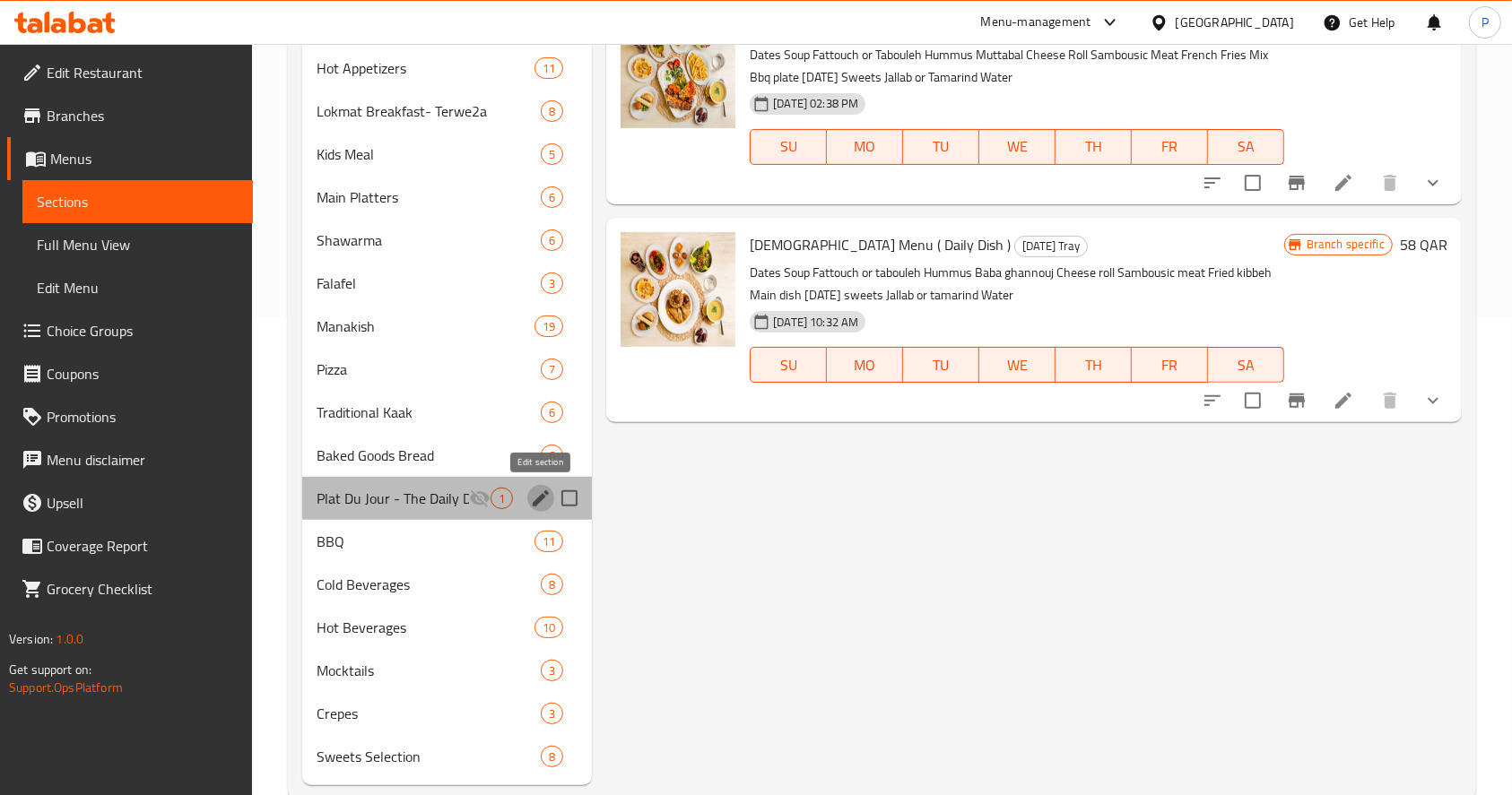
click at [533, 488] on icon "edit" at bounding box center [540, 498] width 22 height 22
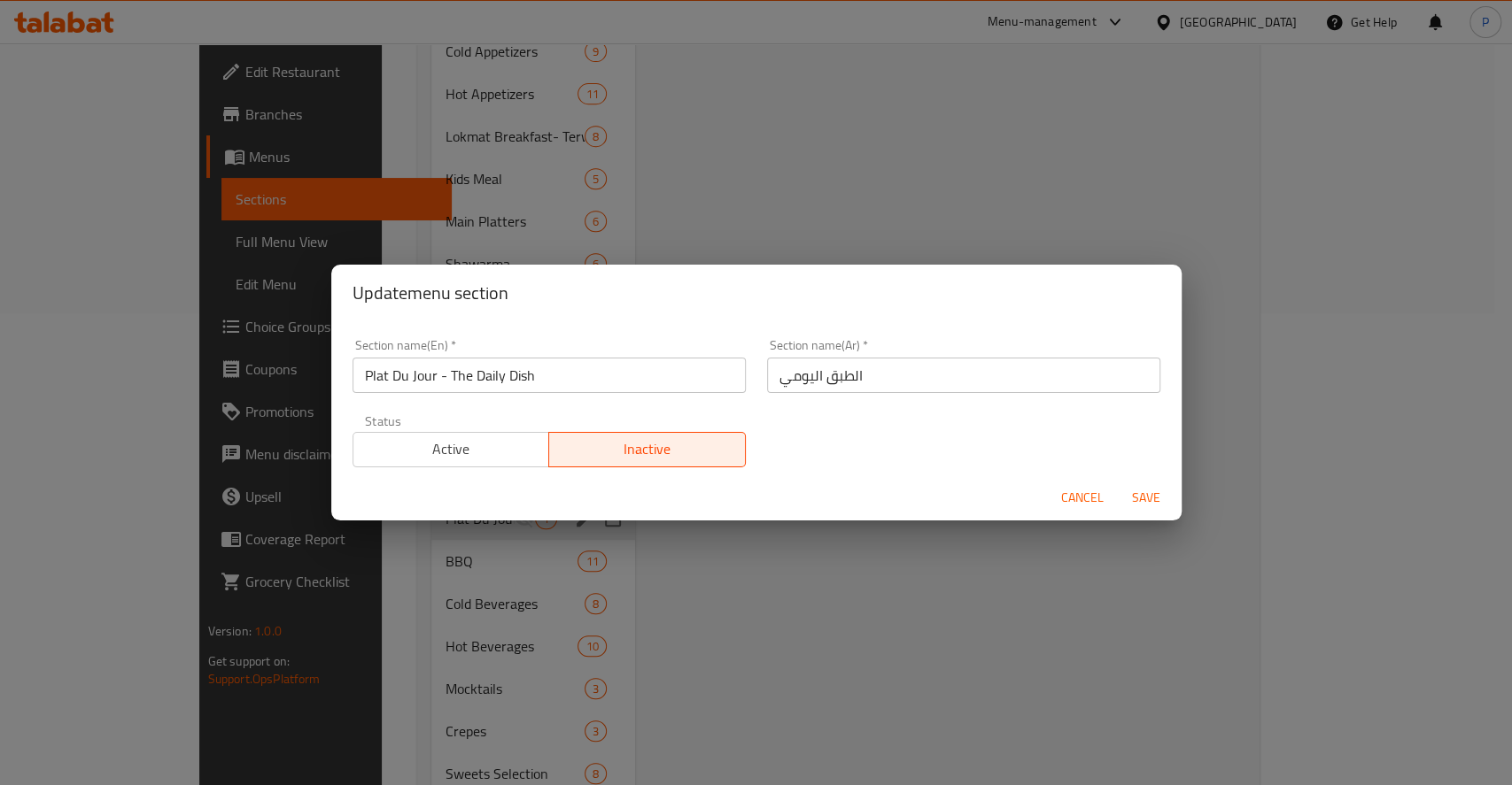
click at [473, 450] on span "Active" at bounding box center [451, 449] width 182 height 26
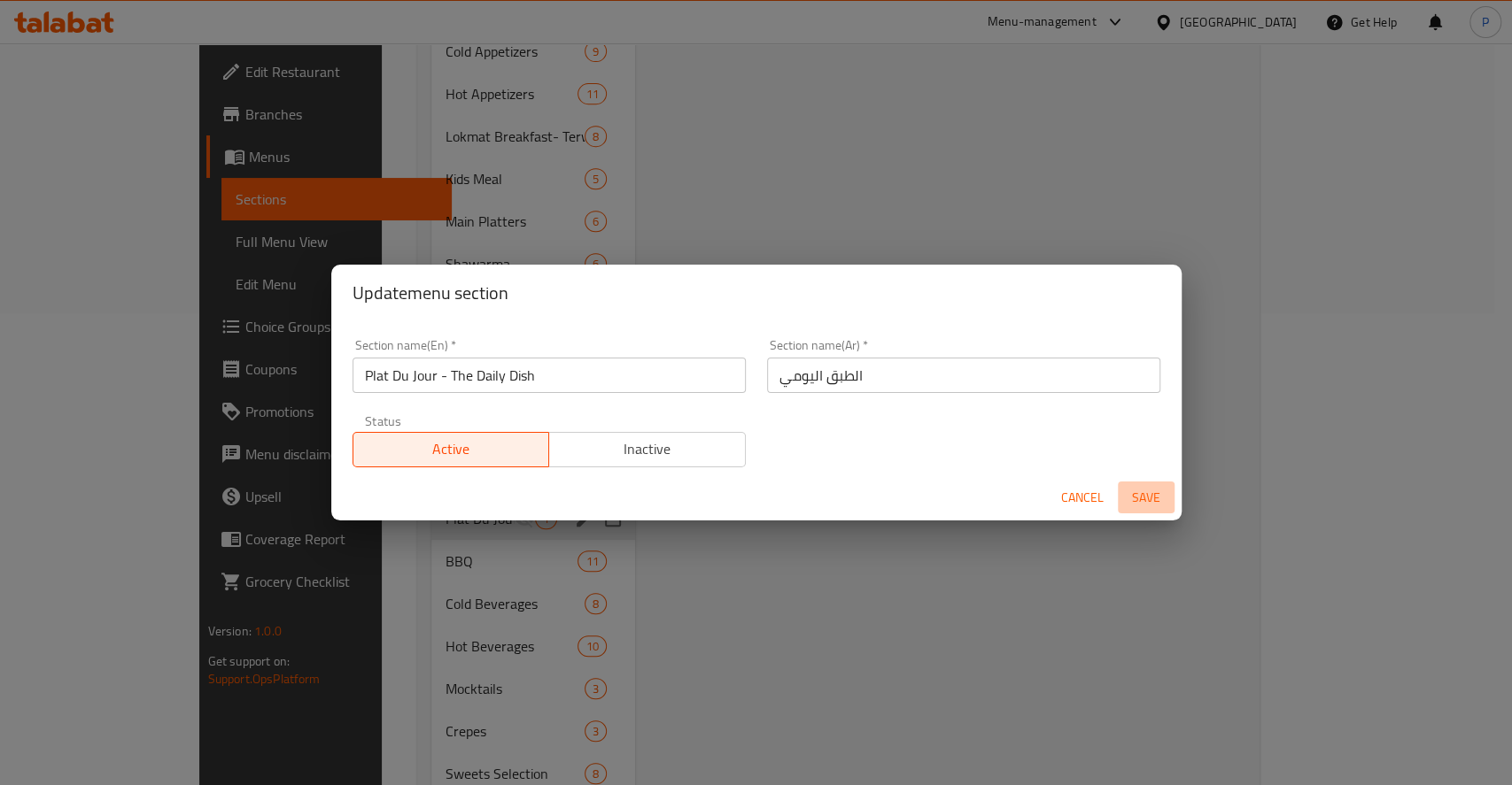
click at [1139, 505] on span "Save" at bounding box center [1146, 498] width 43 height 22
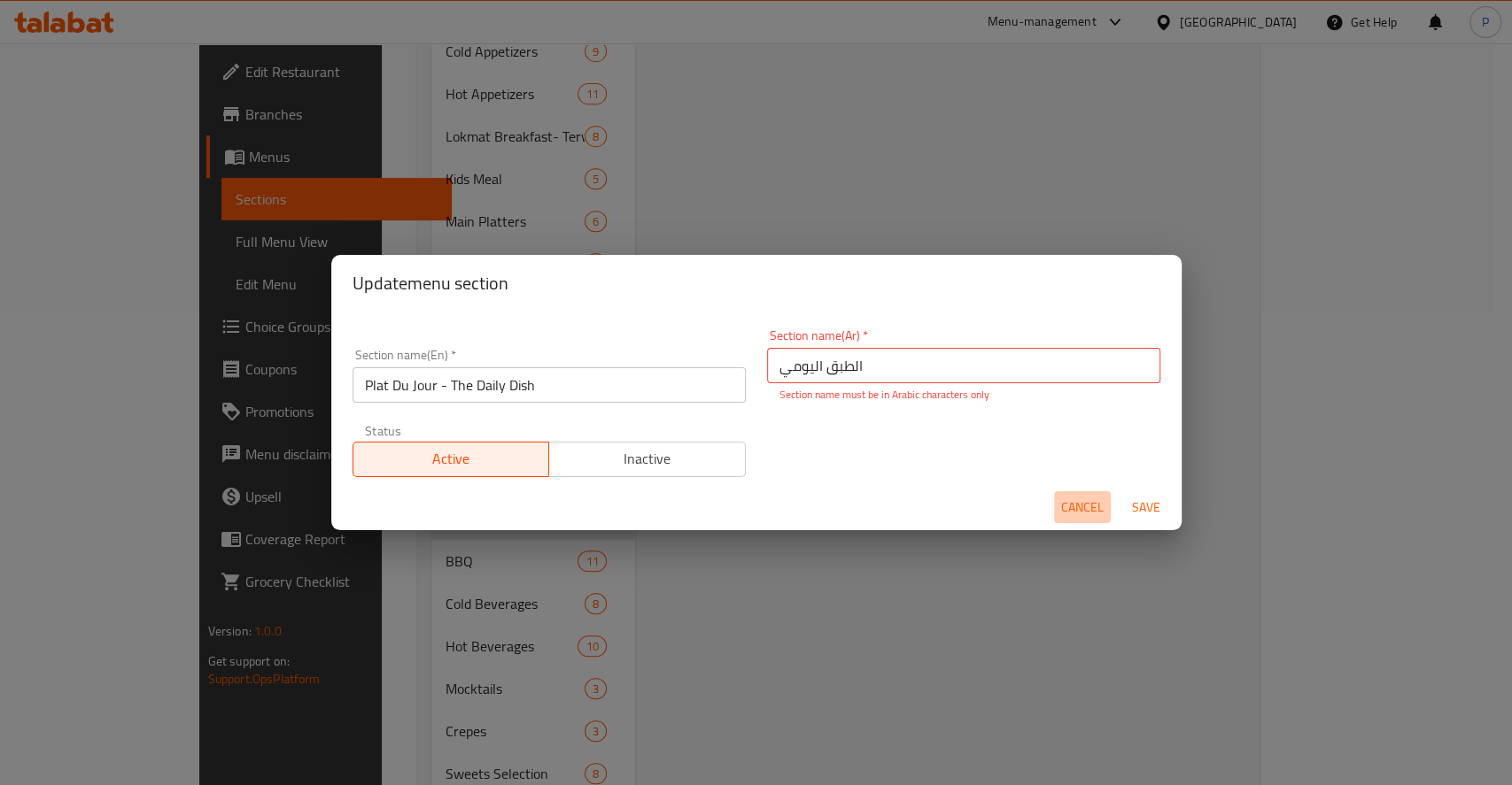
click at [1092, 513] on span "Cancel" at bounding box center [1082, 508] width 43 height 22
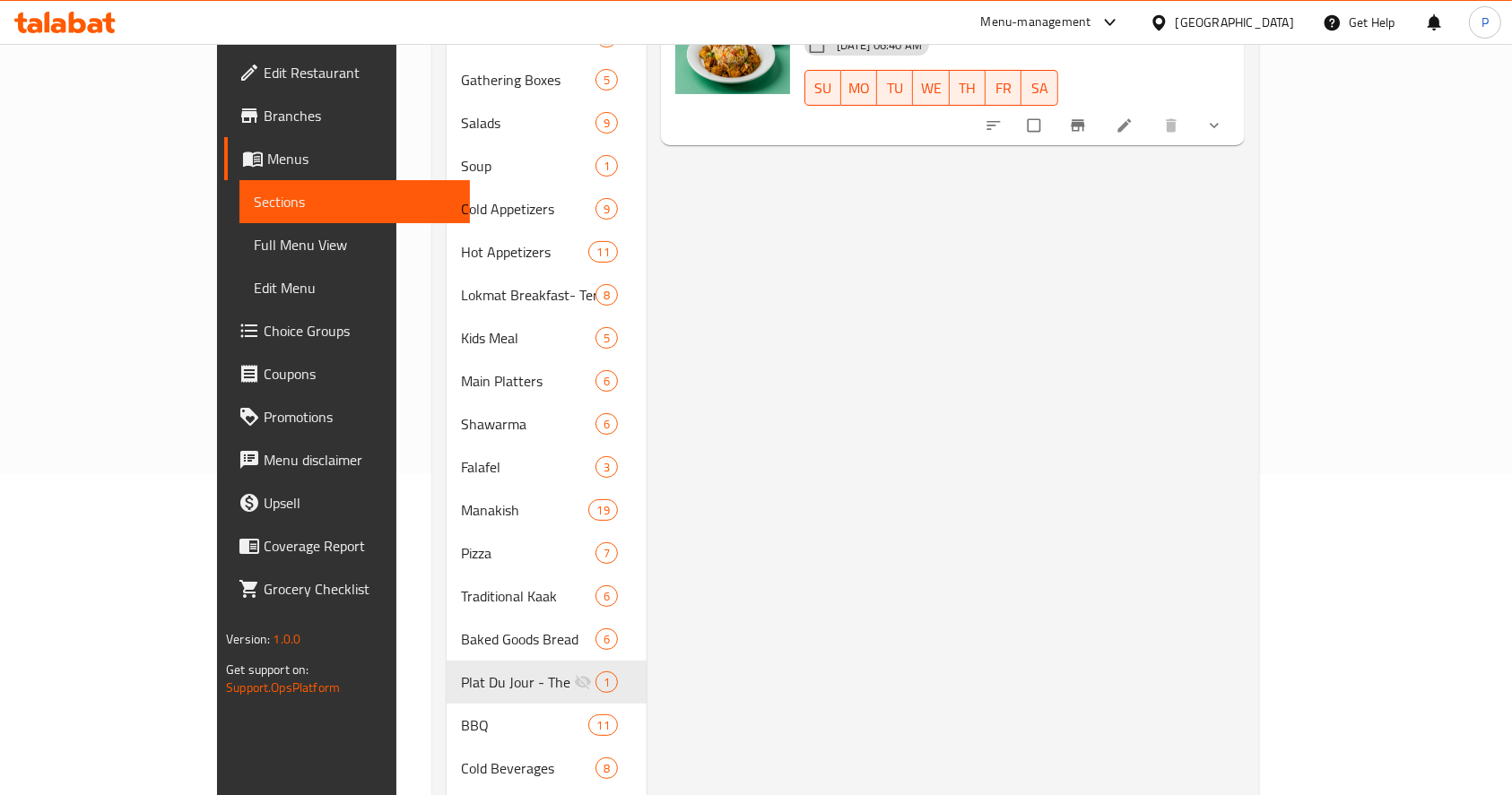
scroll to position [359, 0]
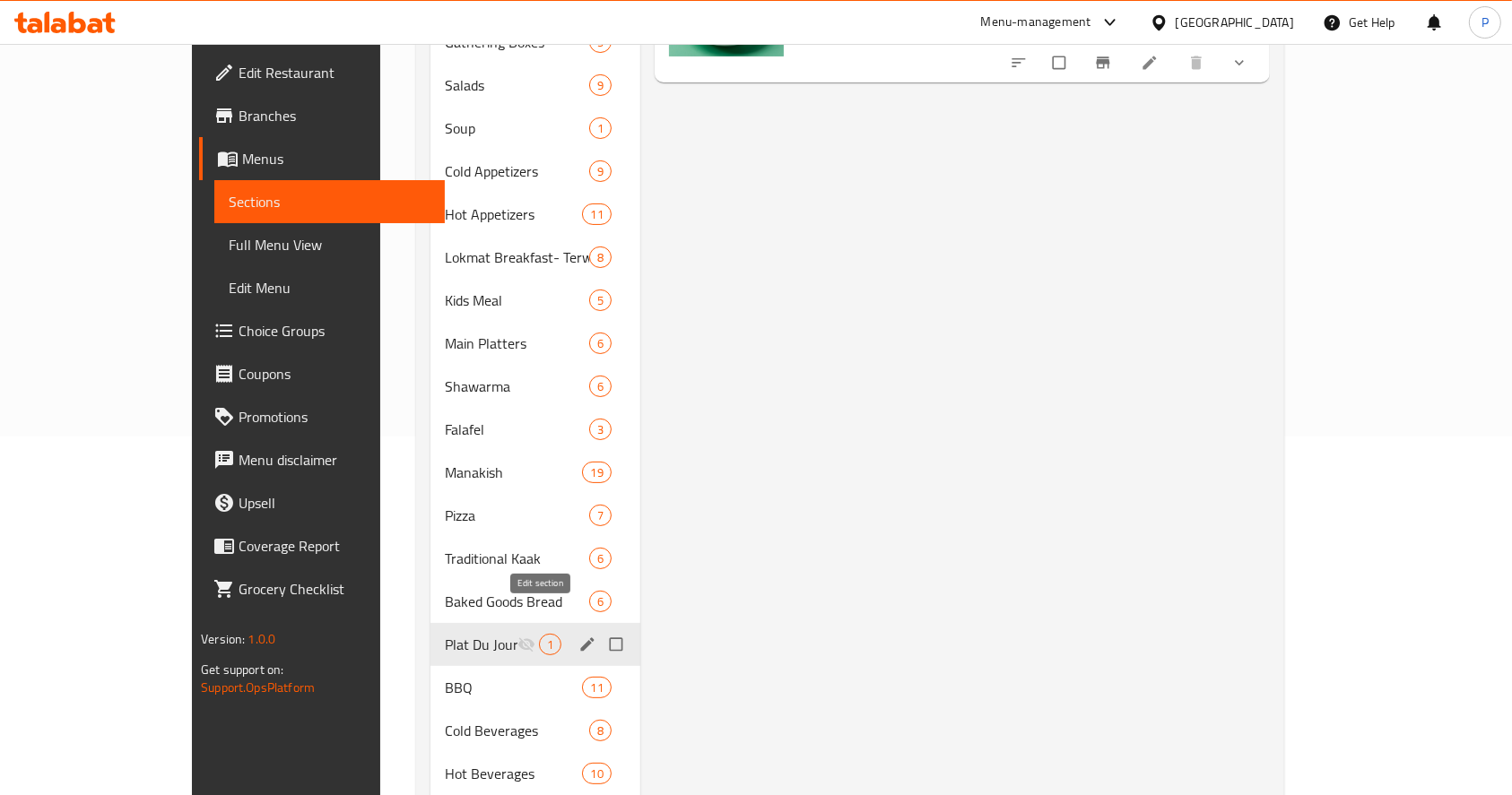
click at [579, 636] on icon "edit" at bounding box center [587, 644] width 18 height 18
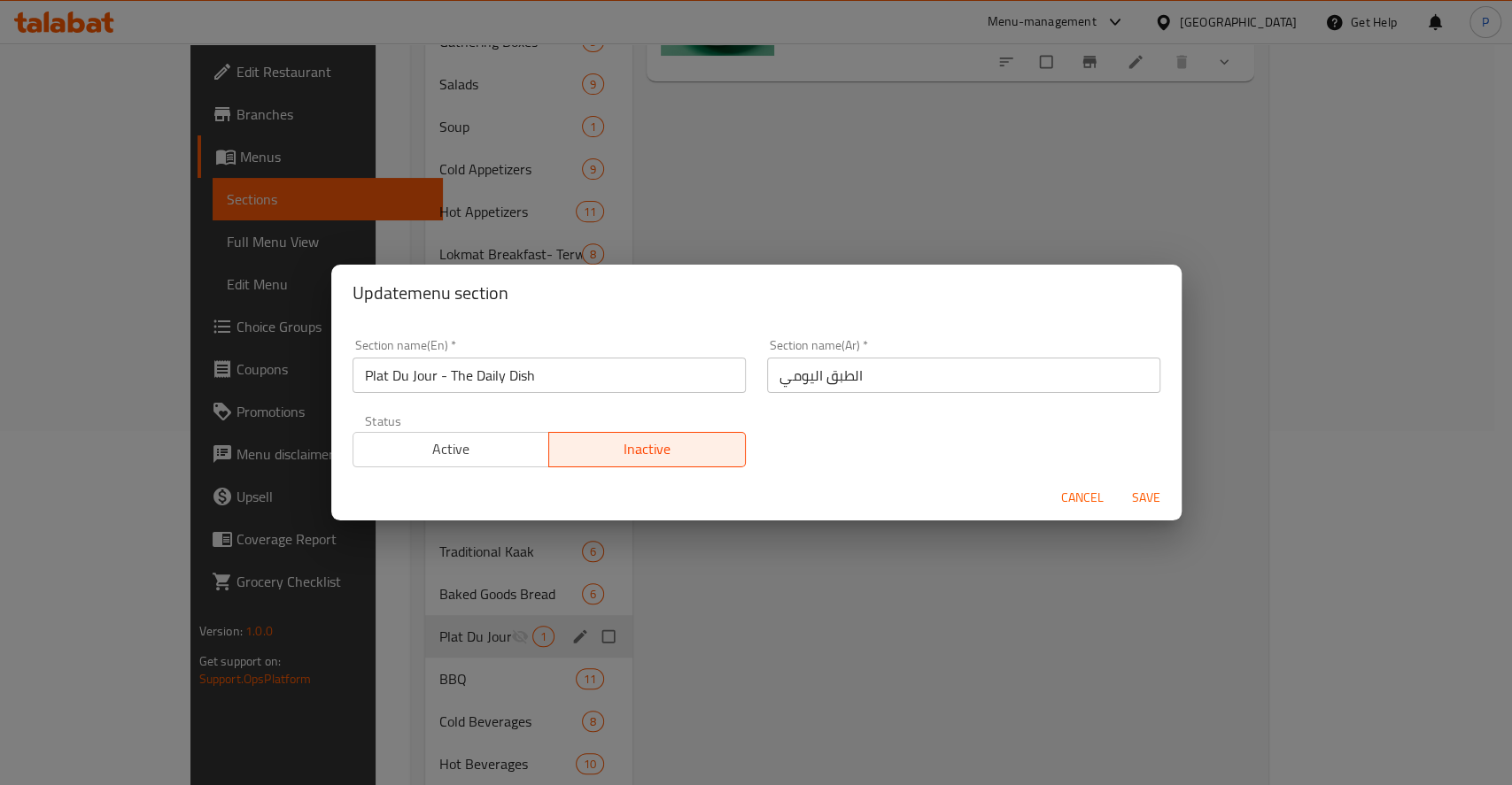
click at [474, 437] on span "Active" at bounding box center [451, 449] width 182 height 26
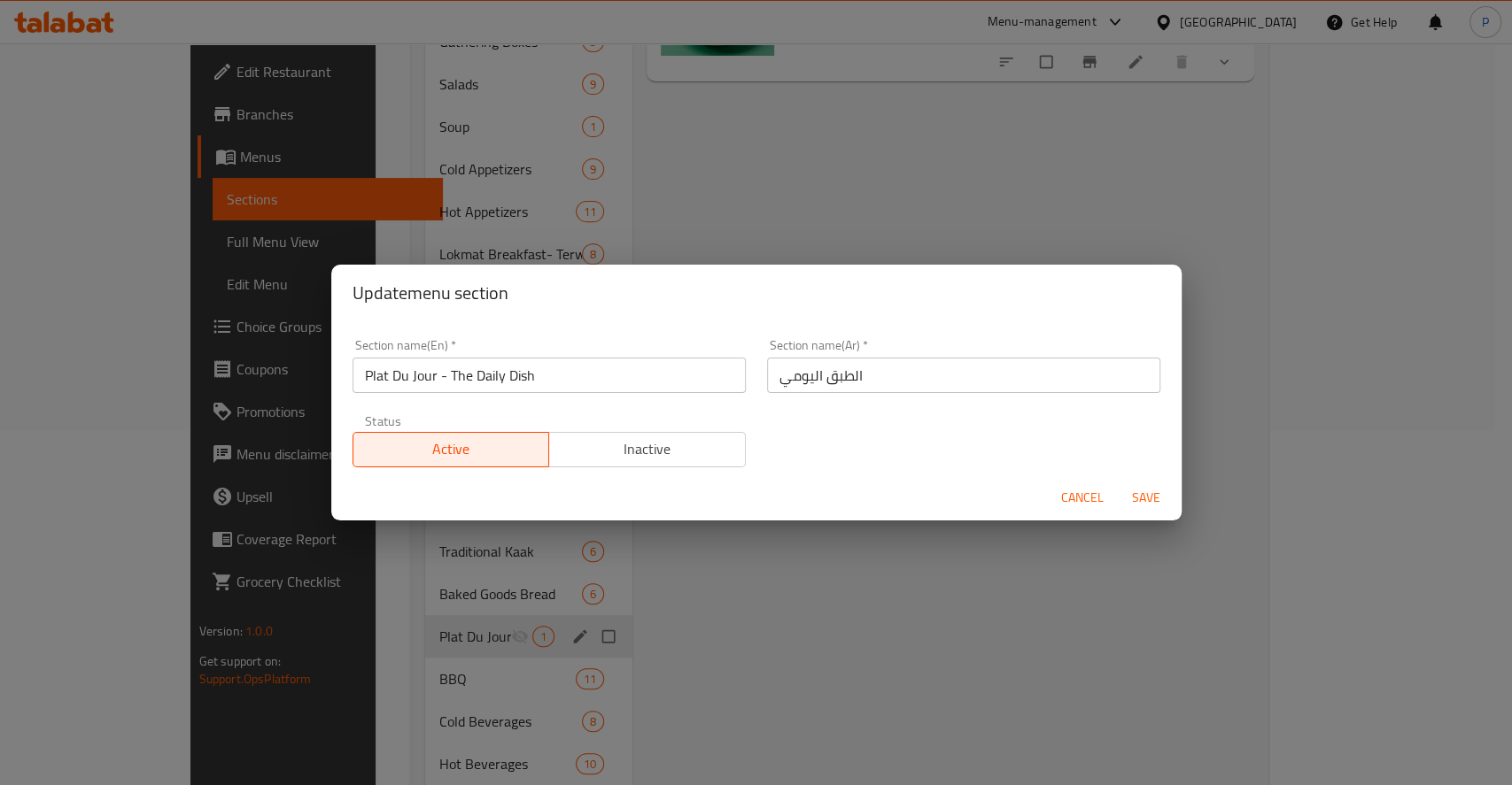
click at [1165, 493] on span "Save" at bounding box center [1146, 498] width 43 height 22
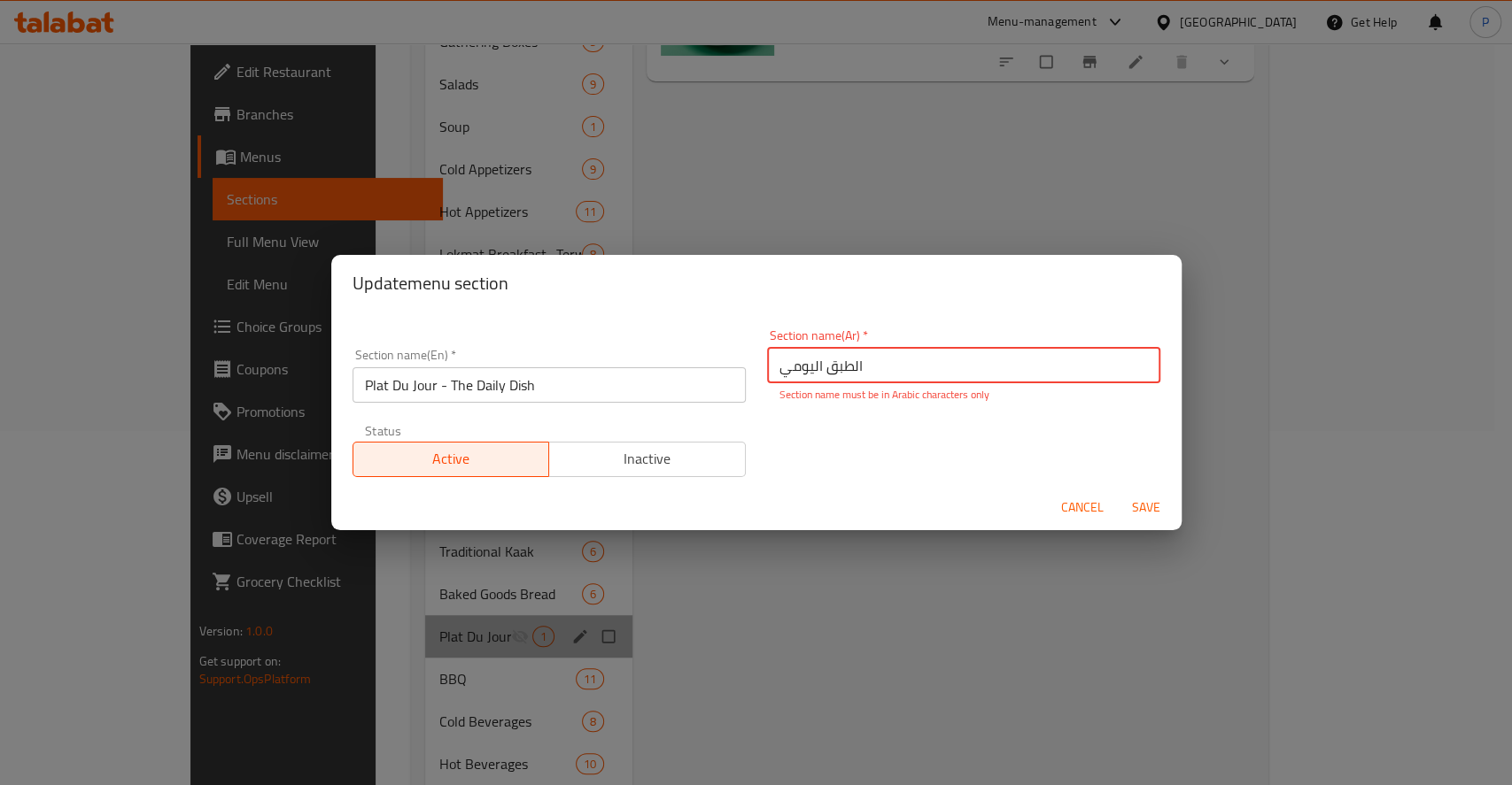
click at [768, 360] on input "اﻟﻄﺒﻖ اﻟﻴﻮﻣﻲ" at bounding box center [963, 365] width 393 height 35
click at [878, 386] on p "Section name must be in Arabic characters only" at bounding box center [964, 394] width 368 height 16
click at [871, 369] on input "اﻟﻄﺒﻖ اﻟﻴﻮﻣﻲ" at bounding box center [963, 365] width 393 height 35
drag, startPoint x: 836, startPoint y: 365, endPoint x: 822, endPoint y: 370, distance: 14.9
click at [822, 370] on input "اﻟﻄﺒﻖ اﻟﻴﻮ" at bounding box center [963, 365] width 393 height 35
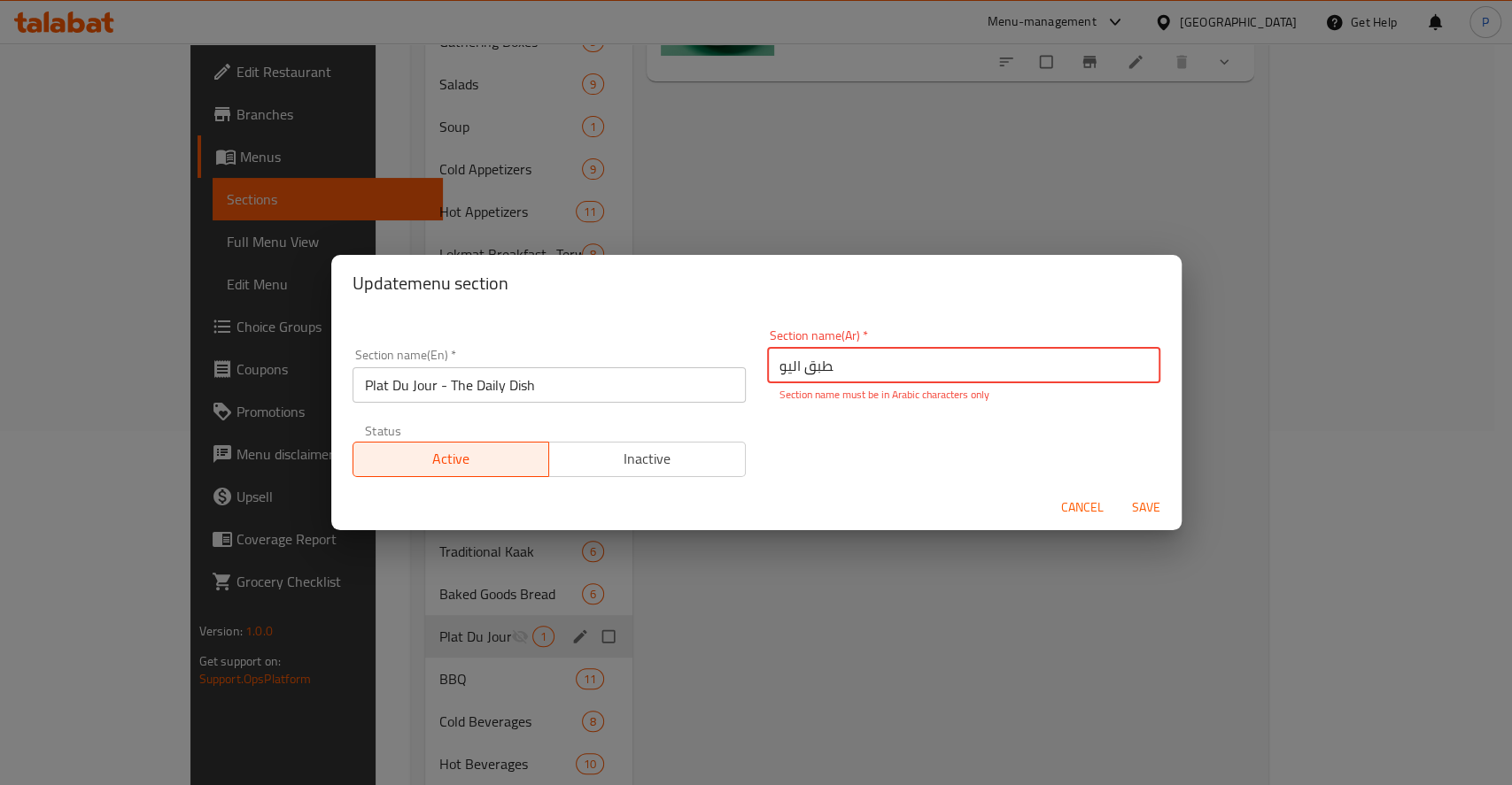
type input "ﻄﺒﻖ اﻟﻴﻮ"
click at [1070, 508] on span "Cancel" at bounding box center [1082, 508] width 43 height 22
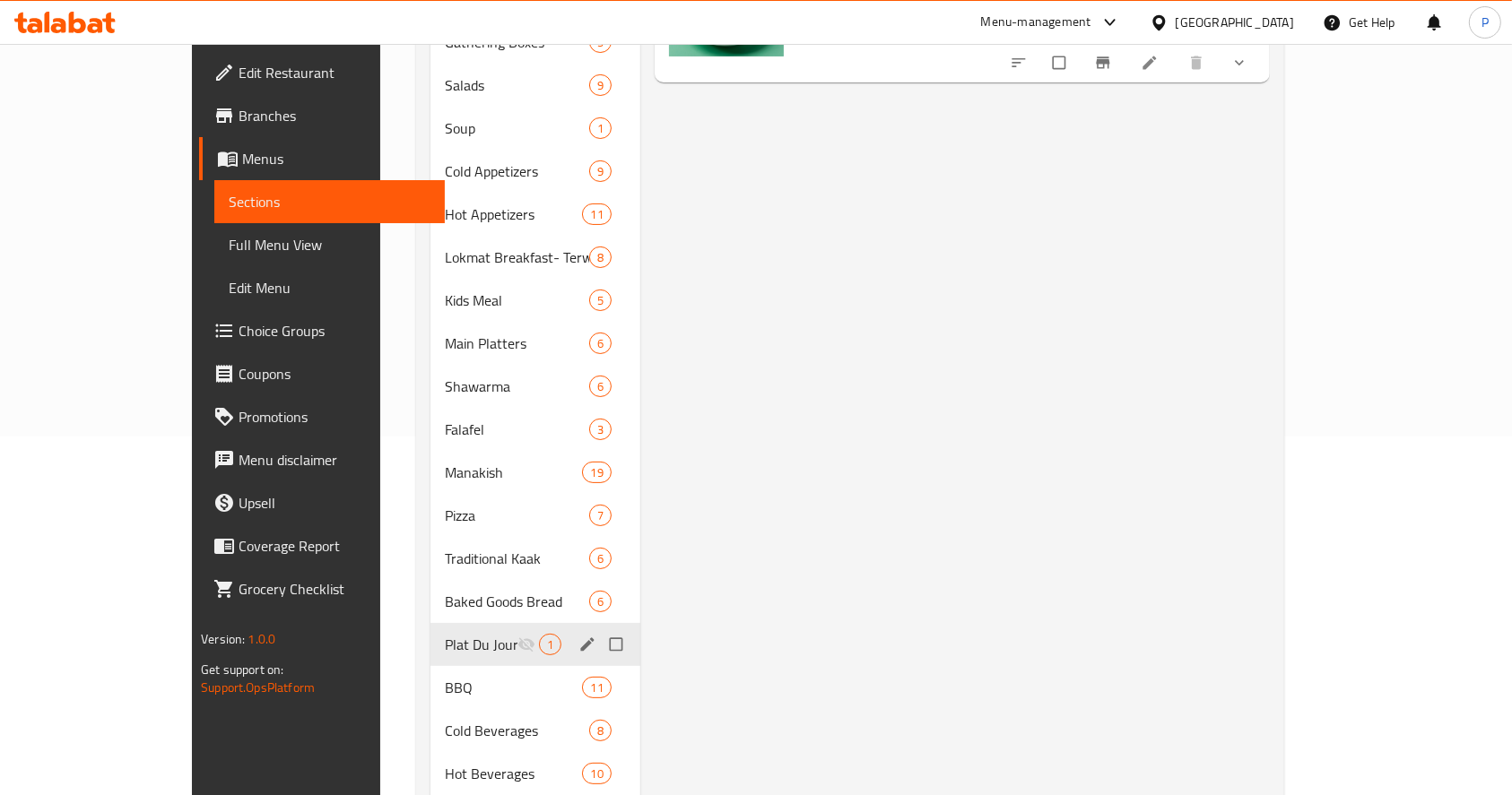
click at [579, 636] on icon "edit" at bounding box center [587, 644] width 18 height 18
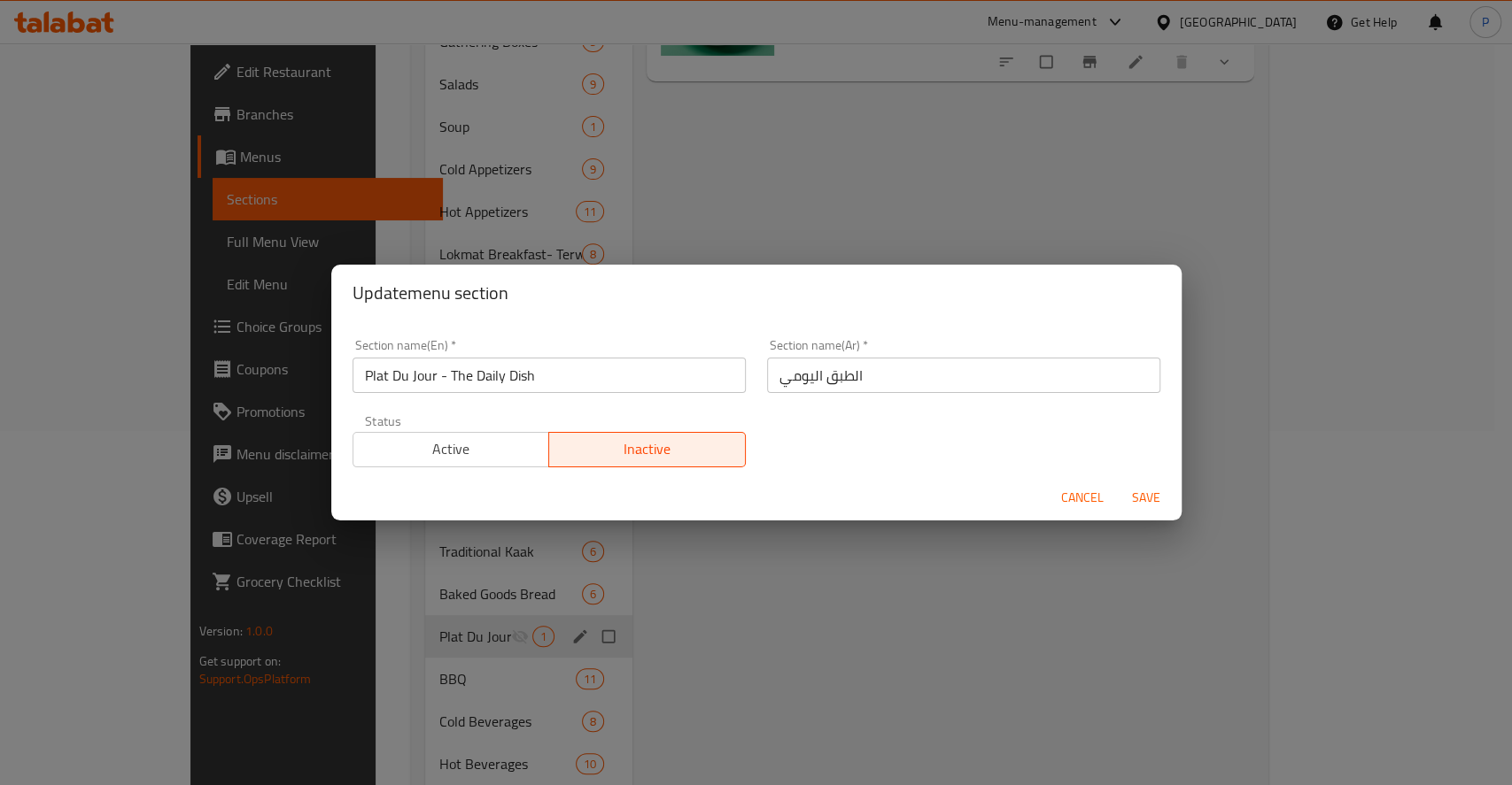
click at [1076, 491] on span "Cancel" at bounding box center [1082, 498] width 43 height 22
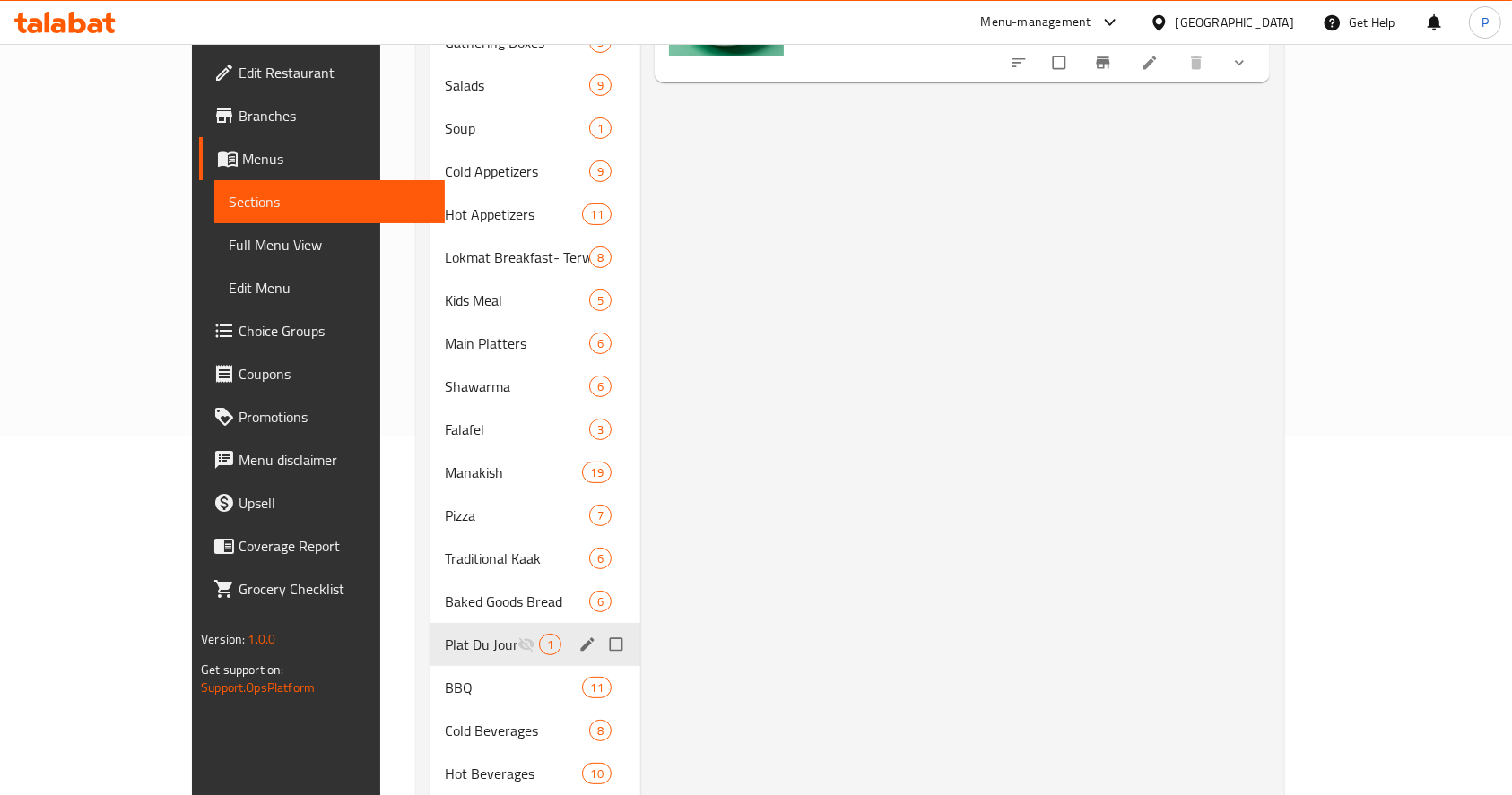
click at [599, 627] on input "Menu sections" at bounding box center [618, 644] width 37 height 34
checkbox input "true"
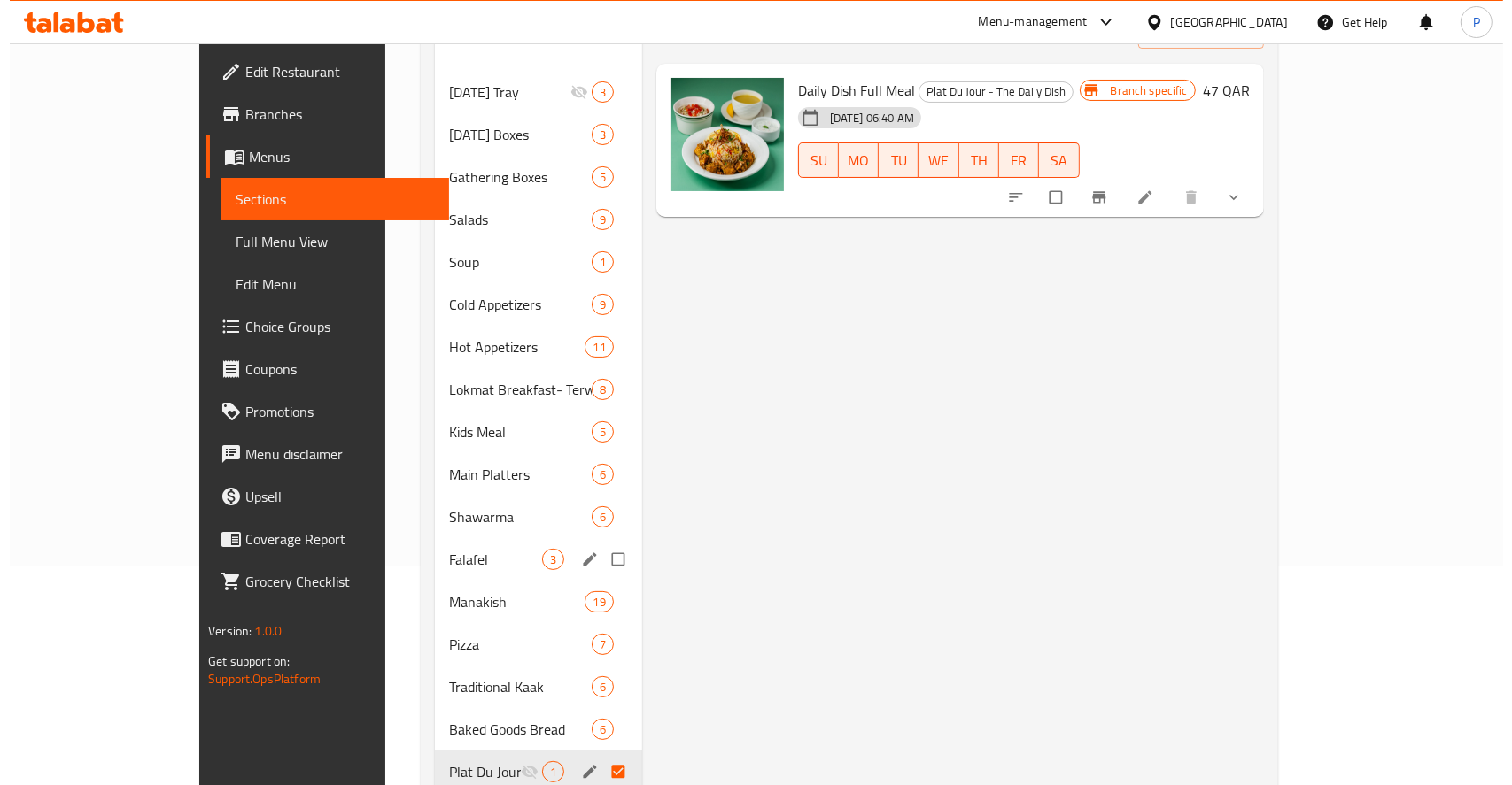
scroll to position [0, 0]
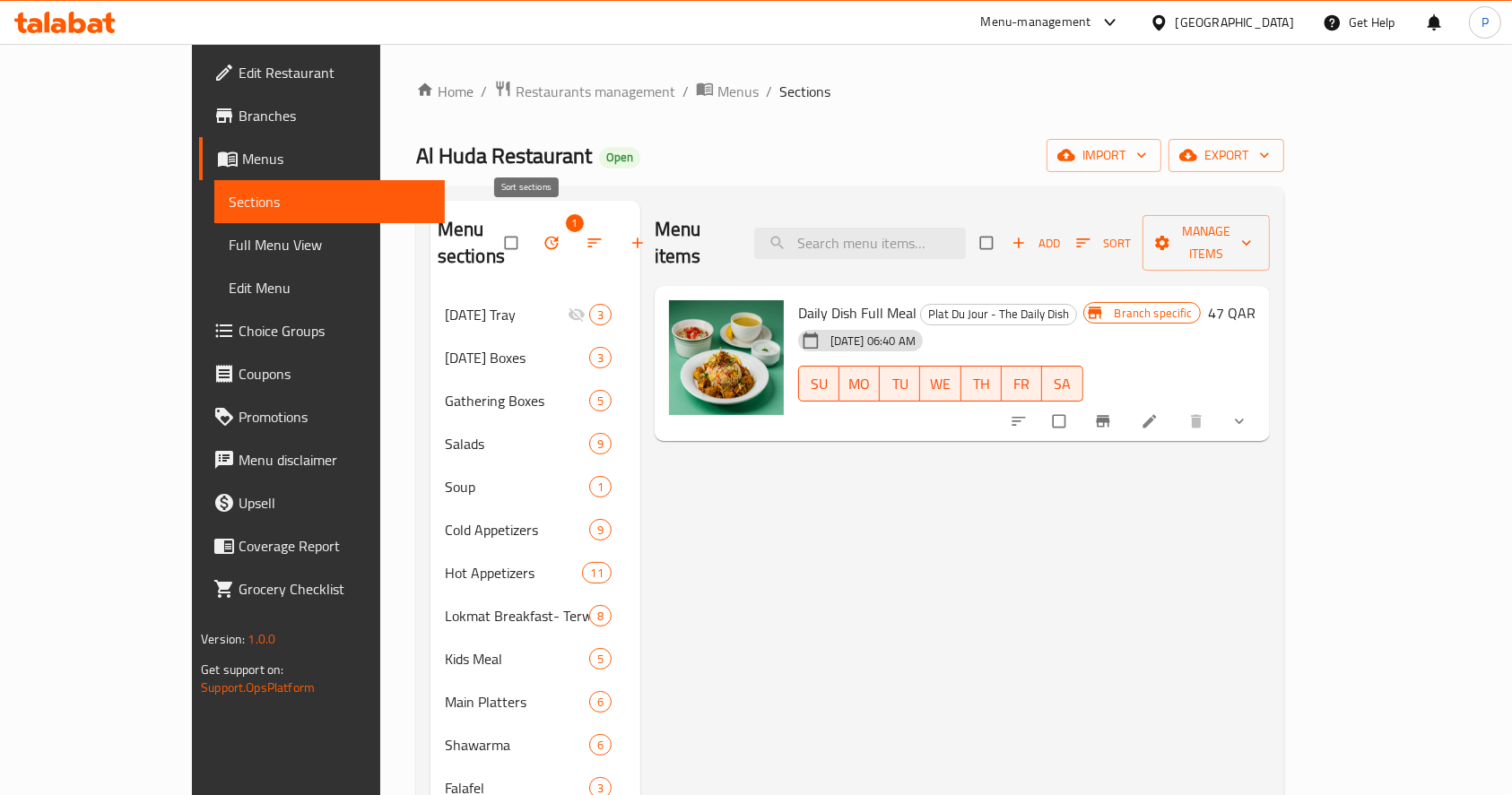
click at [585, 234] on icon "button" at bounding box center [594, 243] width 18 height 18
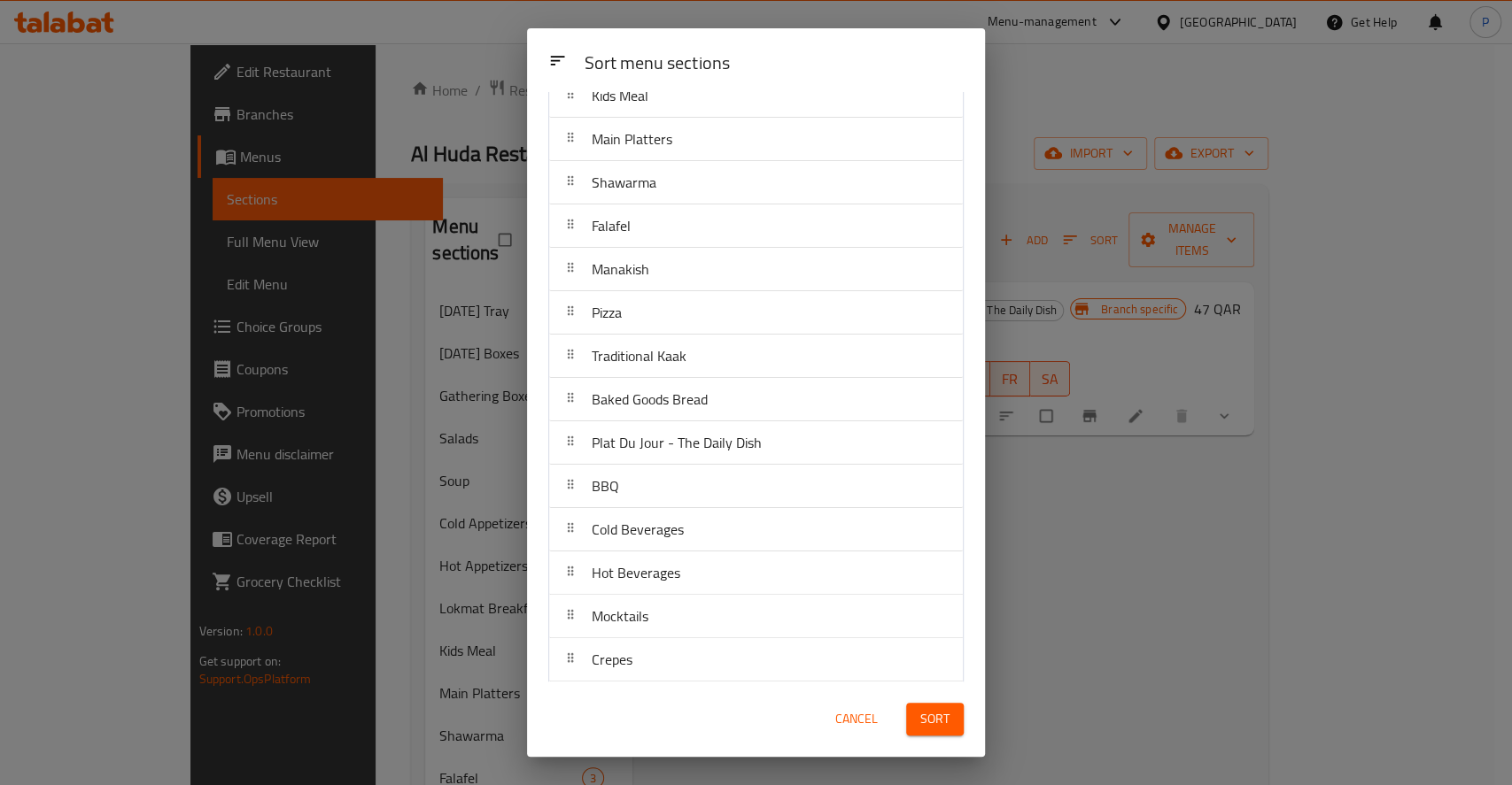
scroll to position [465, 0]
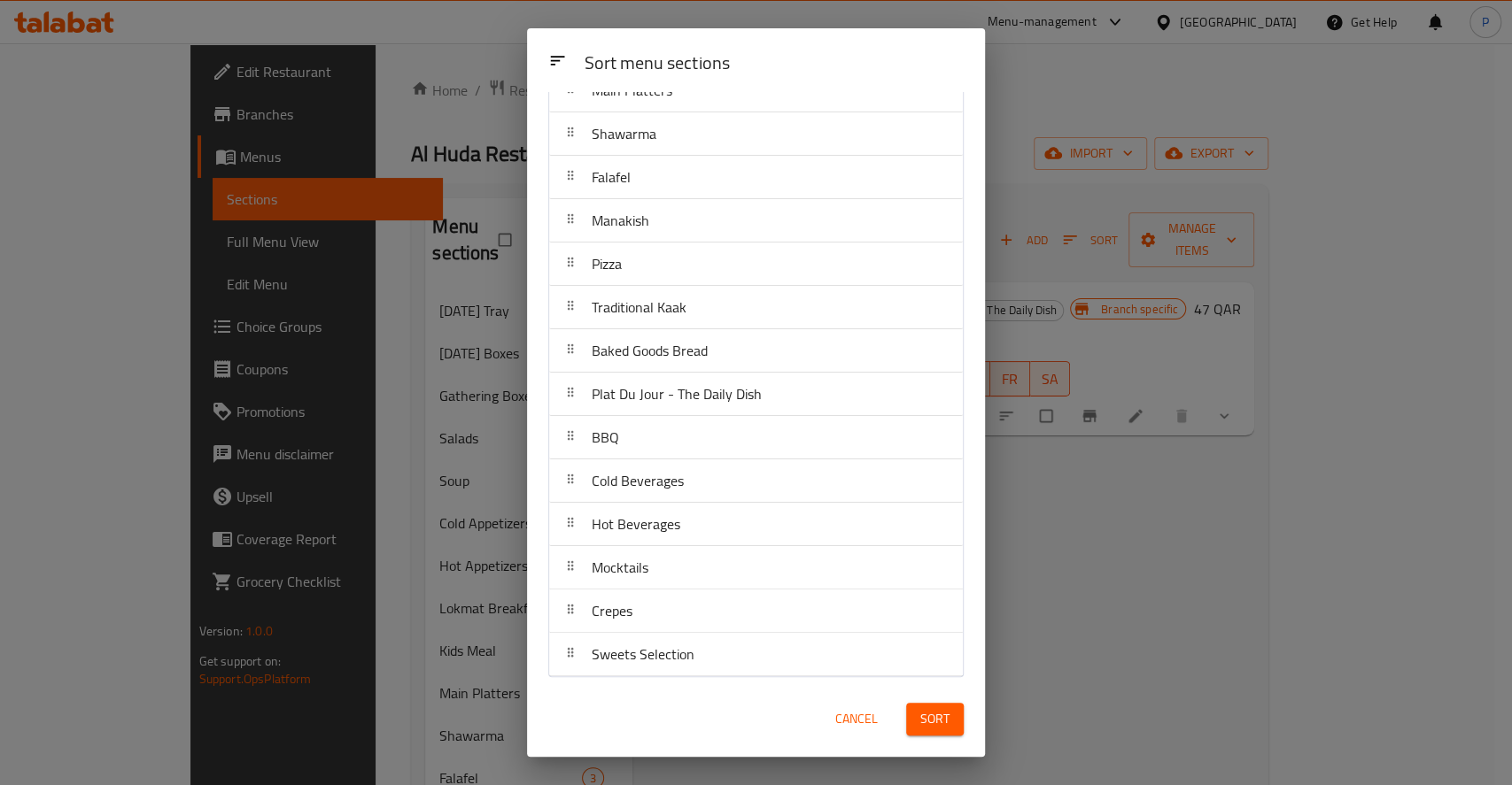
click at [677, 398] on span "Plat Du Jour - The Daily Dish" at bounding box center [677, 394] width 170 height 27
click at [1296, 512] on div "Sort menu sections Sort menu sections Ramadan Tray Ramadan Boxes Gathering Boxe…" at bounding box center [756, 392] width 1512 height 785
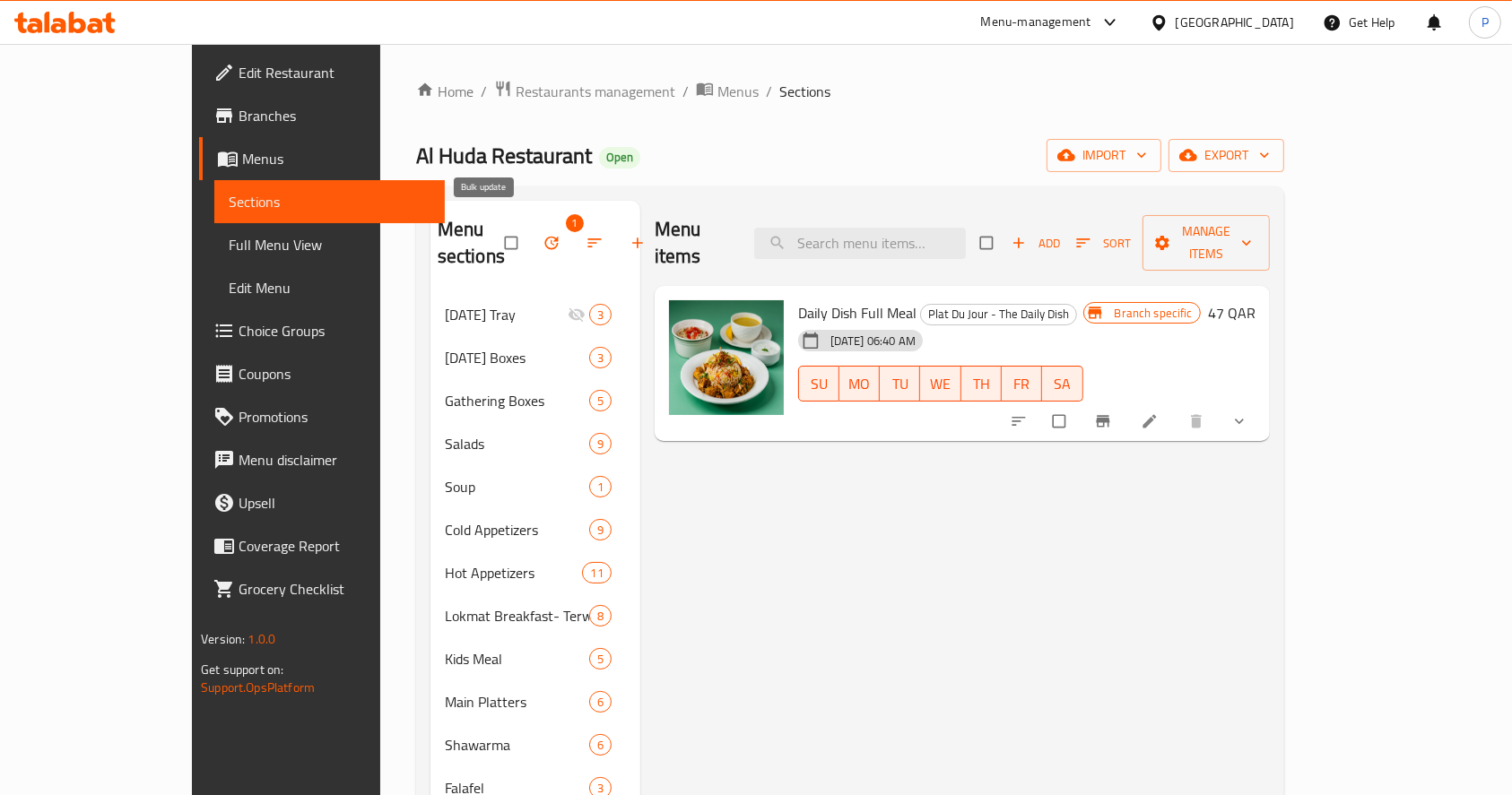
click at [542, 234] on icon "button" at bounding box center [550, 243] width 18 height 18
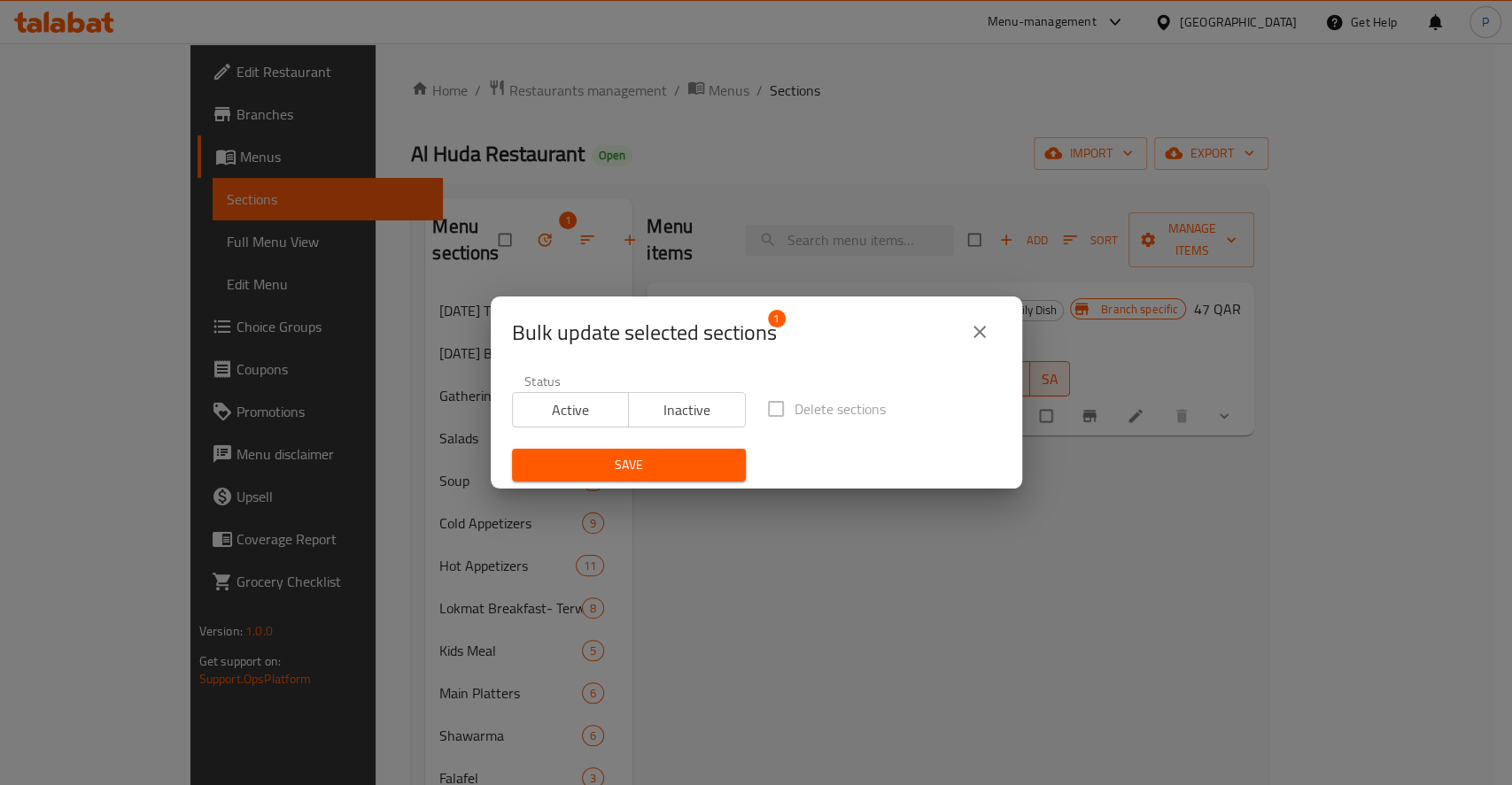
click at [1008, 522] on div "Bulk update selected sections 1 Status Active Inactive Delete sections Save" at bounding box center [756, 392] width 1512 height 785
click at [971, 334] on icon "close" at bounding box center [979, 332] width 21 height 21
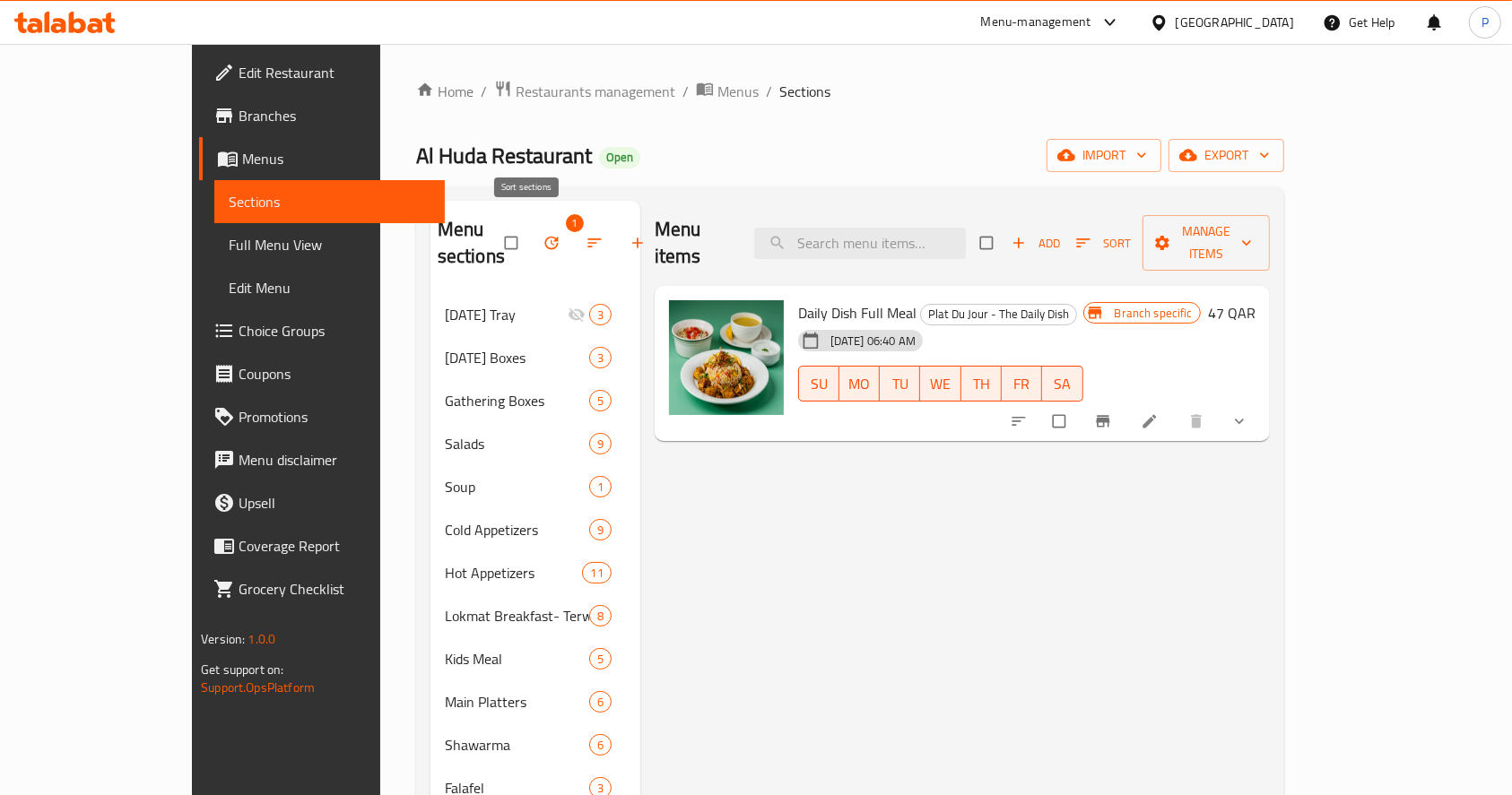
click at [585, 234] on icon "button" at bounding box center [594, 243] width 18 height 18
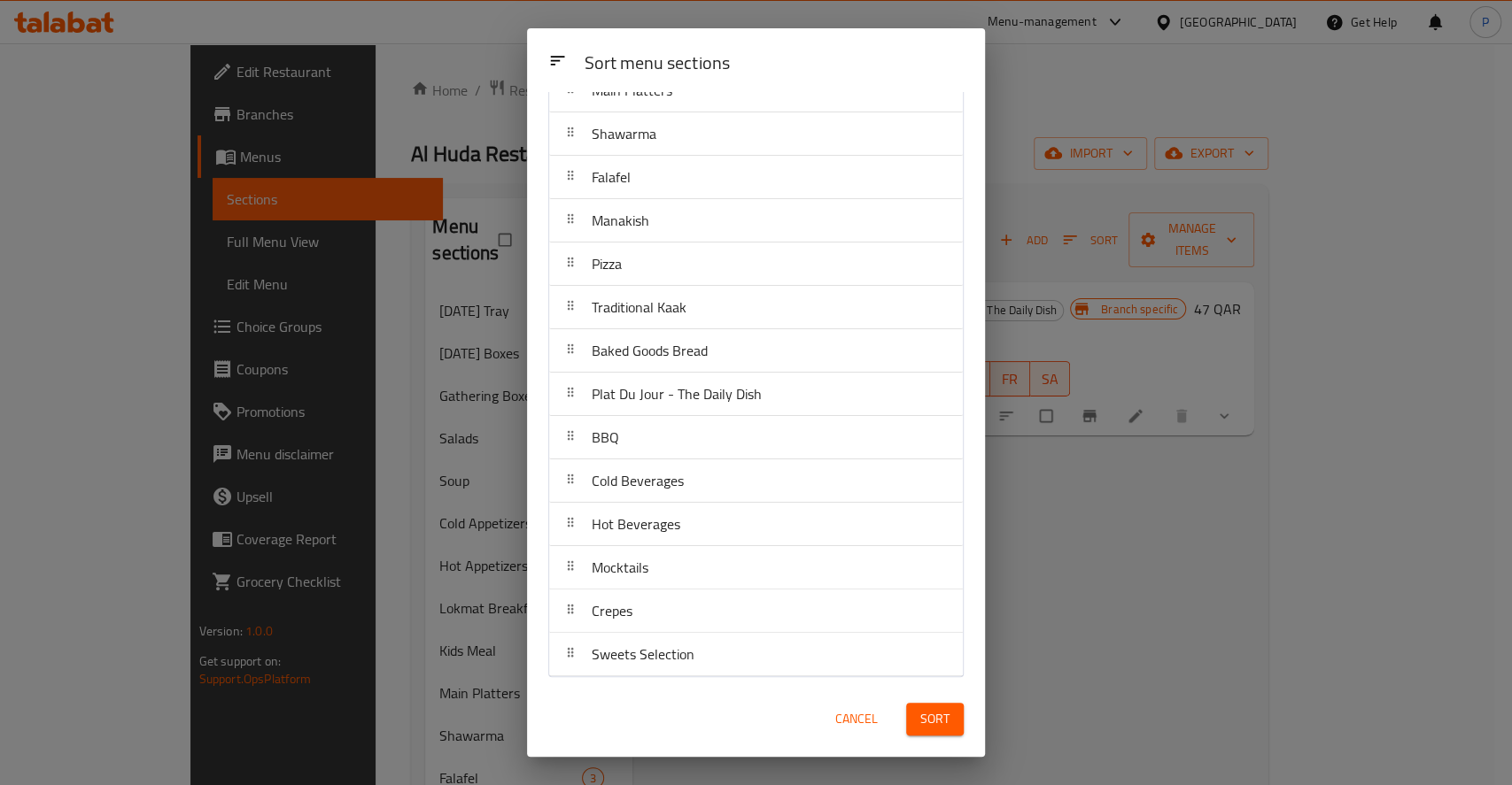
click at [1508, 636] on div "Sort menu sections Sort menu sections Ramadan Tray Ramadan Boxes Gathering Boxe…" at bounding box center [756, 392] width 1512 height 785
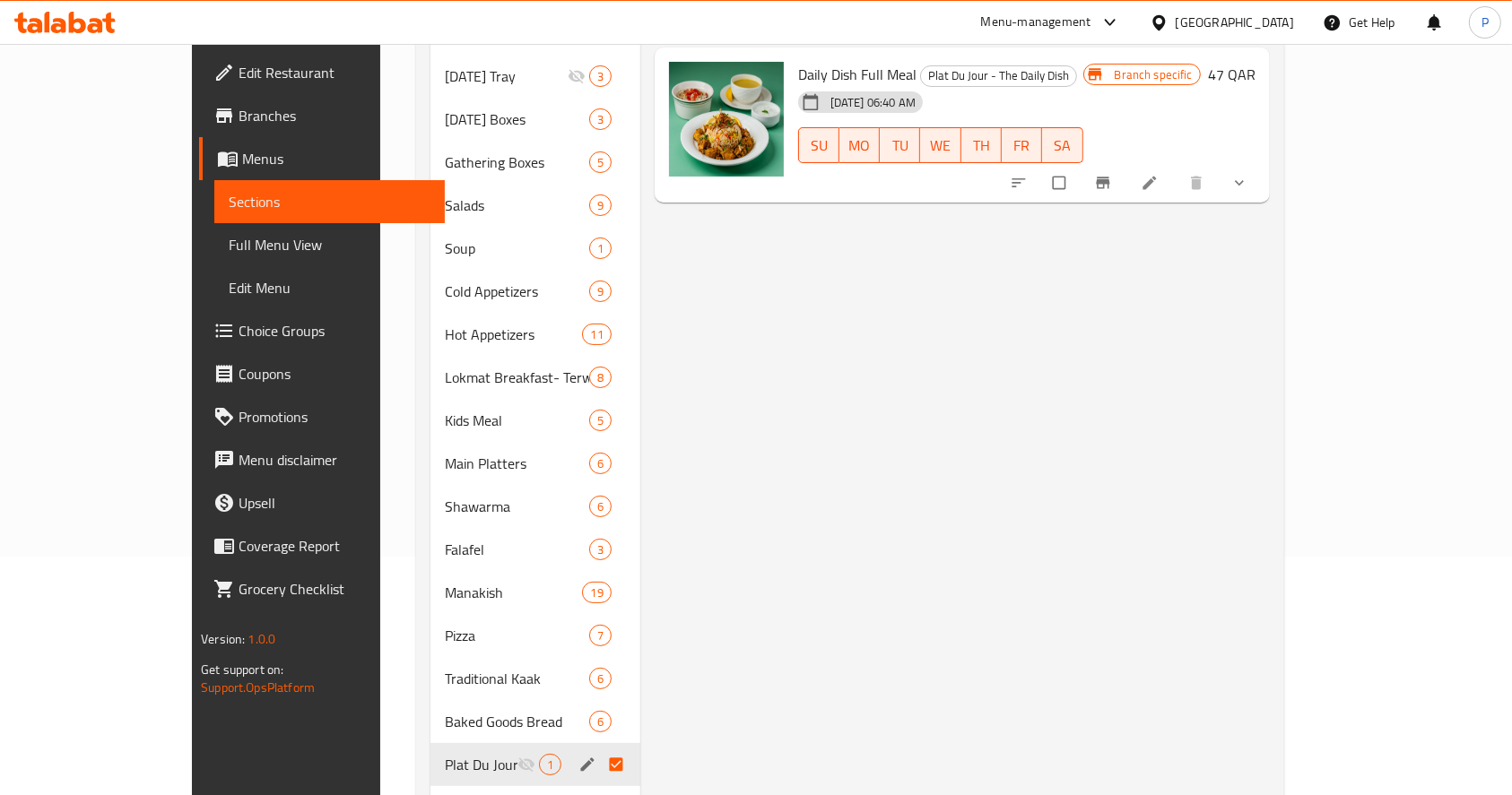
scroll to position [478, 0]
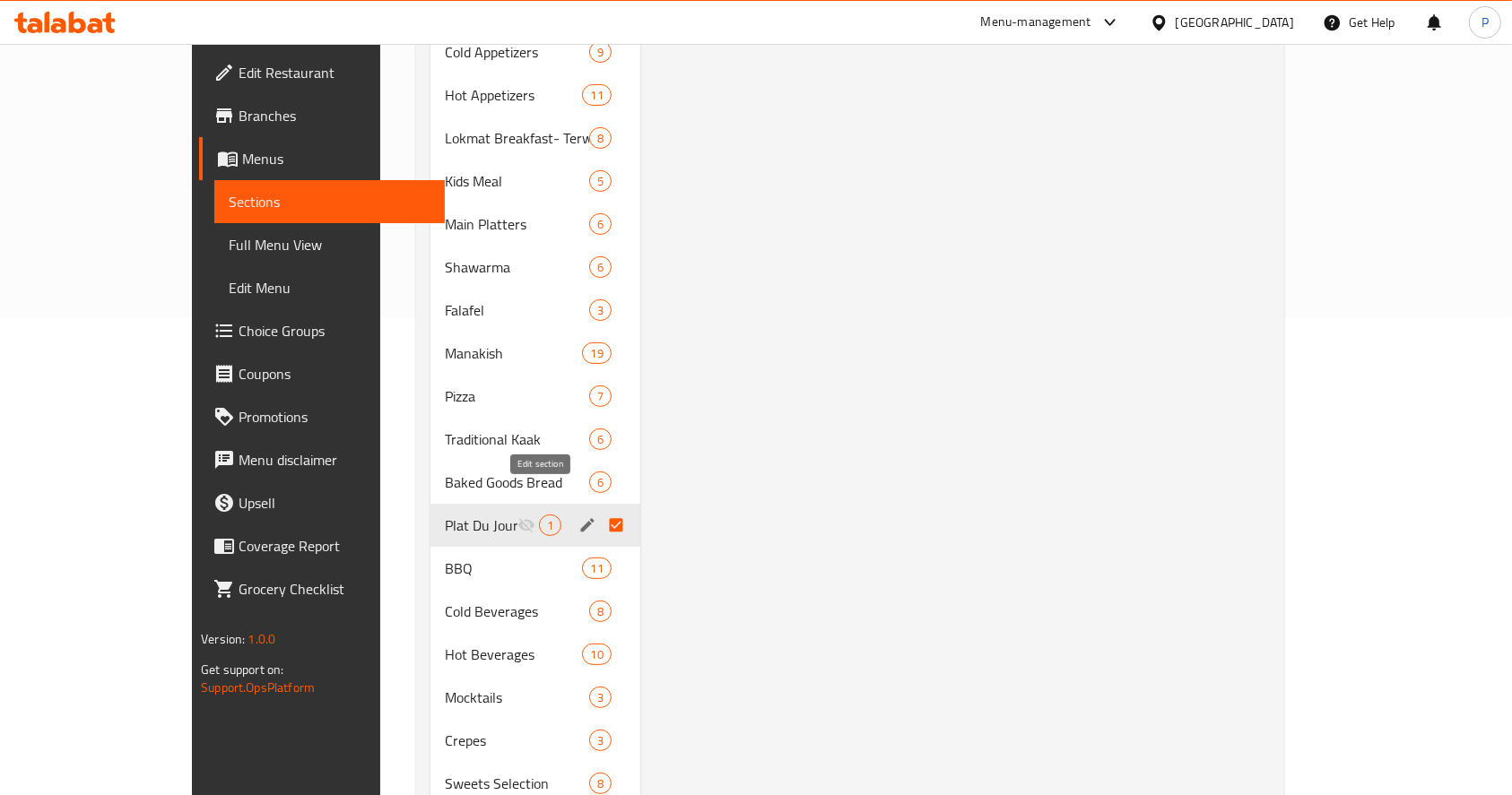
click at [580, 519] on icon "edit" at bounding box center [587, 525] width 13 height 13
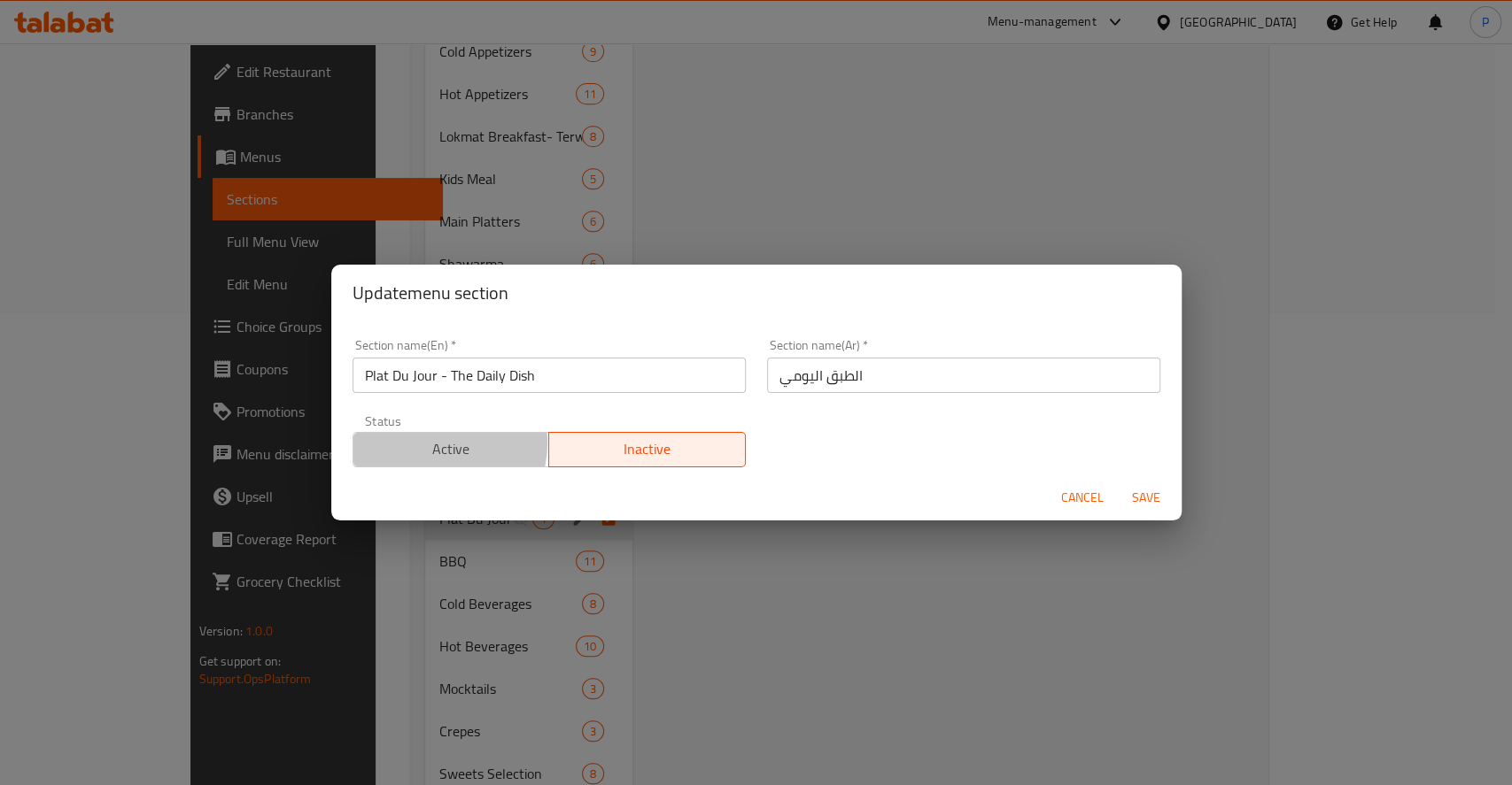
click at [436, 443] on span "Active" at bounding box center [451, 449] width 182 height 26
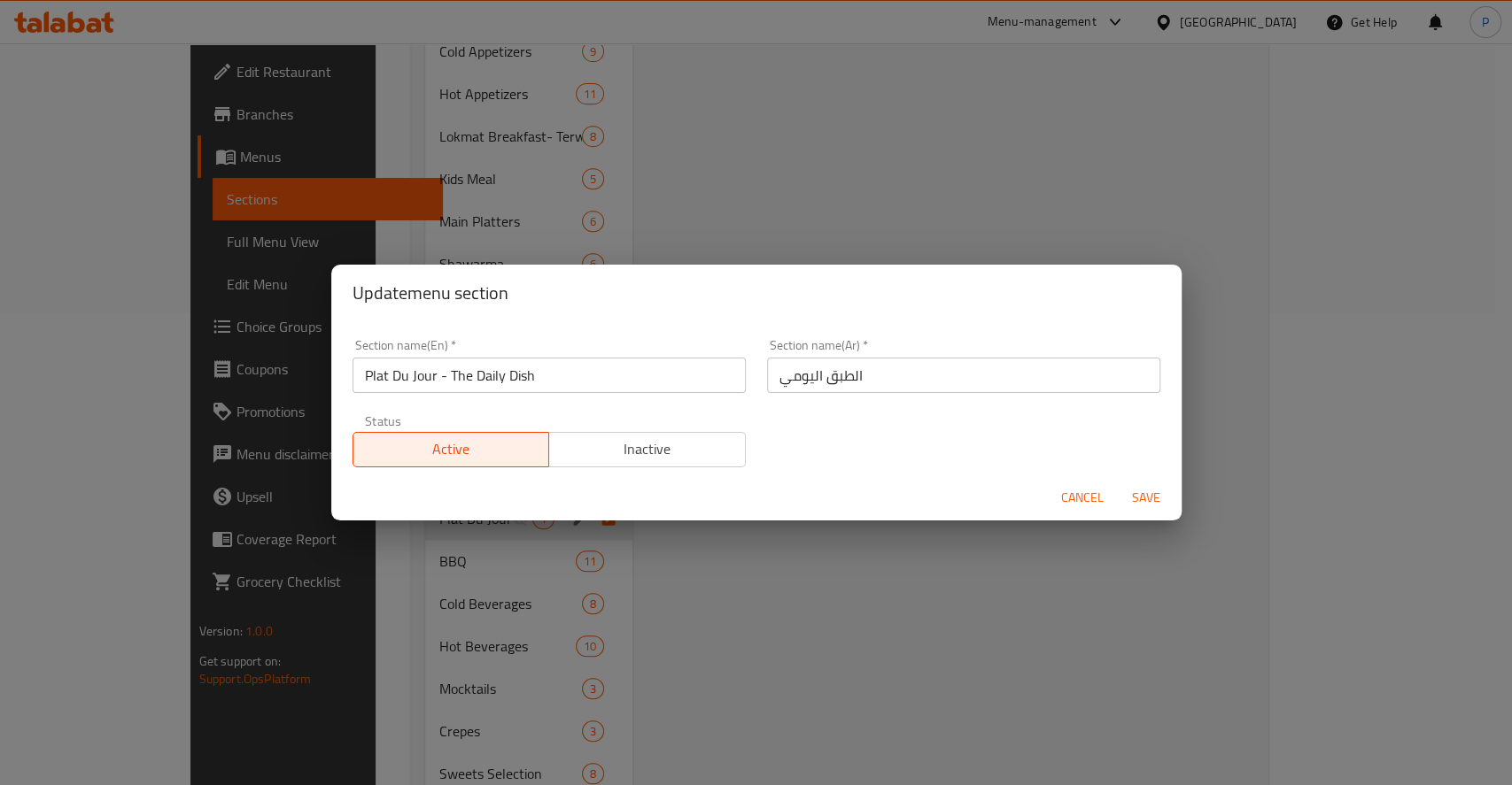
click at [1155, 498] on span "Save" at bounding box center [1146, 498] width 43 height 22
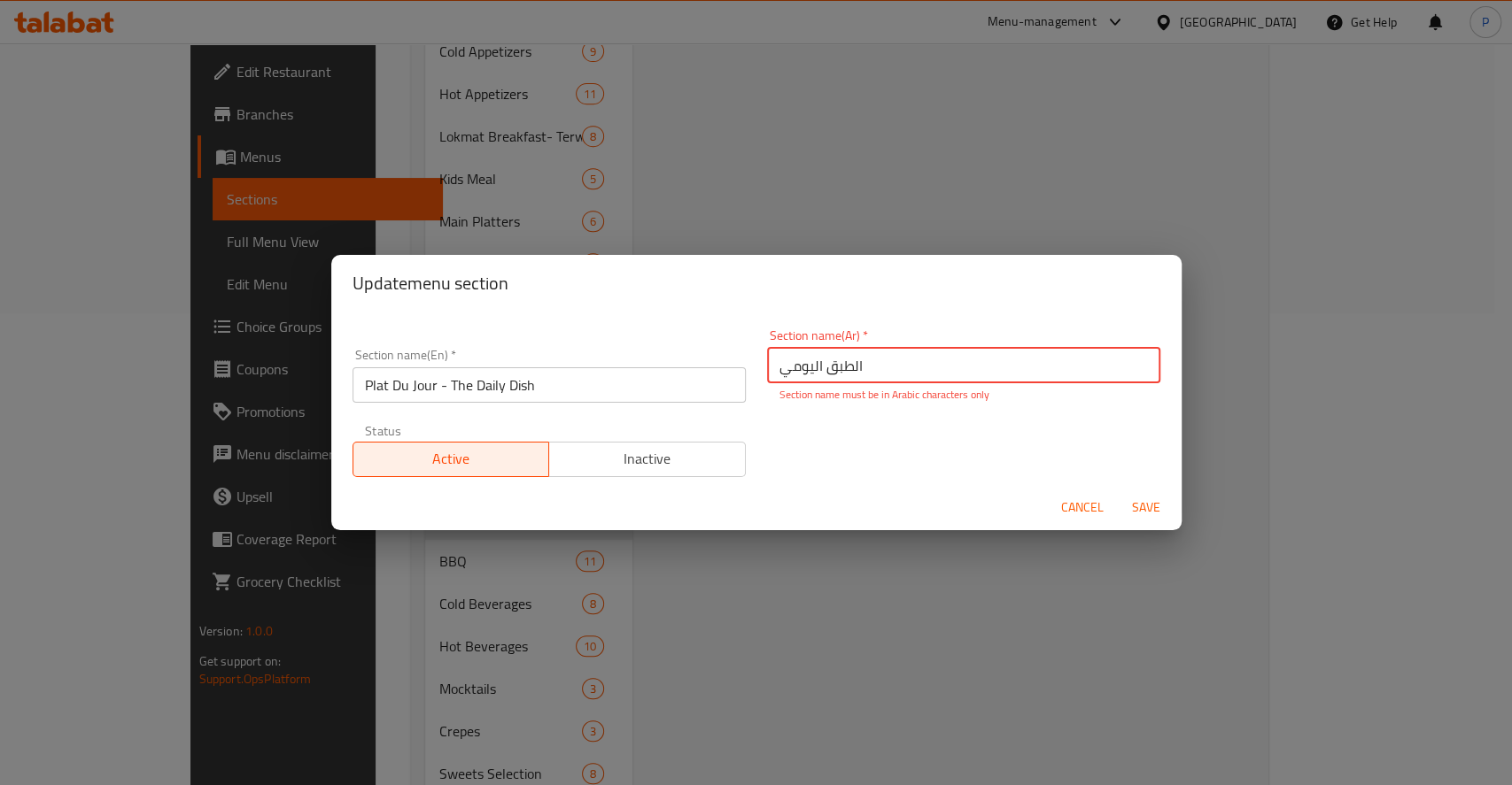
click at [1148, 511] on span "Save" at bounding box center [1146, 508] width 43 height 22
click at [813, 632] on div "Update menu section Section name(En)   * Plat Du Jour - The Daily Dish Section …" at bounding box center [756, 392] width 1512 height 785
click at [1074, 505] on span "Cancel" at bounding box center [1082, 508] width 43 height 22
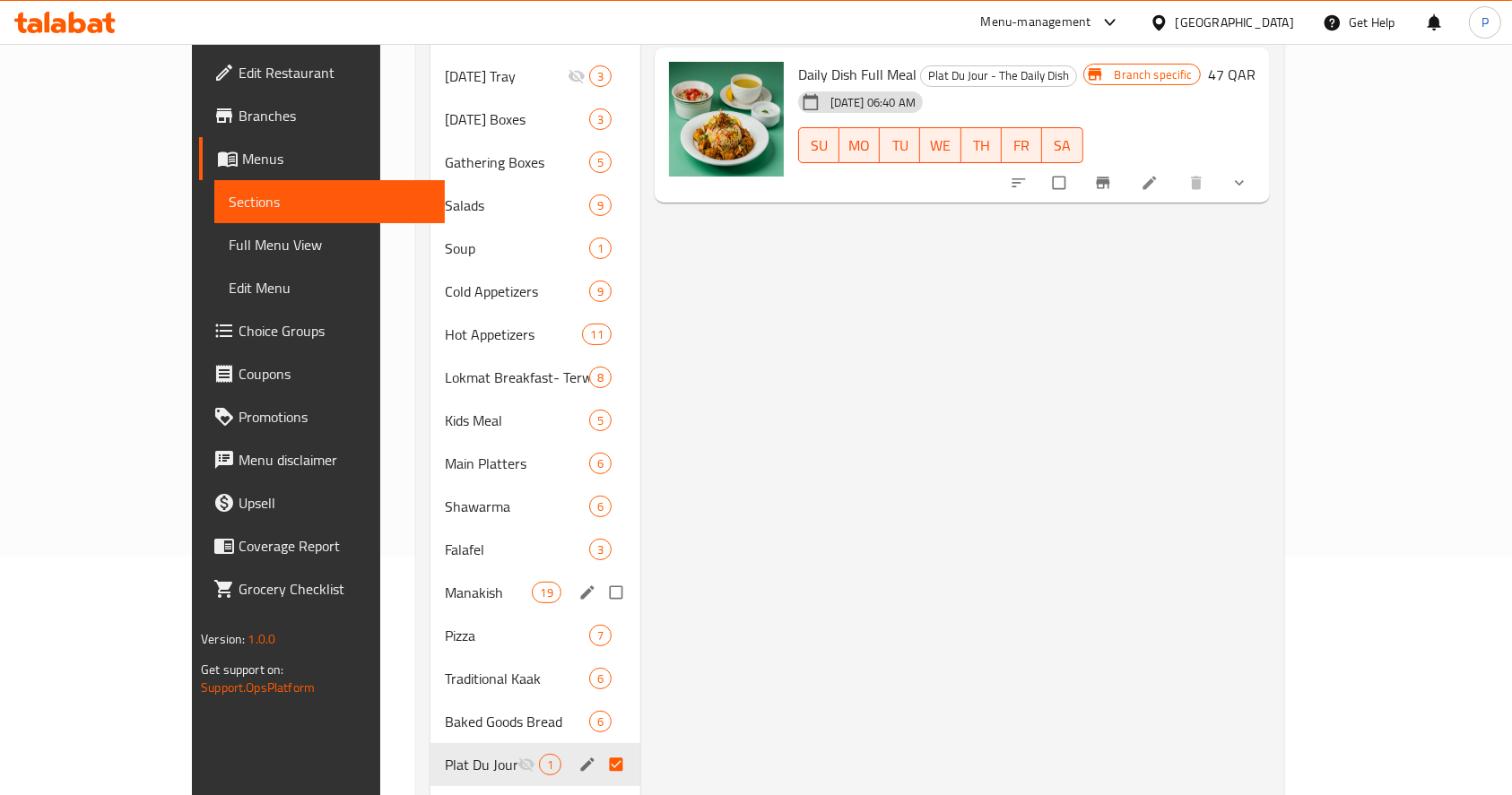
scroll to position [0, 0]
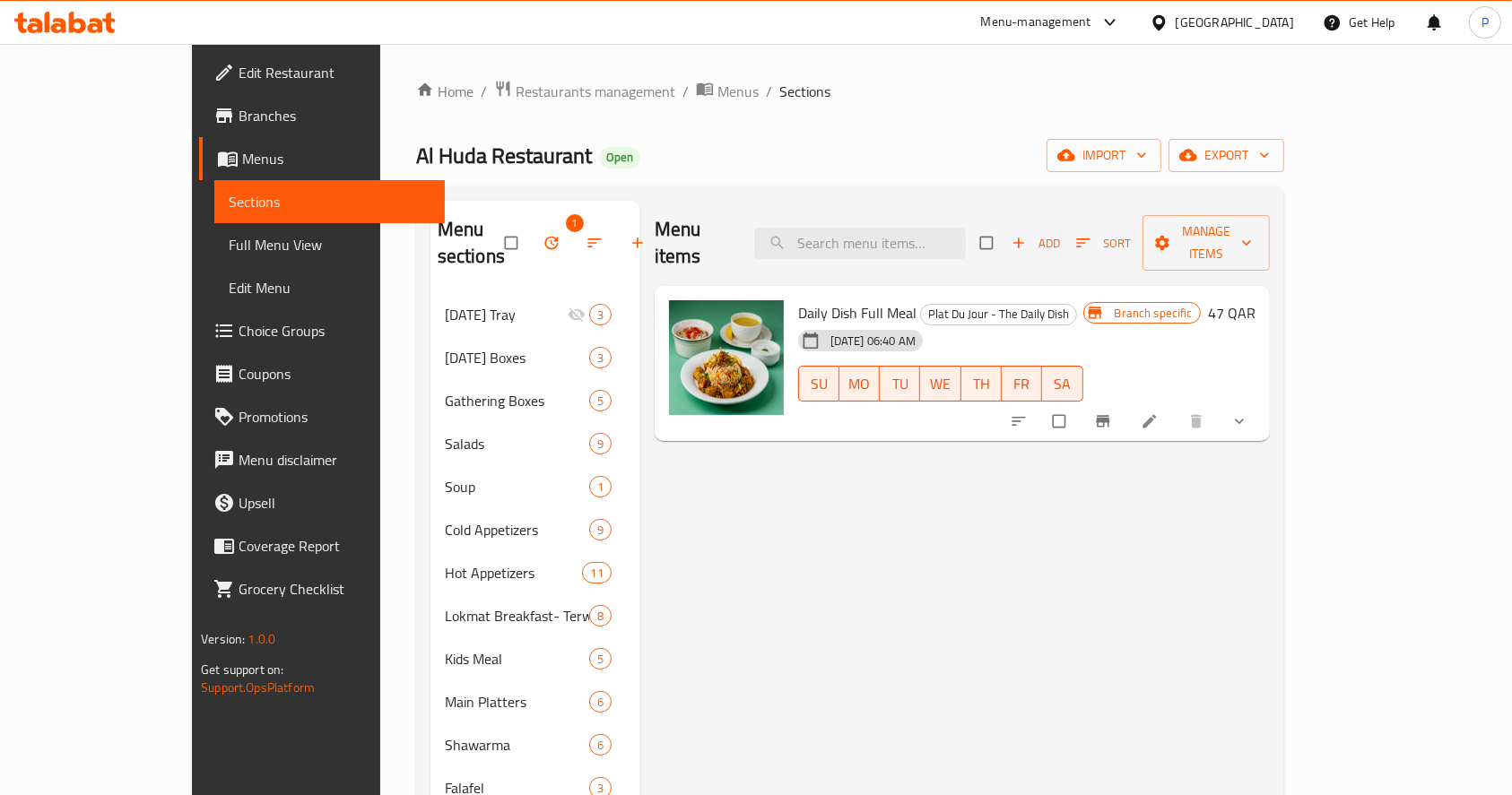
click at [628, 234] on icon "button" at bounding box center [637, 243] width 18 height 18
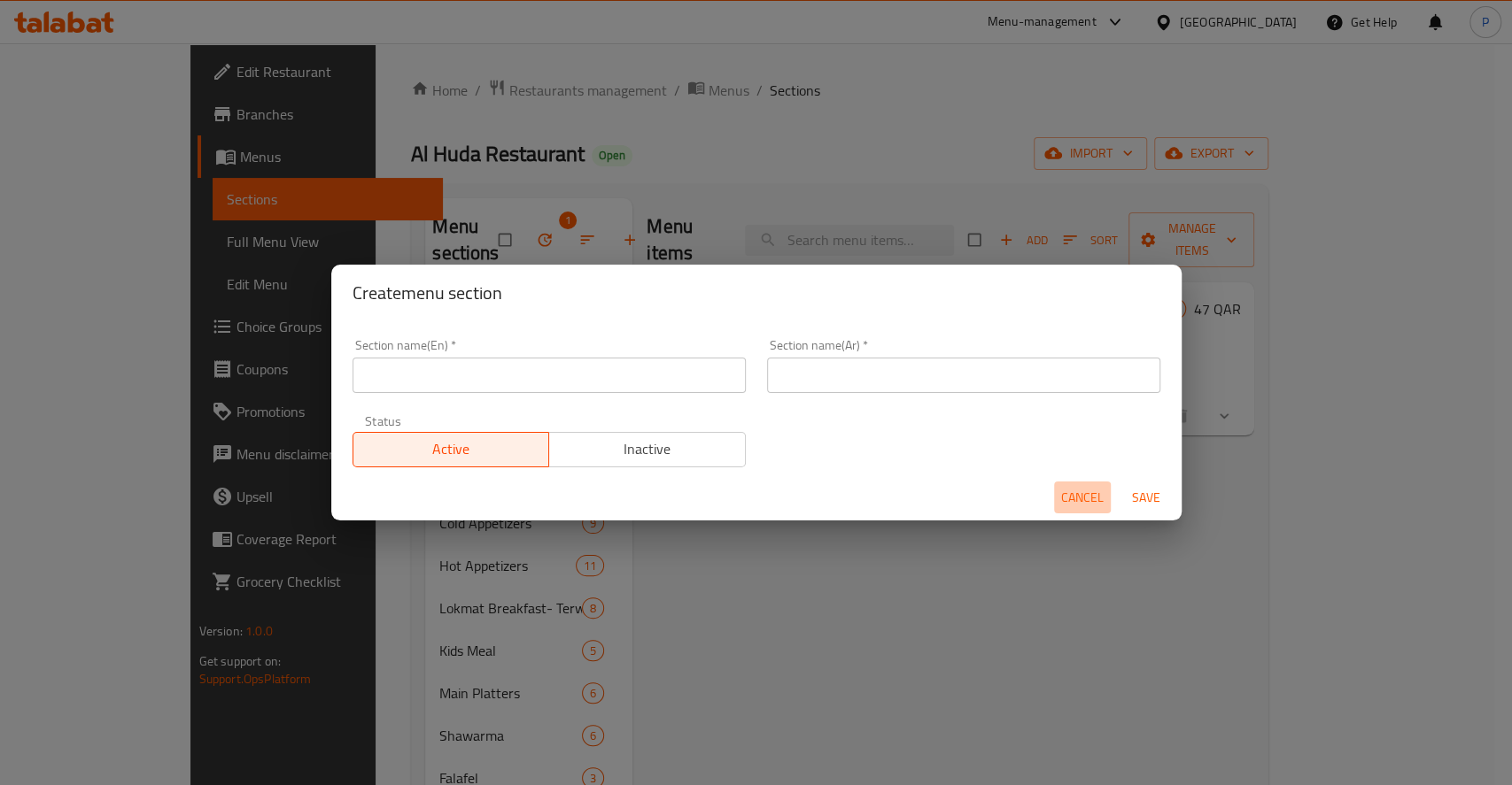
click at [1091, 491] on span "Cancel" at bounding box center [1082, 498] width 43 height 22
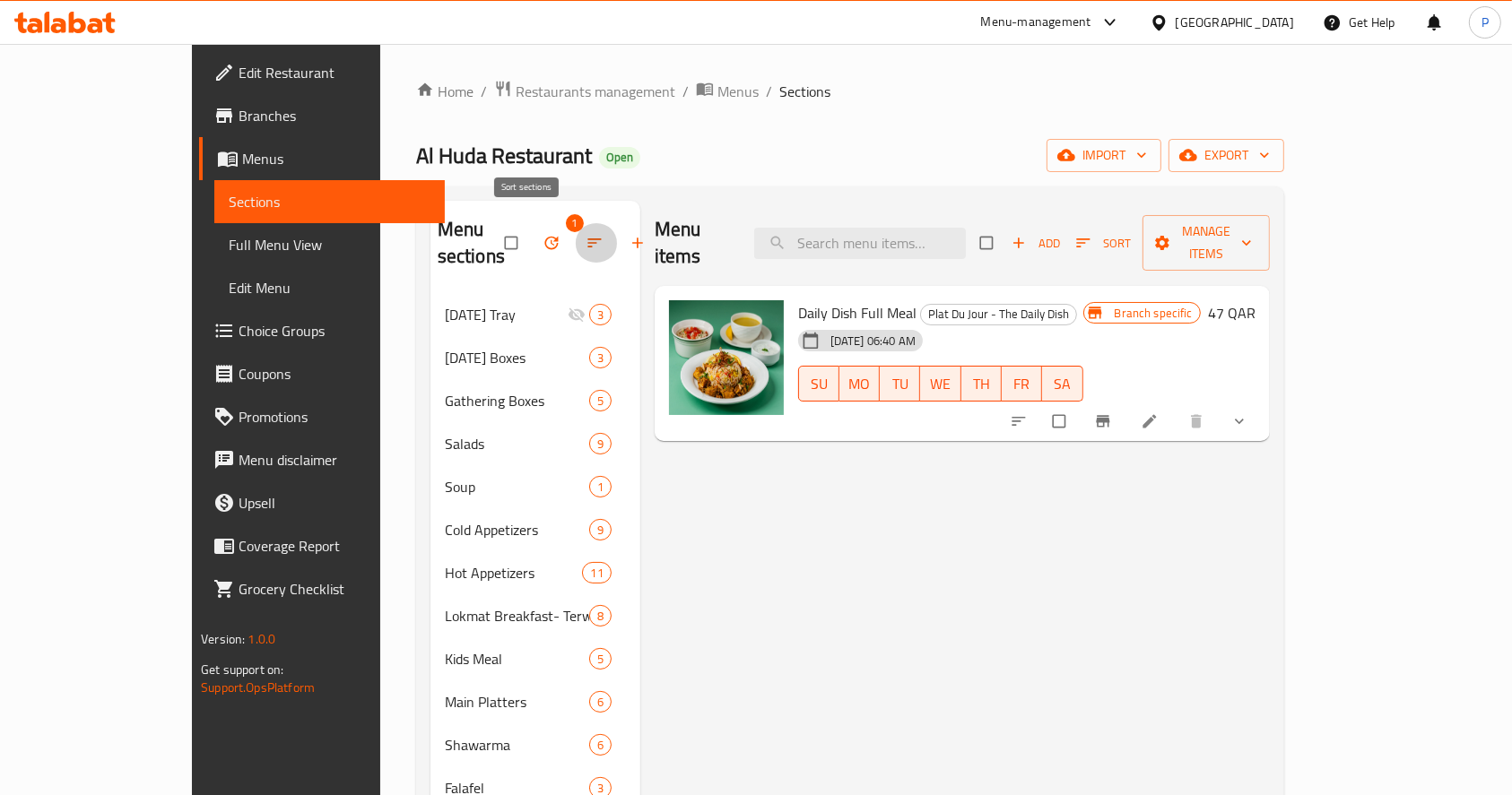
click at [575, 223] on button "button" at bounding box center [596, 243] width 43 height 39
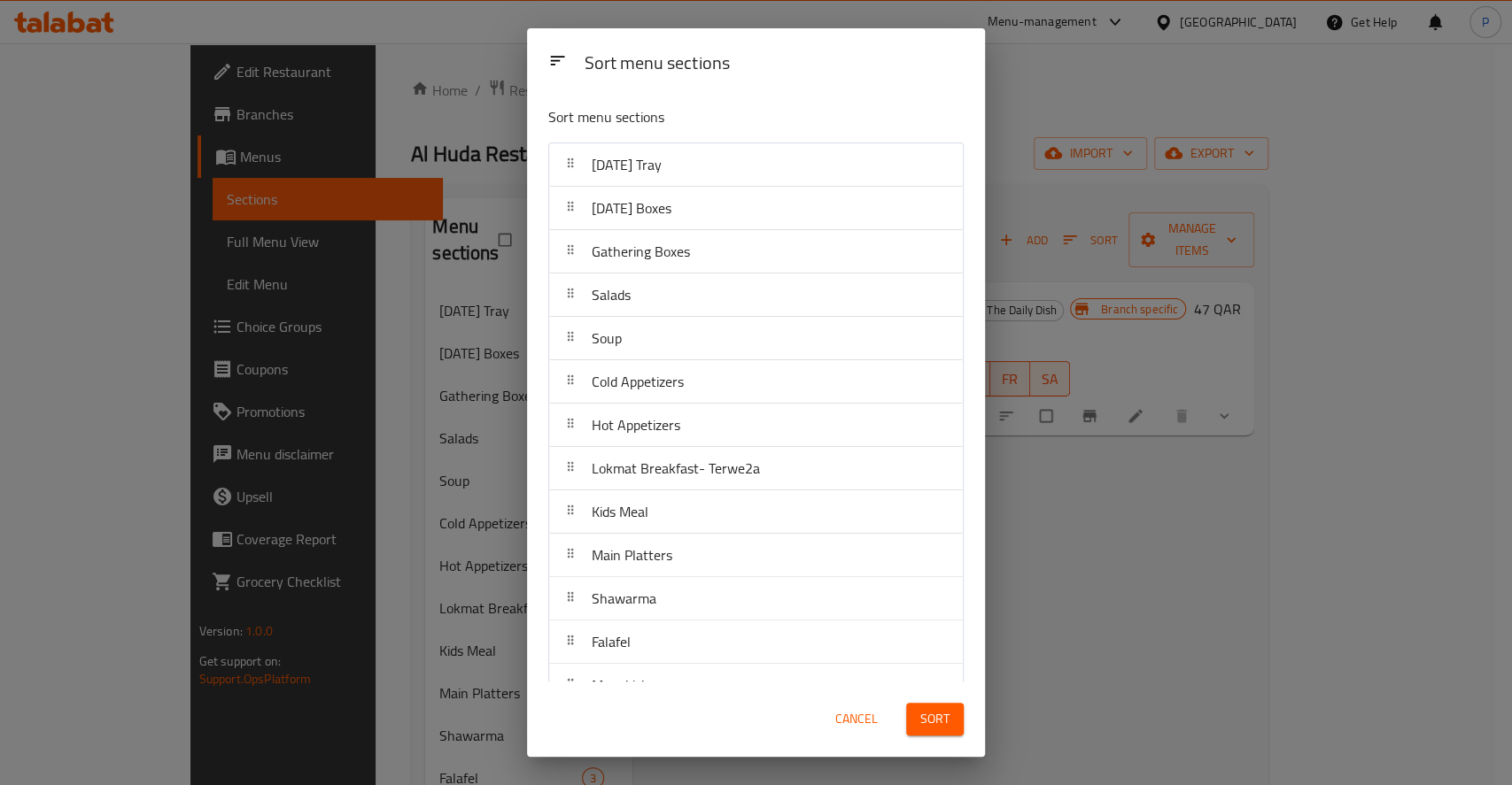
click at [1149, 517] on div "Sort menu sections Sort menu sections Ramadan Tray Ramadan Boxes Gathering Boxe…" at bounding box center [756, 392] width 1512 height 785
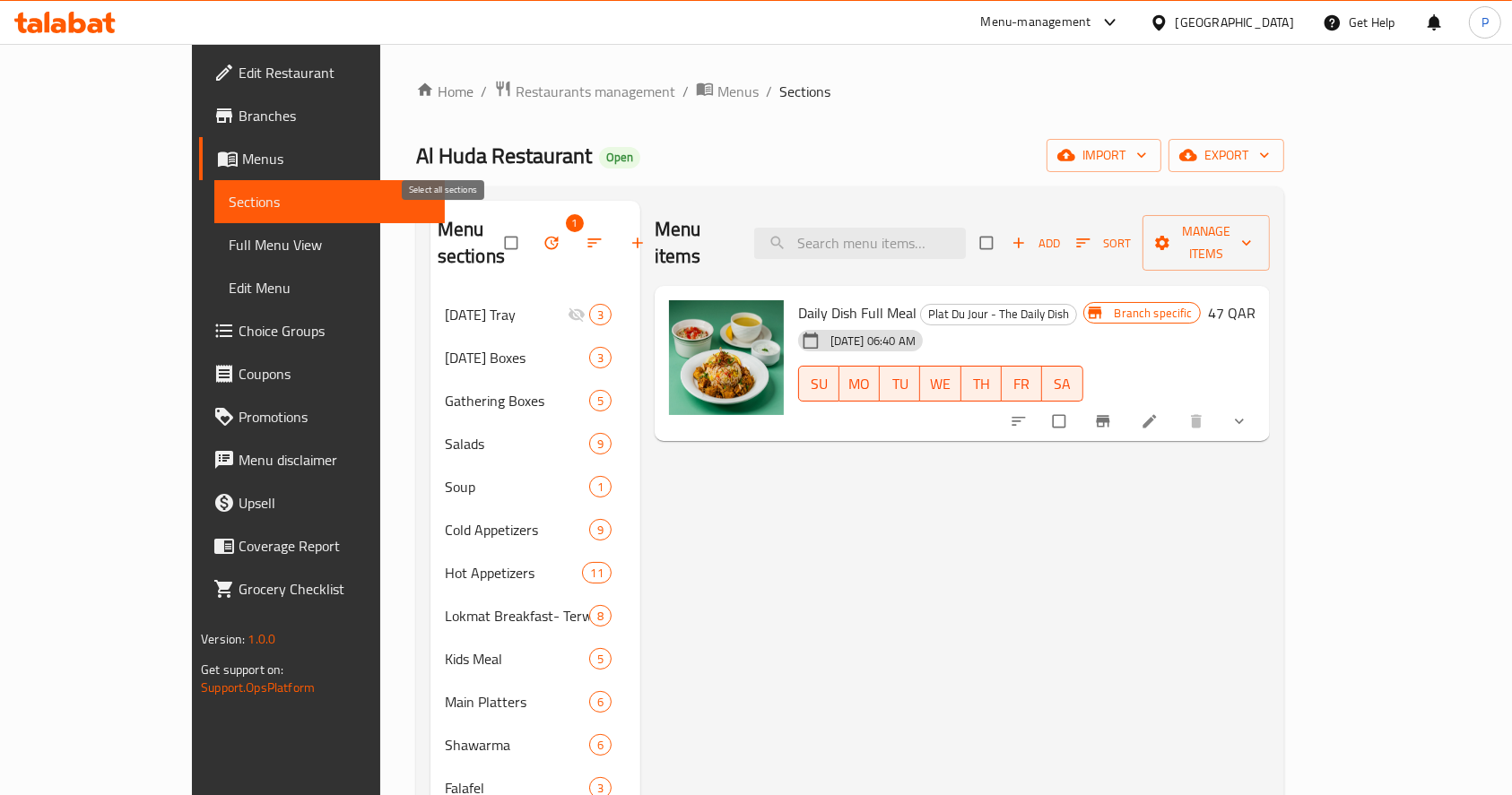
click at [494, 226] on input "checkbox" at bounding box center [513, 243] width 37 height 34
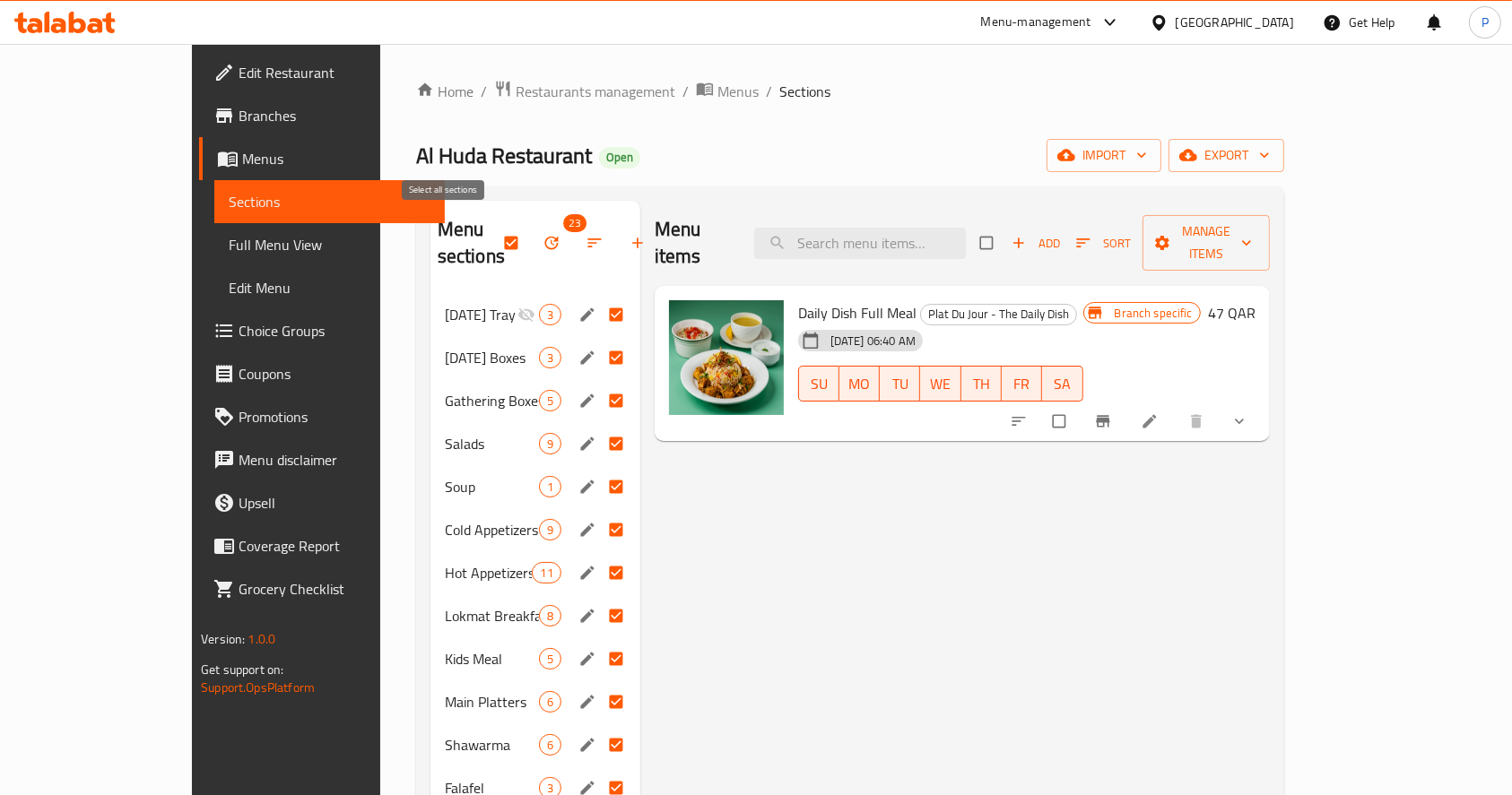
click at [494, 234] on input "checkbox" at bounding box center [513, 243] width 37 height 34
checkbox input "false"
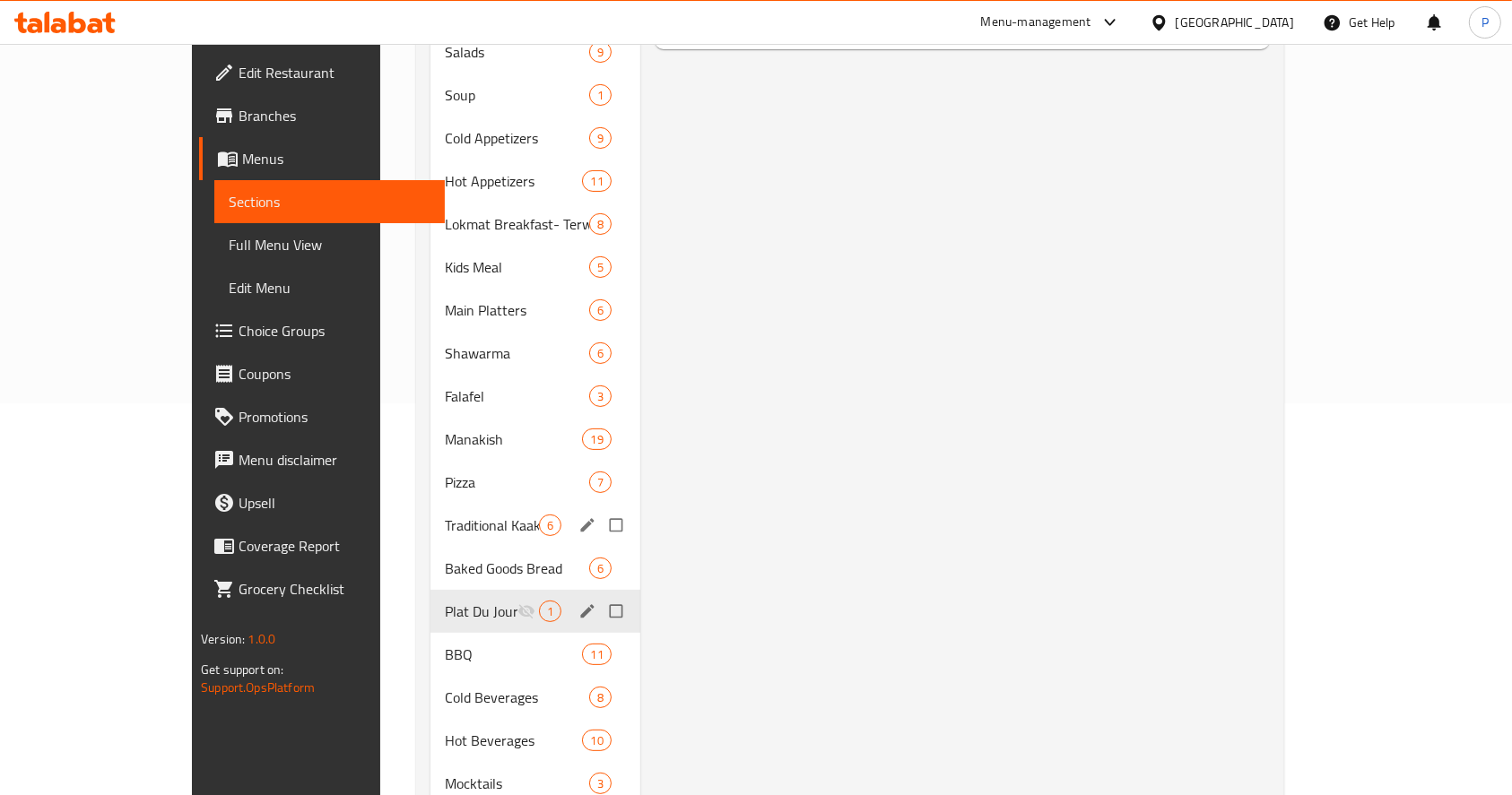
scroll to position [478, 0]
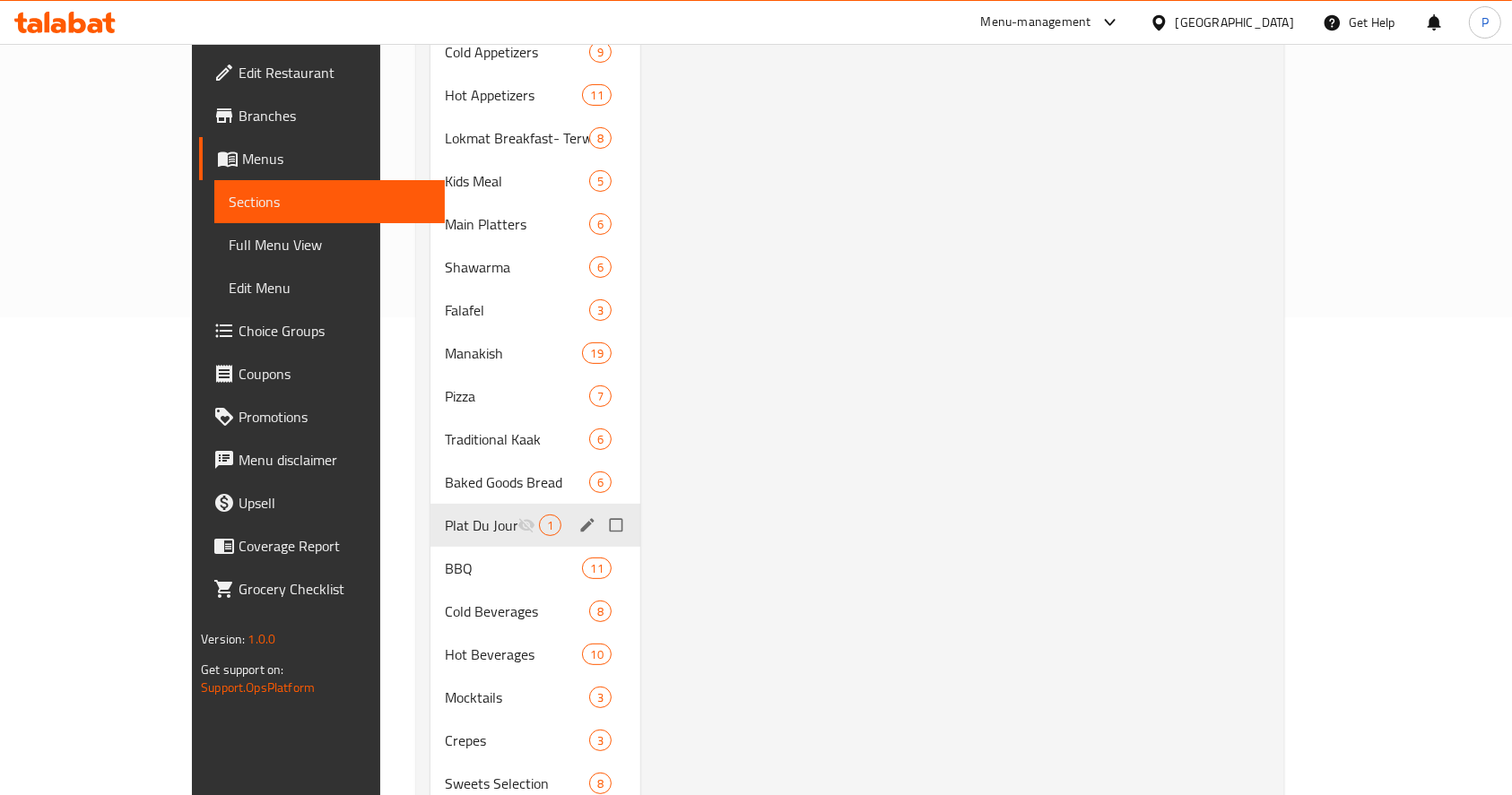
click at [599, 508] on input "Menu sections" at bounding box center [618, 525] width 37 height 34
checkbox input "true"
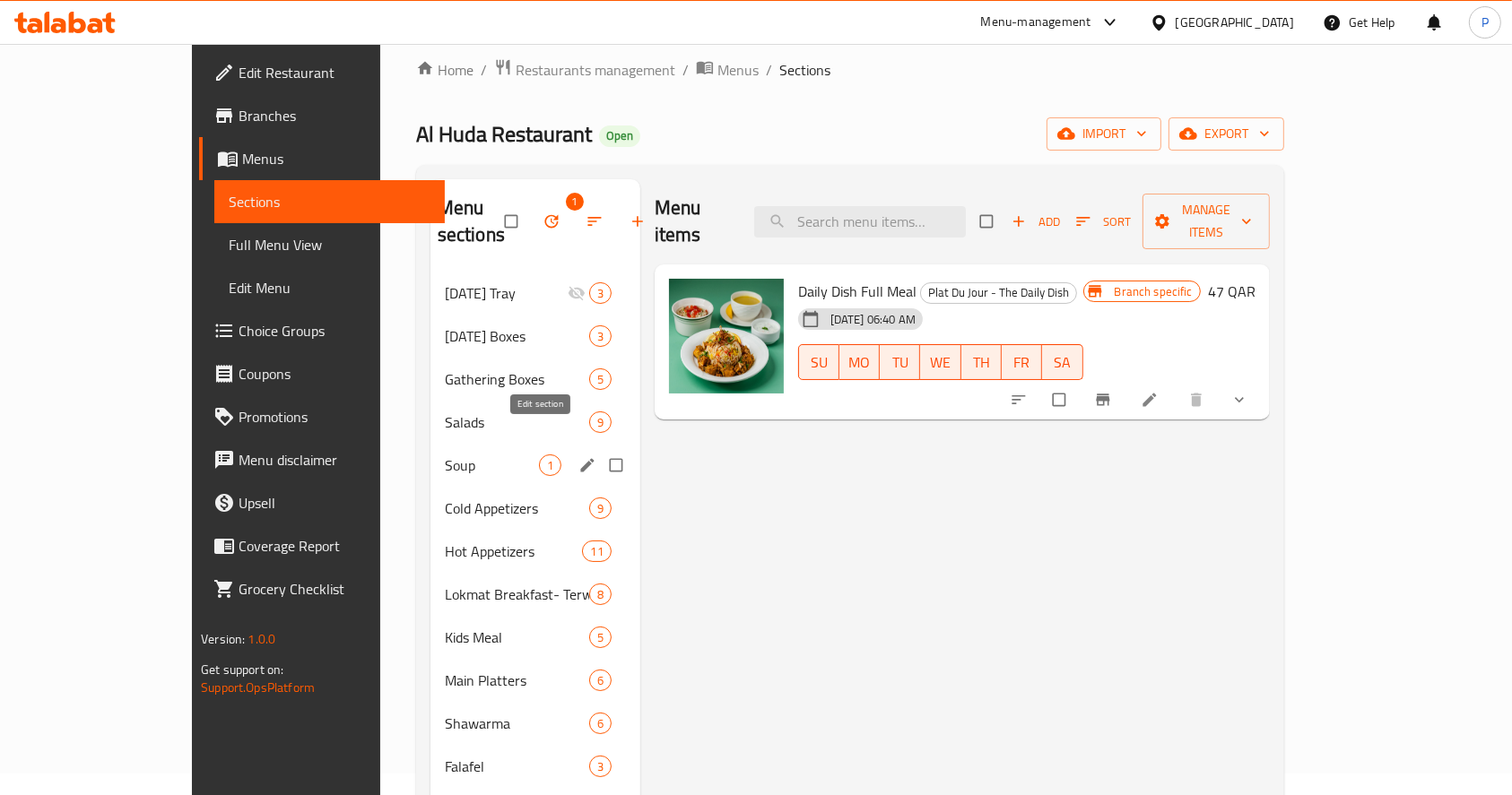
scroll to position [0, 0]
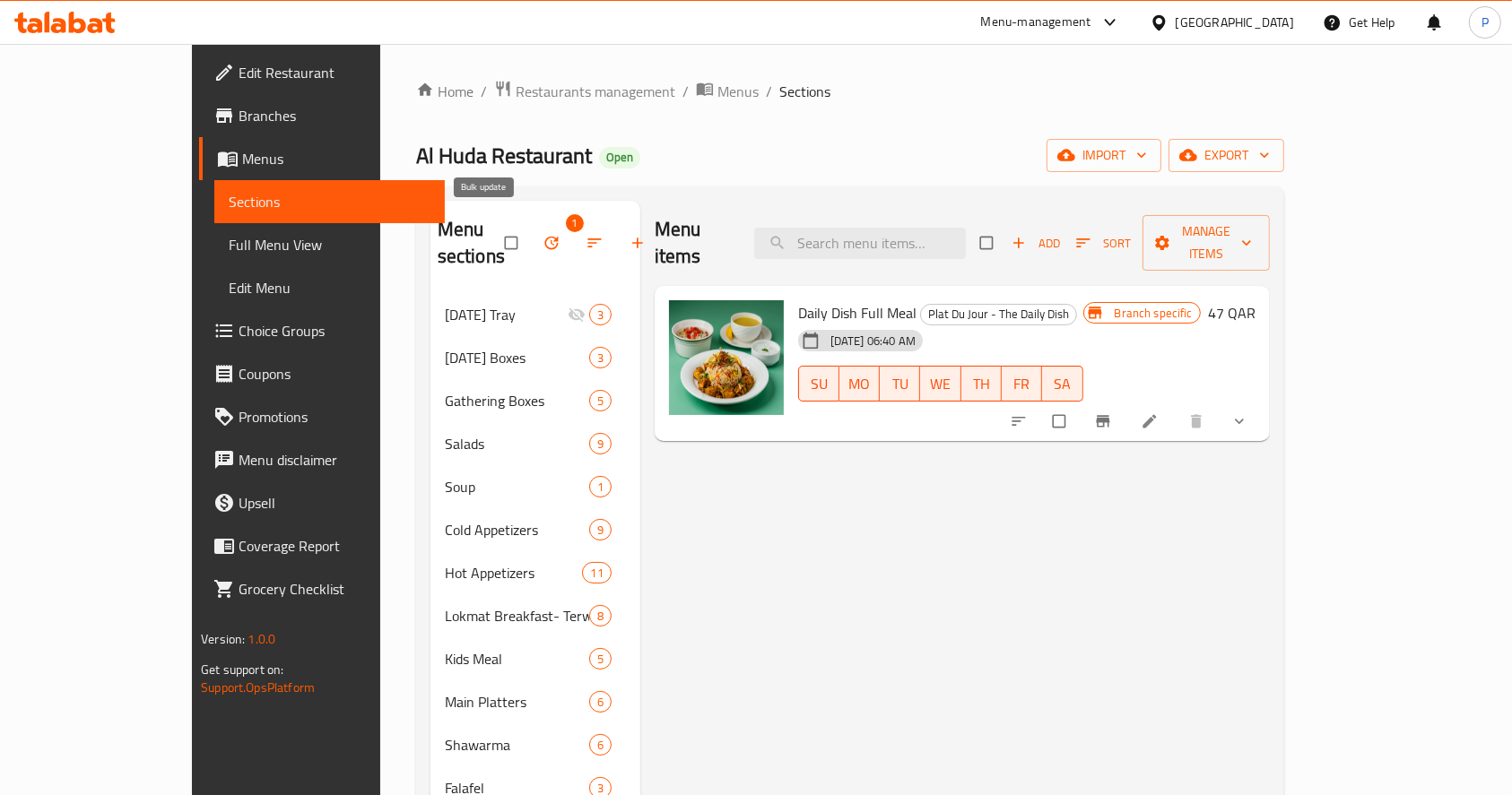
click at [542, 237] on icon "button" at bounding box center [550, 243] width 18 height 18
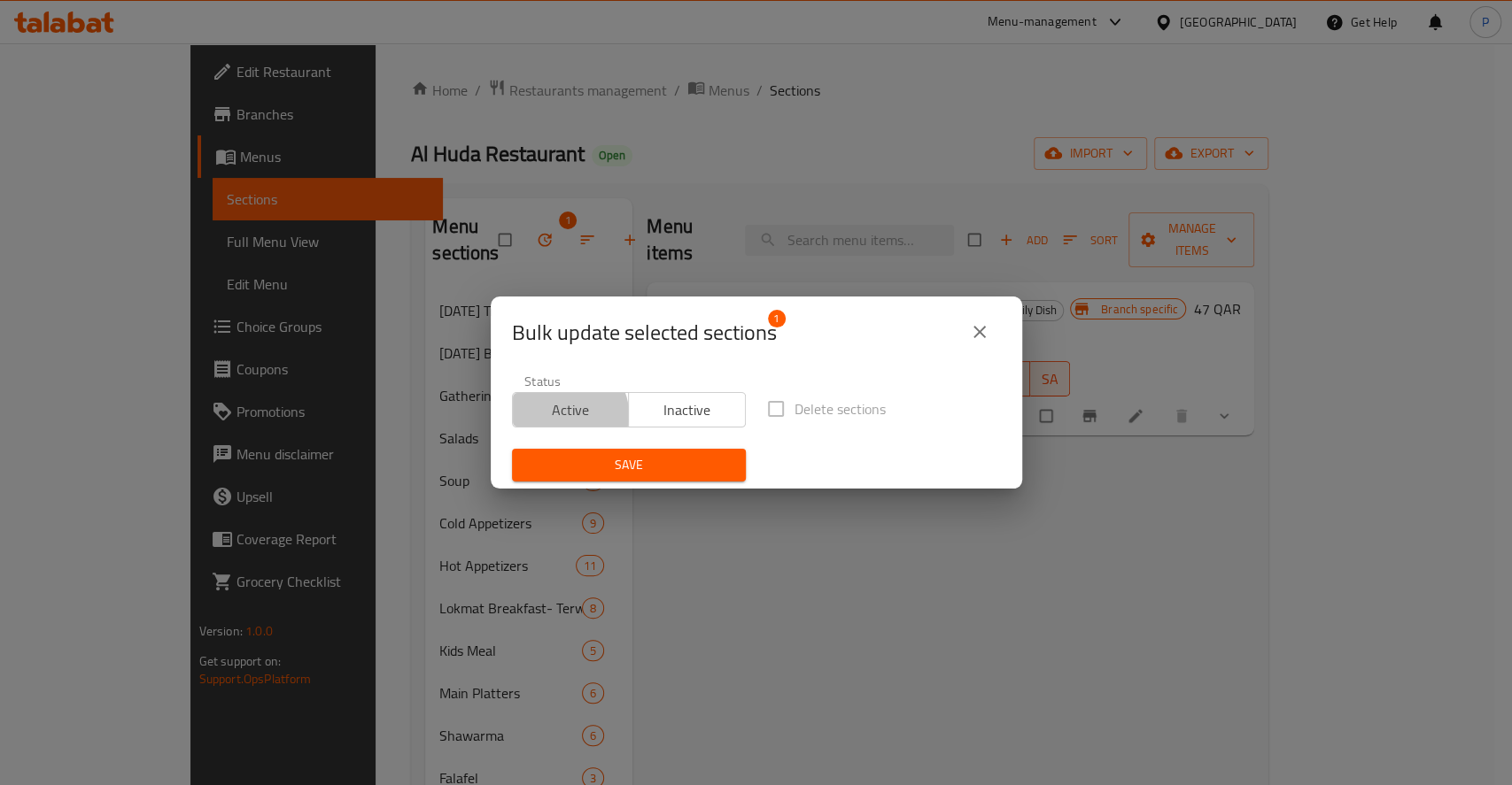
click at [567, 414] on span "Active" at bounding box center [571, 411] width 103 height 26
click at [608, 460] on span "Save" at bounding box center [629, 465] width 205 height 22
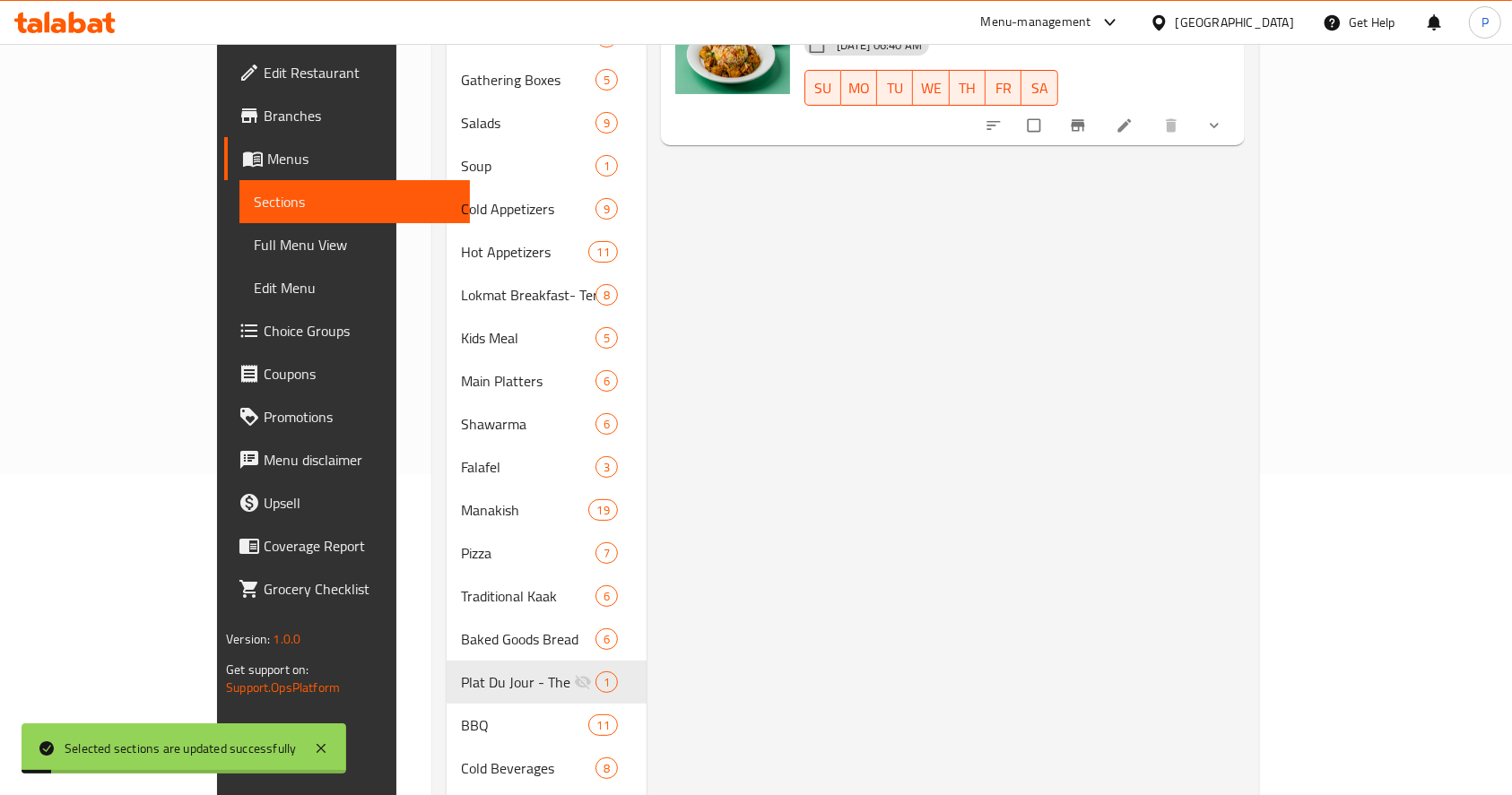
scroll to position [359, 0]
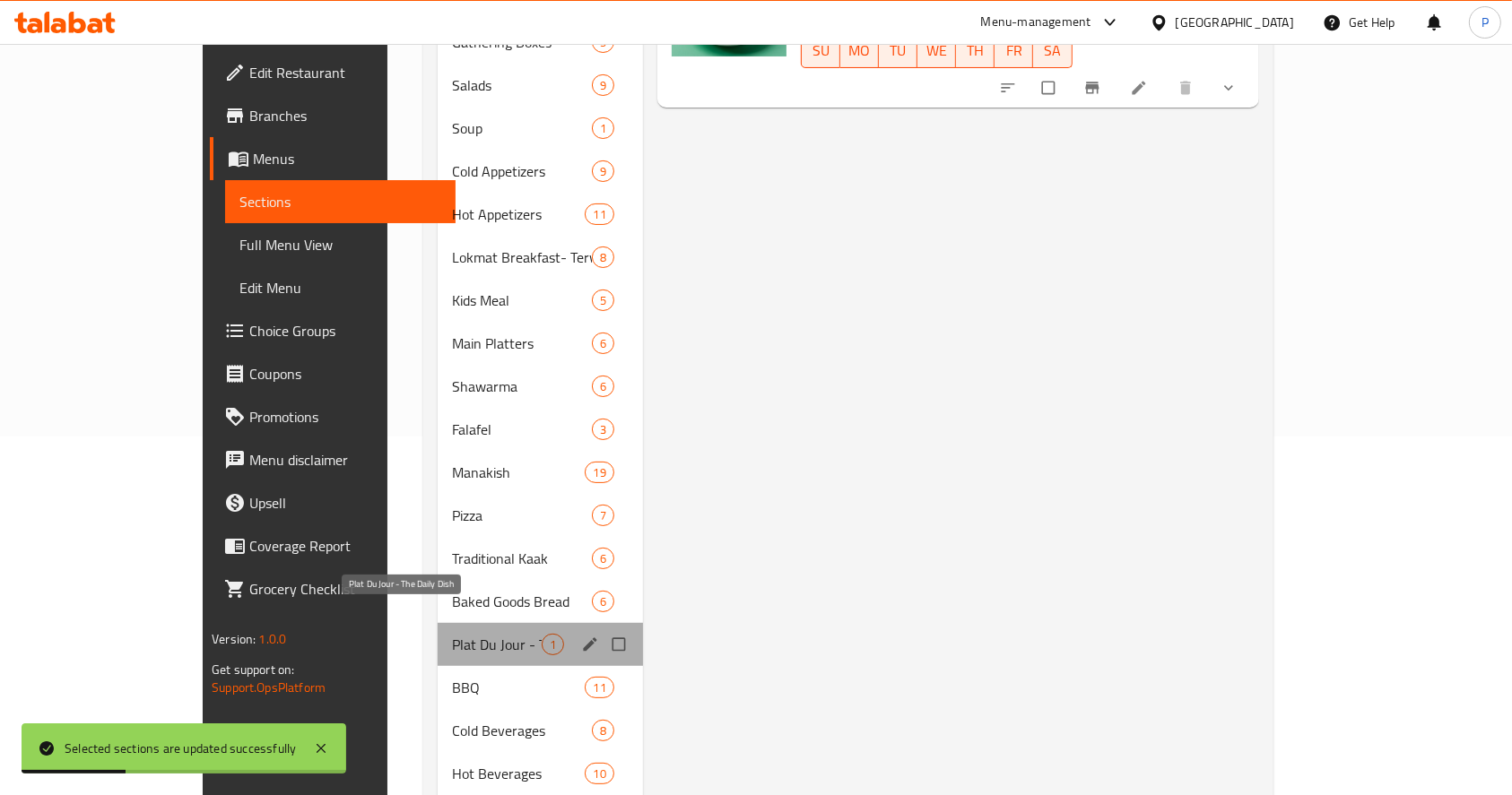
click at [452, 634] on span "Plat Du Jour - The Daily Dish" at bounding box center [497, 644] width 90 height 22
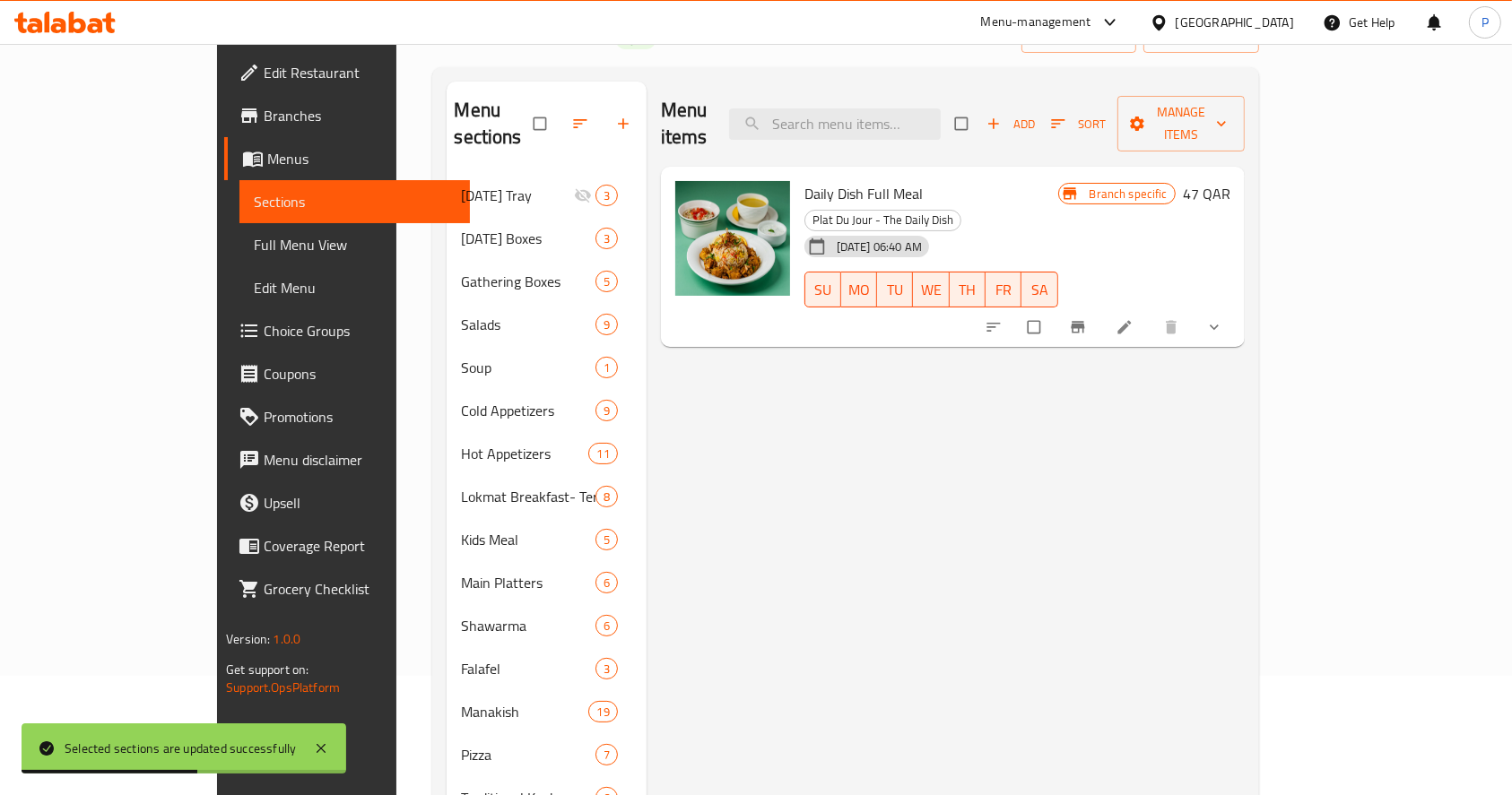
scroll to position [0, 0]
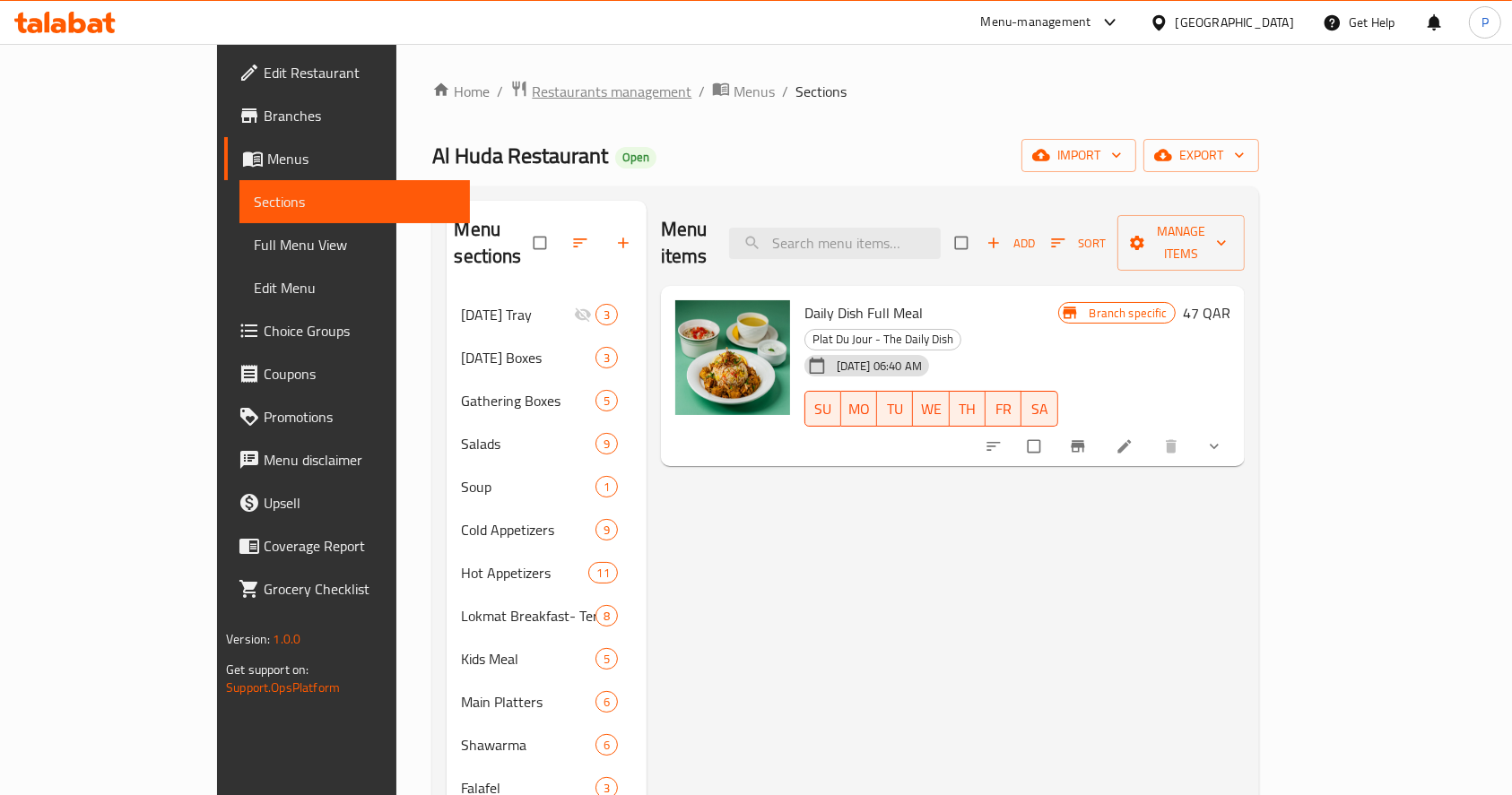
click at [532, 93] on span "Restaurants management" at bounding box center [611, 91] width 159 height 22
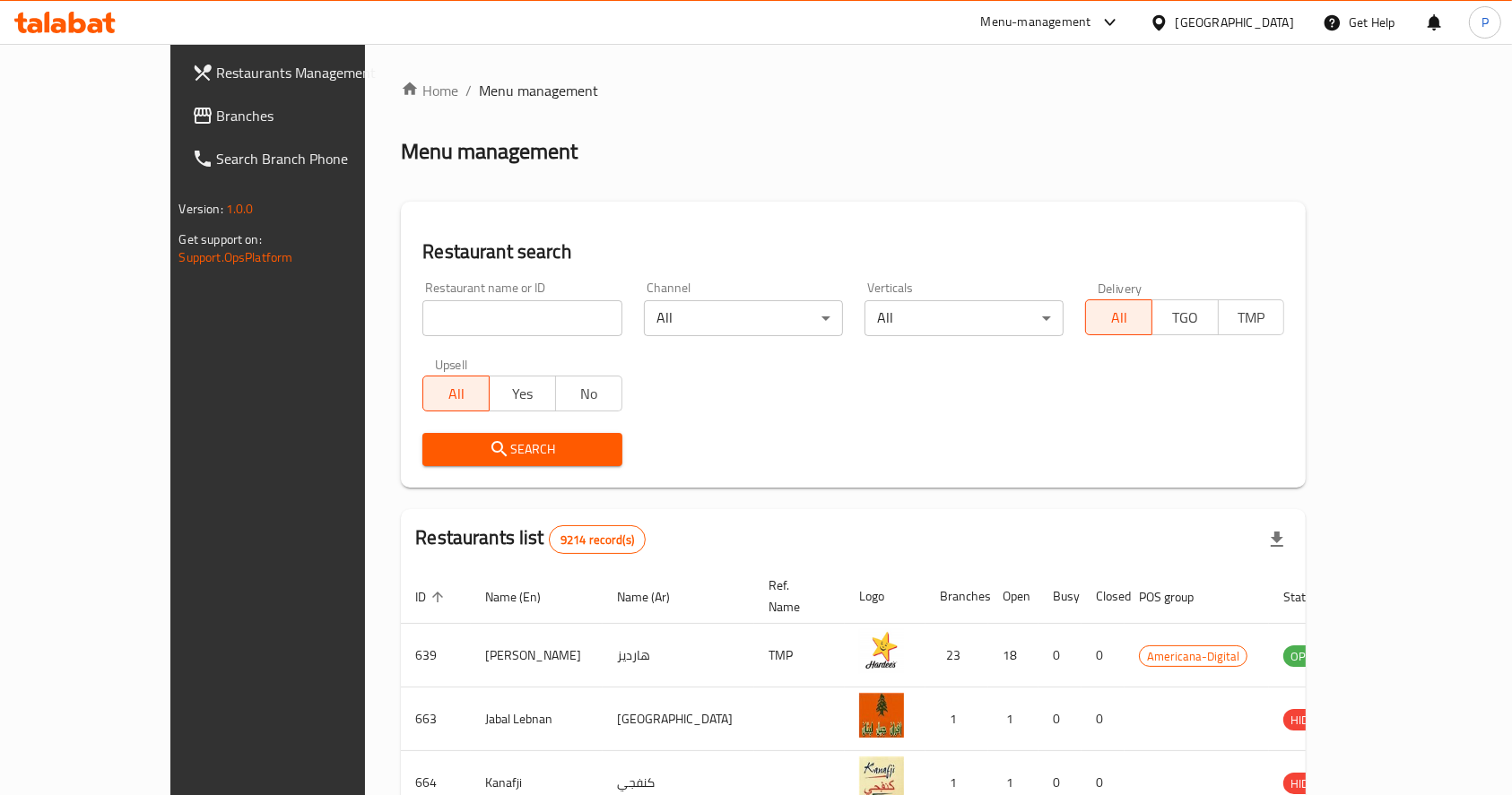
click at [422, 326] on input "search" at bounding box center [521, 318] width 199 height 36
click button "Search" at bounding box center [521, 449] width 199 height 33
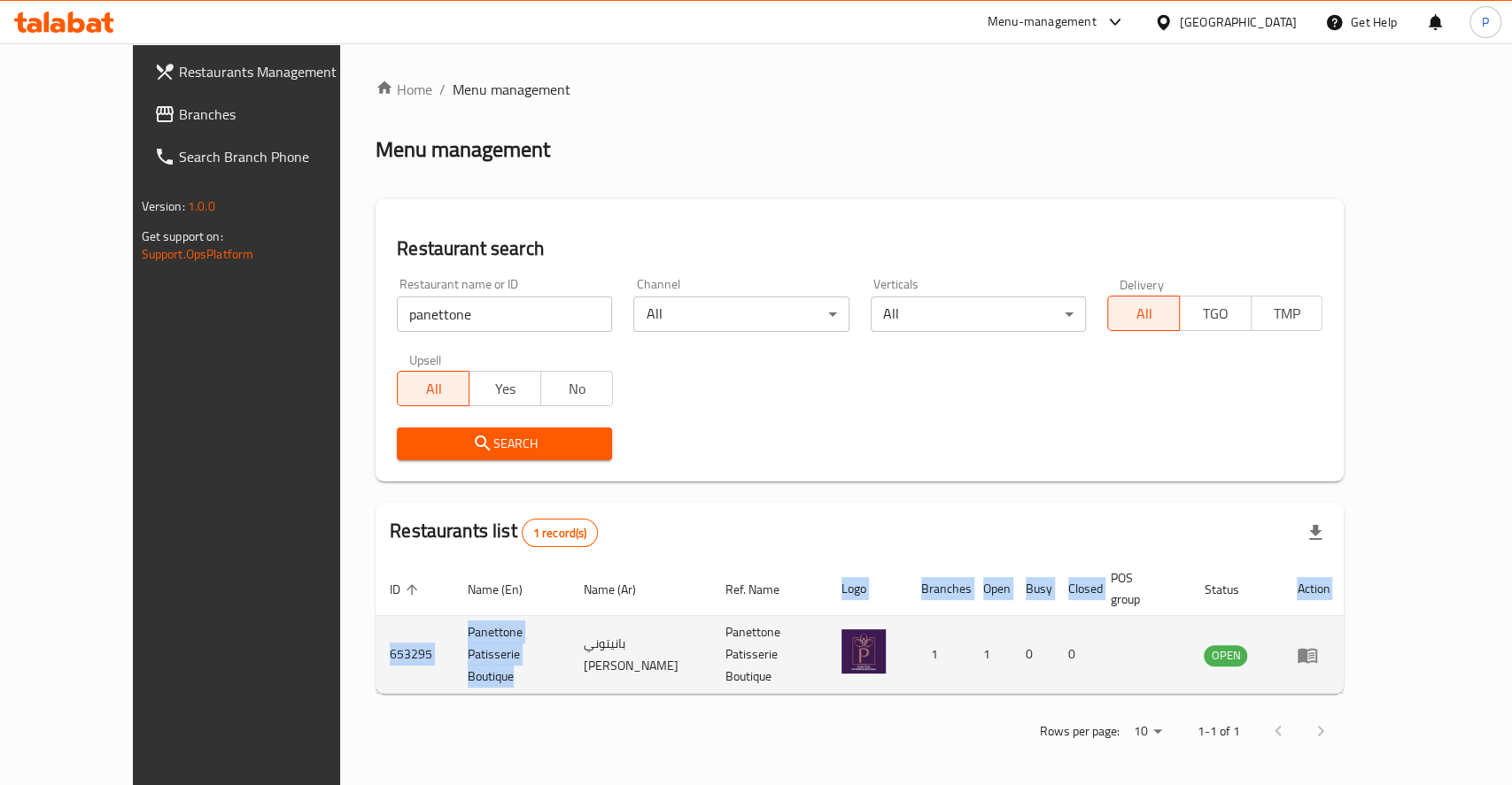
drag, startPoint x: 286, startPoint y: 629, endPoint x: 545, endPoint y: 641, distance: 259.3
click at [545, 641] on div "Home / Menu management Menu management Restaurant search Restaurant name or ID …" at bounding box center [859, 416] width 1039 height 746
copy table "ID sorted ascending Name (En) Name (Ar) Ref. Name Logo Branches Open Busy Close…"
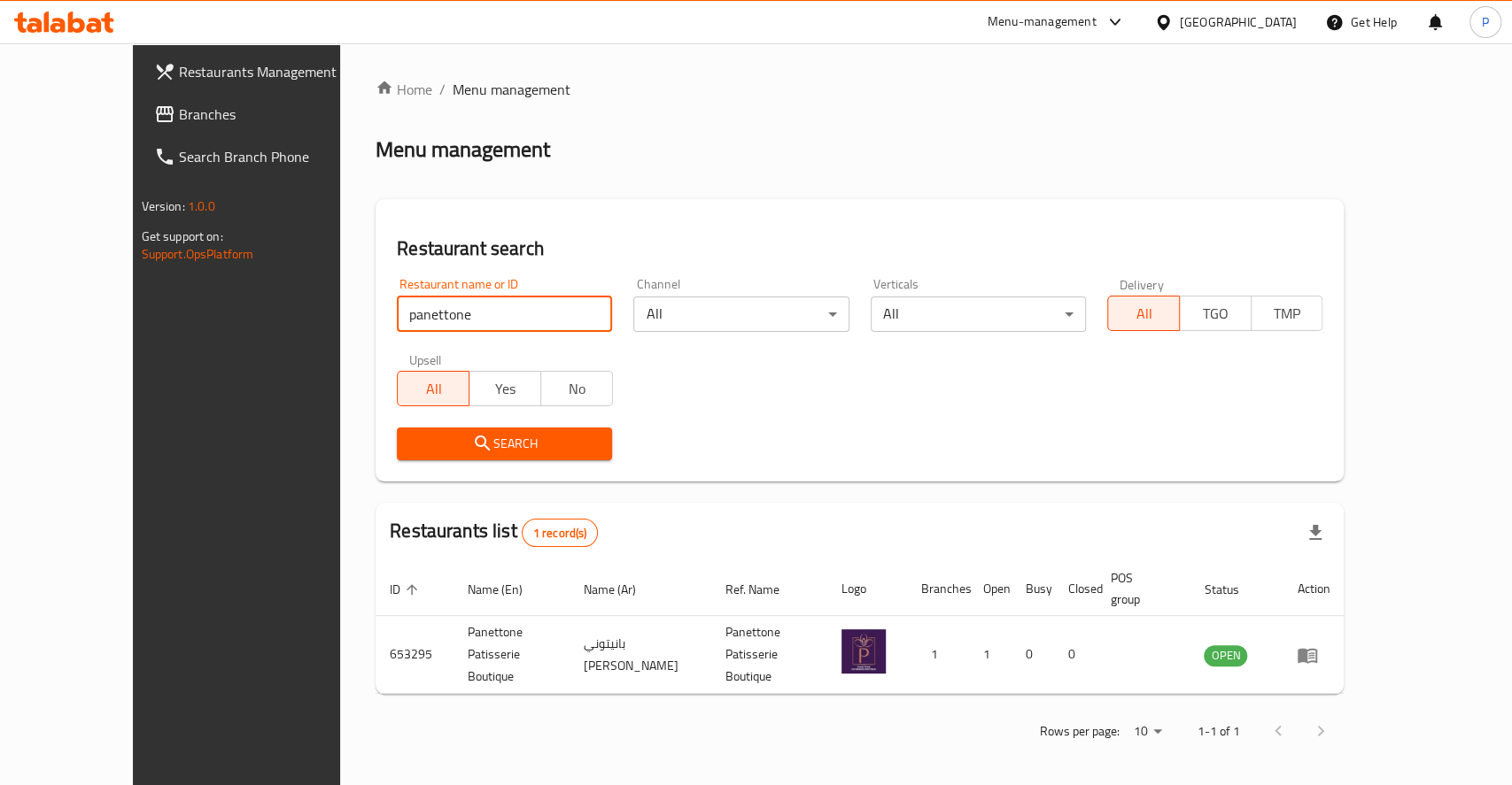
drag, startPoint x: 402, startPoint y: 325, endPoint x: 226, endPoint y: 344, distance: 177.0
click at [226, 344] on div "Restaurants Management Branches Search Branch Phone Version: 1.0.0 Get support …" at bounding box center [756, 416] width 1247 height 746
type input "mankoucha"
click button "Search" at bounding box center [504, 444] width 215 height 32
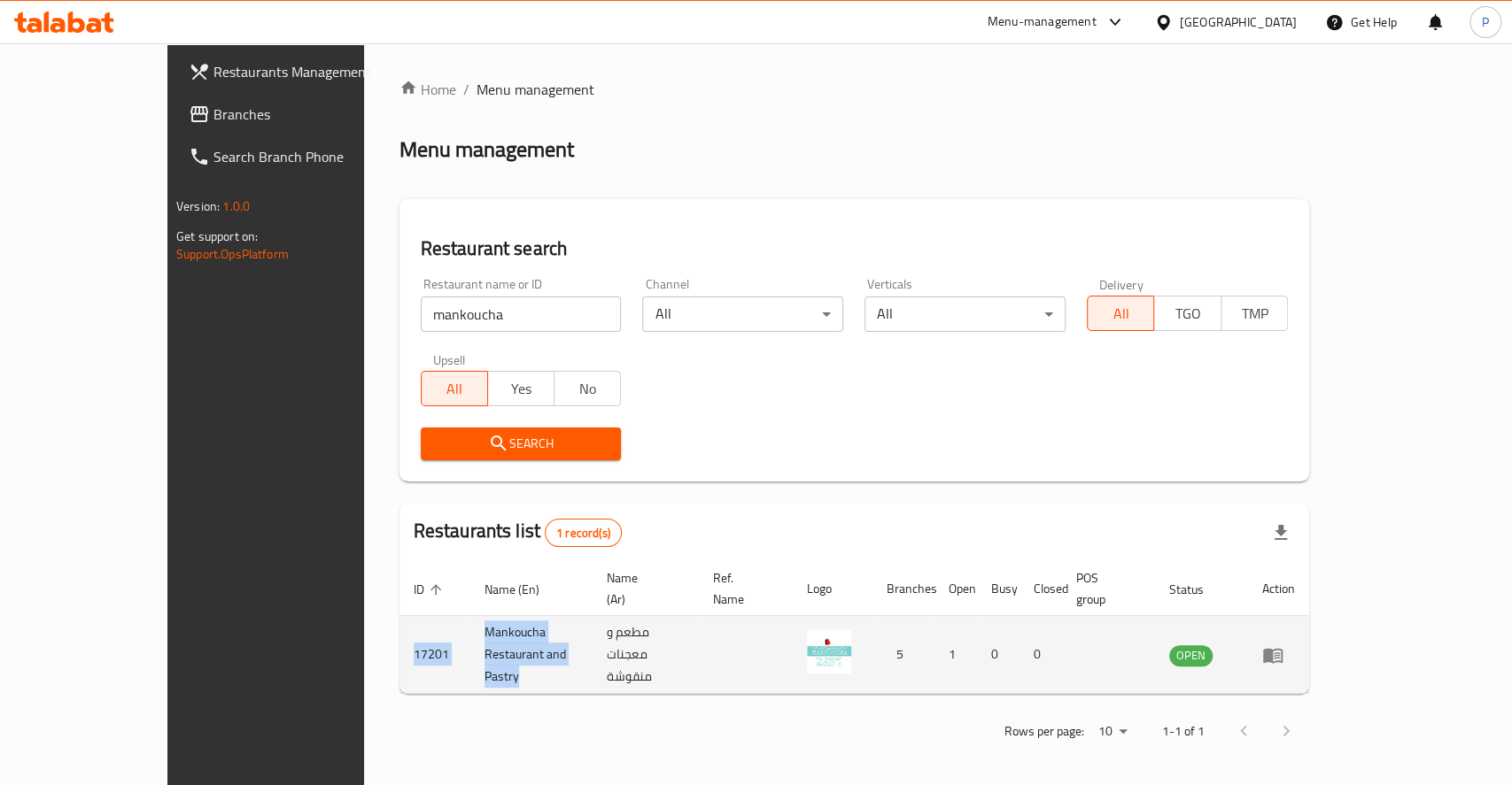
drag, startPoint x: 289, startPoint y: 613, endPoint x: 575, endPoint y: 627, distance: 286.3
click at [575, 627] on tr "17201 Mankoucha Restaurant and Pastry مطعم و معجنات منقوشة 5 1 0 0 OPEN" at bounding box center [854, 656] width 910 height 78
copy tr "17201 Mankoucha Restaurant and [GEOGRAPHIC_DATA]"
click at [1284, 644] on icon "enhanced table" at bounding box center [1272, 655] width 21 height 21
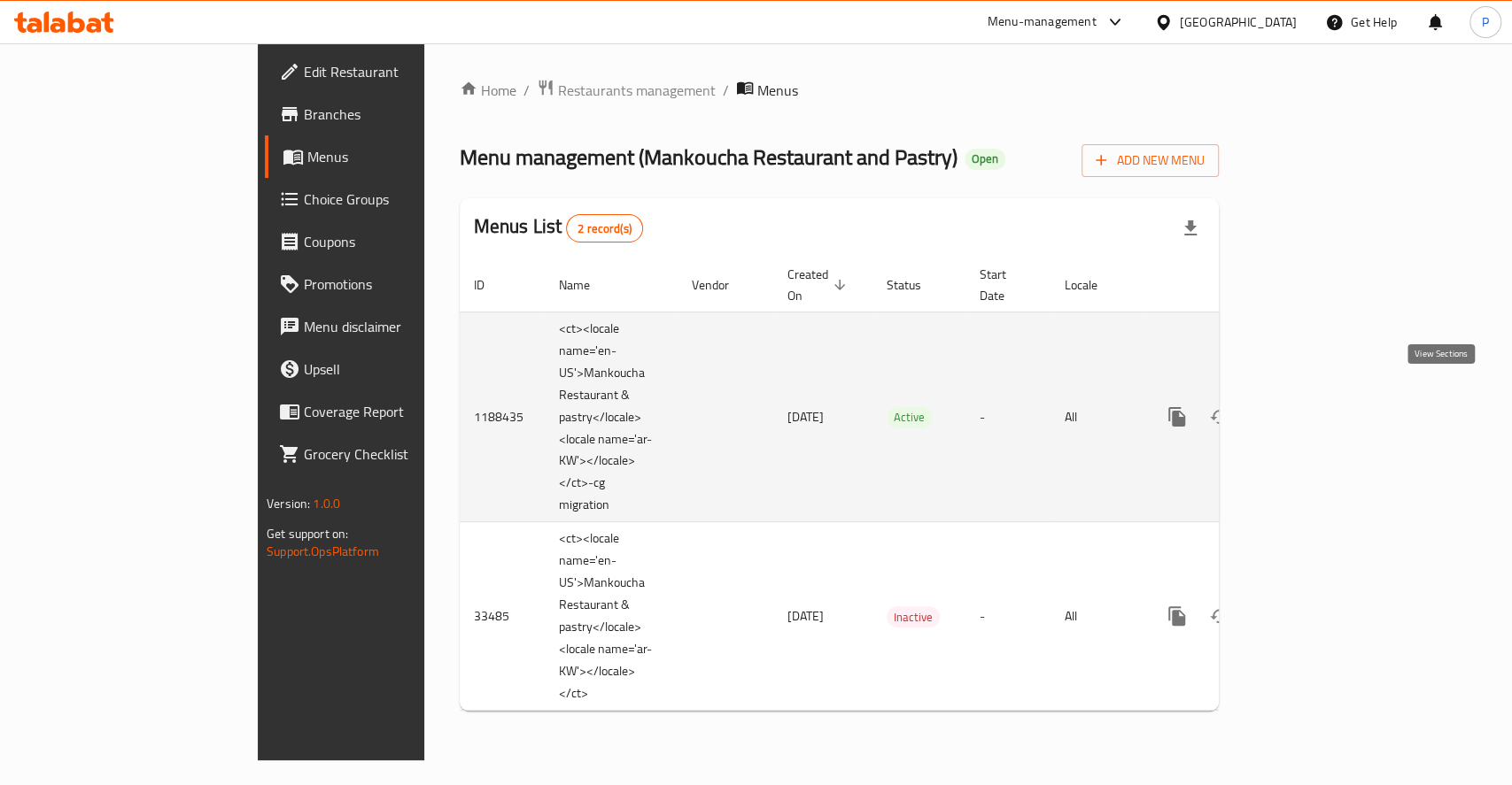
click at [1326, 408] on link "enhanced table" at bounding box center [1305, 417] width 43 height 43
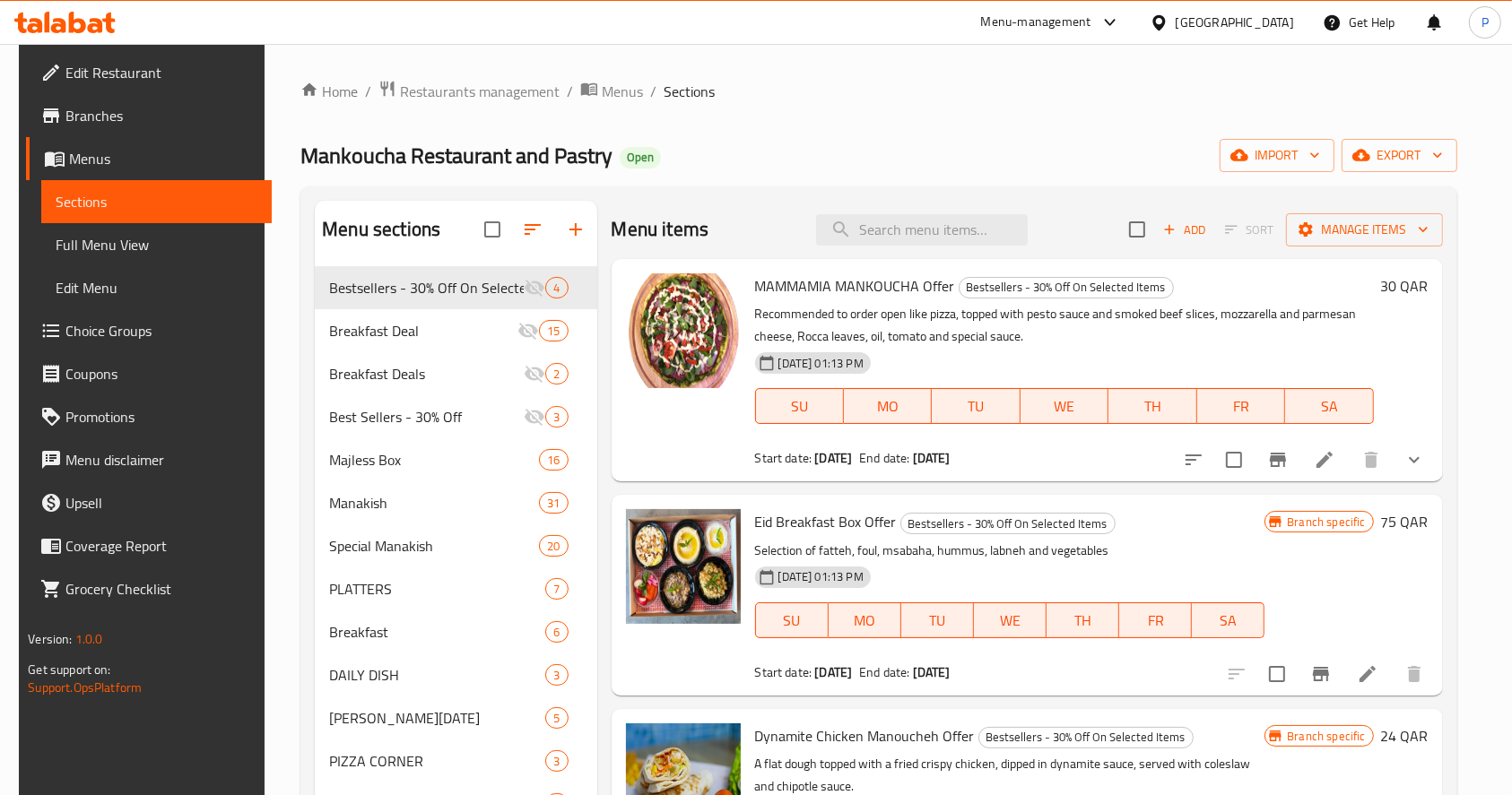
click at [169, 76] on span "Edit Restaurant" at bounding box center [161, 72] width 192 height 22
